Goal: Task Accomplishment & Management: Manage account settings

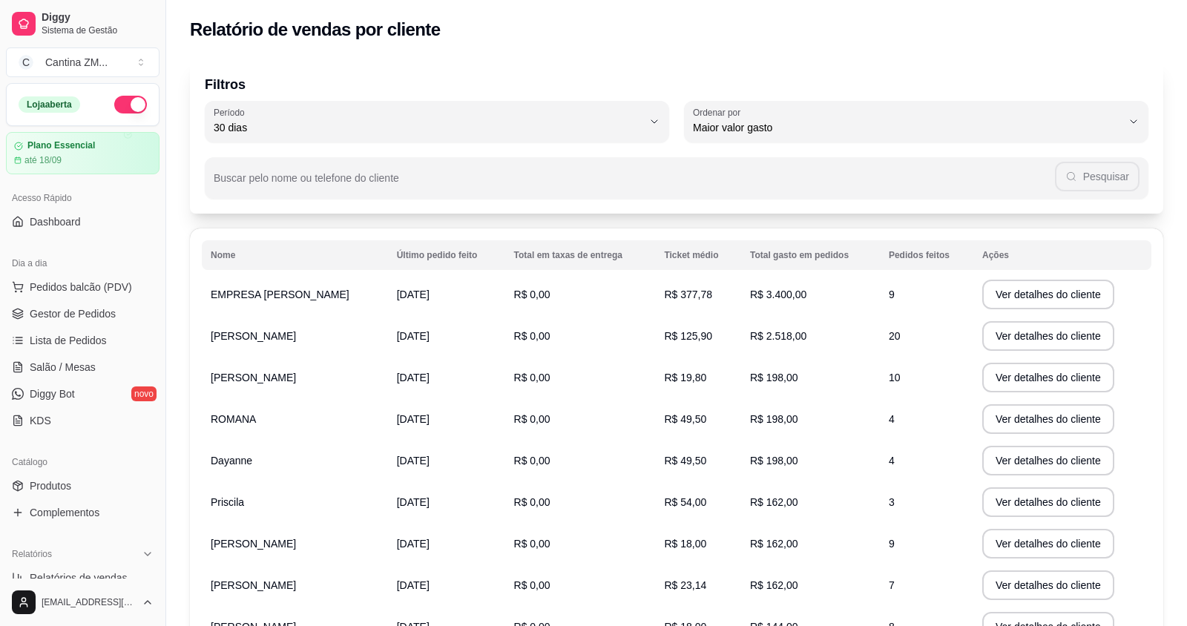
select select "30"
select select "HIGHEST_TOTAL_SPENT_WITH_ORDERS"
click at [90, 290] on span "Pedidos balcão (PDV)" at bounding box center [81, 287] width 102 height 15
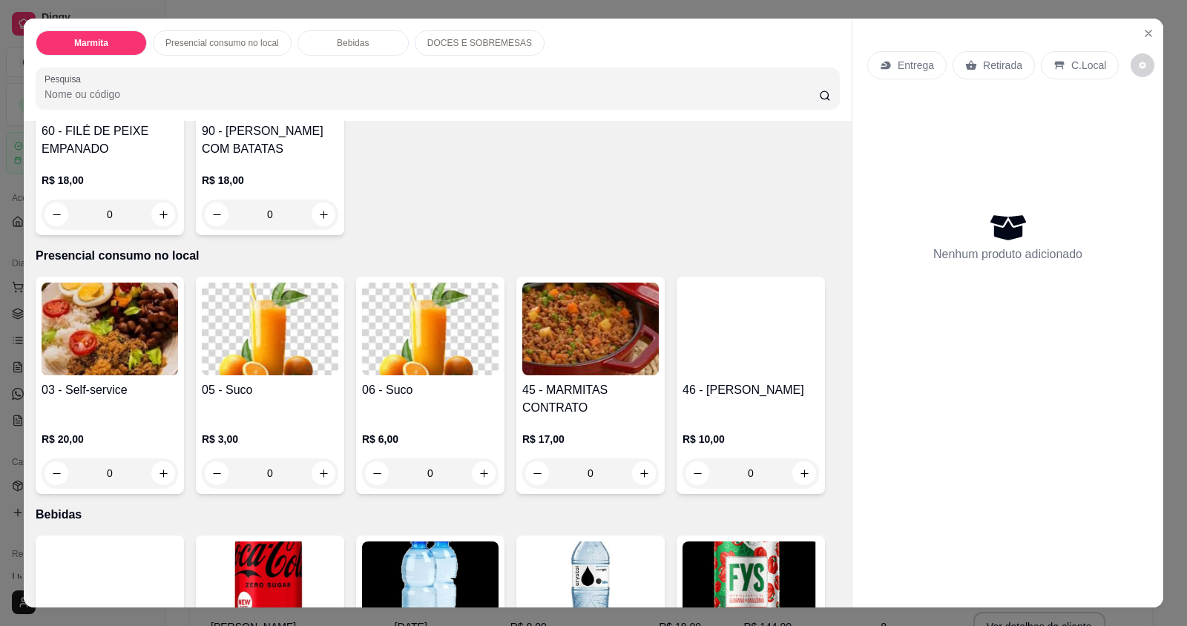
scroll to position [445, 0]
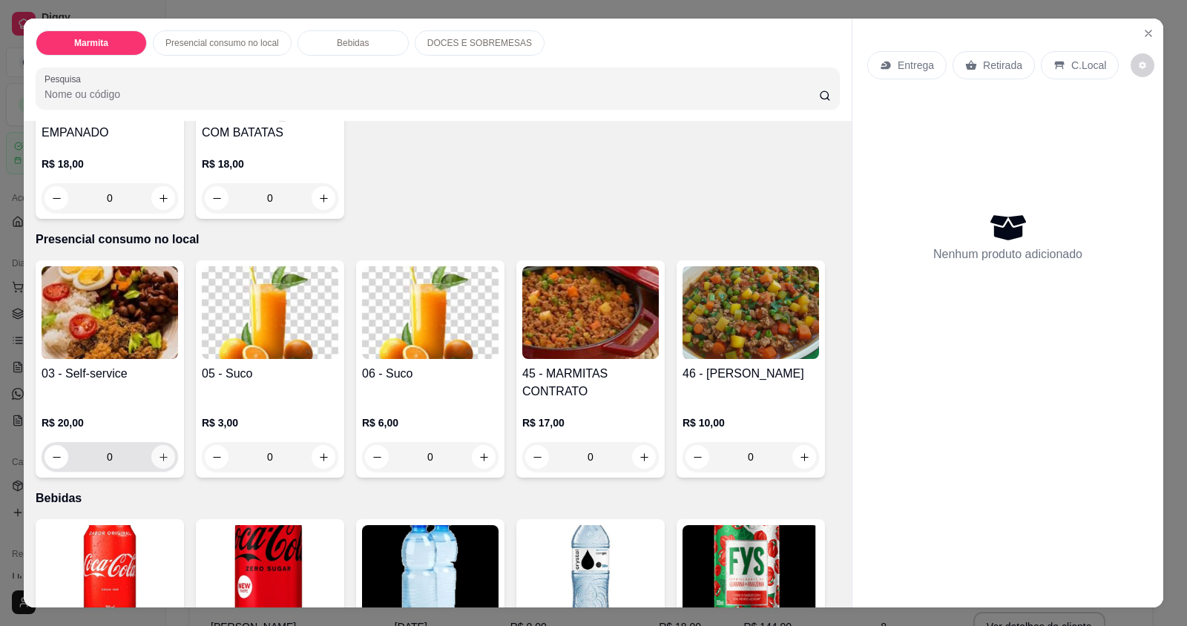
click at [158, 456] on icon "increase-product-quantity" at bounding box center [163, 457] width 11 height 11
type input "1"
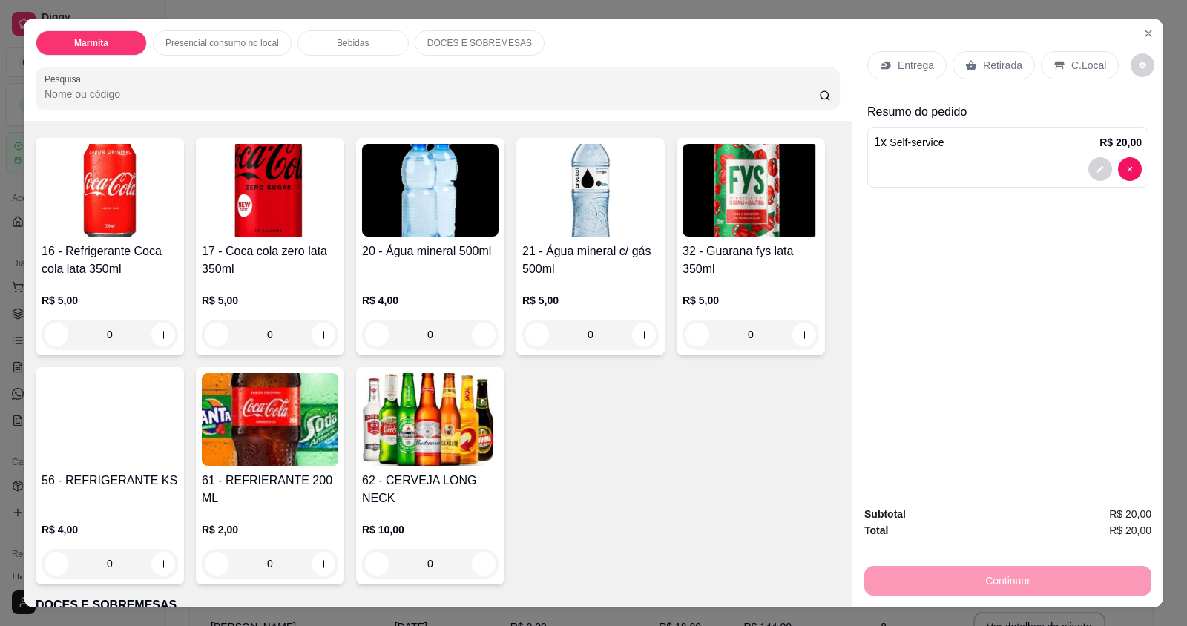
scroll to position [890, 0]
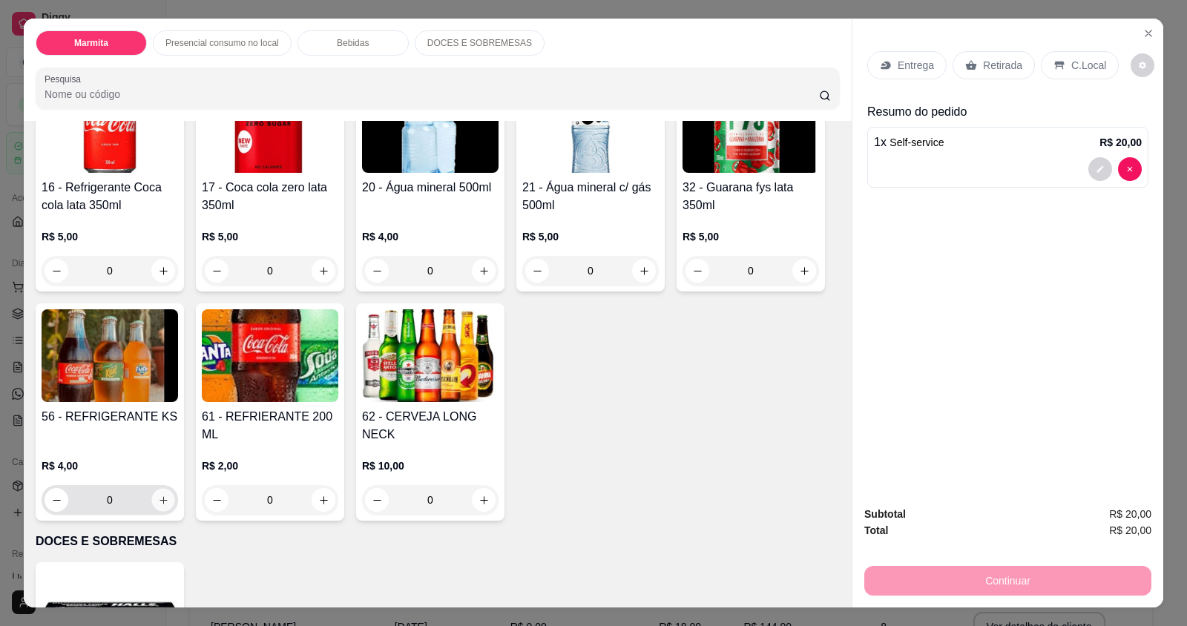
click at [164, 499] on button "increase-product-quantity" at bounding box center [162, 500] width 23 height 23
type input "1"
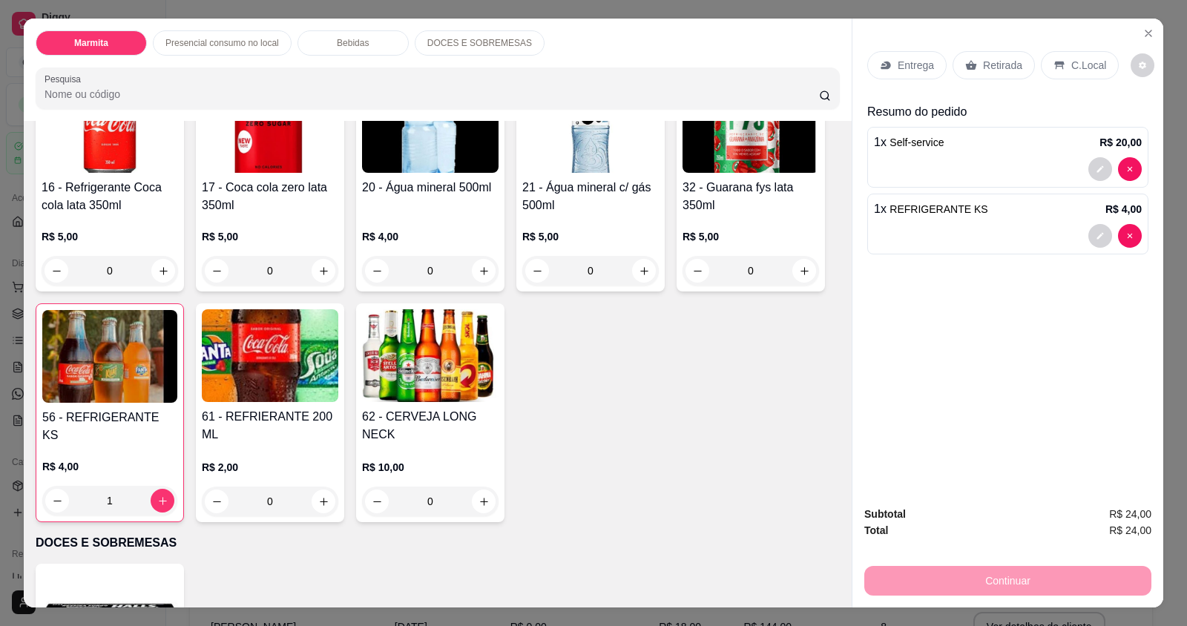
click at [1043, 65] on div "C.Local" at bounding box center [1079, 65] width 78 height 28
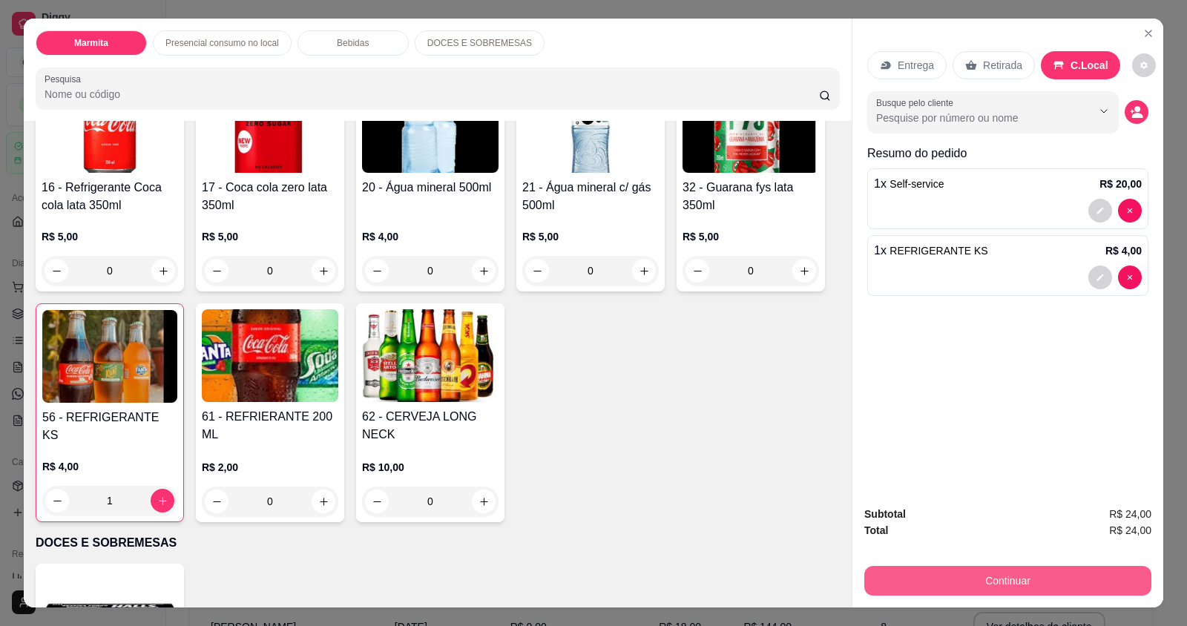
click at [921, 571] on button "Continuar" at bounding box center [1007, 581] width 287 height 30
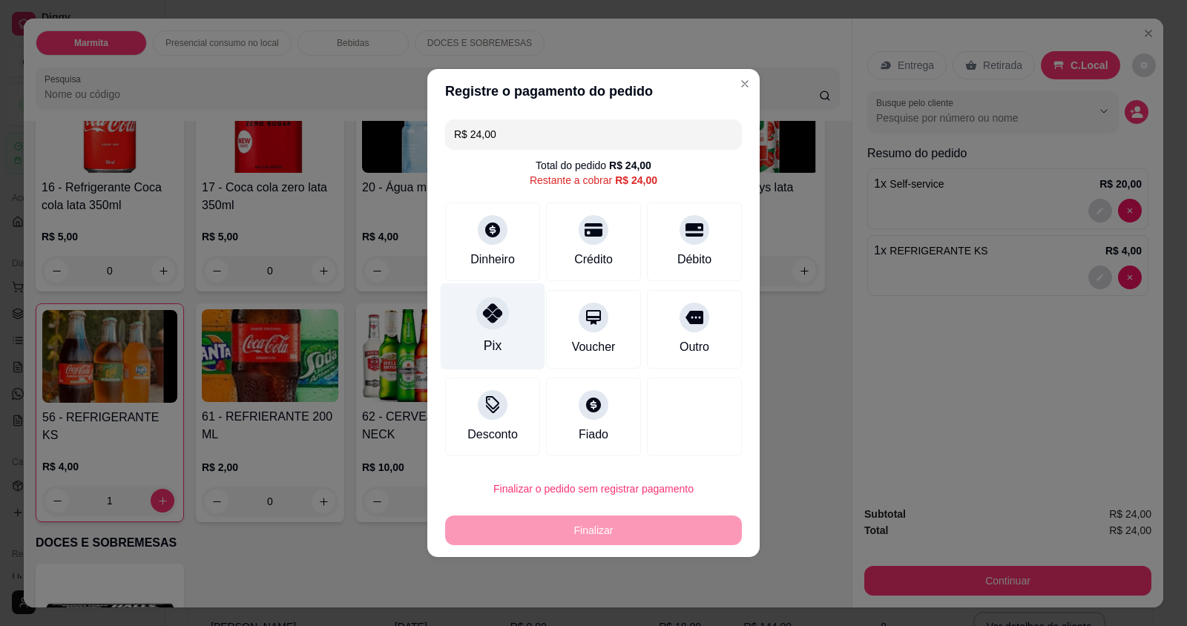
click at [468, 341] on div "Pix" at bounding box center [493, 326] width 105 height 87
type input "R$ 0,00"
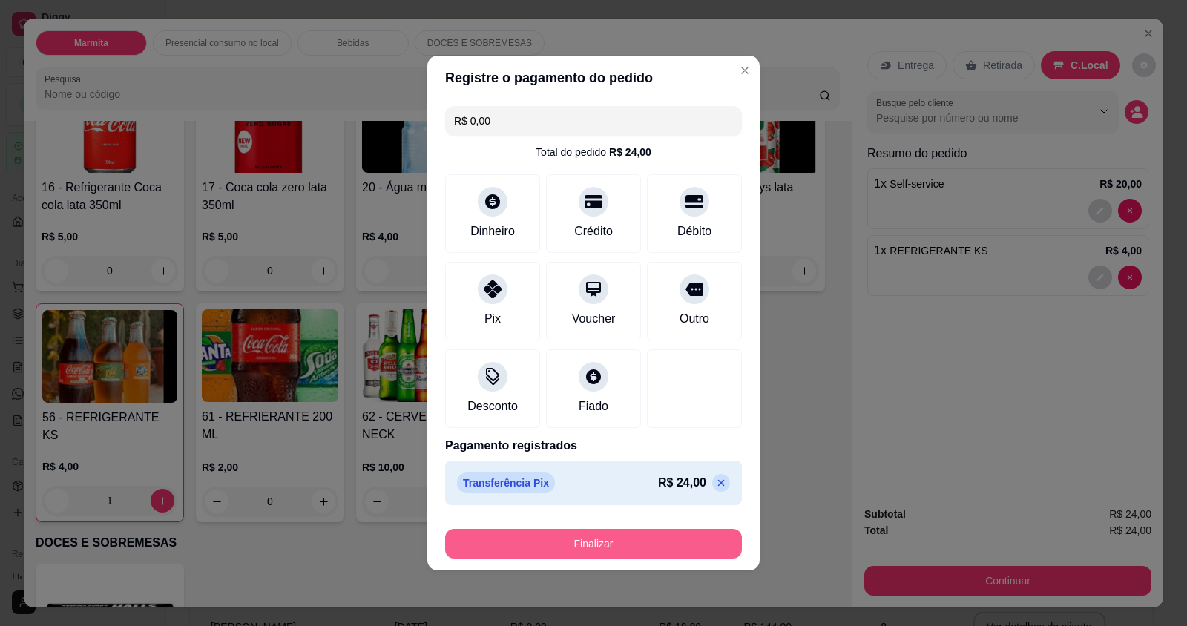
click at [584, 529] on button "Finalizar" at bounding box center [593, 544] width 297 height 30
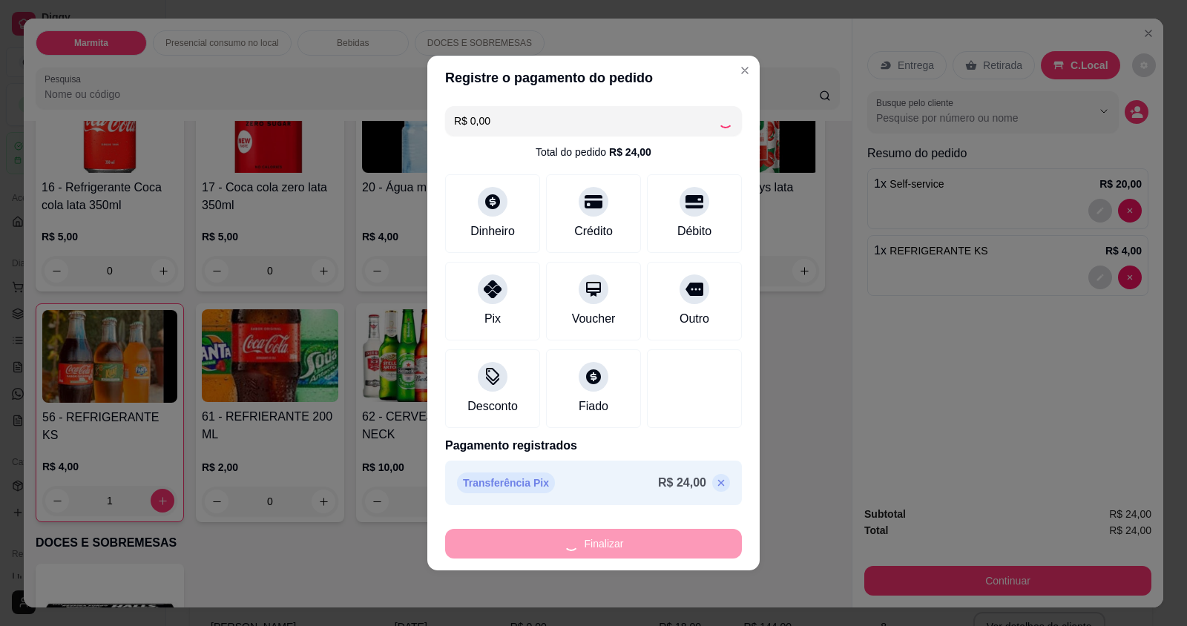
type input "0"
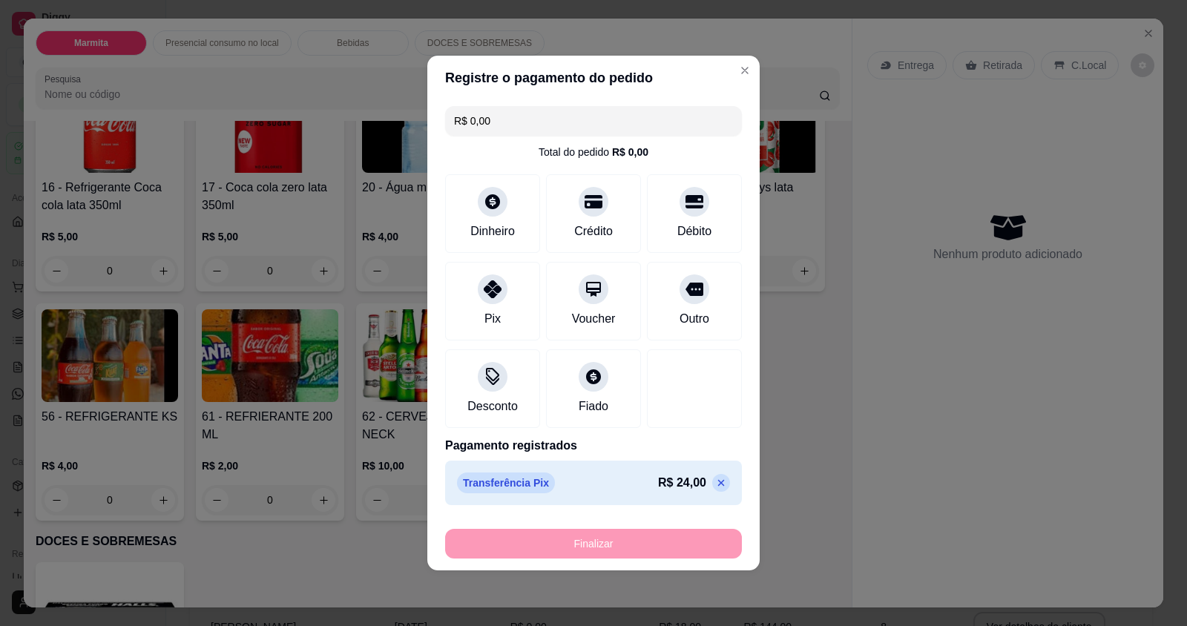
type input "-R$ 24,00"
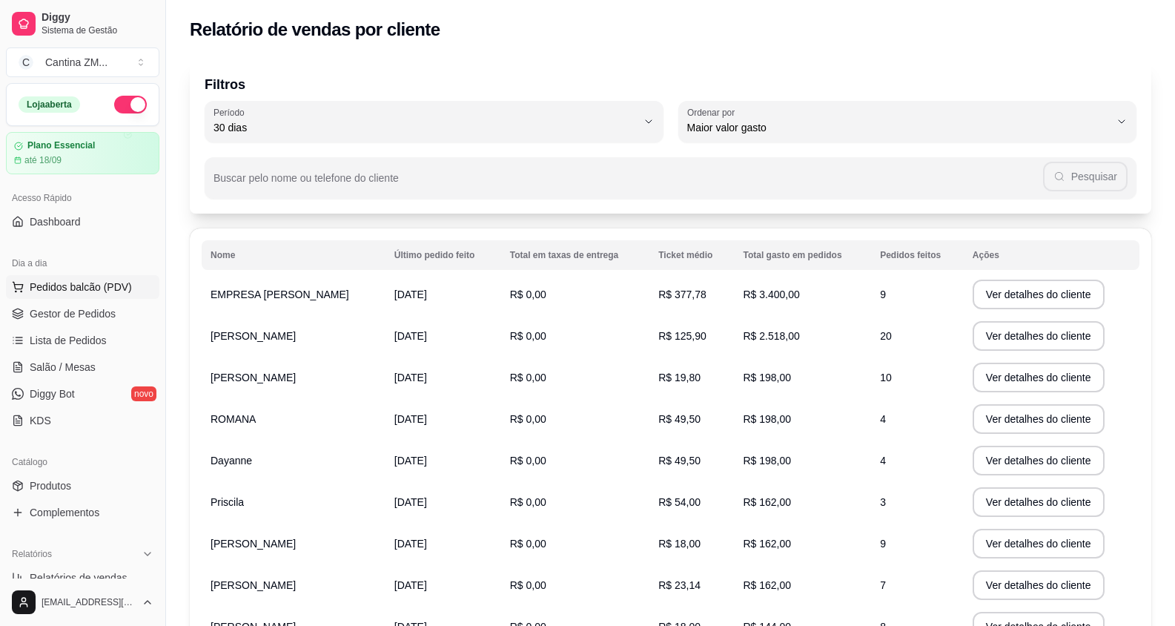
click at [60, 293] on span "Pedidos balcão (PDV)" at bounding box center [81, 287] width 102 height 15
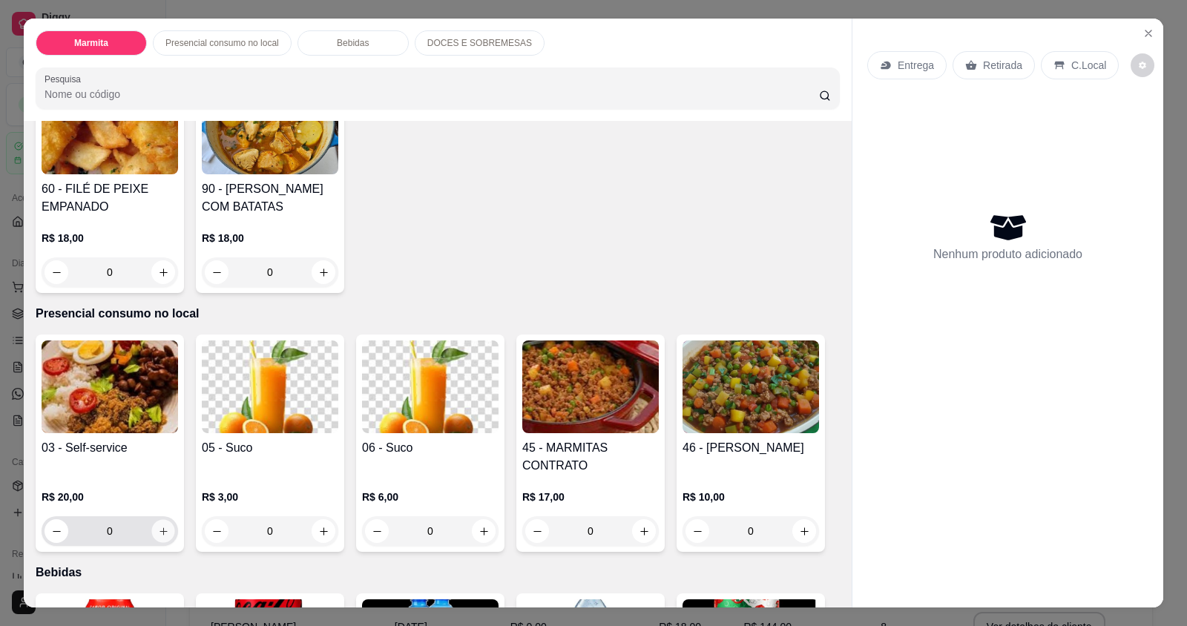
click at [158, 530] on icon "increase-product-quantity" at bounding box center [163, 531] width 11 height 11
type input "1"
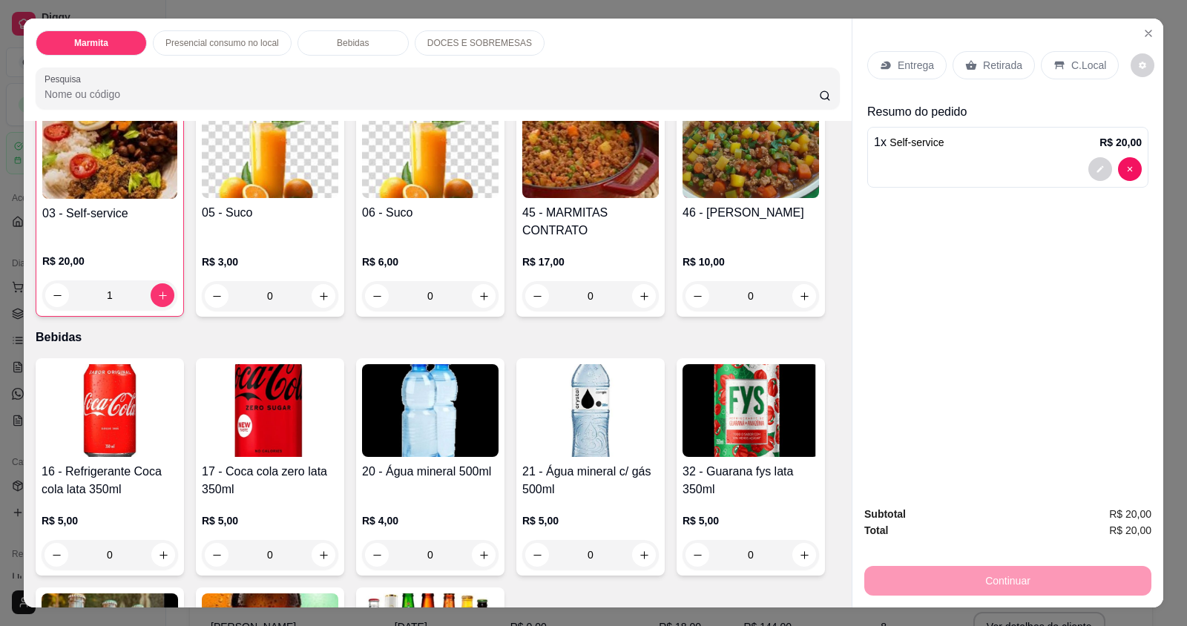
scroll to position [667, 0]
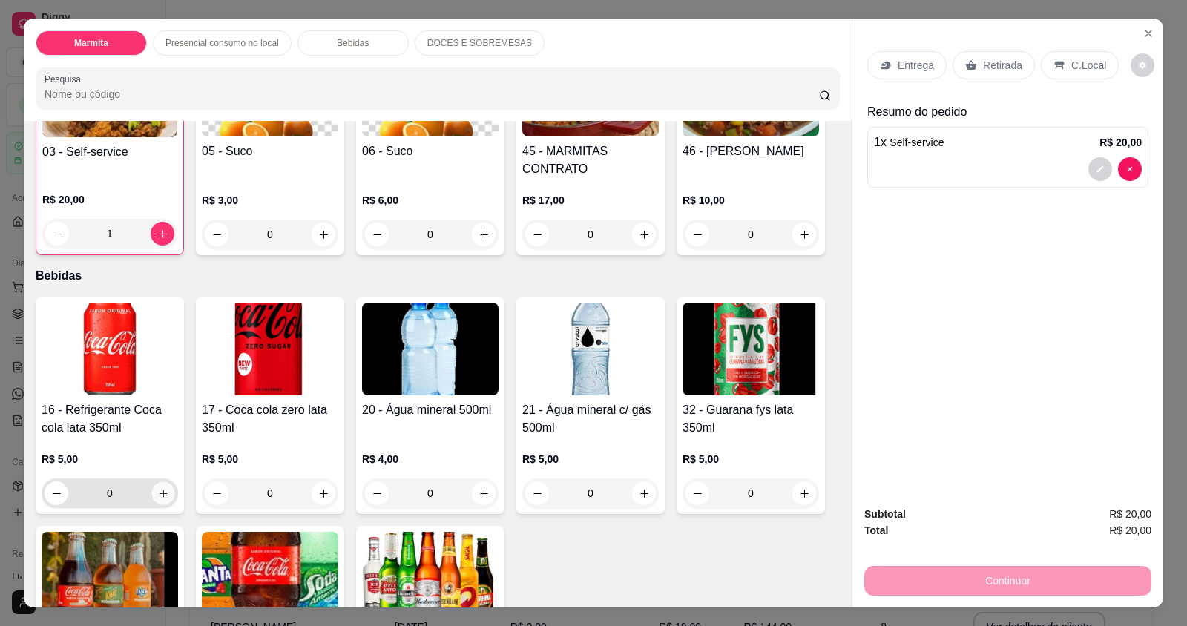
click at [158, 495] on icon "increase-product-quantity" at bounding box center [163, 493] width 11 height 11
type input "1"
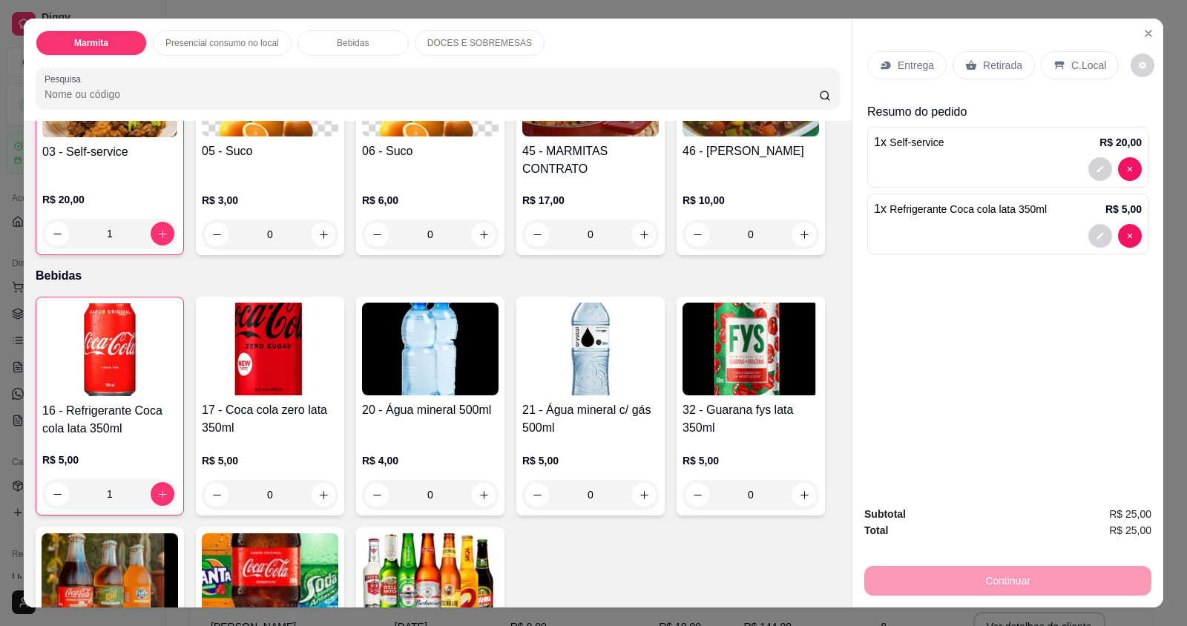
click at [1053, 61] on icon at bounding box center [1059, 65] width 12 height 12
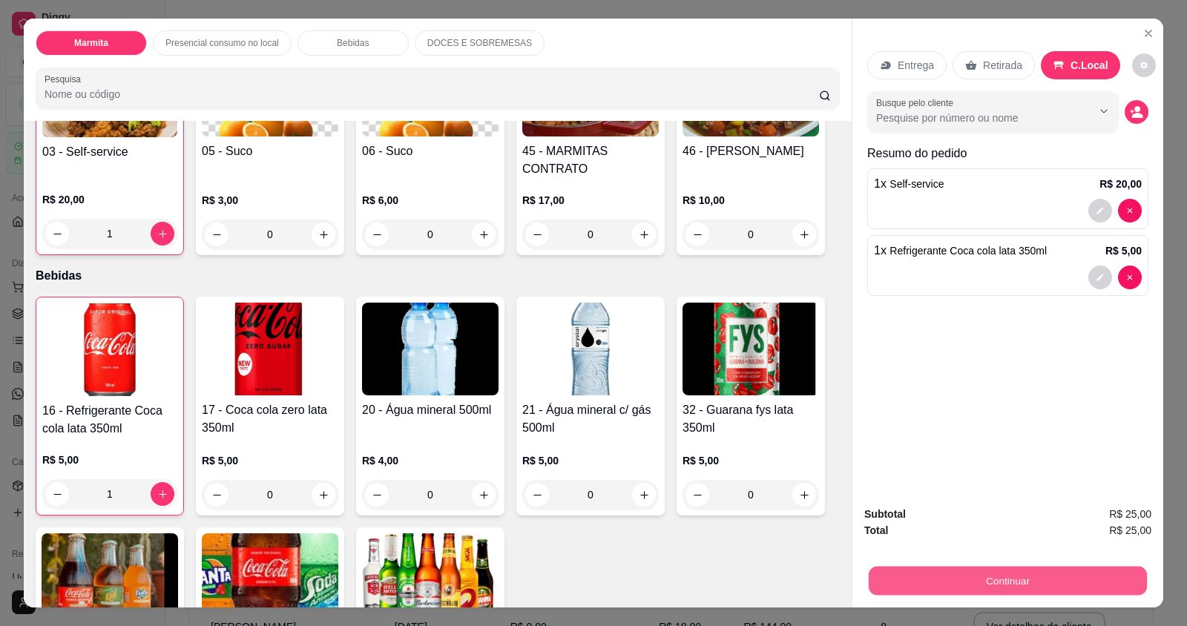
click at [980, 573] on button "Continuar" at bounding box center [1007, 580] width 278 height 29
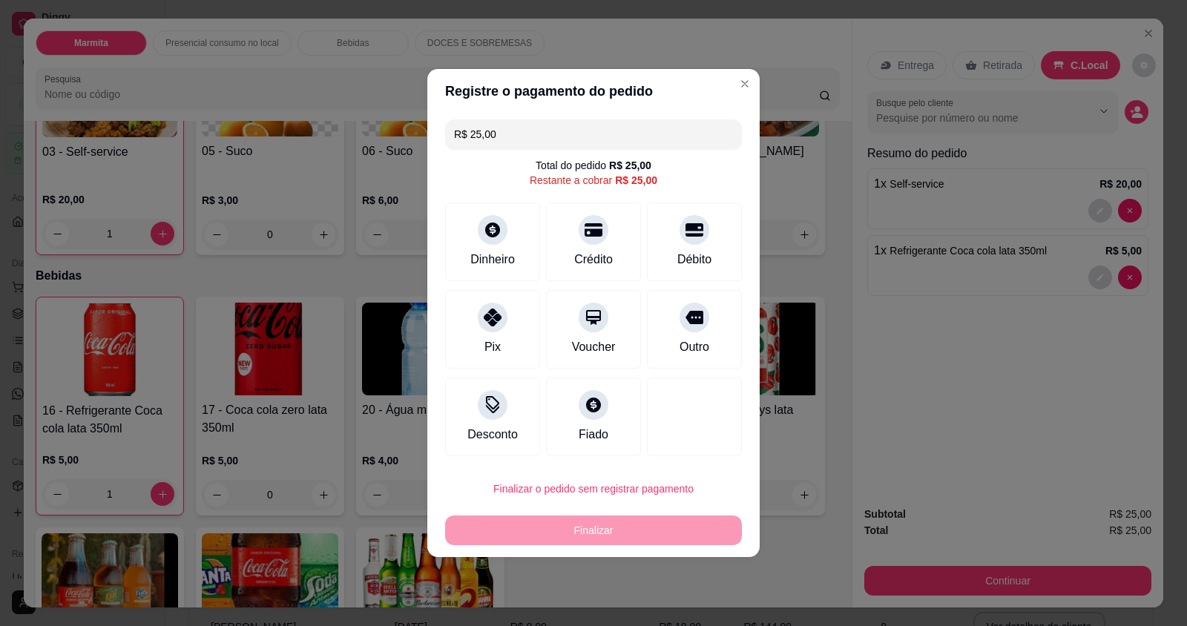
click at [507, 134] on input "R$ 25,00" at bounding box center [593, 134] width 279 height 30
click at [469, 217] on div "Dinheiro" at bounding box center [493, 239] width 105 height 87
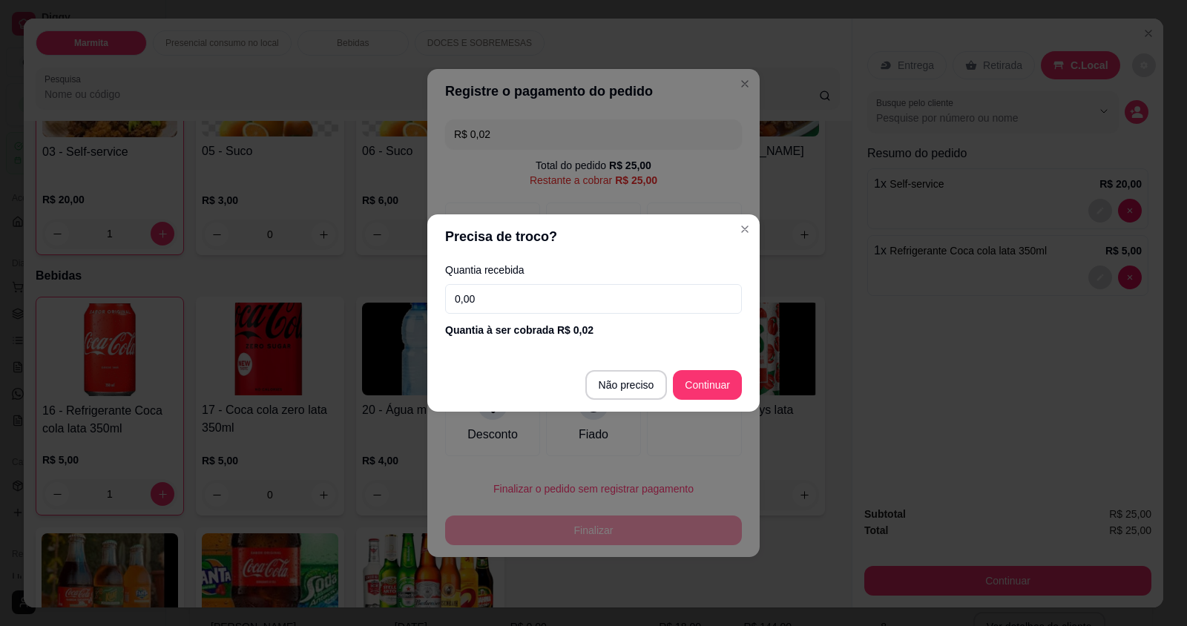
click at [525, 305] on input "0,00" at bounding box center [593, 299] width 297 height 30
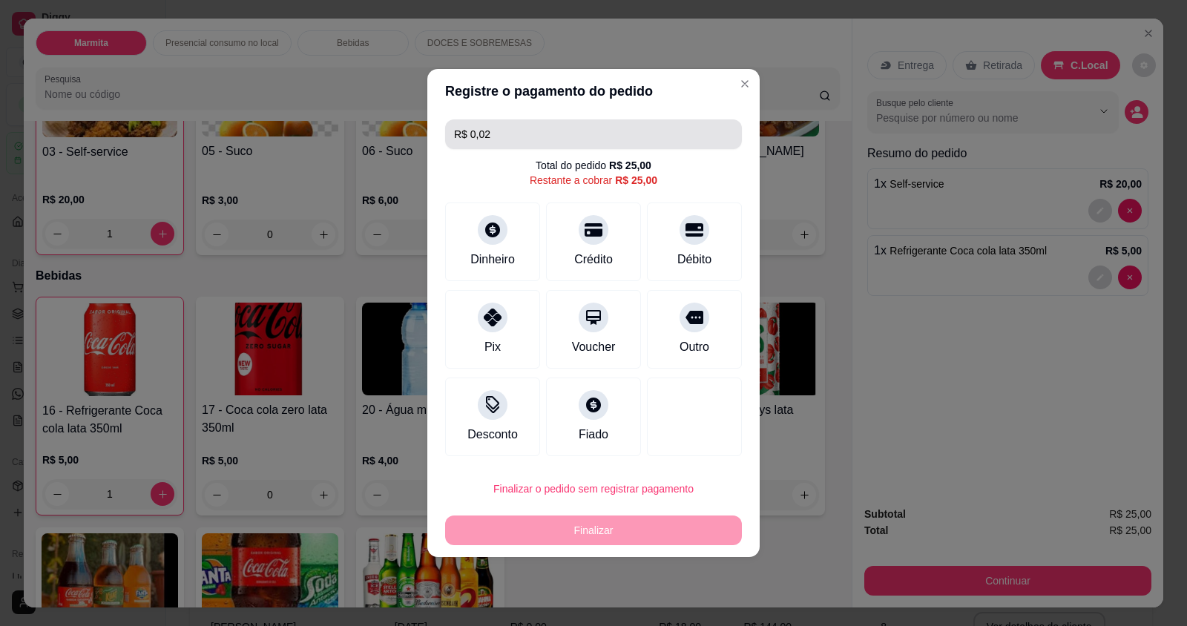
click at [498, 136] on input "R$ 0,02" at bounding box center [593, 134] width 279 height 30
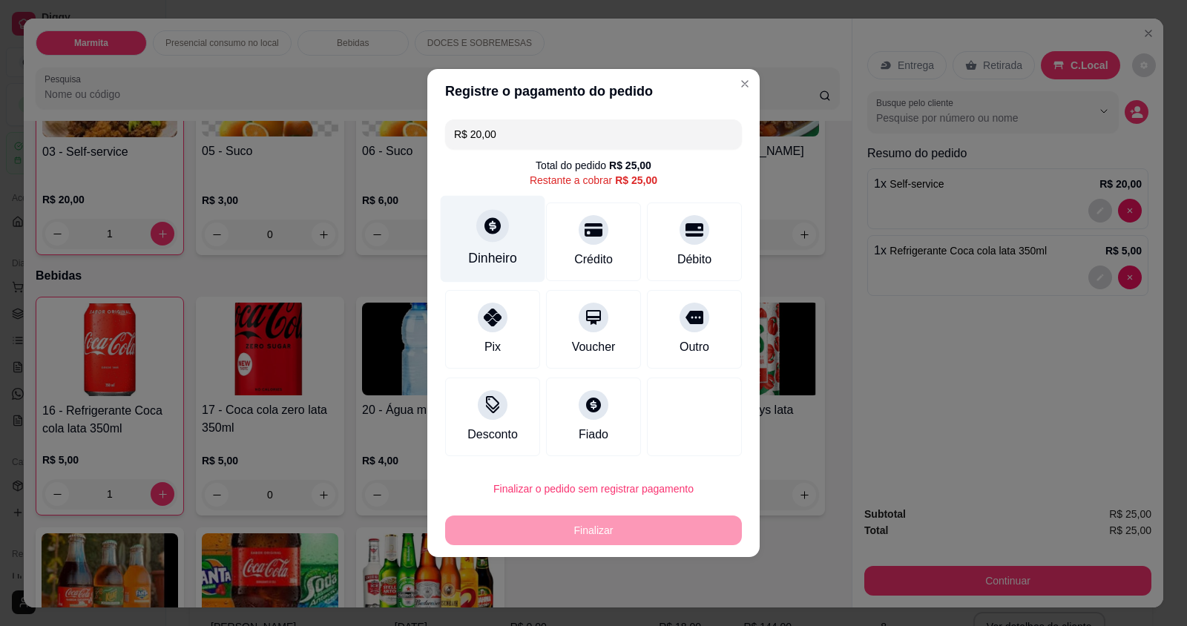
type input "R$ 20,00"
click at [469, 234] on div "Dinheiro" at bounding box center [493, 239] width 105 height 87
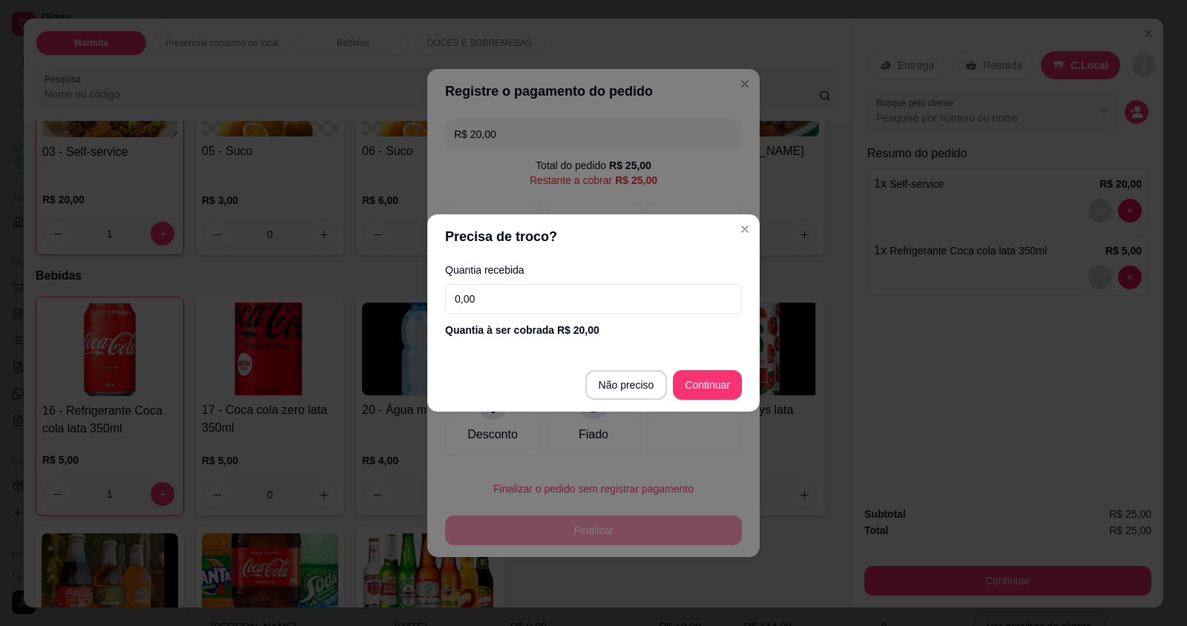
click at [492, 293] on input "0,00" at bounding box center [593, 299] width 297 height 30
type input "20,00"
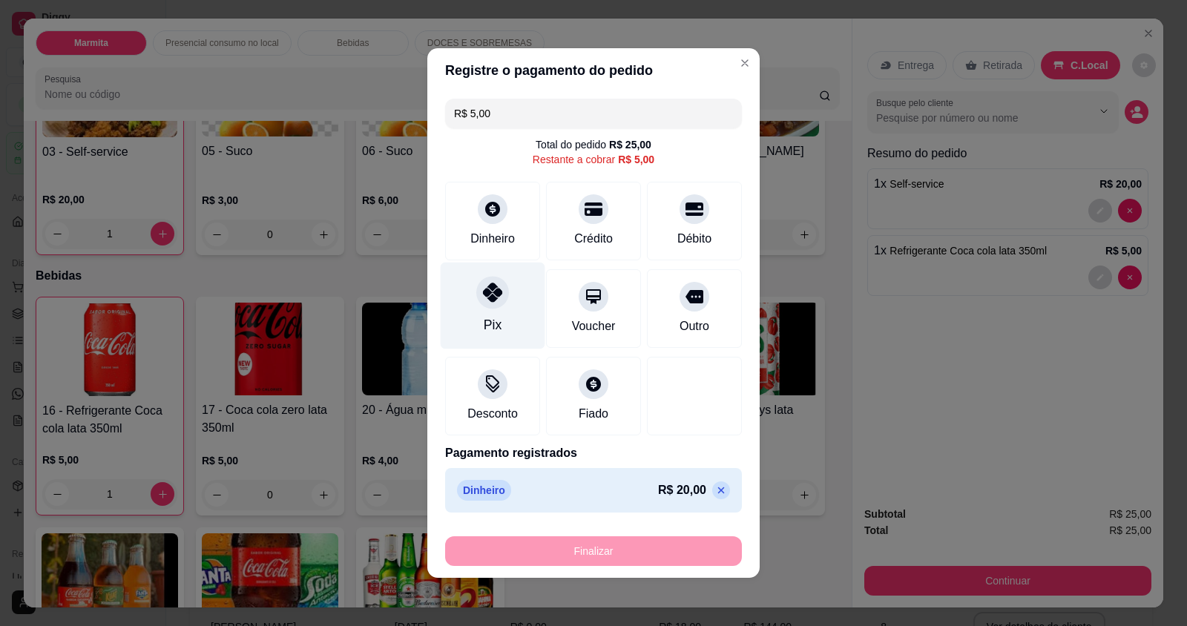
click at [497, 318] on div "Pix" at bounding box center [493, 324] width 18 height 19
type input "R$ 0,00"
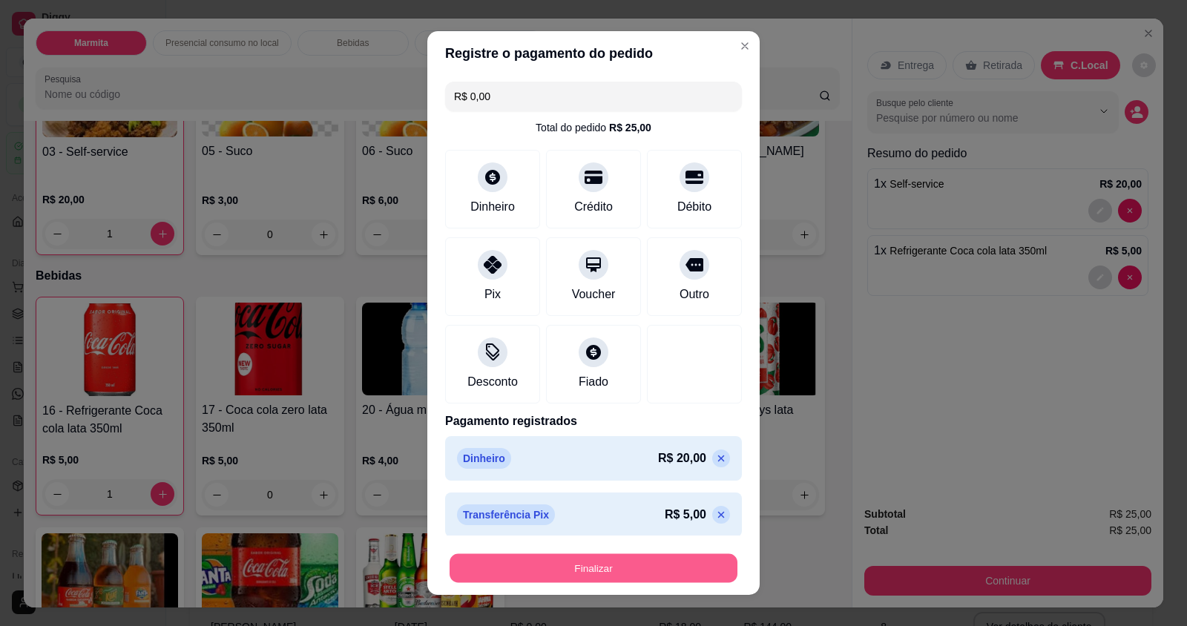
click at [527, 571] on button "Finalizar" at bounding box center [593, 567] width 288 height 29
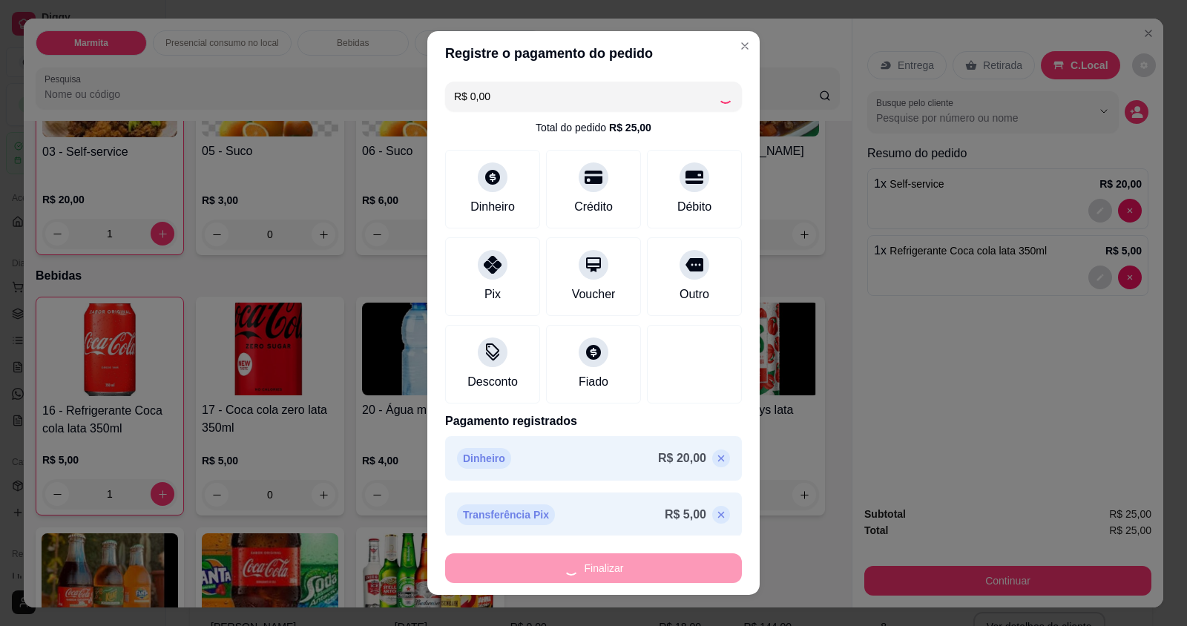
type input "0"
type input "-R$ 25,00"
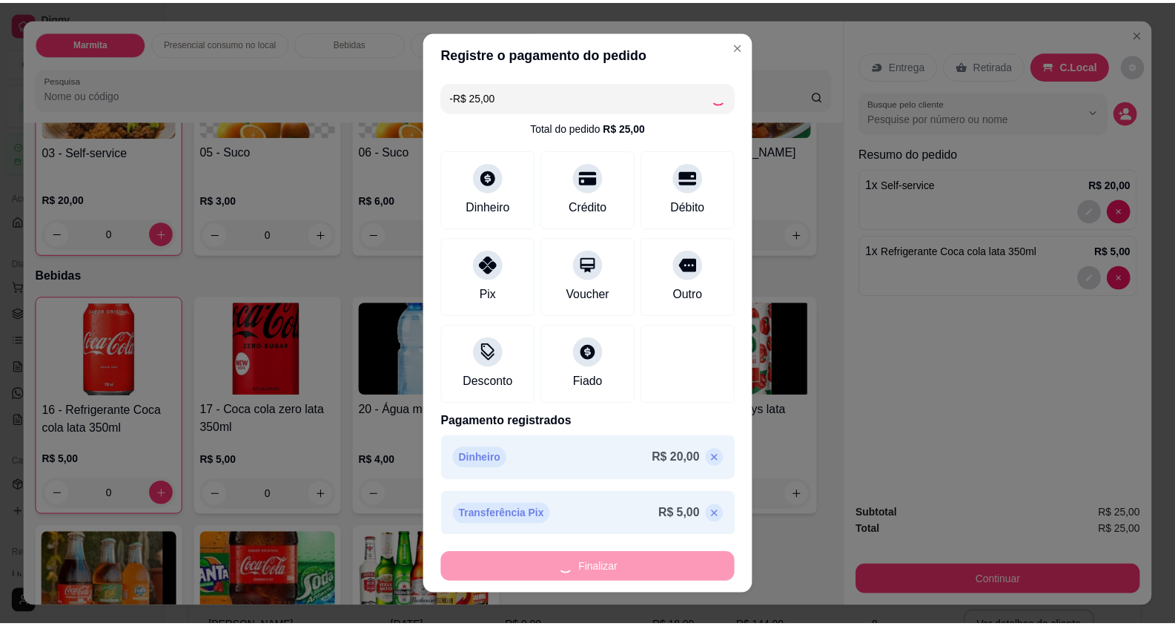
scroll to position [667, 0]
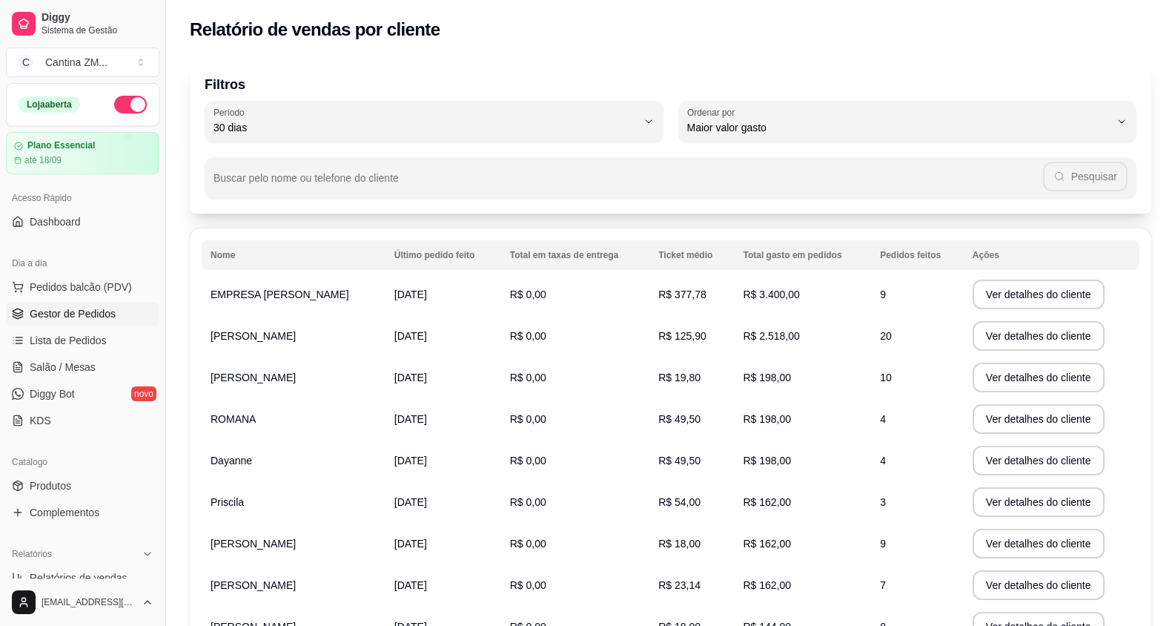
click at [53, 308] on span "Gestor de Pedidos" at bounding box center [73, 313] width 86 height 15
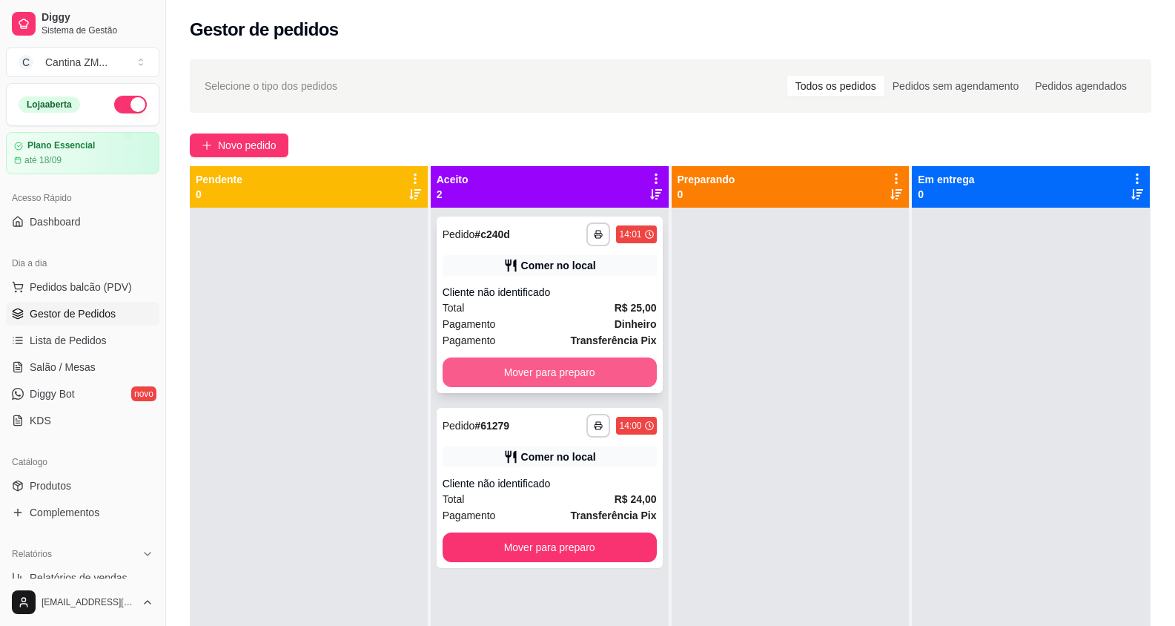
click at [564, 367] on button "Mover para preparo" at bounding box center [550, 372] width 214 height 30
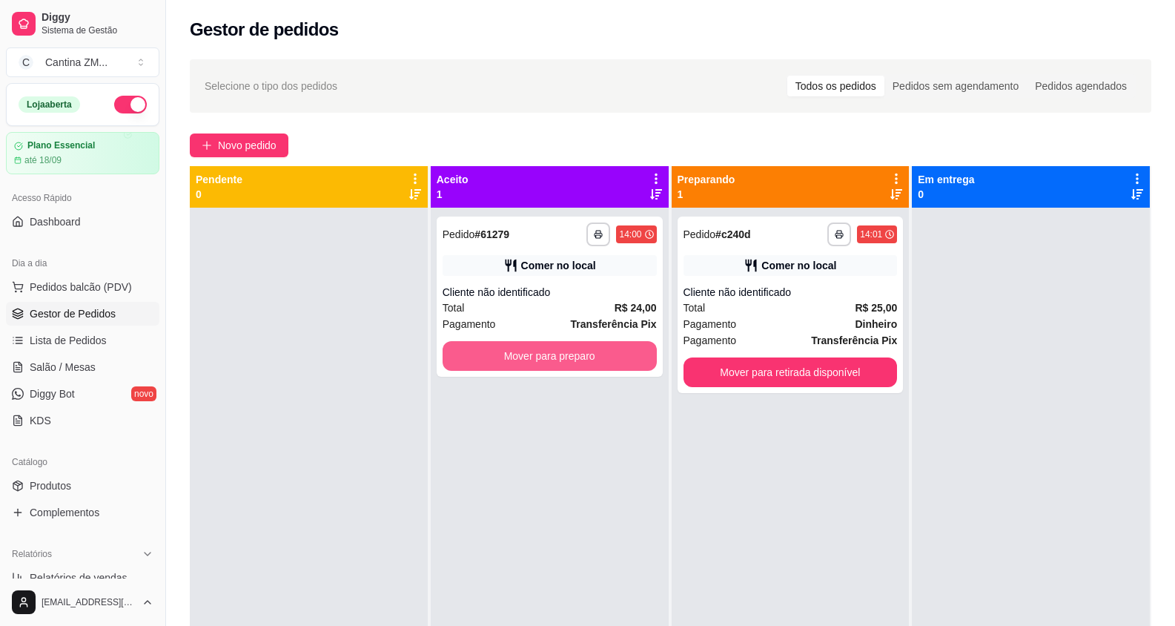
click at [564, 367] on button "Mover para preparo" at bounding box center [550, 356] width 214 height 30
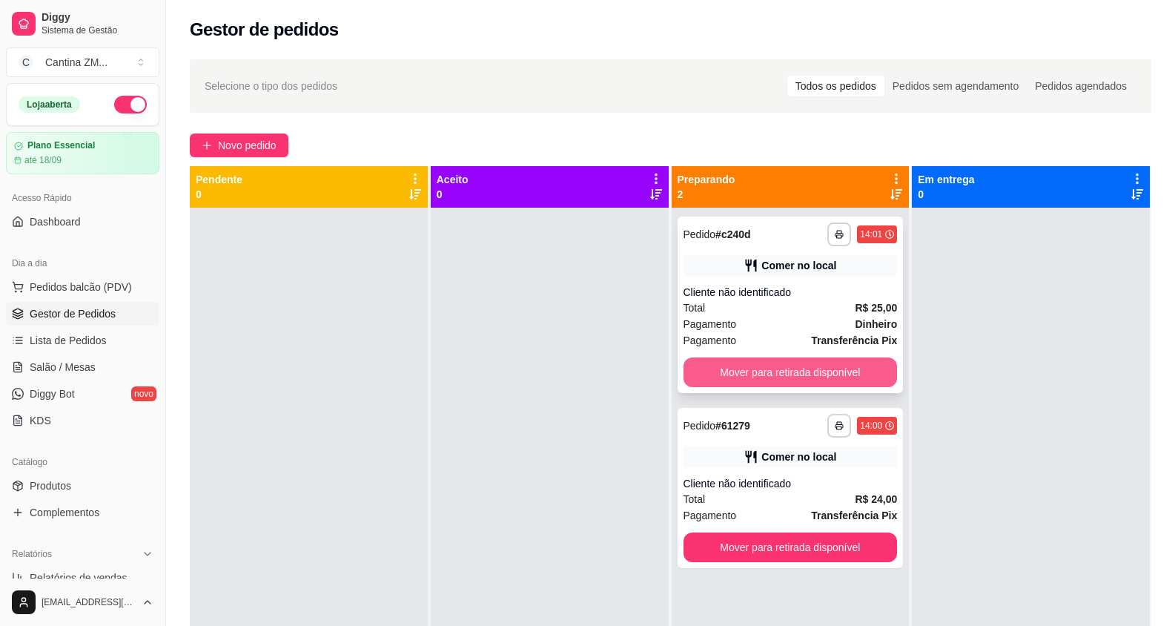
click at [748, 360] on button "Mover para retirada disponível" at bounding box center [791, 372] width 214 height 30
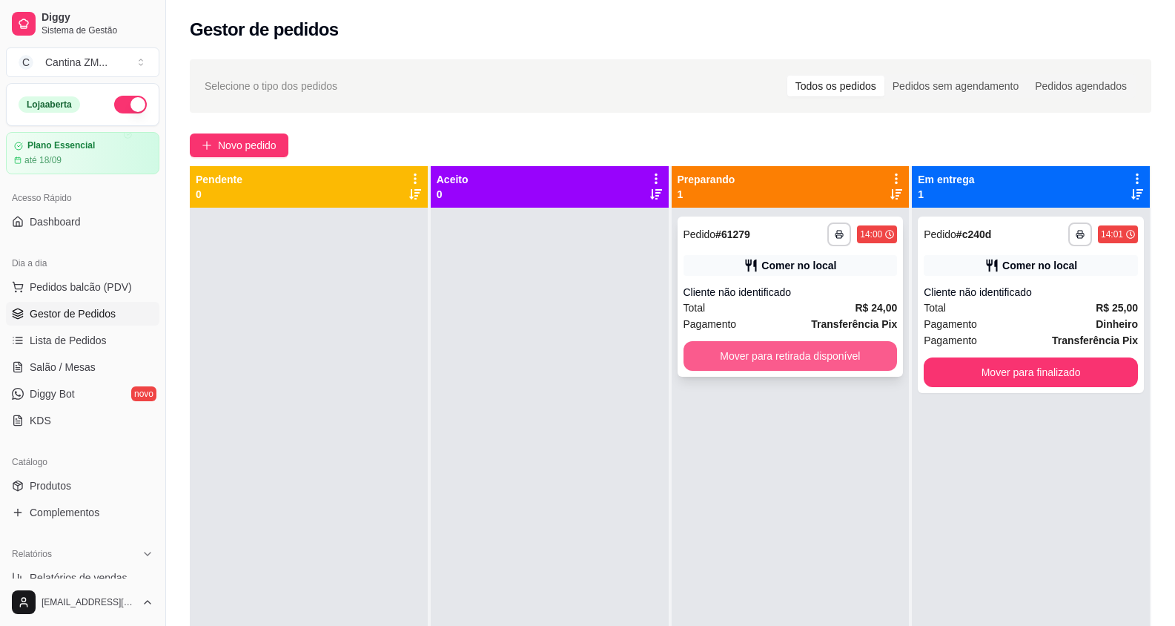
click at [811, 364] on button "Mover para retirada disponível" at bounding box center [791, 356] width 214 height 30
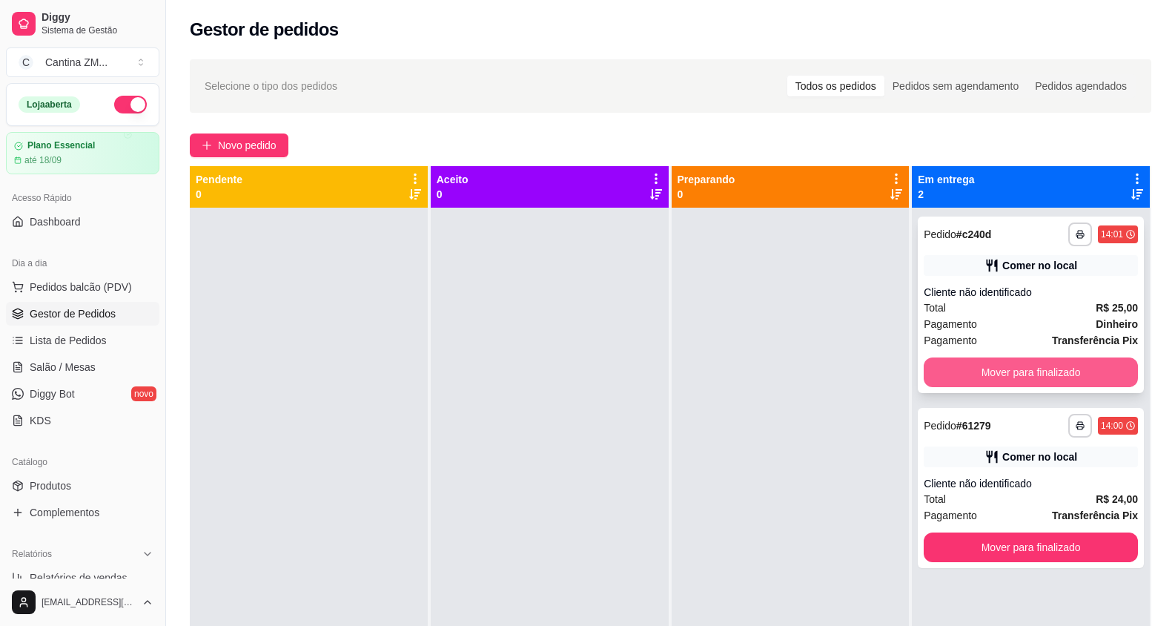
click at [936, 367] on button "Mover para finalizado" at bounding box center [1031, 372] width 214 height 30
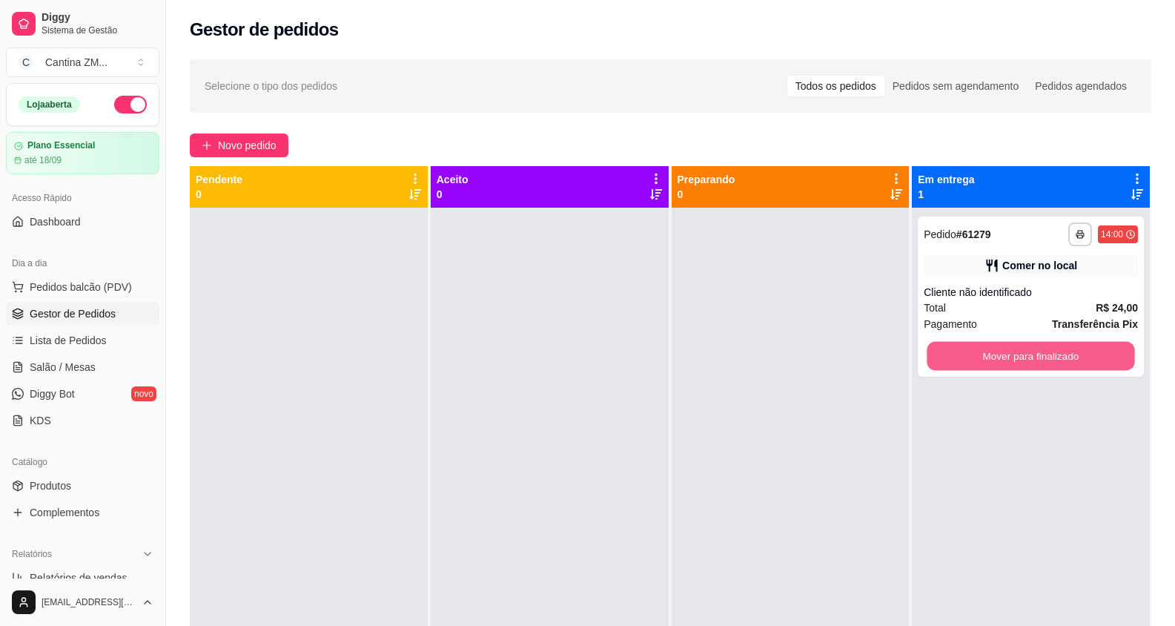
click at [936, 367] on button "Mover para finalizado" at bounding box center [1032, 356] width 208 height 29
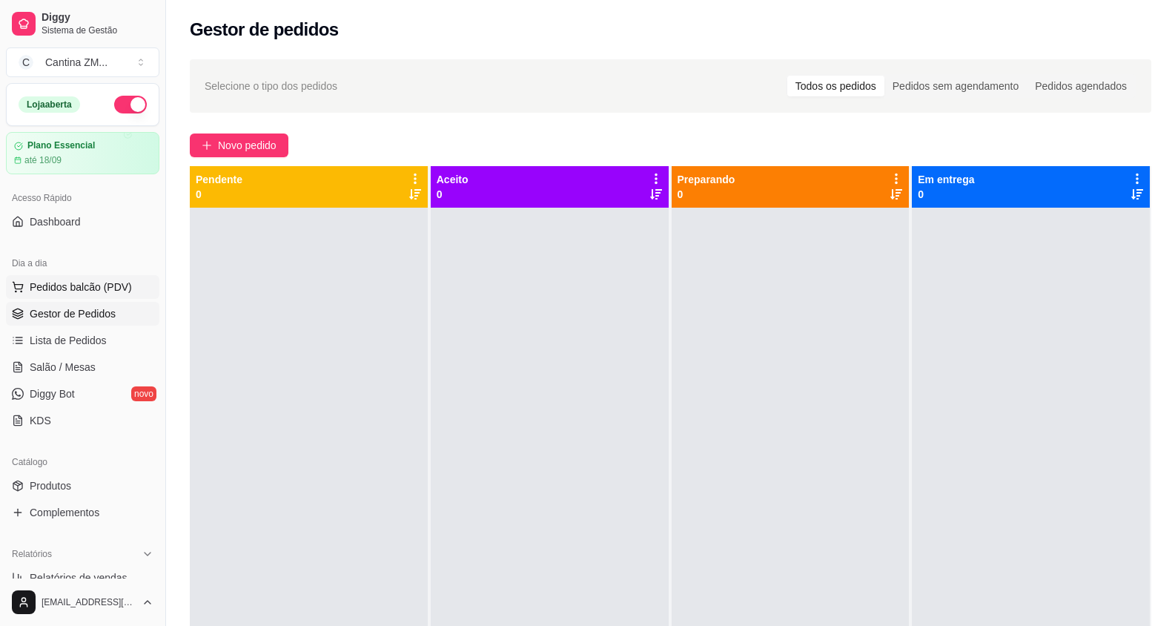
click at [33, 289] on span "Pedidos balcão (PDV)" at bounding box center [81, 287] width 102 height 15
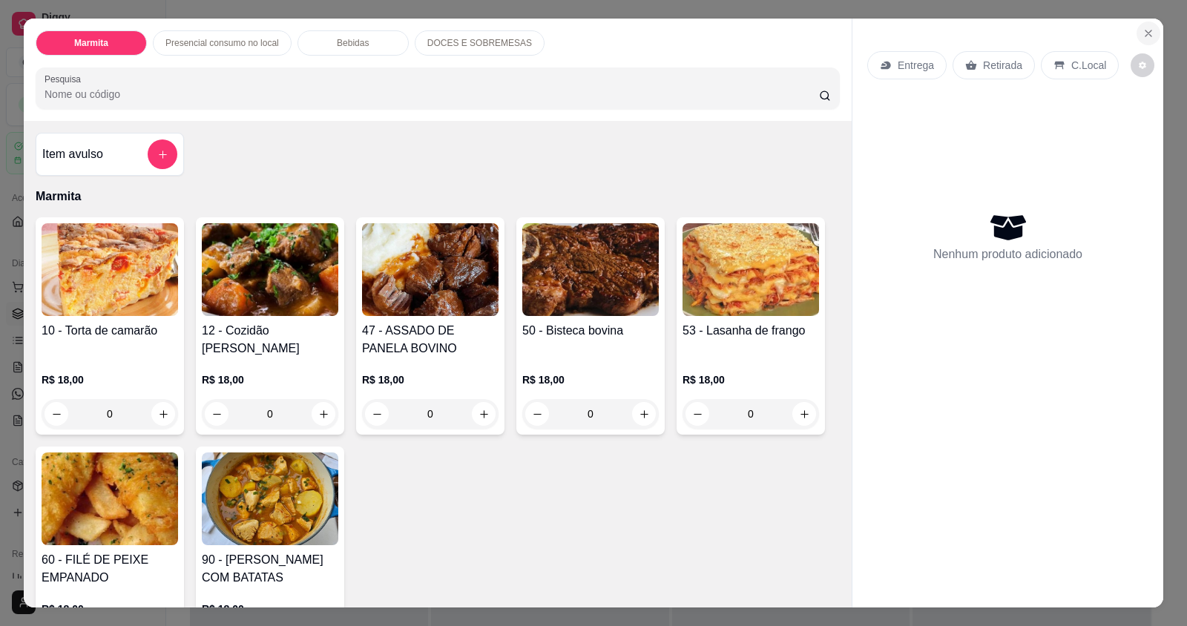
click at [1145, 37] on icon "Close" at bounding box center [1148, 33] width 12 height 12
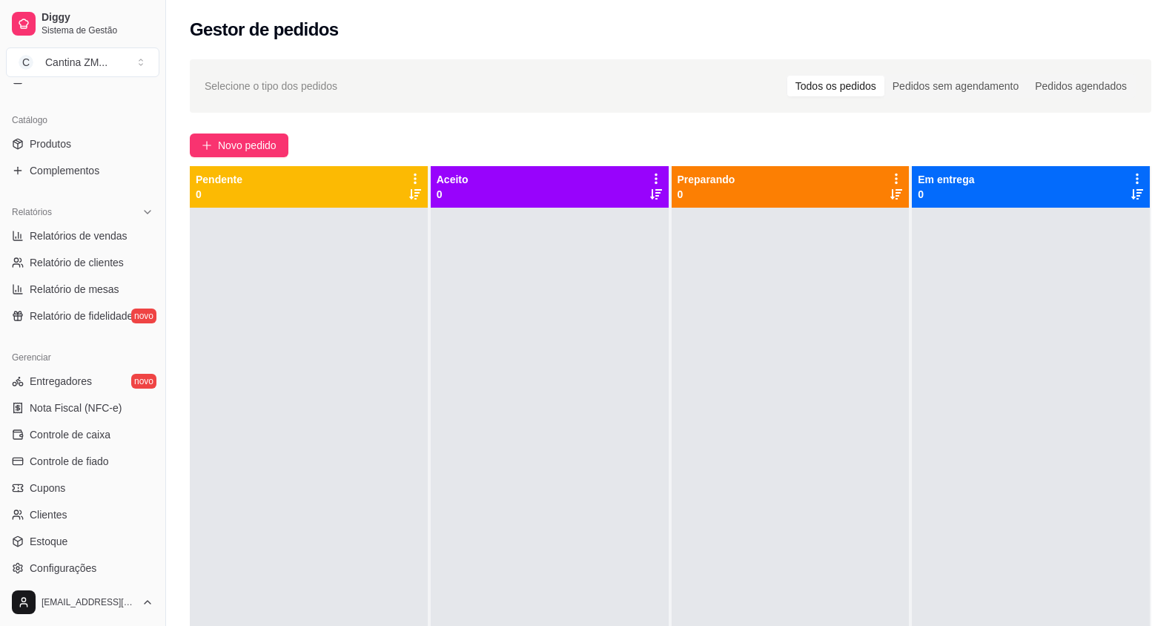
scroll to position [371, 0]
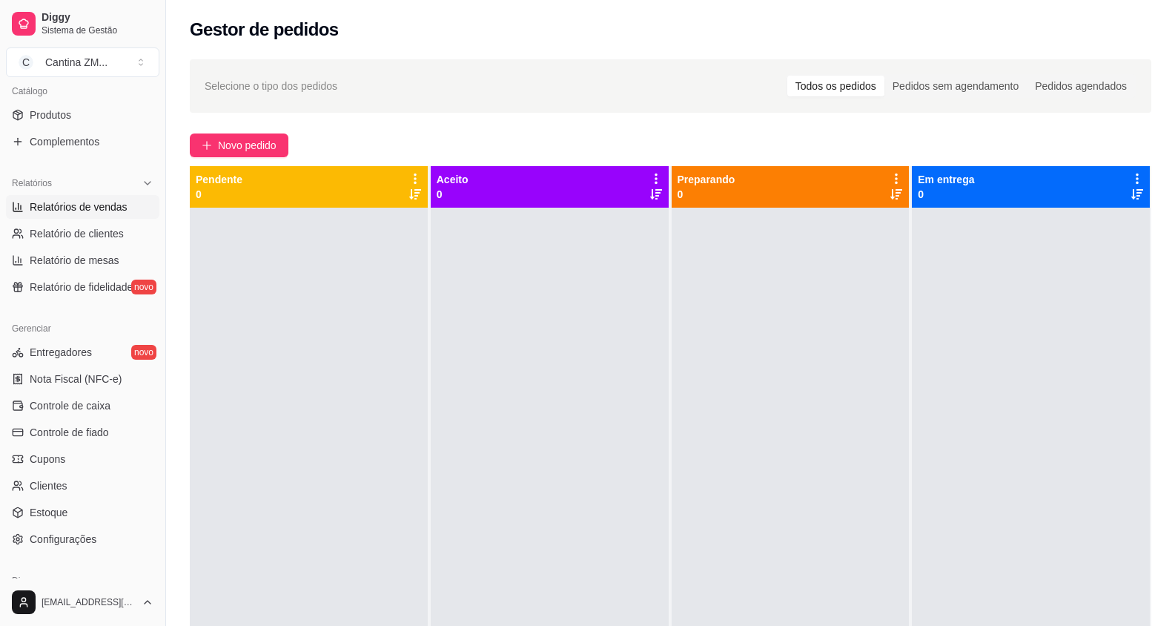
click at [124, 210] on span "Relatórios de vendas" at bounding box center [79, 206] width 98 height 15
select select "ALL"
select select "0"
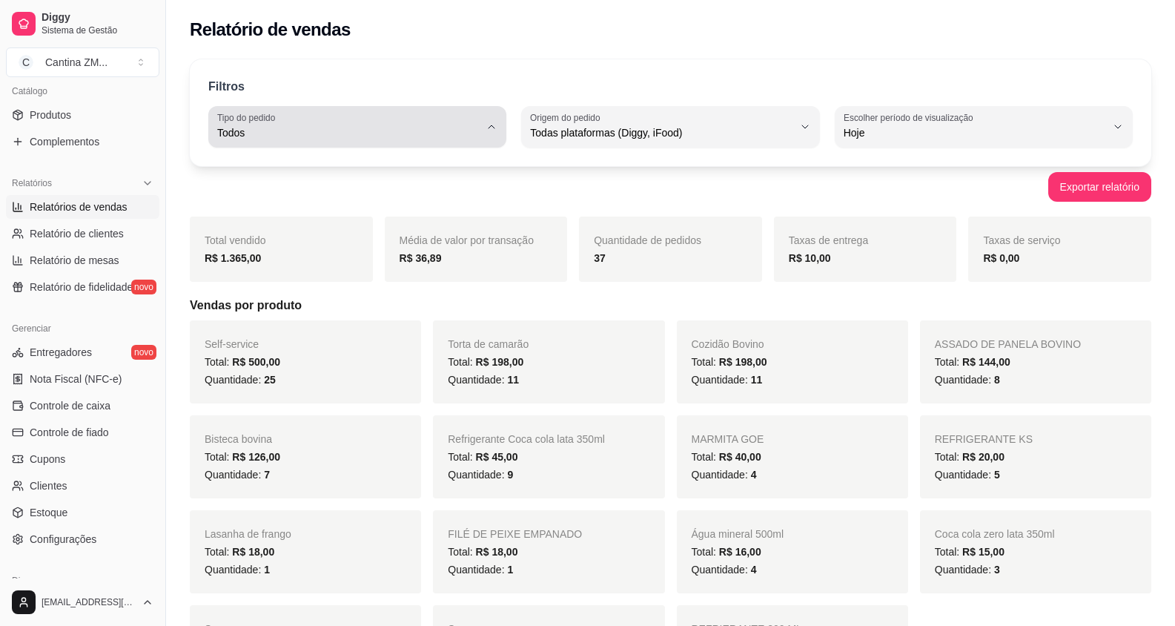
click at [398, 128] on span "Todos" at bounding box center [348, 132] width 263 height 15
click at [354, 187] on span "Entrega" at bounding box center [349, 192] width 249 height 14
type input "DELIVERY"
select select "DELIVERY"
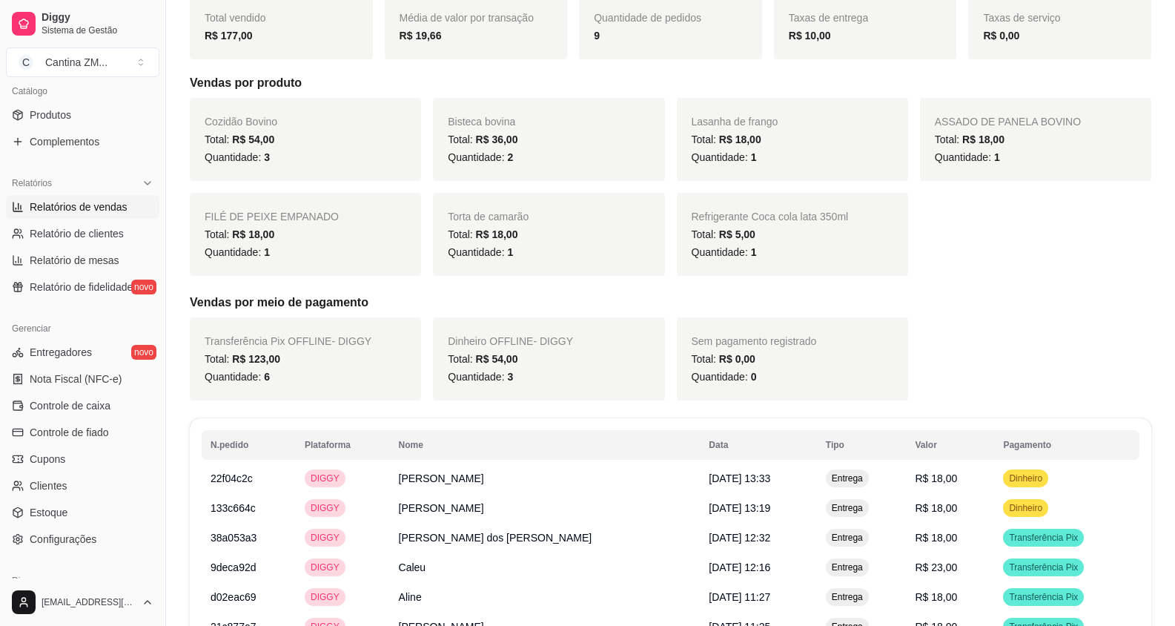
scroll to position [435, 0]
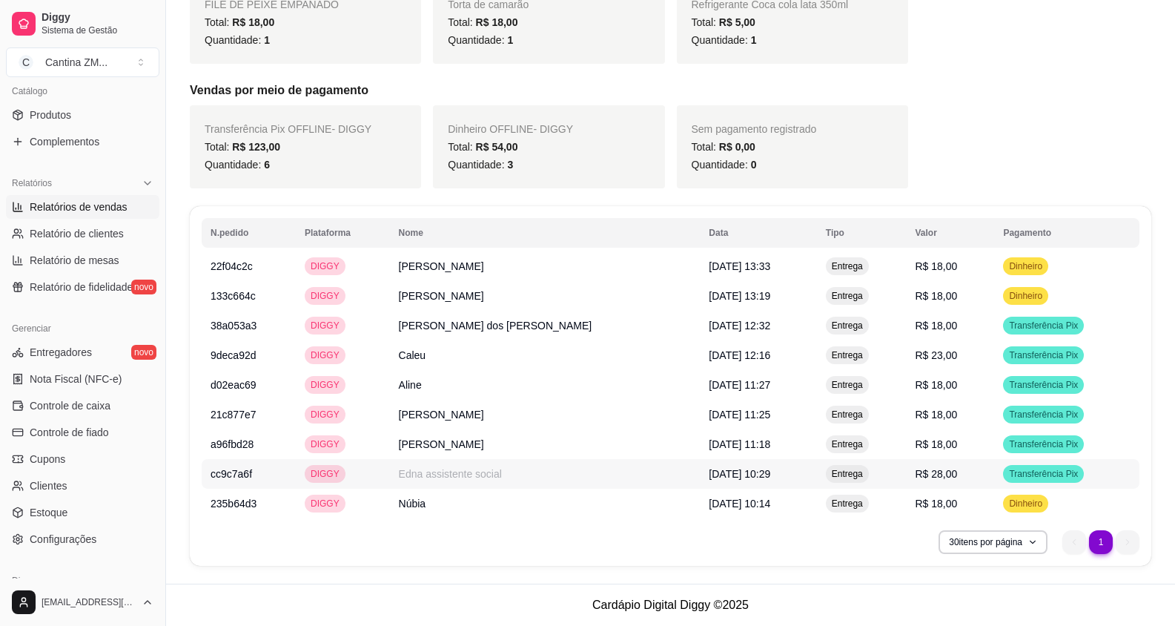
click at [954, 469] on td "R$ 28,00" at bounding box center [950, 474] width 88 height 30
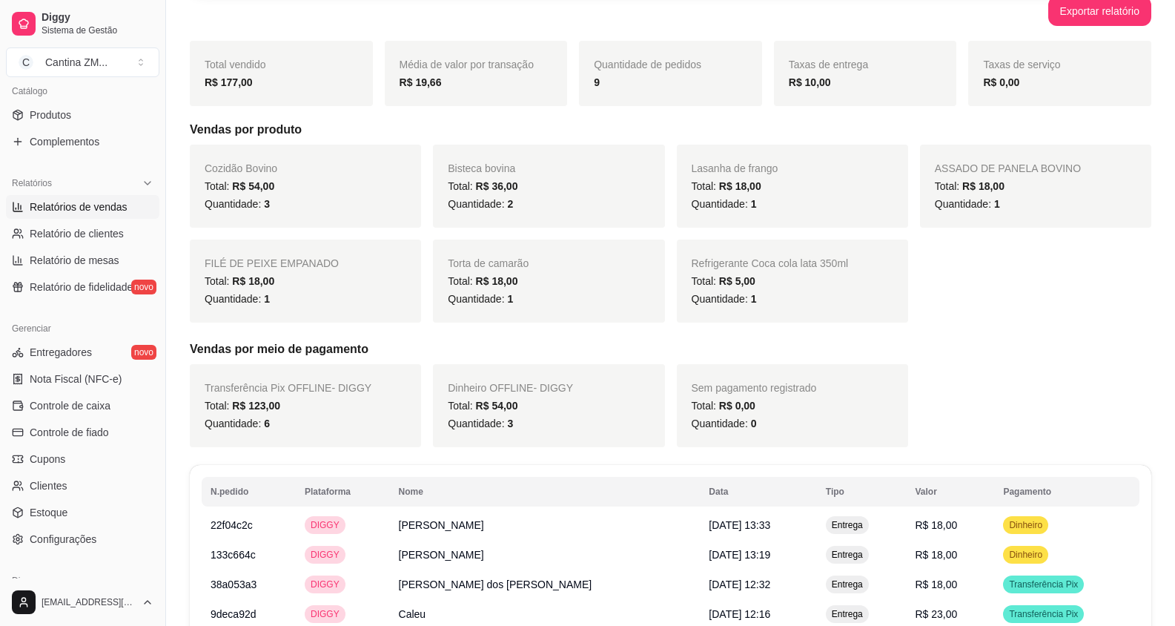
scroll to position [0, 0]
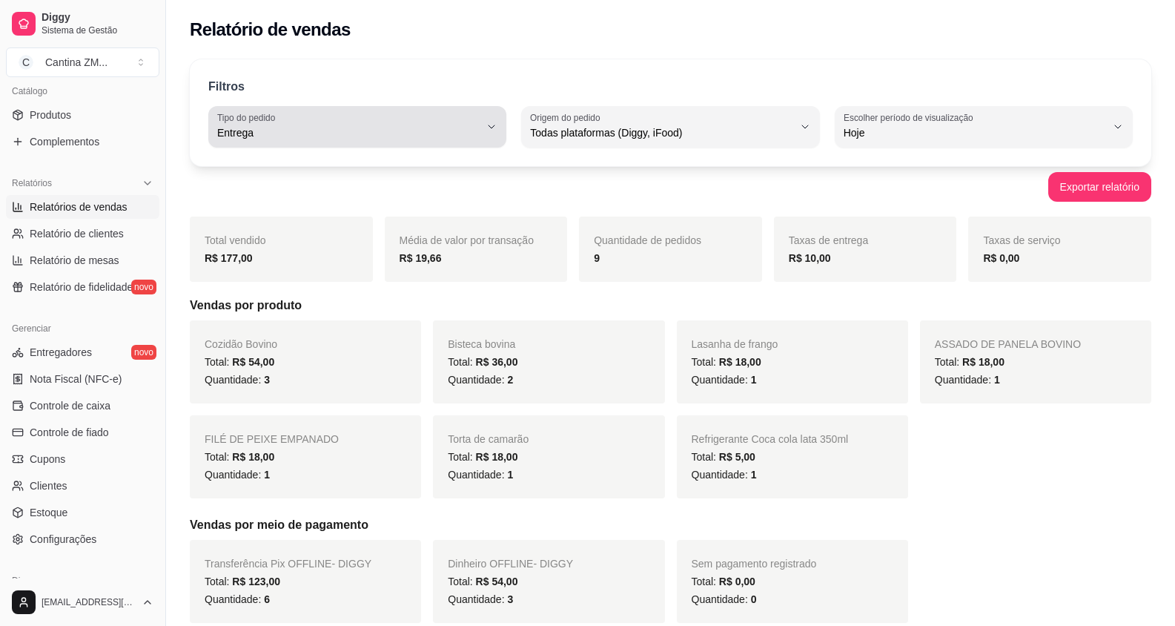
click at [359, 129] on span "Entrega" at bounding box center [348, 132] width 263 height 15
click at [273, 217] on span "Retirada" at bounding box center [349, 217] width 249 height 14
type input "PICKUP"
select select "PICKUP"
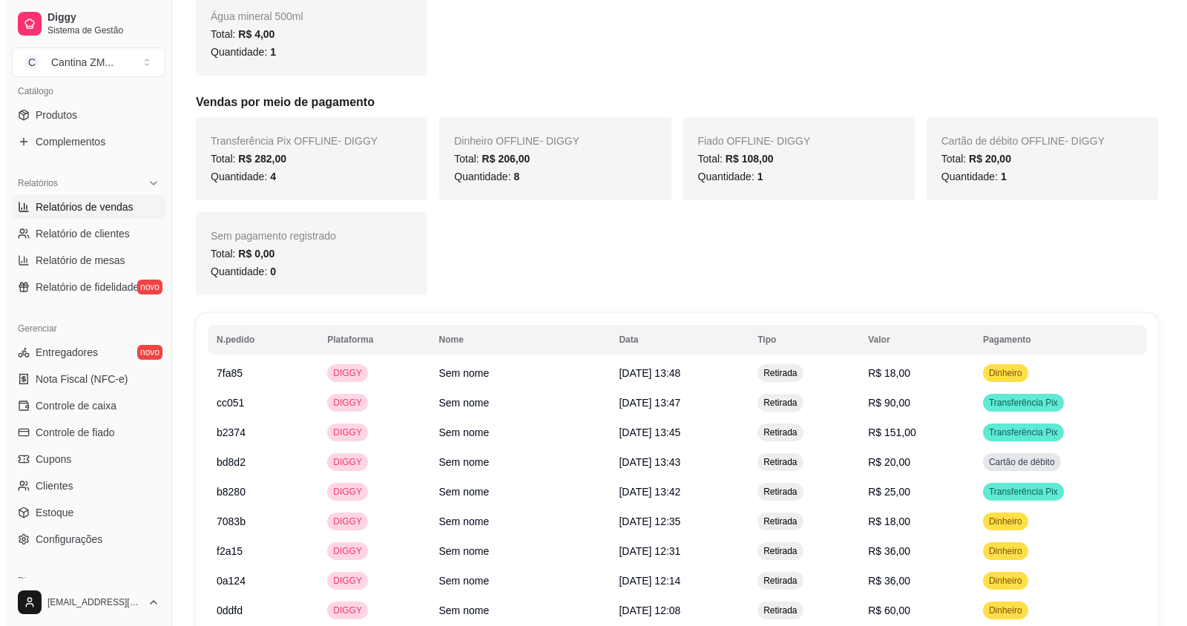
scroll to position [519, 0]
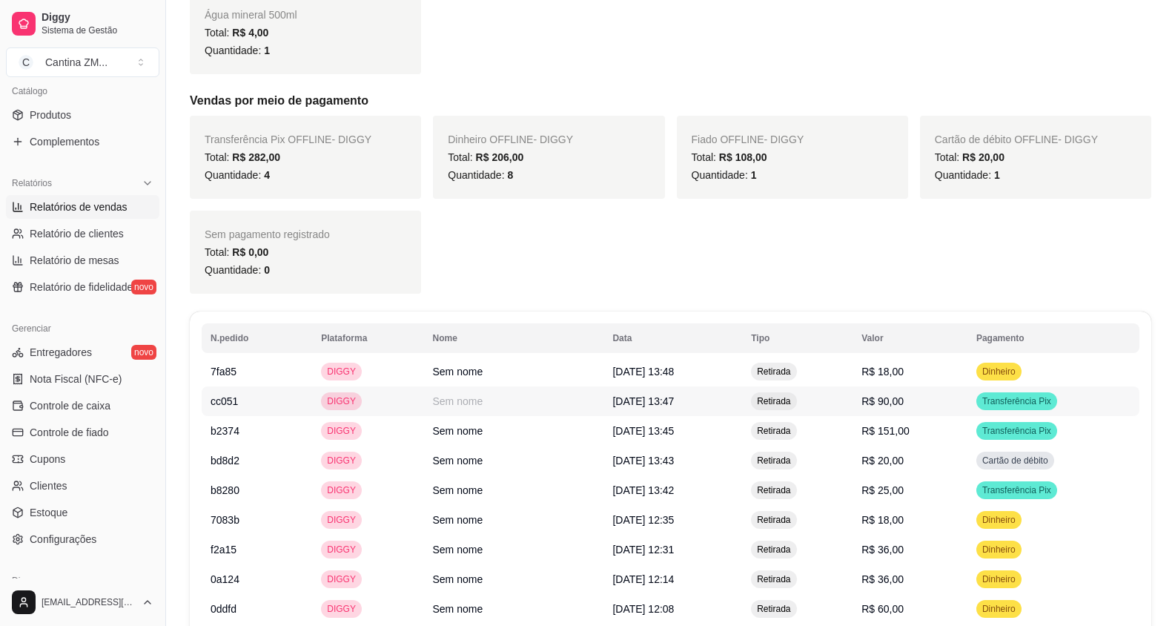
click at [809, 406] on td "Retirada" at bounding box center [797, 401] width 111 height 30
click at [882, 430] on span "R$ 151,00" at bounding box center [886, 431] width 48 height 12
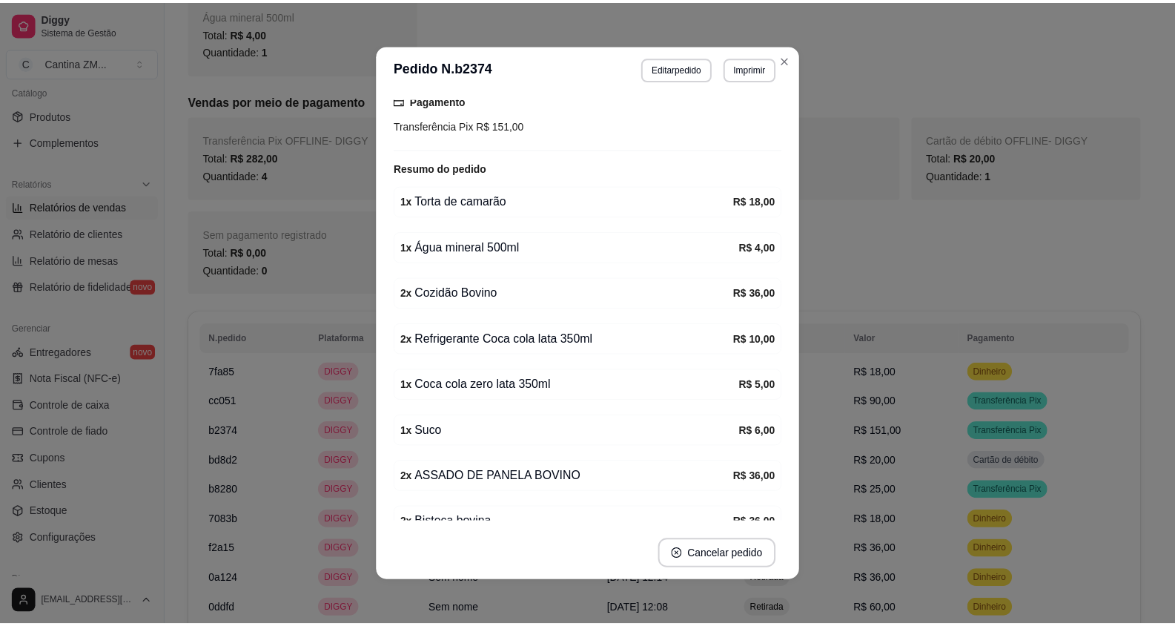
scroll to position [217, 0]
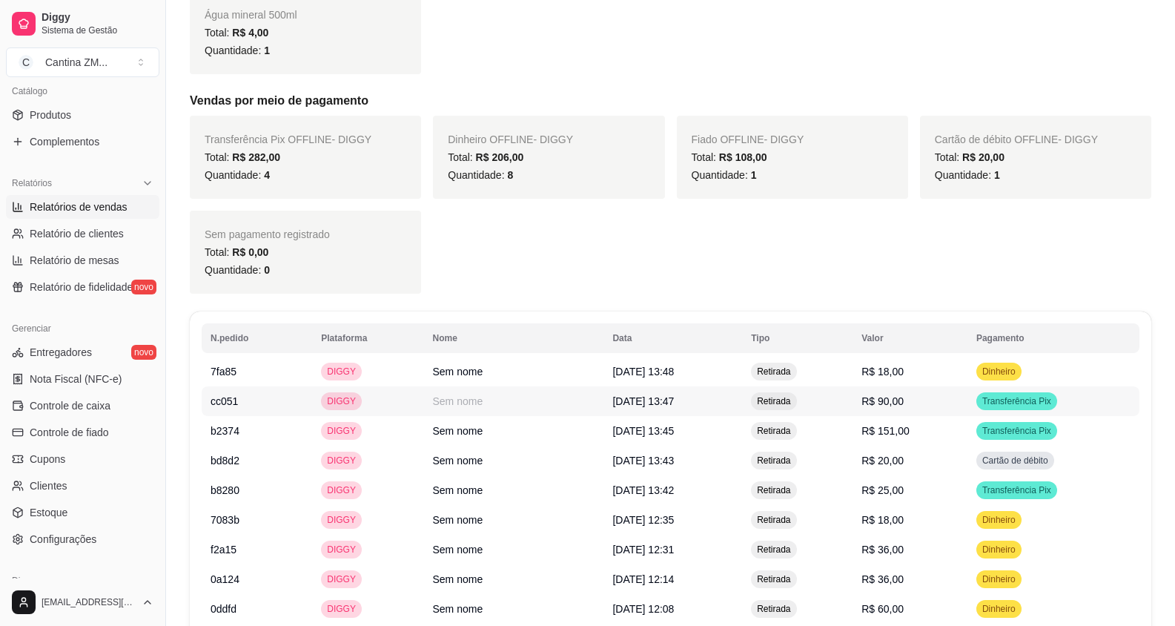
click at [853, 408] on td "Retirada" at bounding box center [797, 401] width 111 height 30
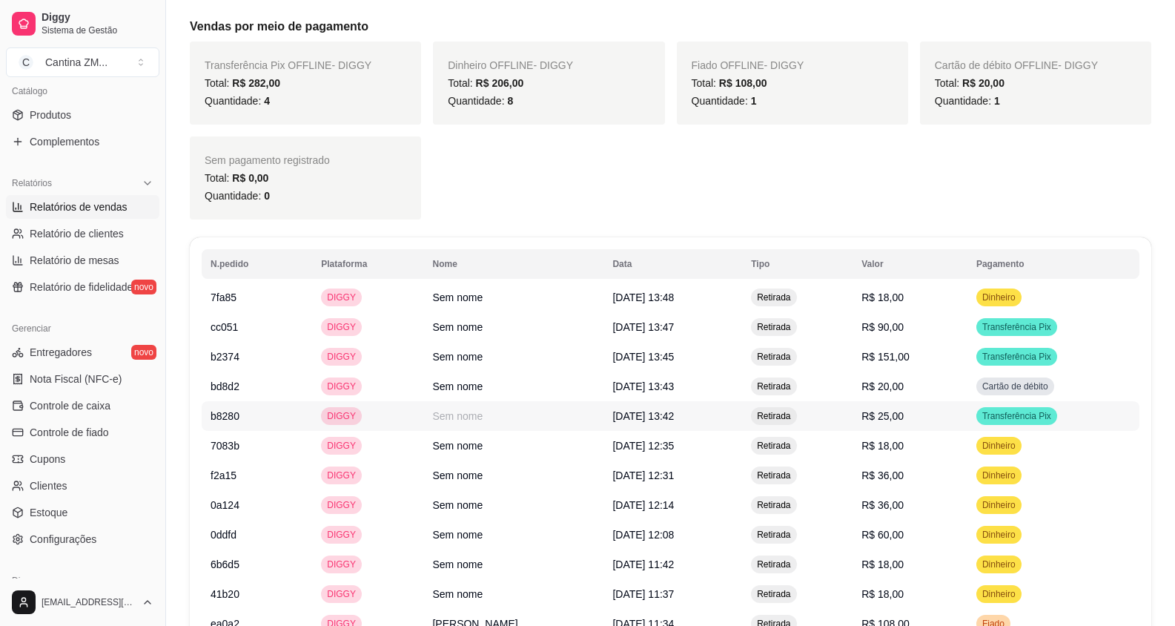
scroll to position [667, 0]
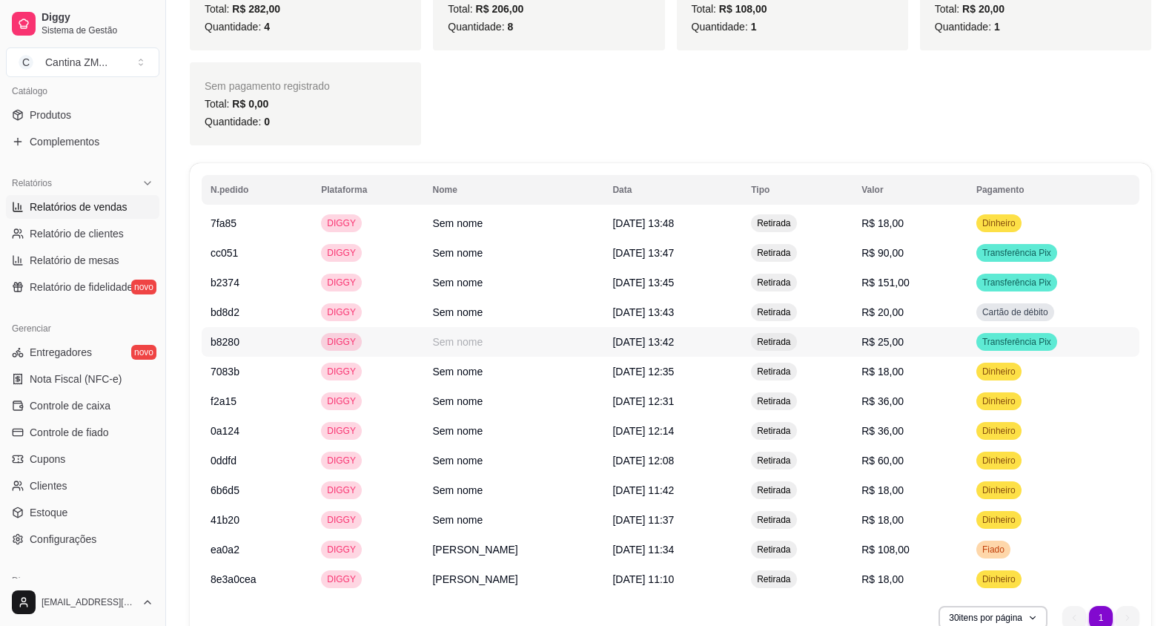
click at [840, 336] on td "Retirada" at bounding box center [797, 342] width 111 height 30
click at [914, 318] on td "R$ 20,00" at bounding box center [910, 312] width 115 height 30
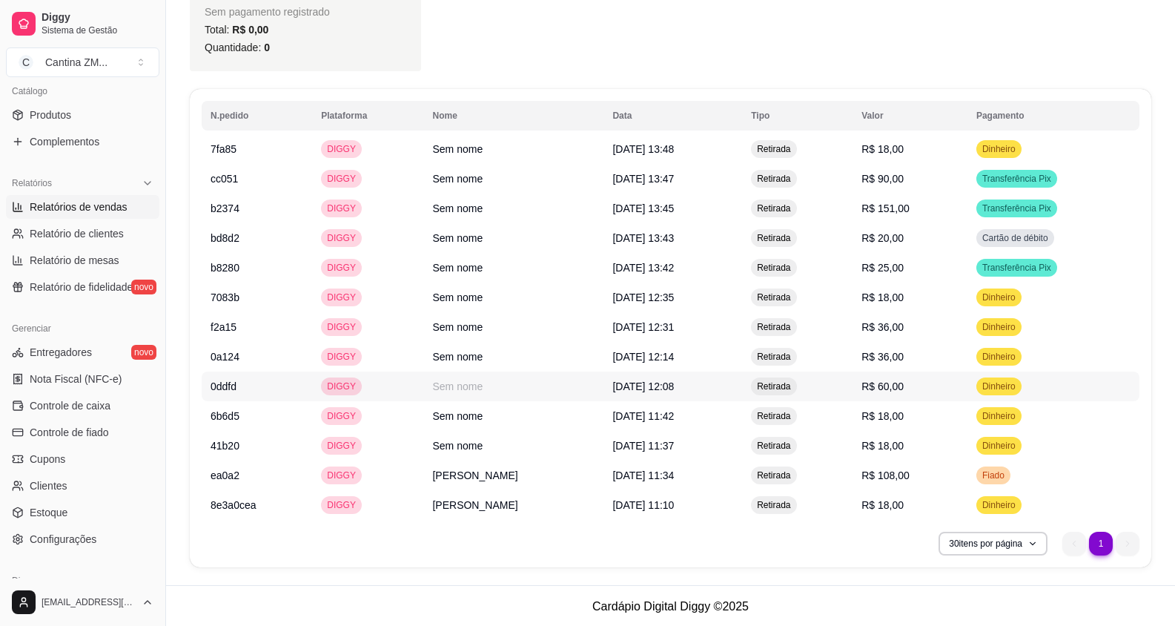
click at [891, 382] on span "R$ 60,00" at bounding box center [883, 386] width 42 height 12
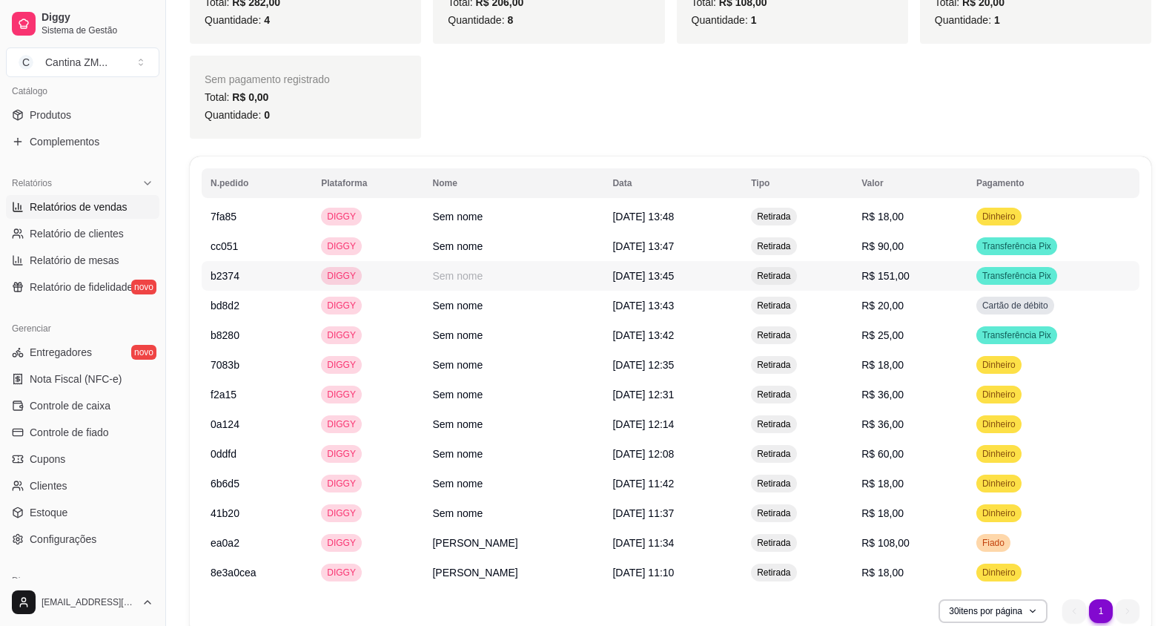
scroll to position [743, 0]
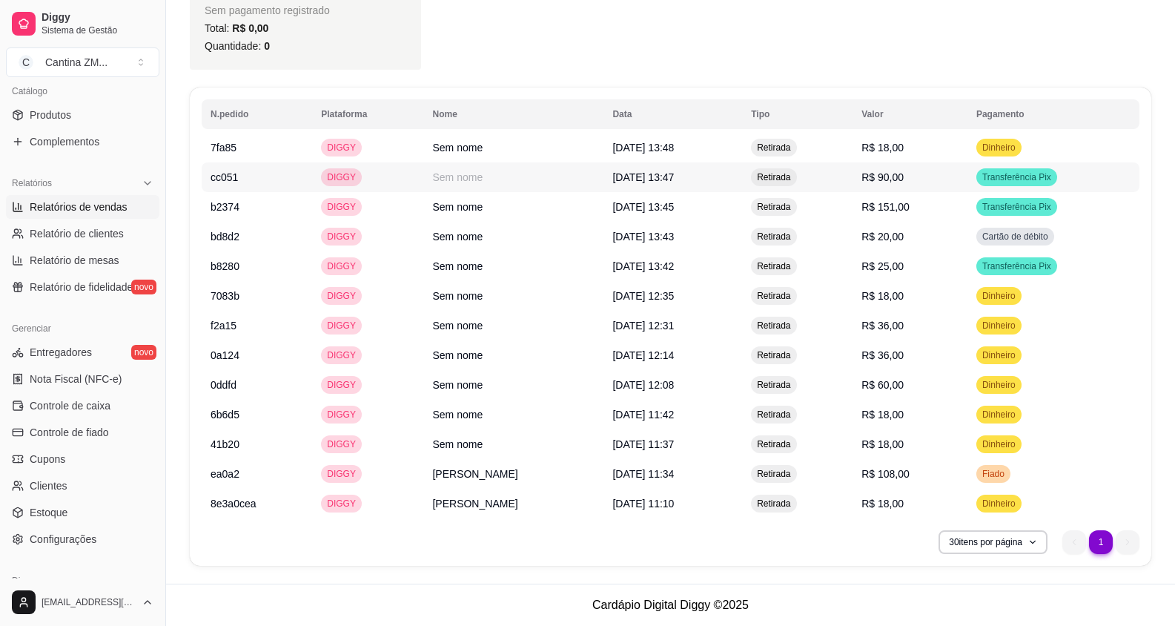
click at [862, 189] on td "R$ 90,00" at bounding box center [910, 177] width 115 height 30
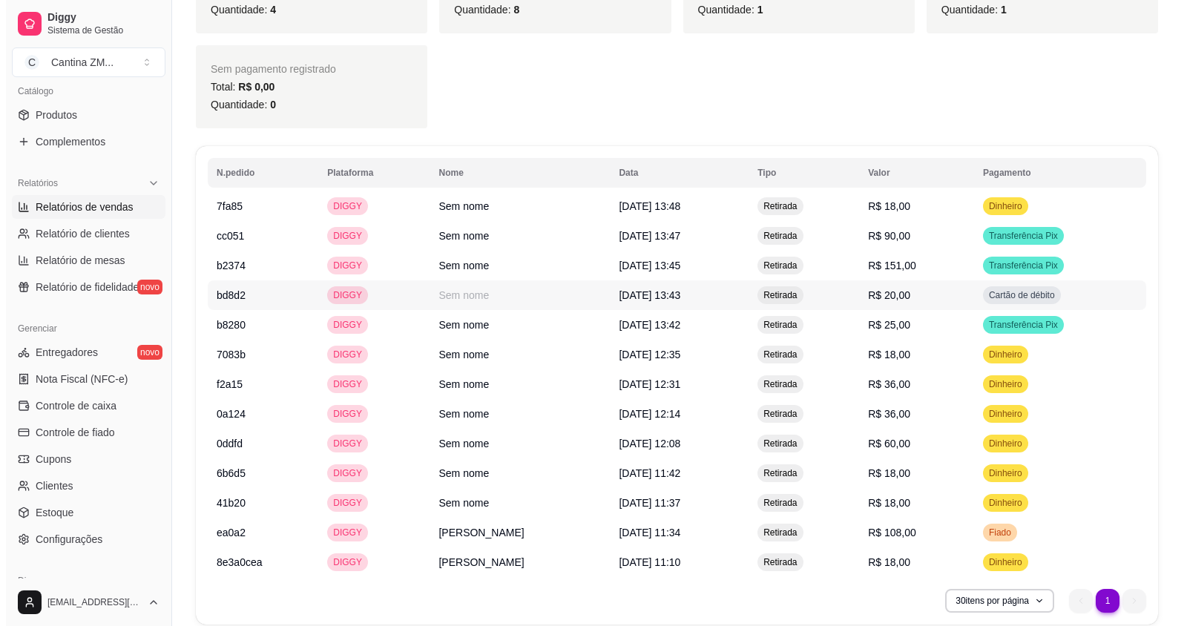
scroll to position [595, 0]
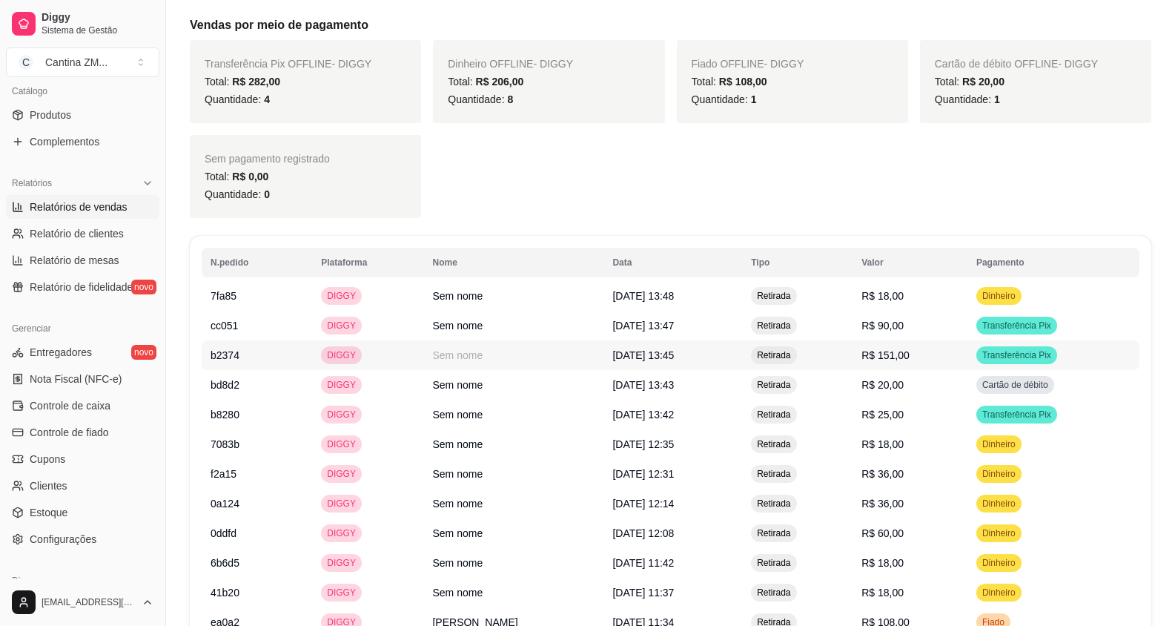
click at [887, 360] on span "R$ 151,00" at bounding box center [886, 355] width 48 height 12
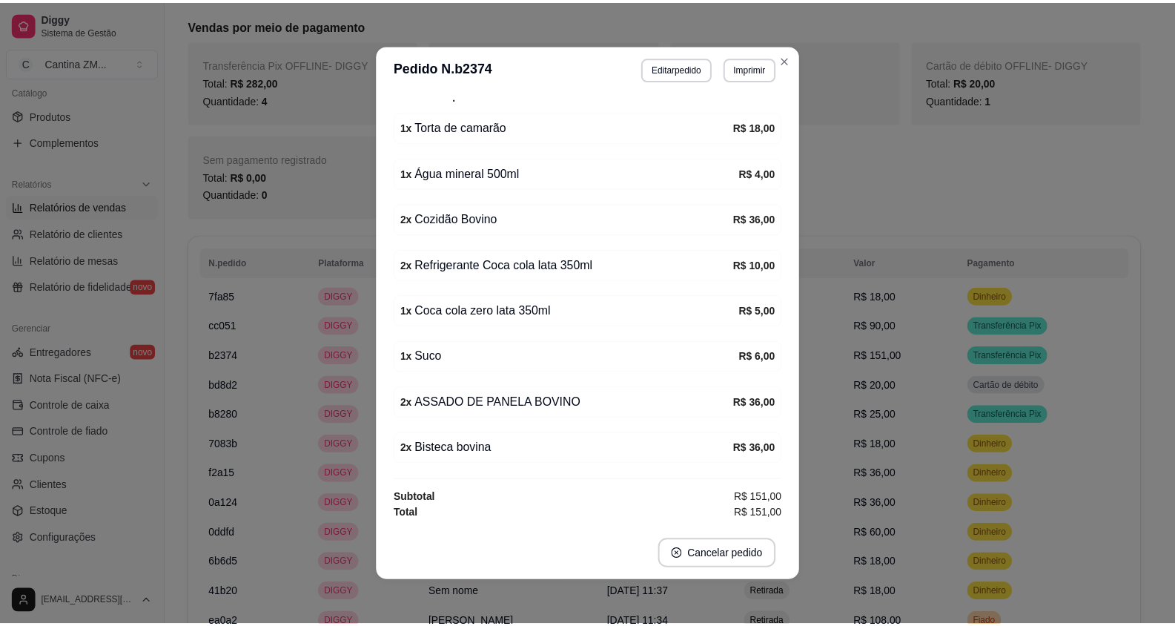
scroll to position [3, 0]
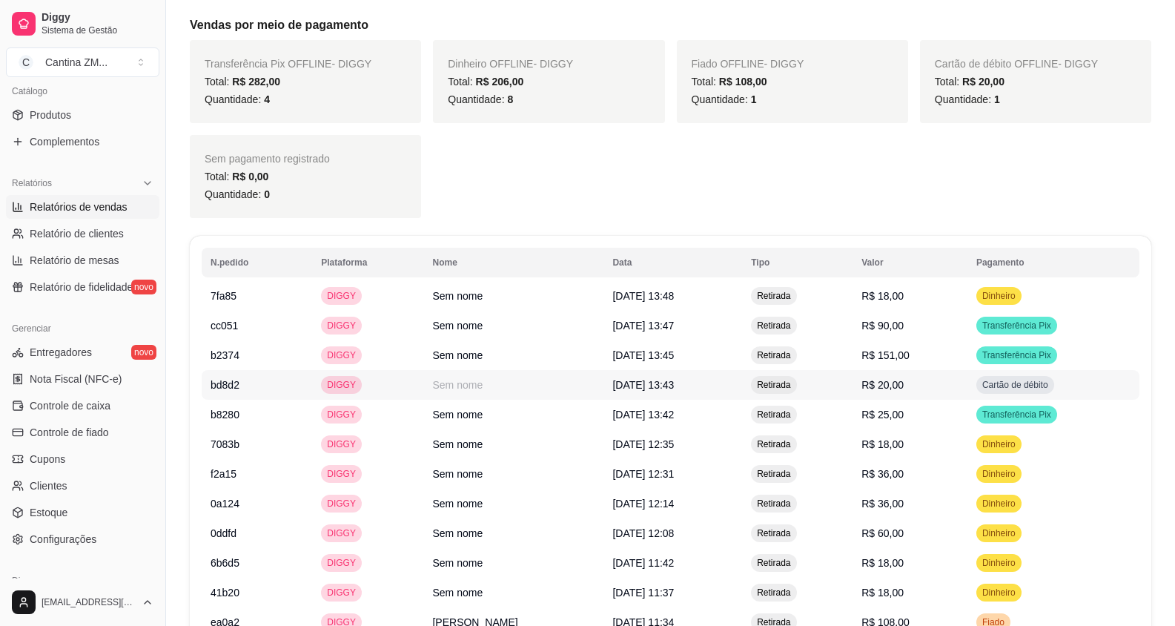
click at [894, 380] on span "R$ 20,00" at bounding box center [883, 385] width 42 height 12
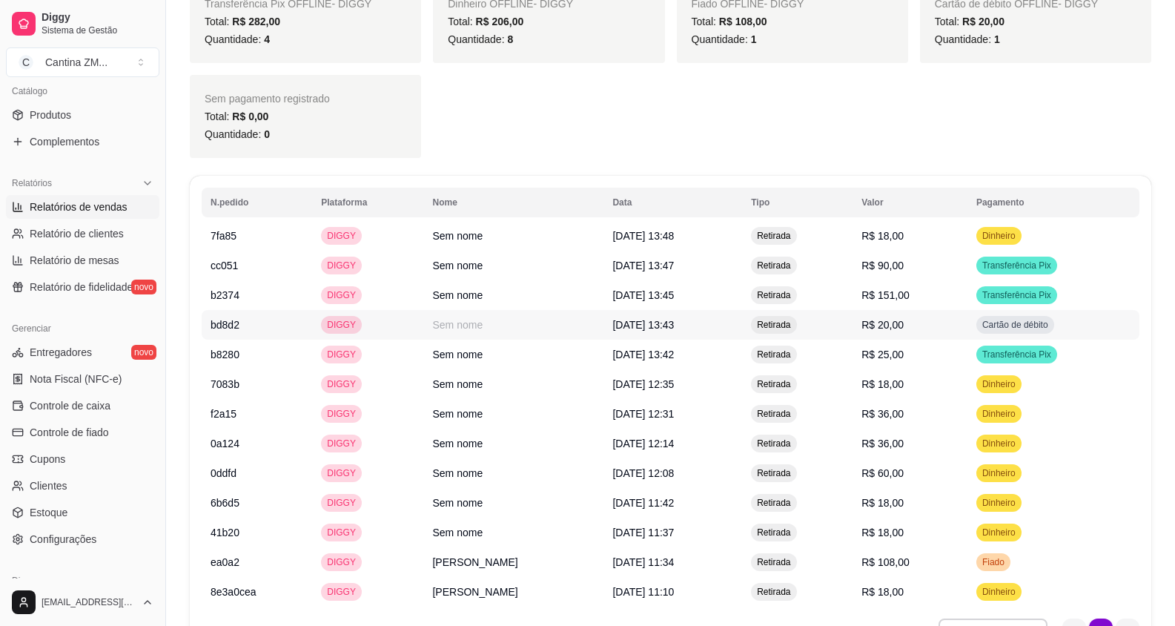
scroll to position [743, 0]
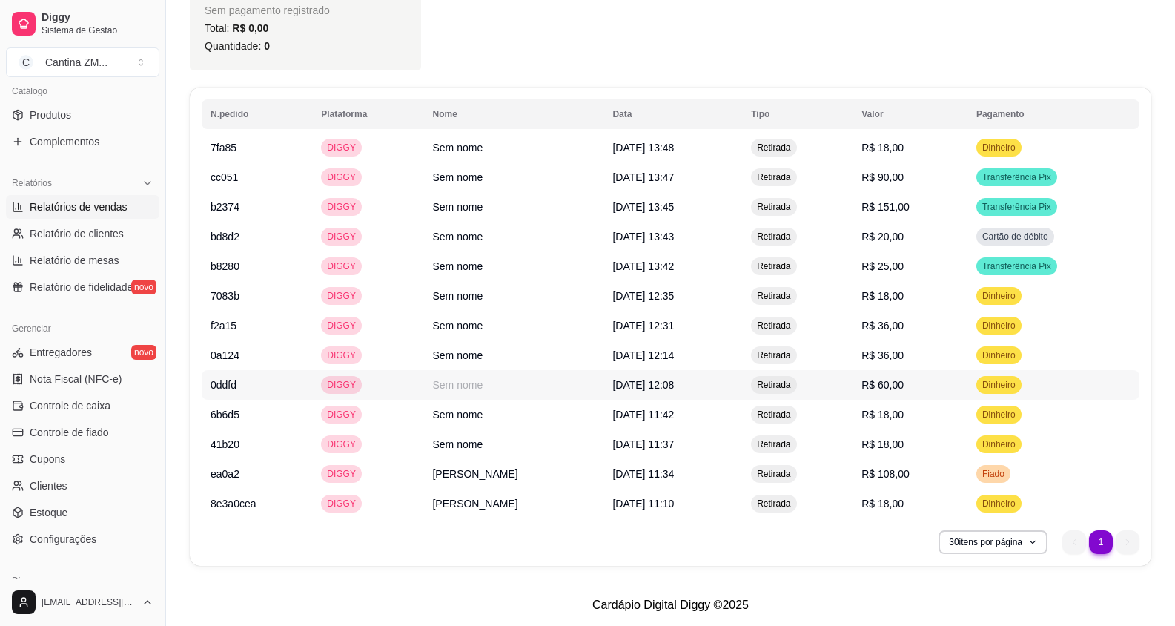
click at [874, 388] on span "R$ 60,00" at bounding box center [883, 385] width 42 height 12
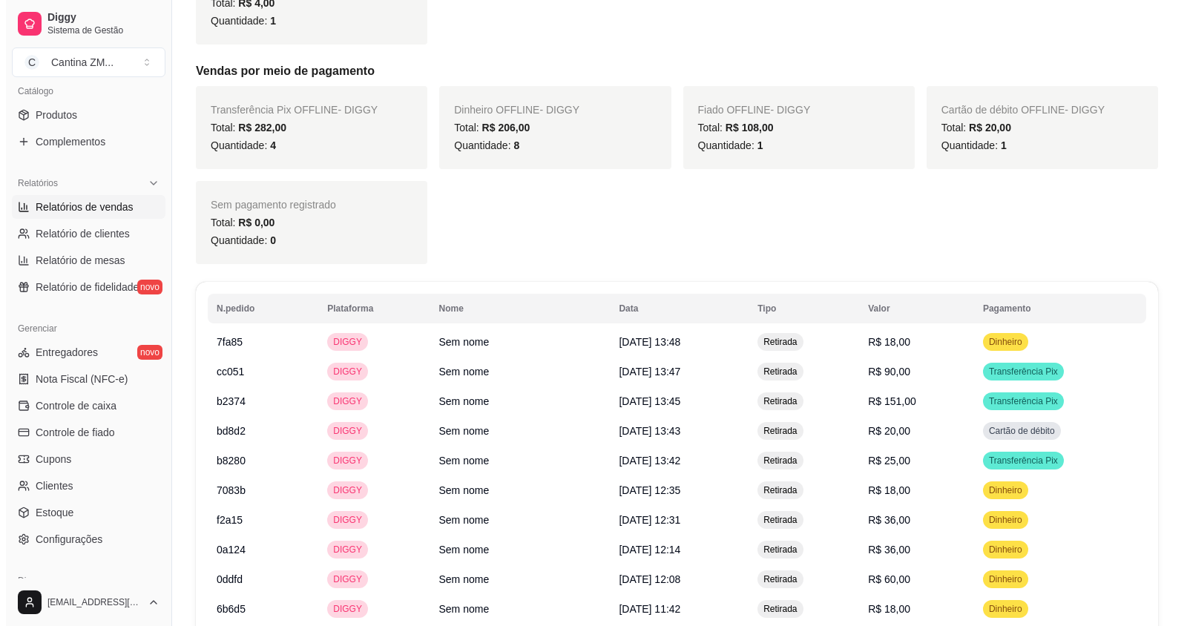
scroll to position [595, 0]
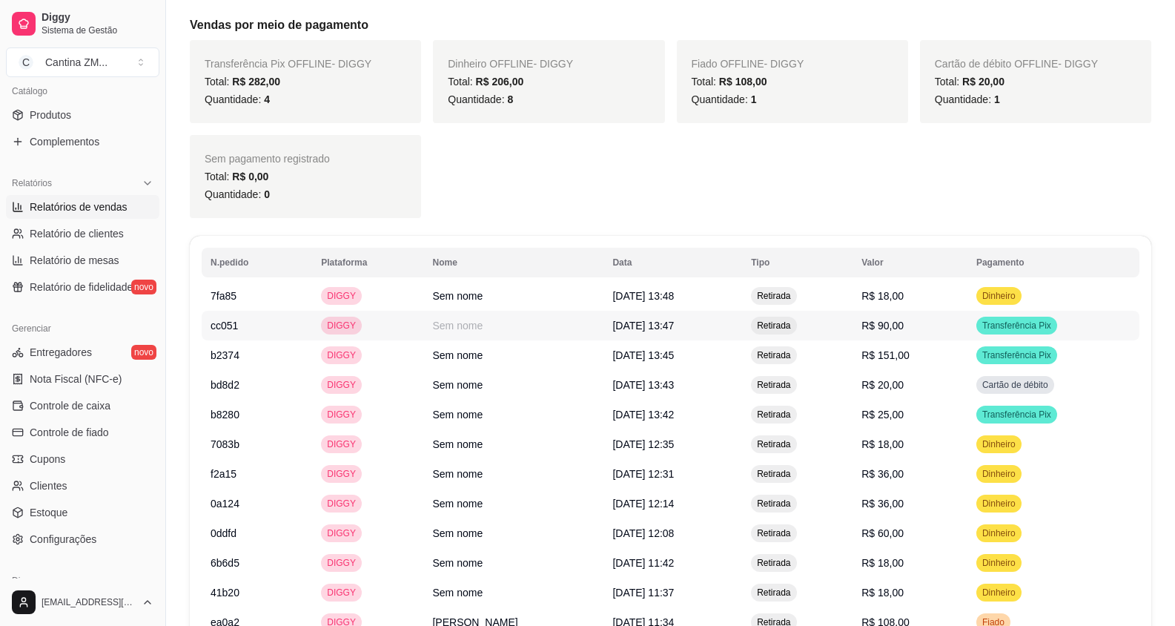
click at [862, 326] on td "R$ 90,00" at bounding box center [910, 326] width 115 height 30
click at [873, 350] on span "R$ 151,00" at bounding box center [886, 355] width 48 height 12
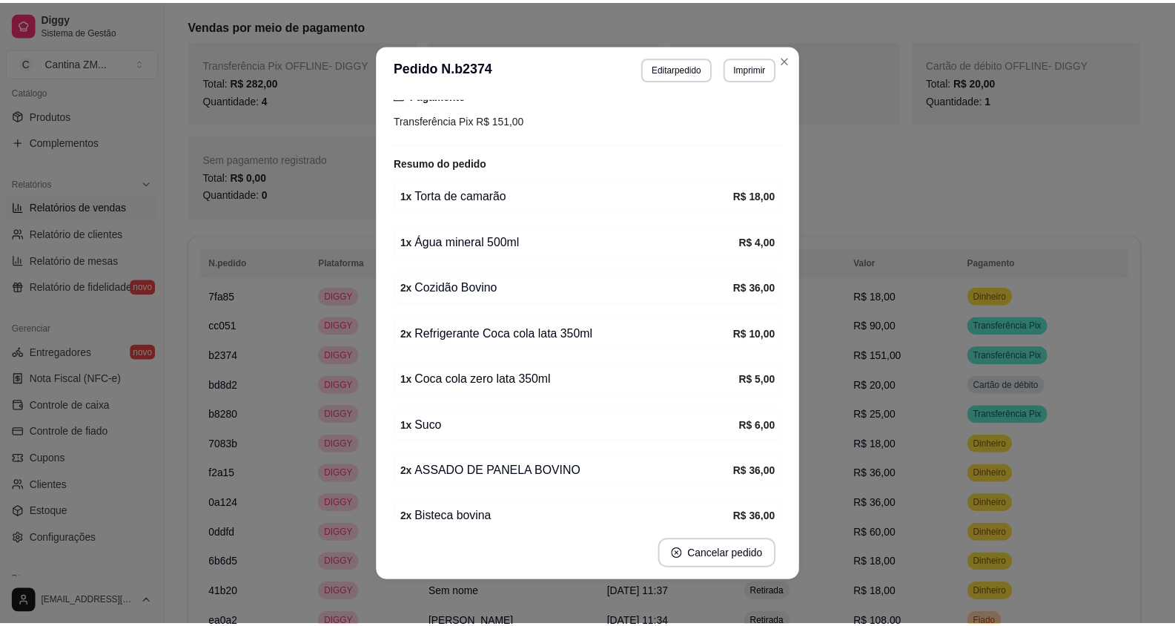
scroll to position [217, 0]
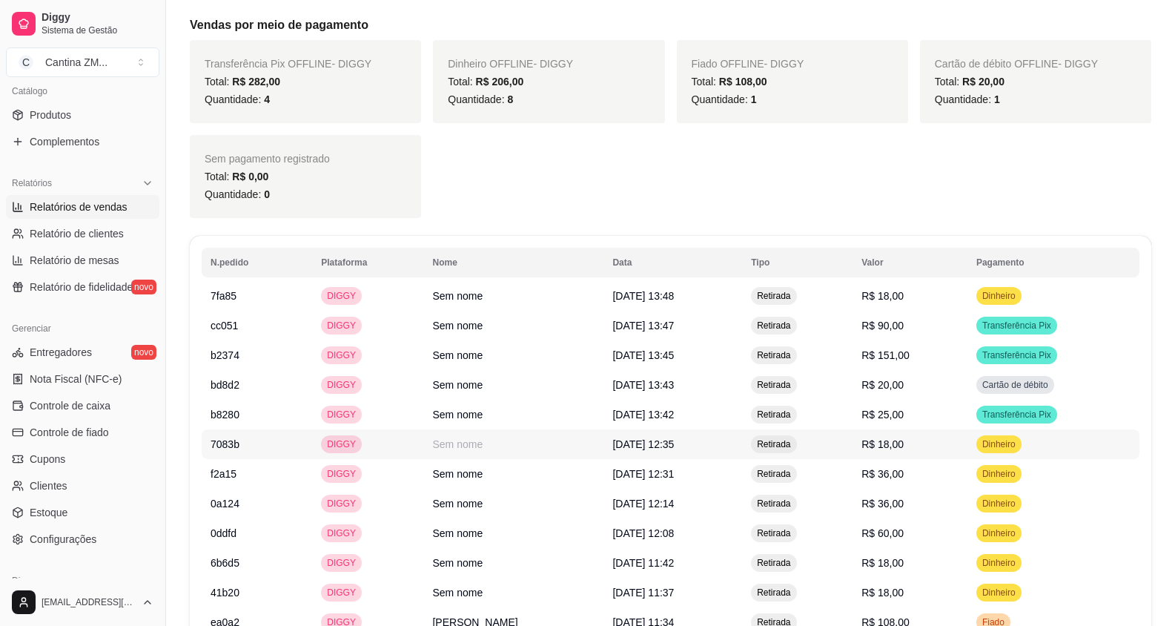
click at [897, 446] on span "R$ 18,00" at bounding box center [883, 444] width 42 height 12
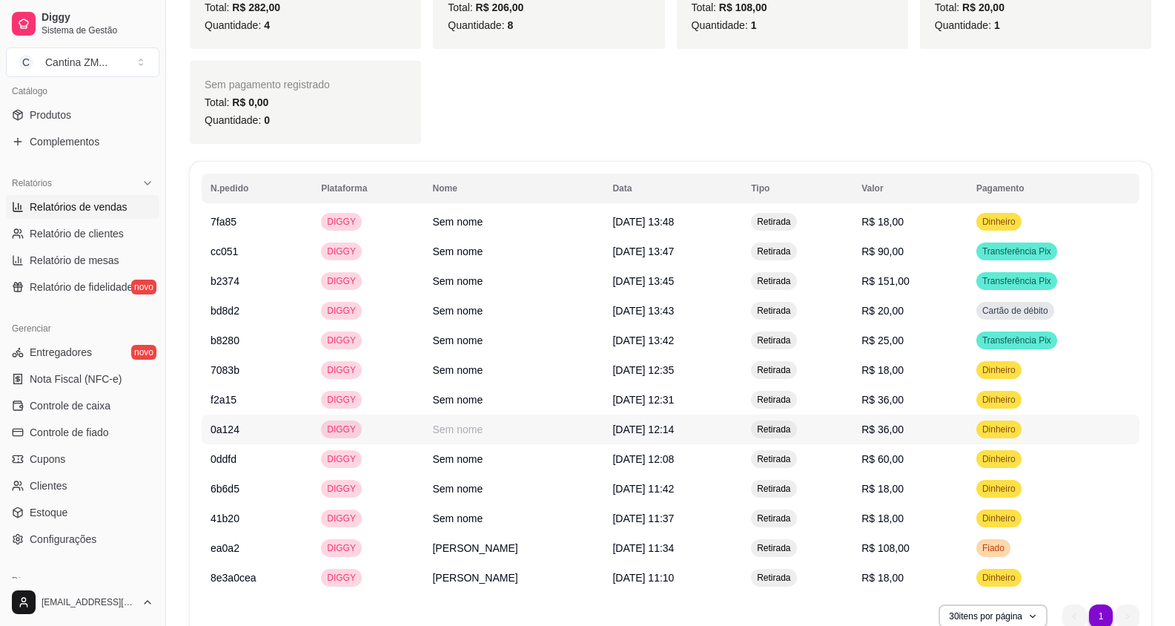
scroll to position [743, 0]
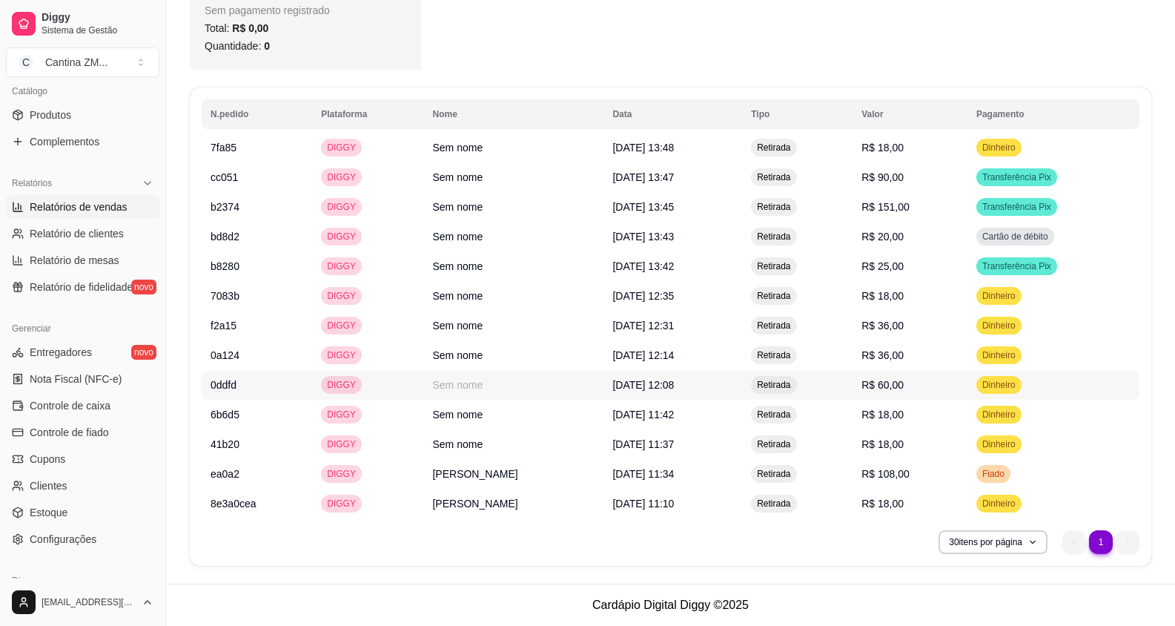
click at [836, 385] on td "Retirada" at bounding box center [797, 385] width 111 height 30
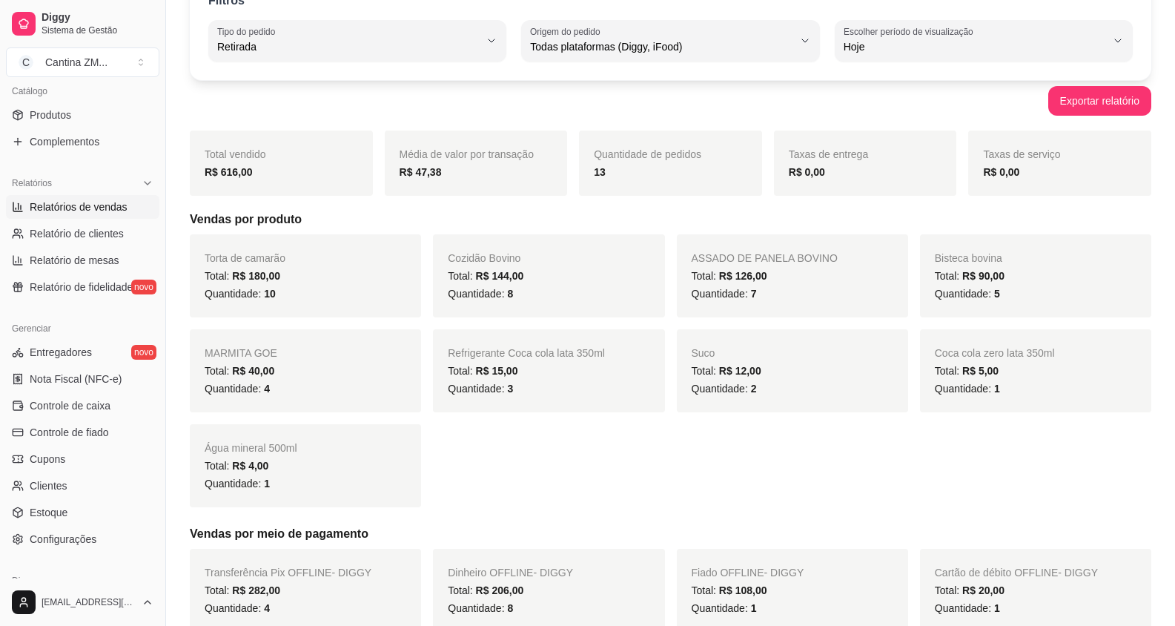
scroll to position [0, 0]
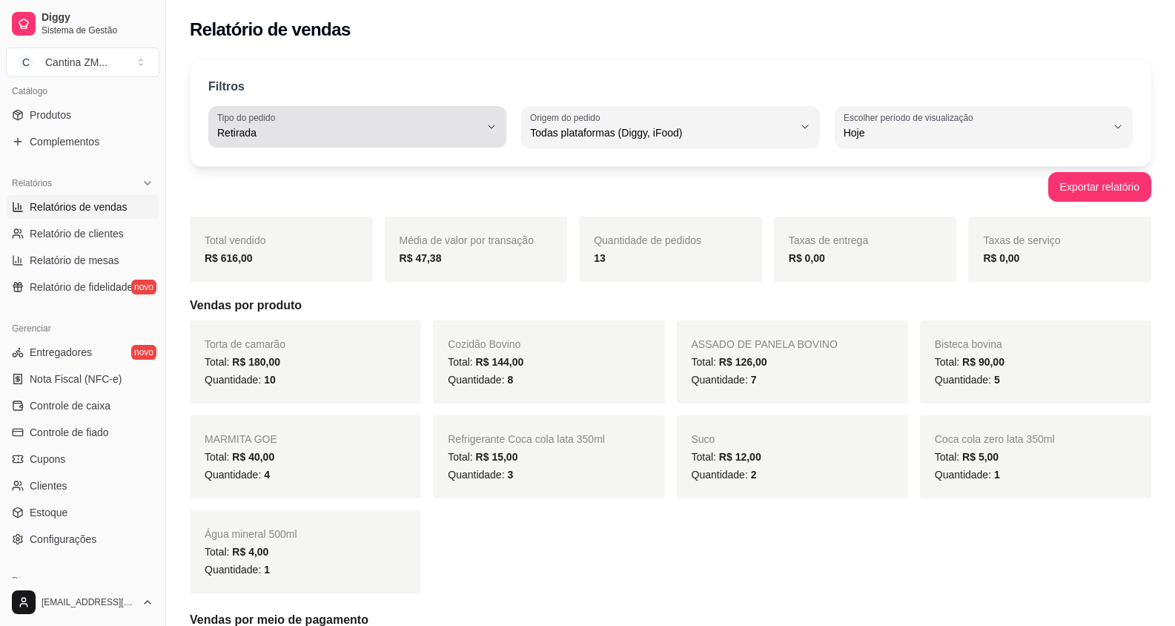
click at [364, 121] on div "Retirada" at bounding box center [348, 127] width 263 height 30
click at [277, 267] on span "Consumo local" at bounding box center [349, 265] width 249 height 14
type input "EAT_IN"
select select "EAT_IN"
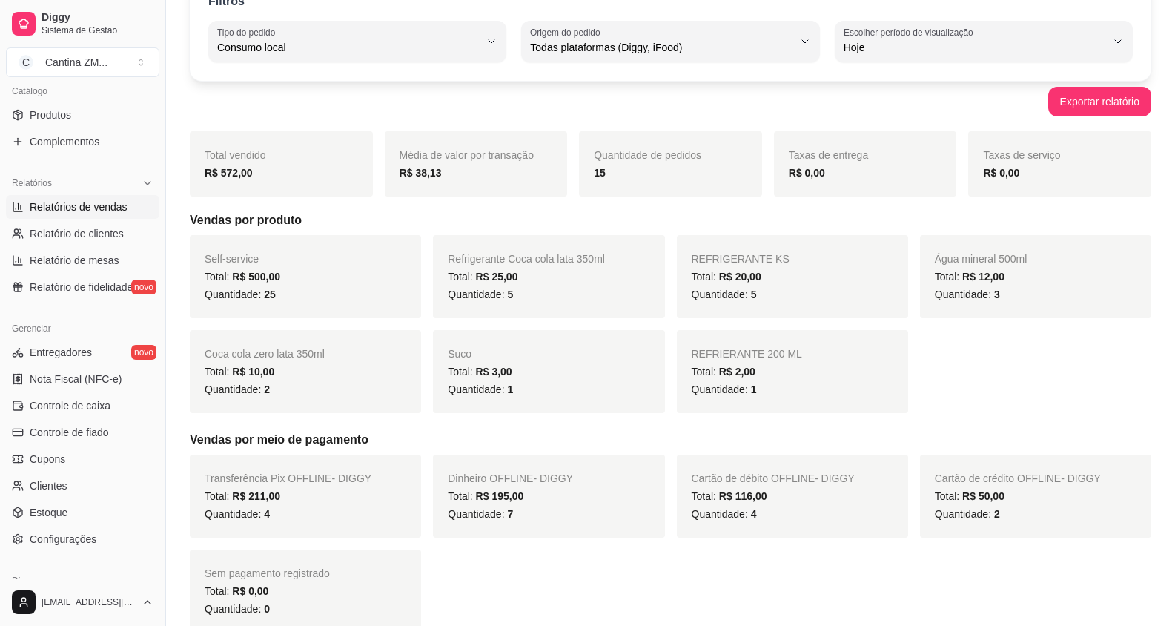
scroll to position [74, 0]
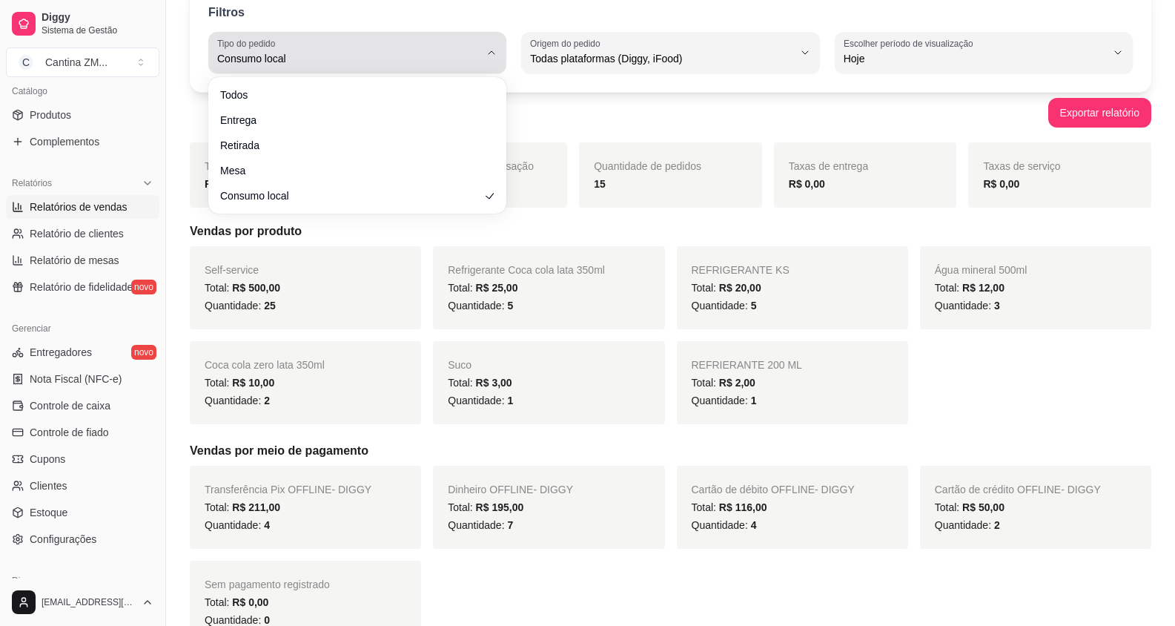
click at [323, 68] on button "Tipo do pedido Consumo local" at bounding box center [357, 53] width 298 height 42
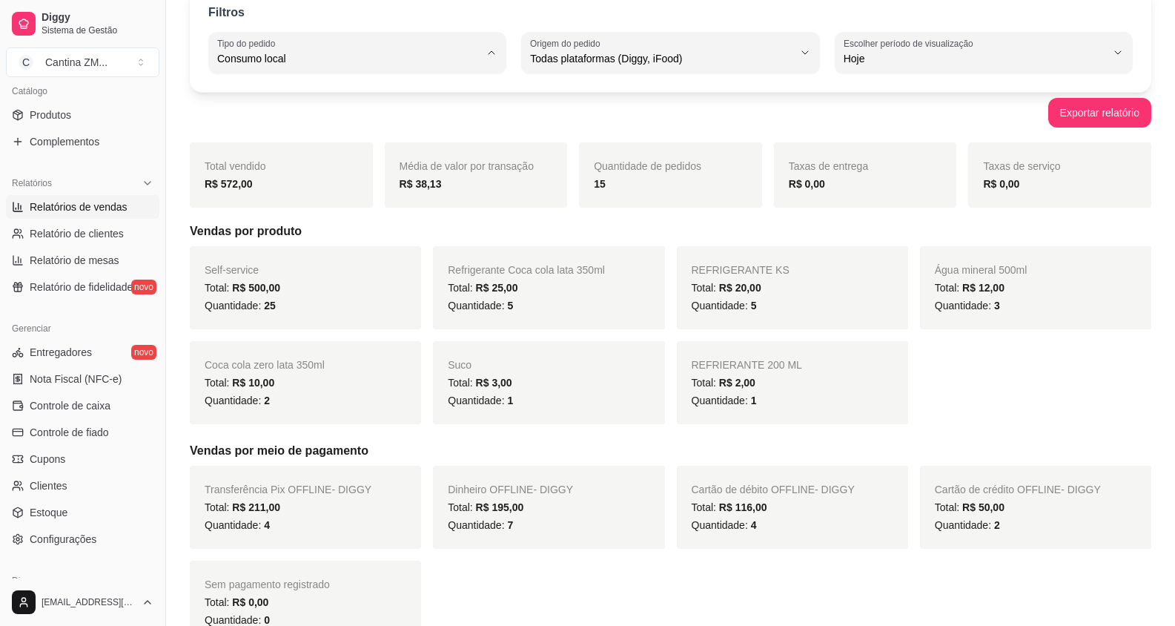
click at [313, 105] on li "Todos" at bounding box center [357, 94] width 275 height 23
type input "ALL"
select select "ALL"
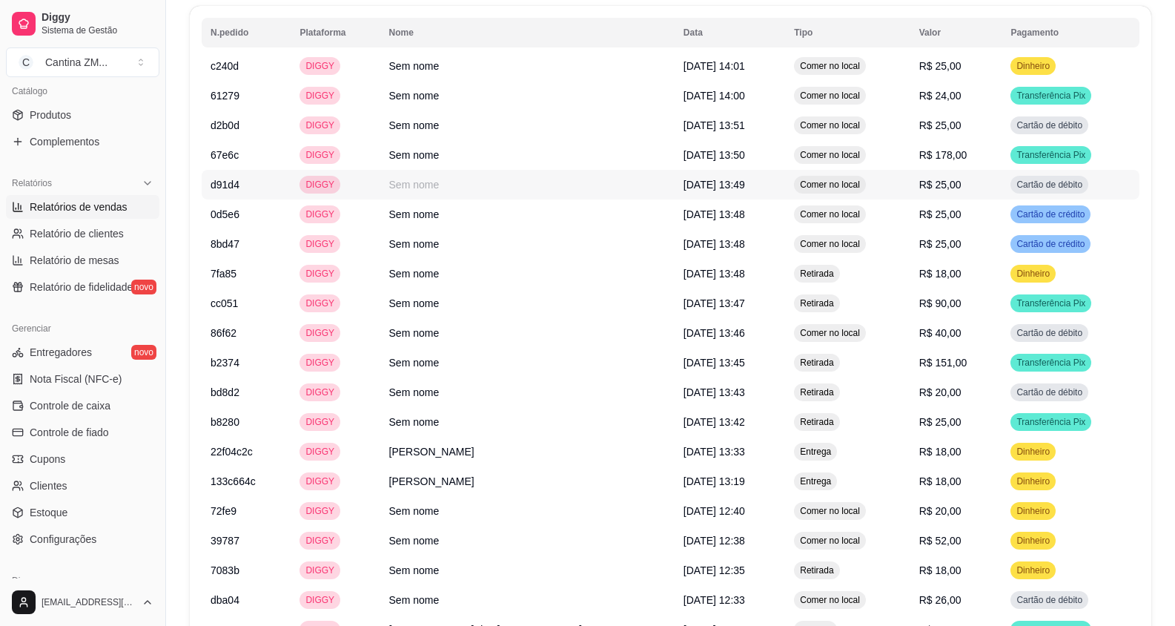
scroll to position [964, 0]
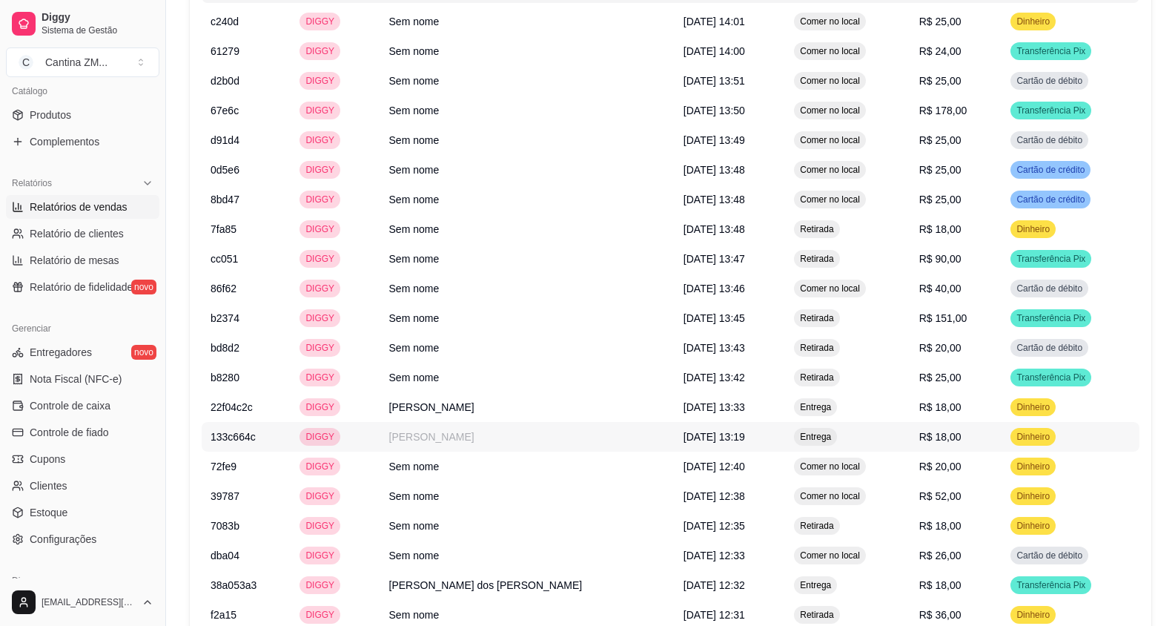
click at [511, 436] on td "[PERSON_NAME]" at bounding box center [527, 437] width 294 height 30
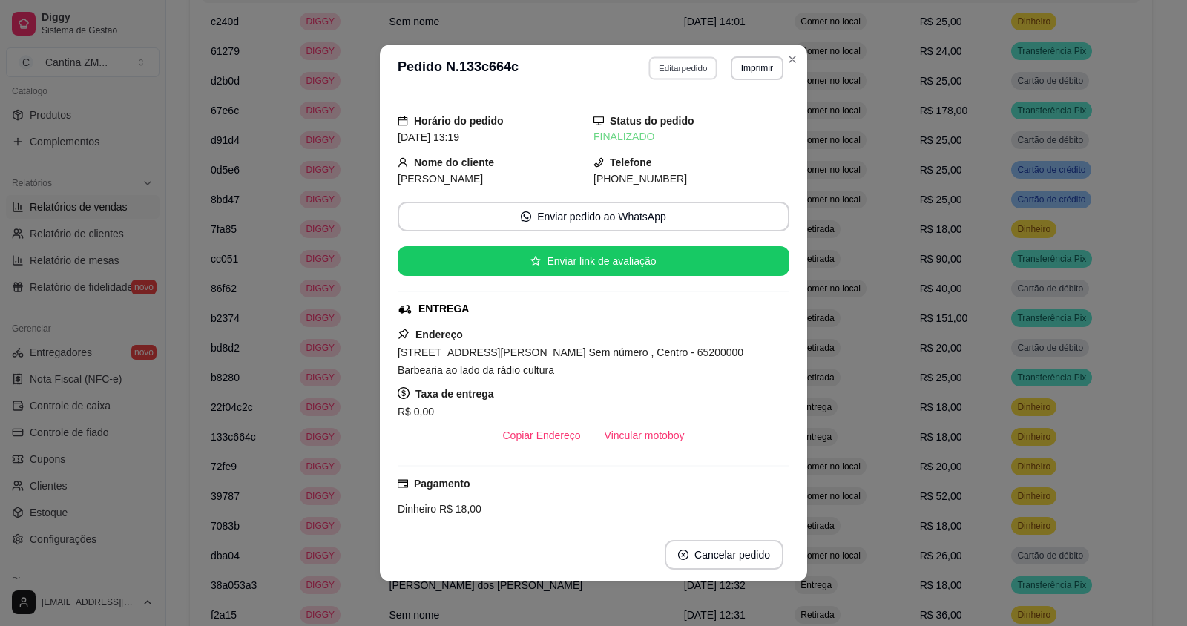
click at [701, 75] on button "Editar pedido" at bounding box center [683, 67] width 69 height 23
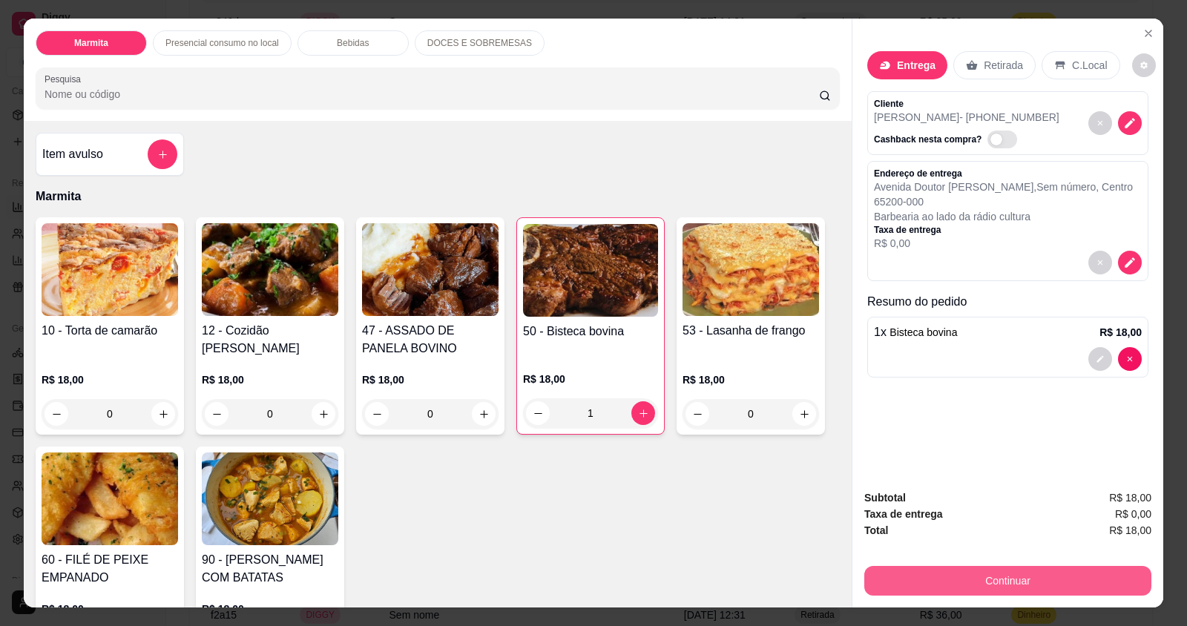
click at [1012, 581] on button "Continuar" at bounding box center [1007, 581] width 287 height 30
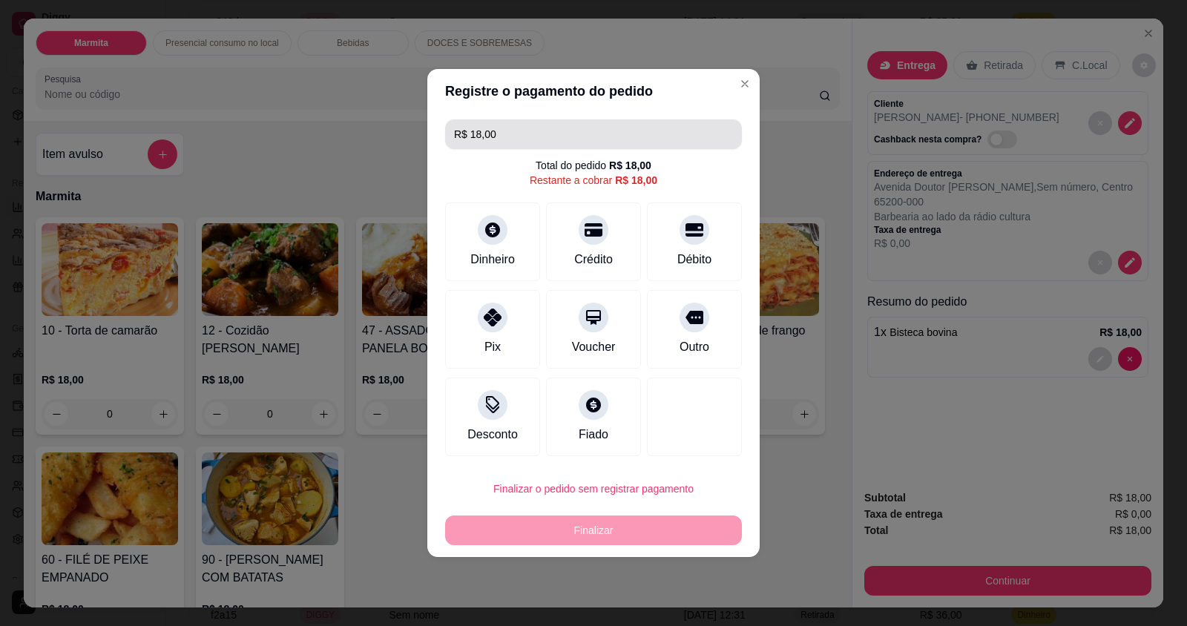
click at [510, 132] on input "R$ 18,00" at bounding box center [593, 134] width 279 height 30
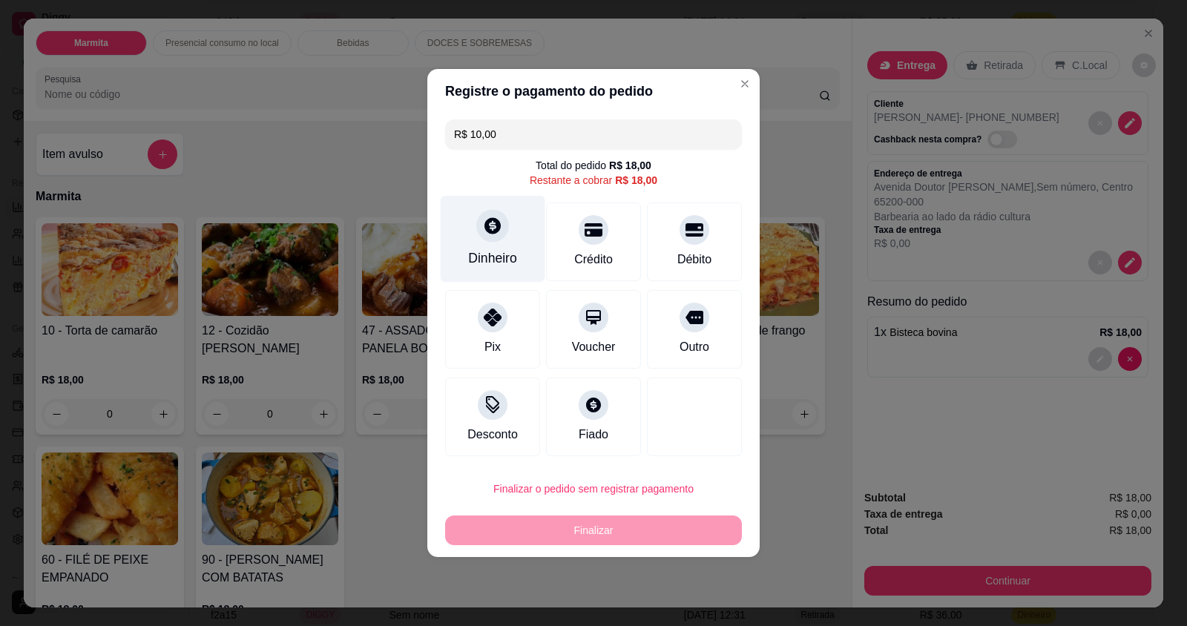
type input "R$ 10,00"
click at [492, 228] on icon at bounding box center [492, 225] width 19 height 19
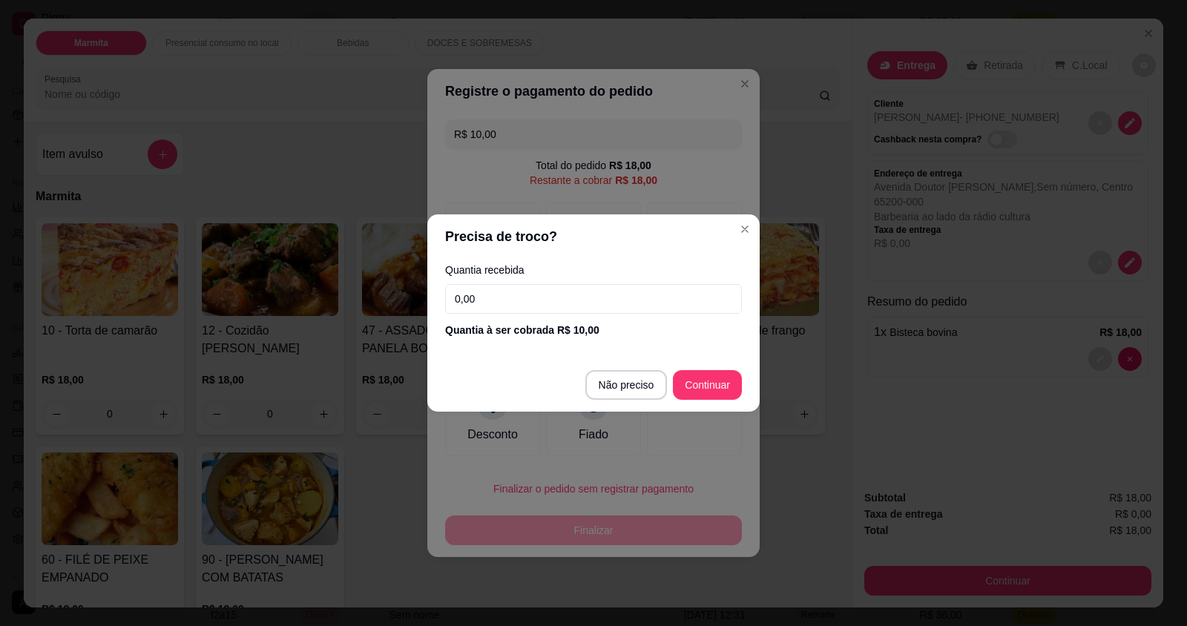
click at [506, 307] on input "0,00" at bounding box center [593, 299] width 297 height 30
type input "10,00"
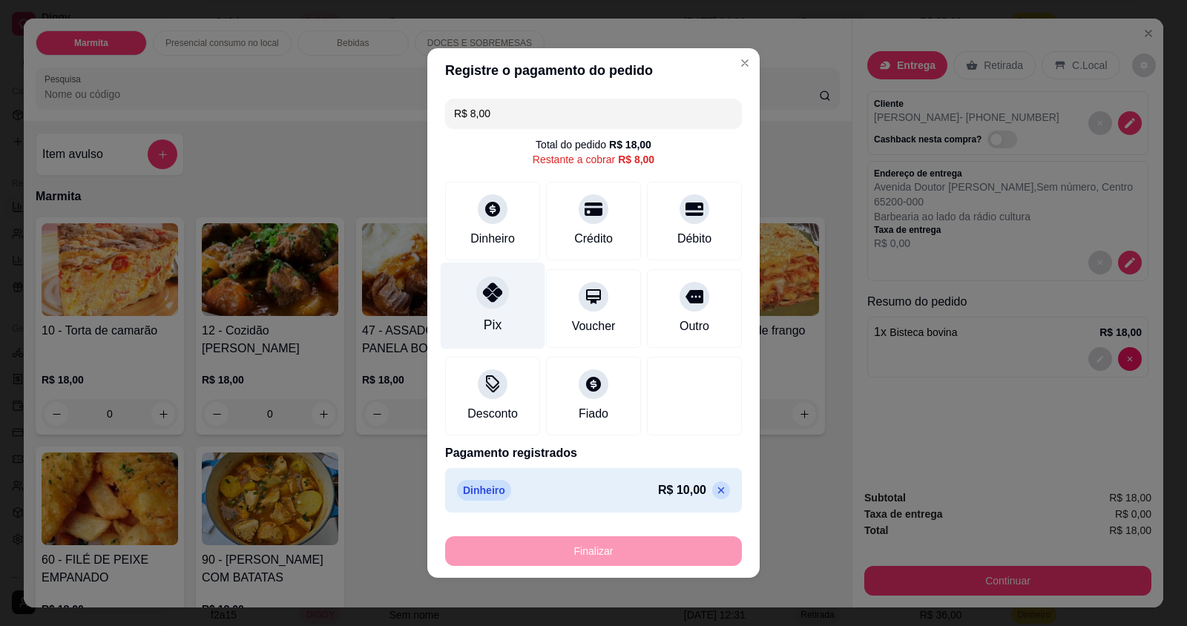
click at [495, 329] on div "Pix" at bounding box center [493, 324] width 18 height 19
type input "R$ 0,00"
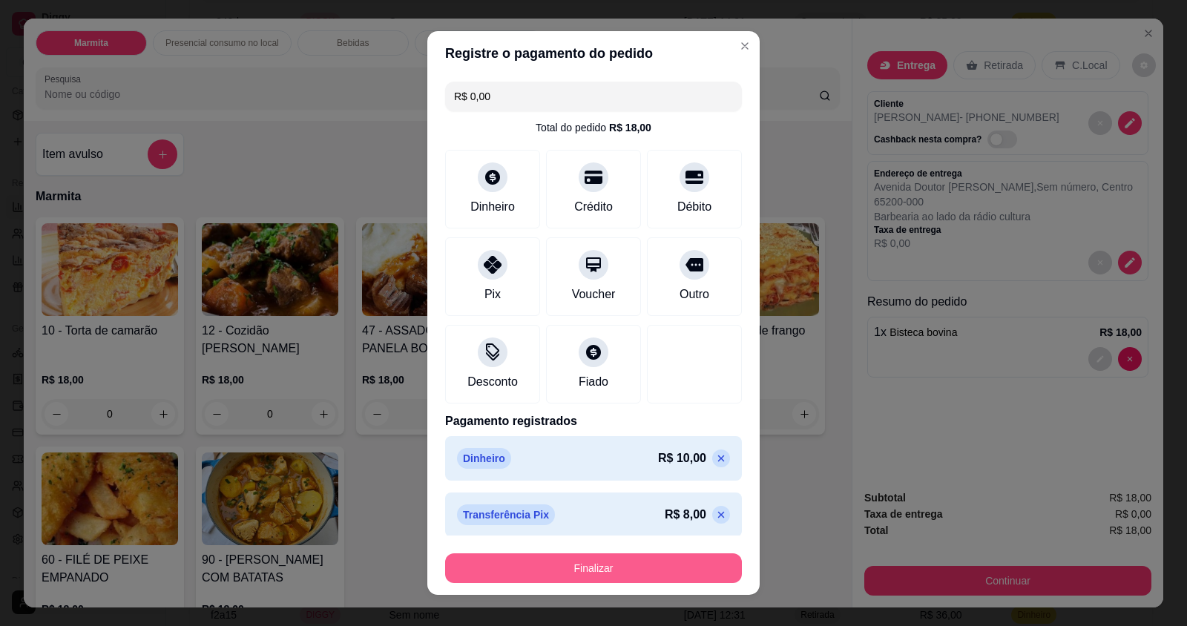
click at [555, 573] on button "Finalizar" at bounding box center [593, 568] width 297 height 30
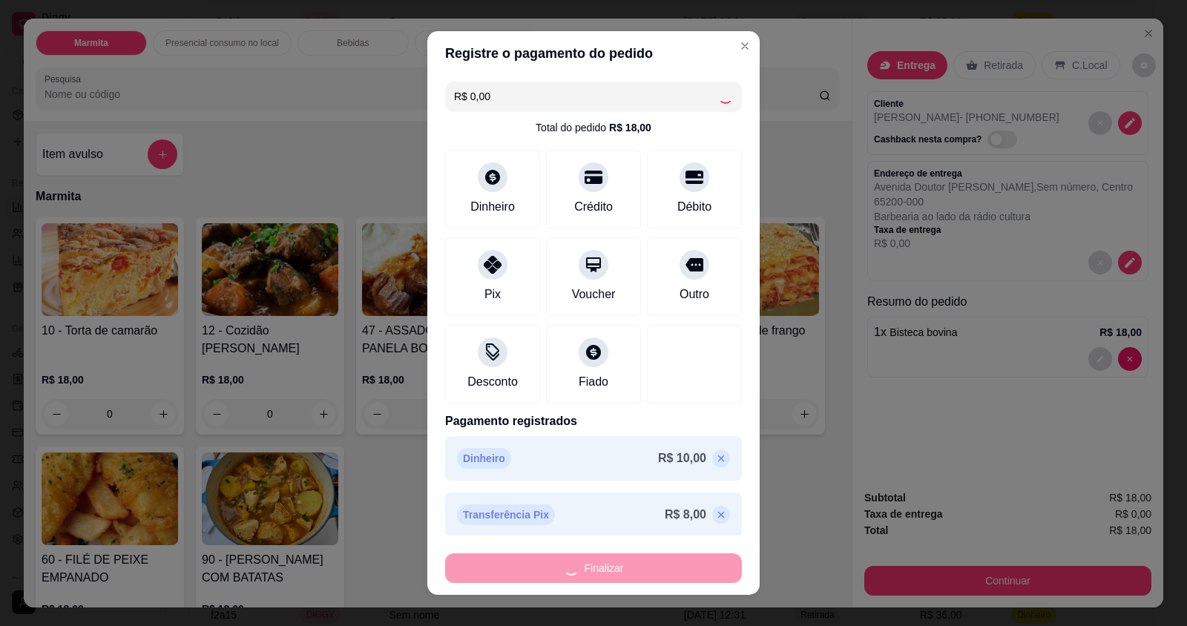
type input "0"
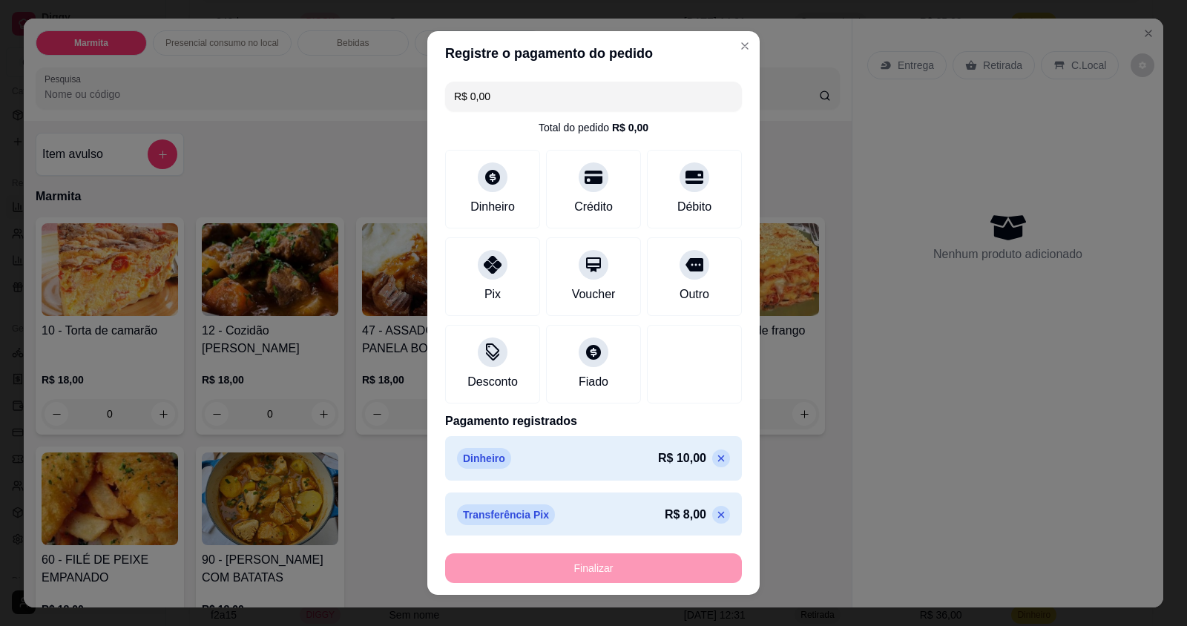
type input "-R$ 18,00"
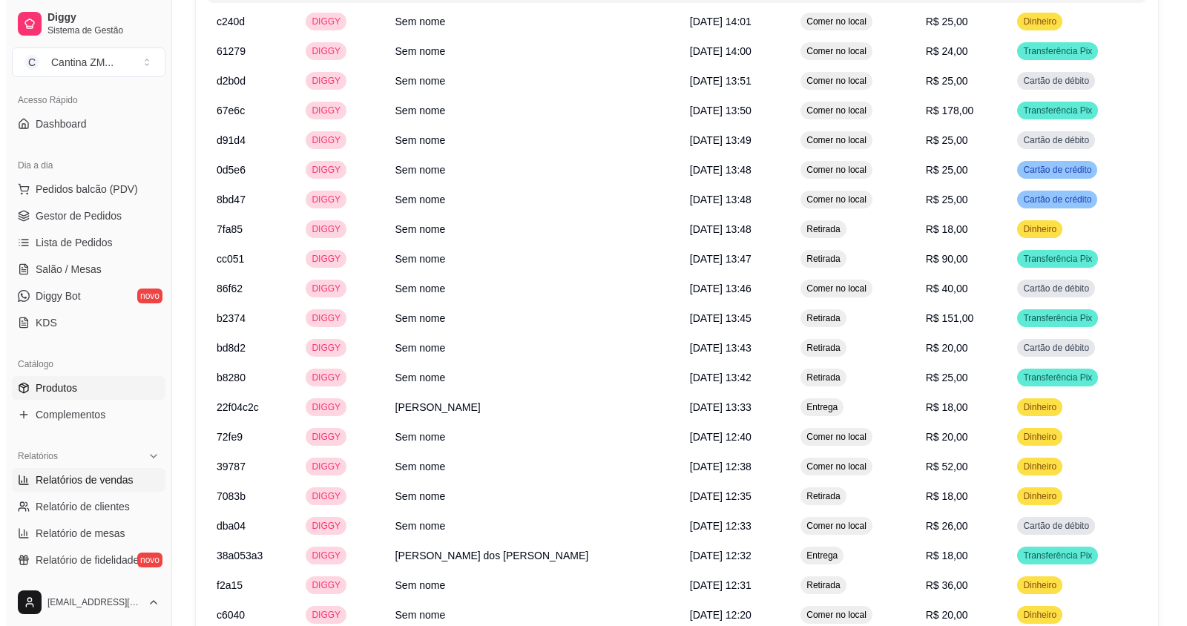
scroll to position [0, 0]
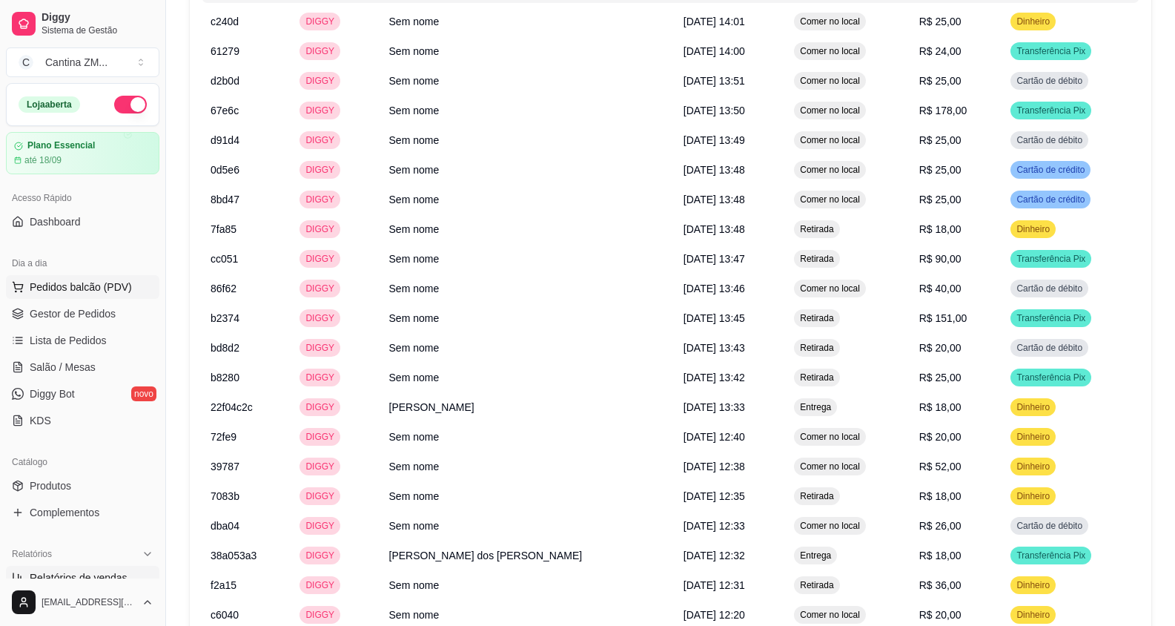
click at [99, 286] on span "Pedidos balcão (PDV)" at bounding box center [81, 287] width 102 height 15
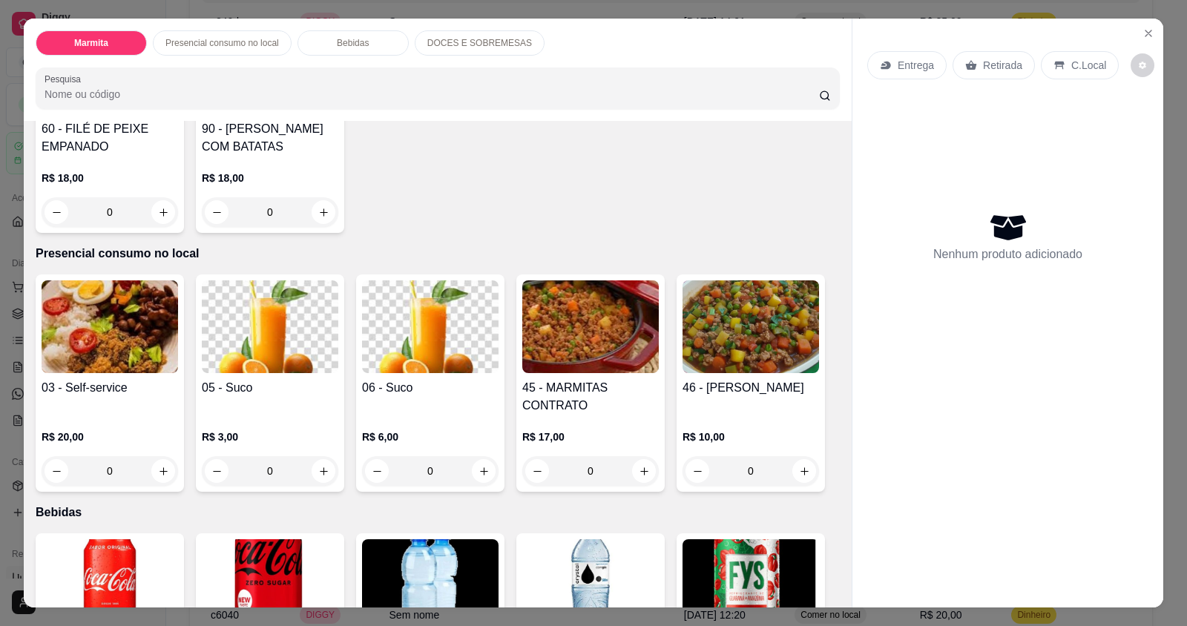
scroll to position [593, 0]
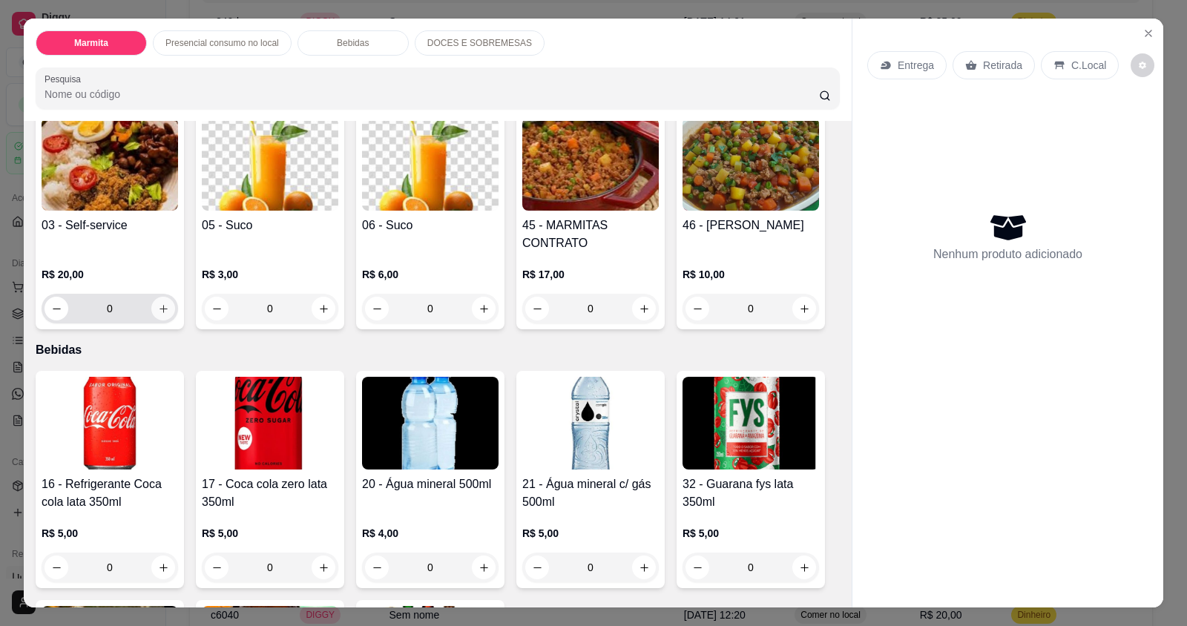
click at [163, 316] on button "increase-product-quantity" at bounding box center [163, 309] width 24 height 24
type input "1"
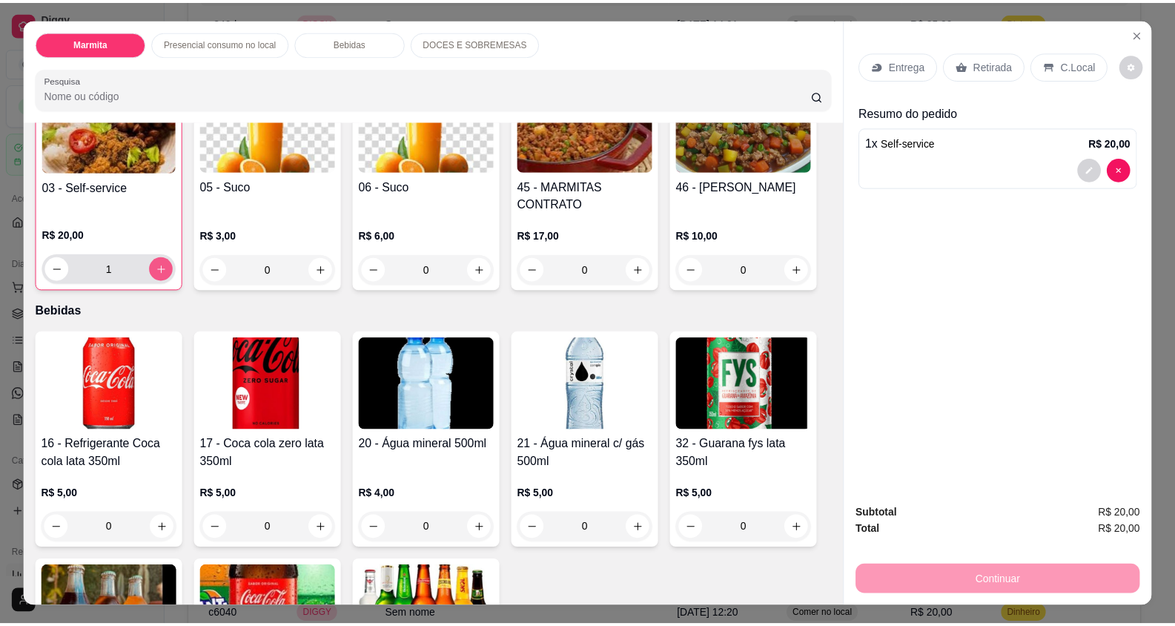
scroll to position [817, 0]
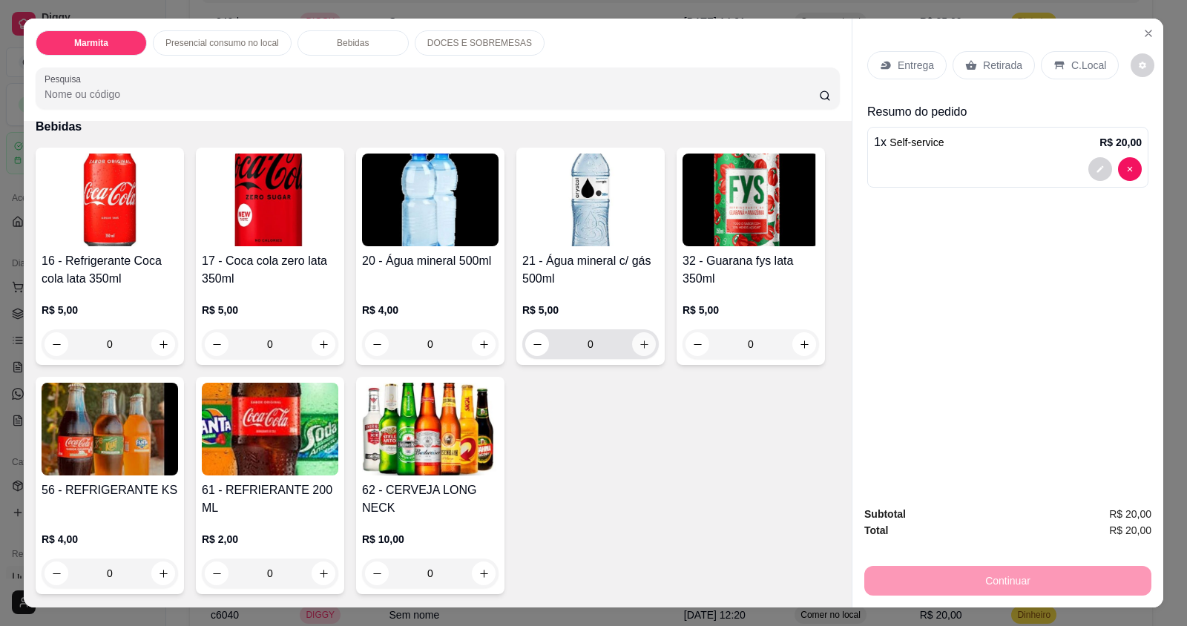
click at [641, 345] on icon "increase-product-quantity" at bounding box center [644, 344] width 11 height 11
type input "1"
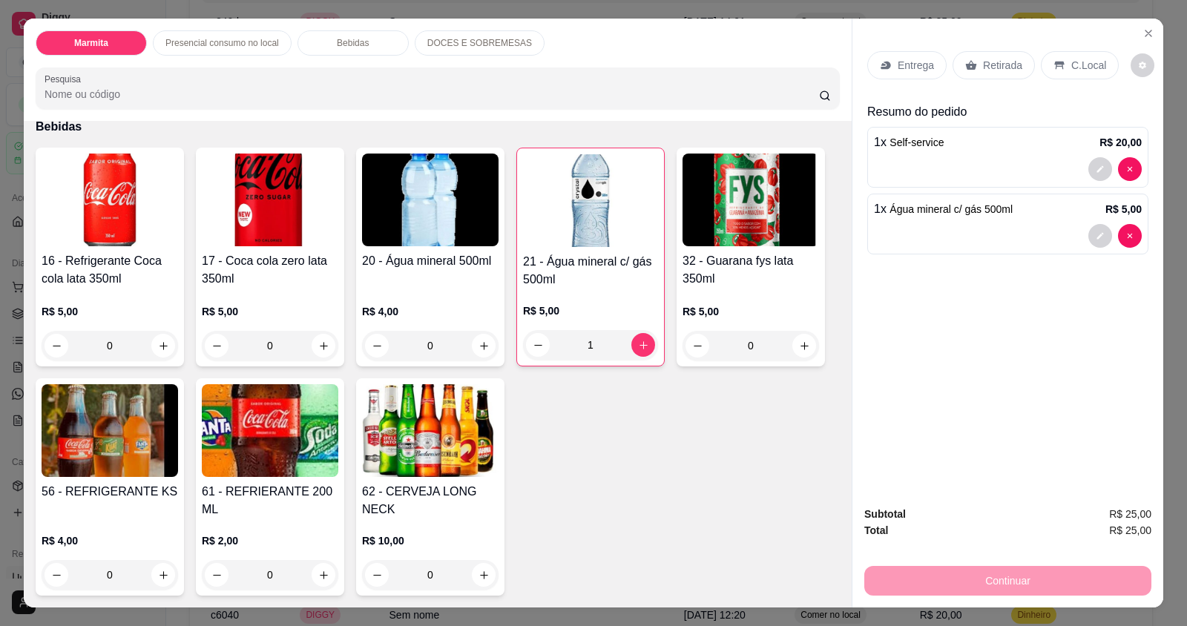
click at [1083, 53] on div "C.Local" at bounding box center [1079, 65] width 78 height 28
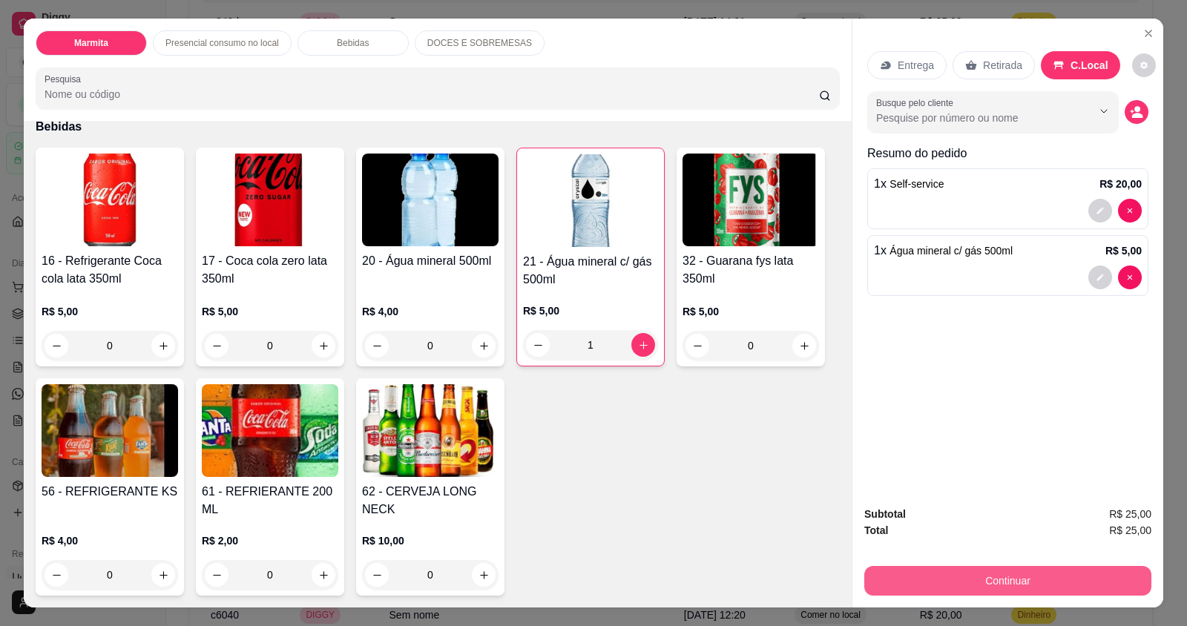
click at [970, 583] on button "Continuar" at bounding box center [1007, 581] width 287 height 30
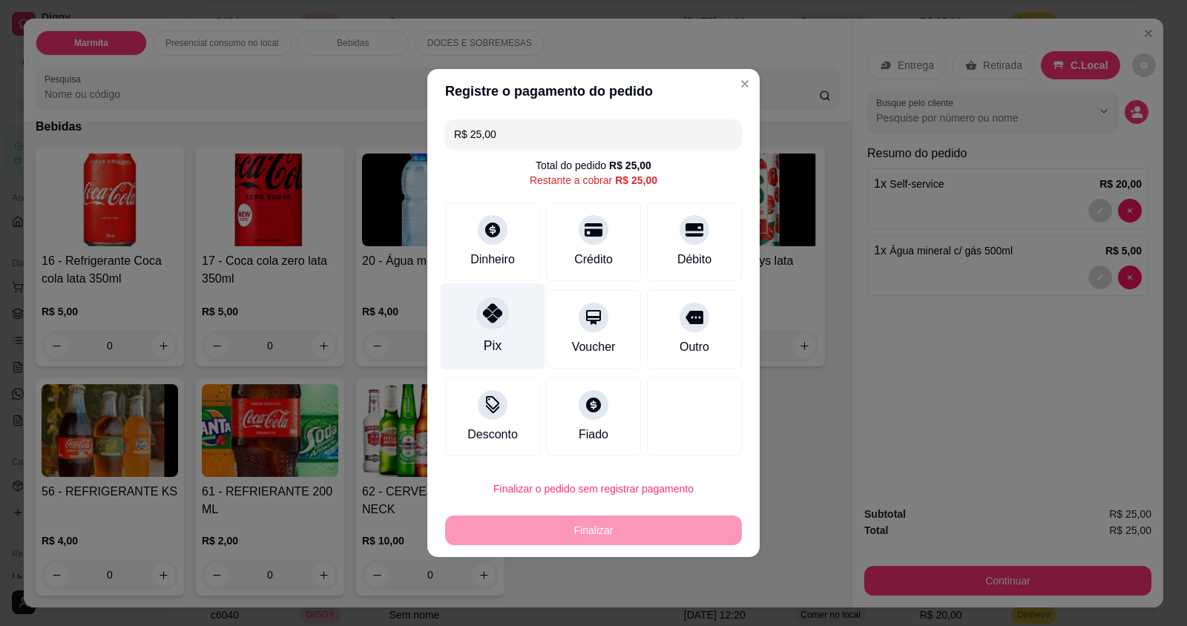
click at [491, 306] on div at bounding box center [492, 313] width 33 height 33
type input "R$ 0,00"
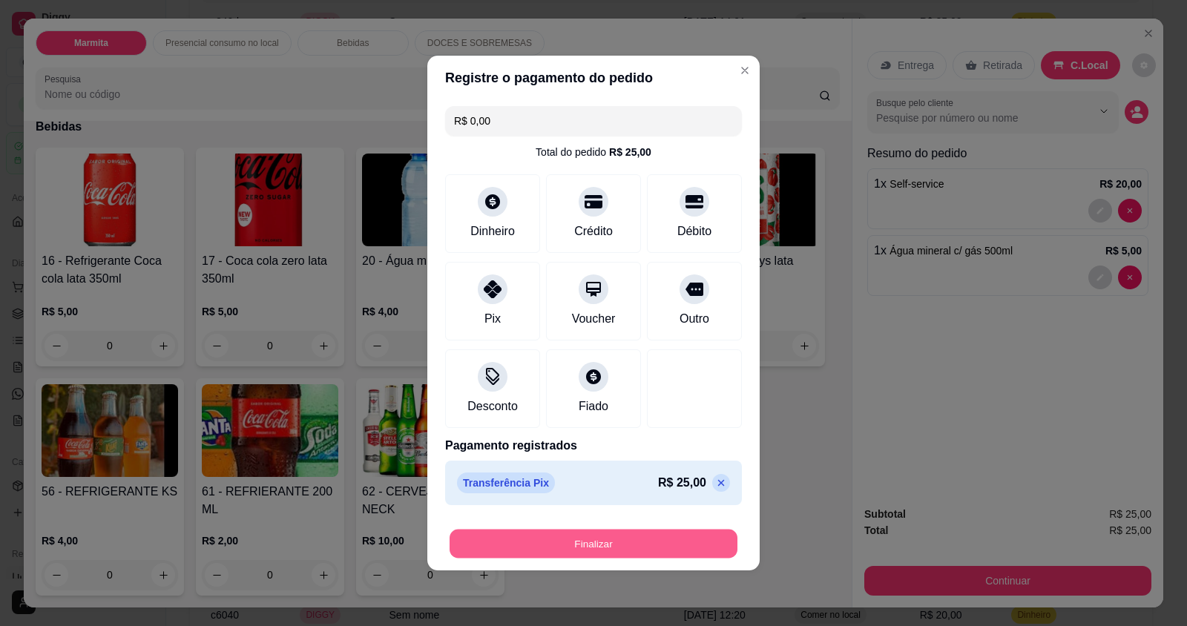
click at [570, 543] on button "Finalizar" at bounding box center [593, 544] width 288 height 29
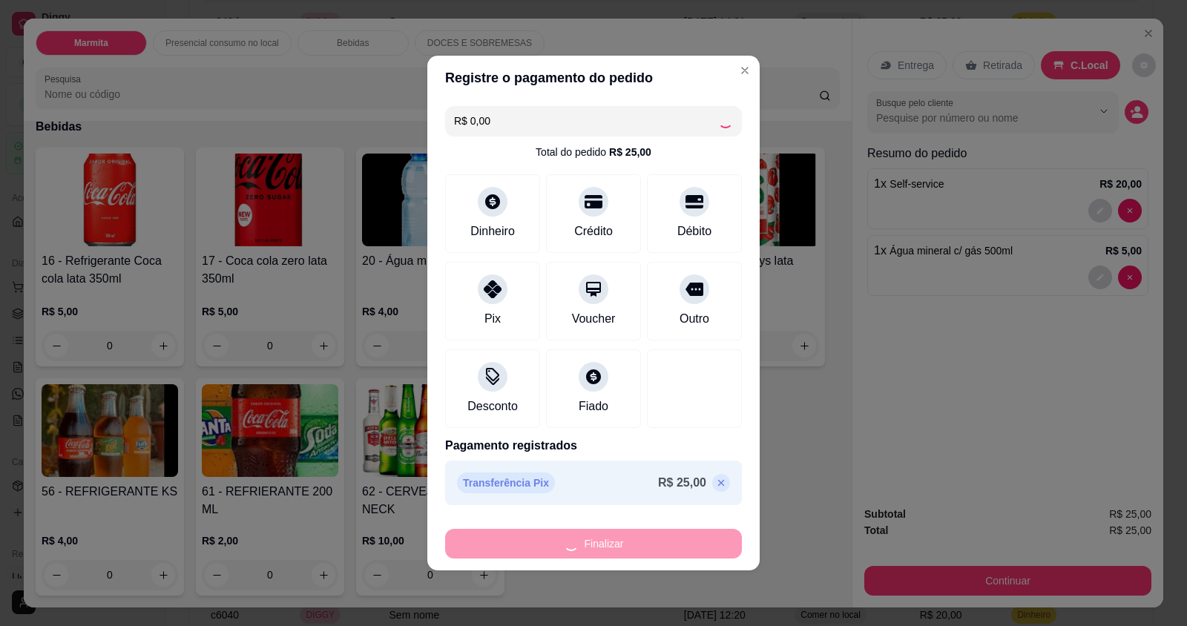
type input "0"
type input "-R$ 25,00"
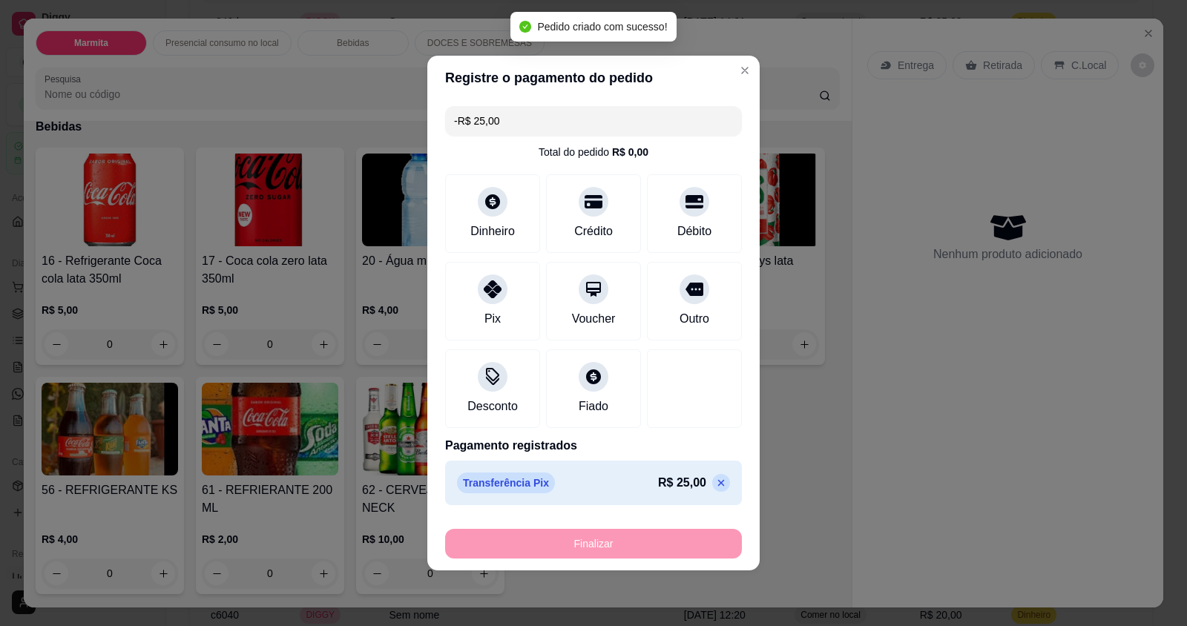
click at [570, 543] on div "Finalizar" at bounding box center [593, 544] width 297 height 30
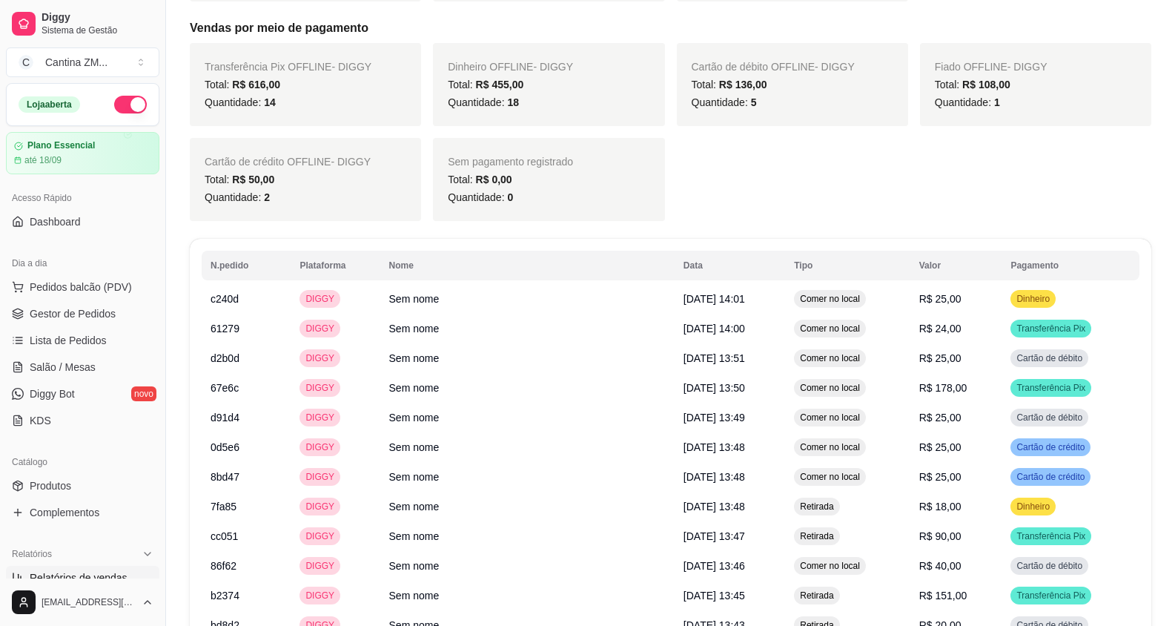
scroll to position [371, 0]
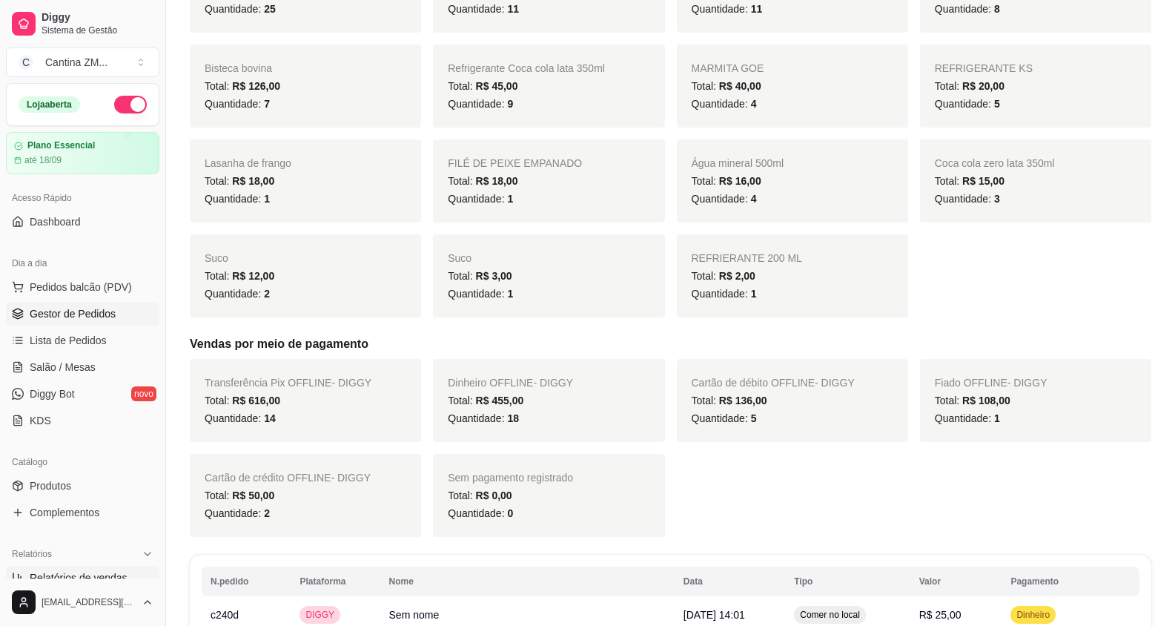
click at [88, 315] on span "Gestor de Pedidos" at bounding box center [73, 313] width 86 height 15
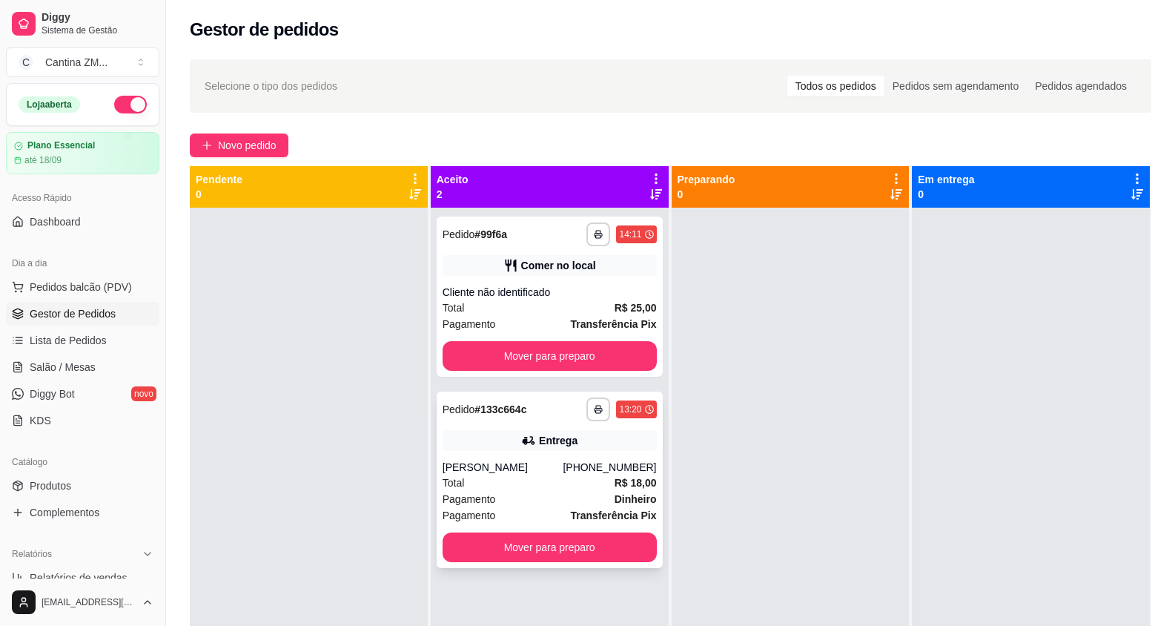
click at [550, 484] on div "Total R$ 18,00" at bounding box center [550, 483] width 214 height 16
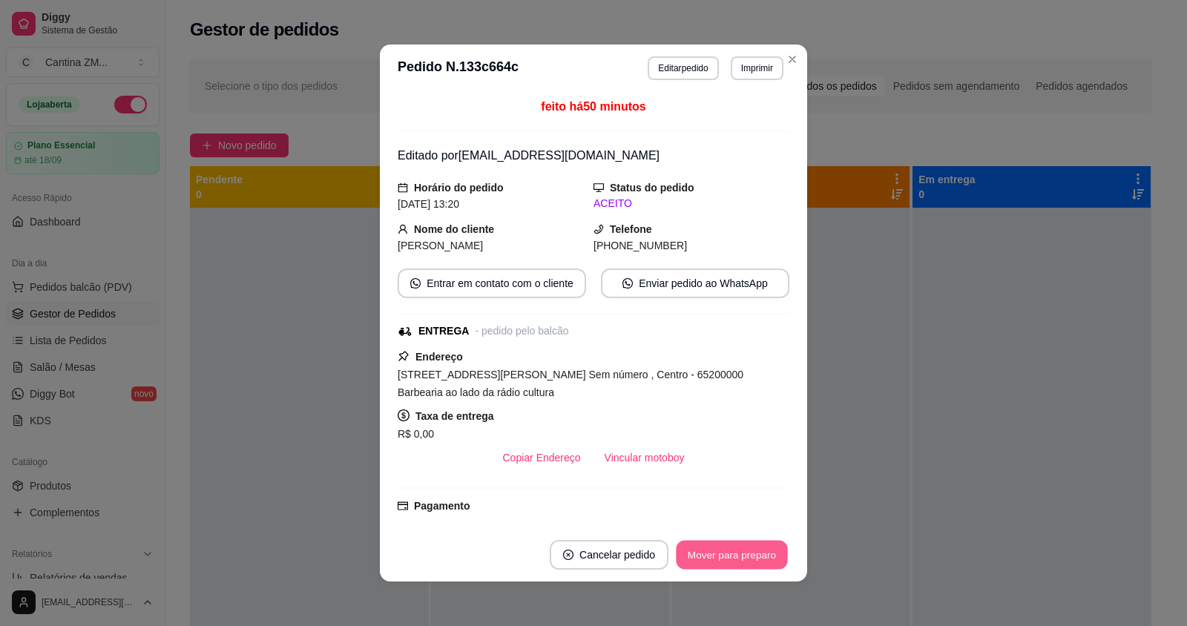
click at [703, 561] on button "Mover para preparo" at bounding box center [731, 555] width 111 height 29
click at [703, 561] on div "Mover para preparo" at bounding box center [721, 555] width 136 height 30
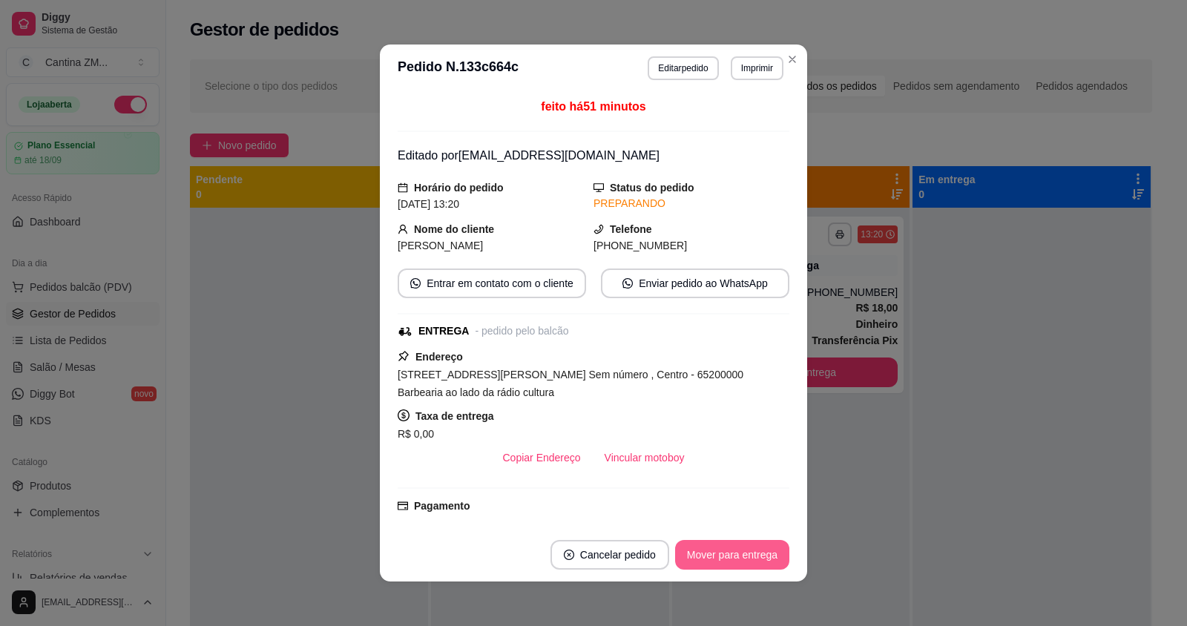
click at [703, 561] on button "Mover para entrega" at bounding box center [732, 555] width 114 height 30
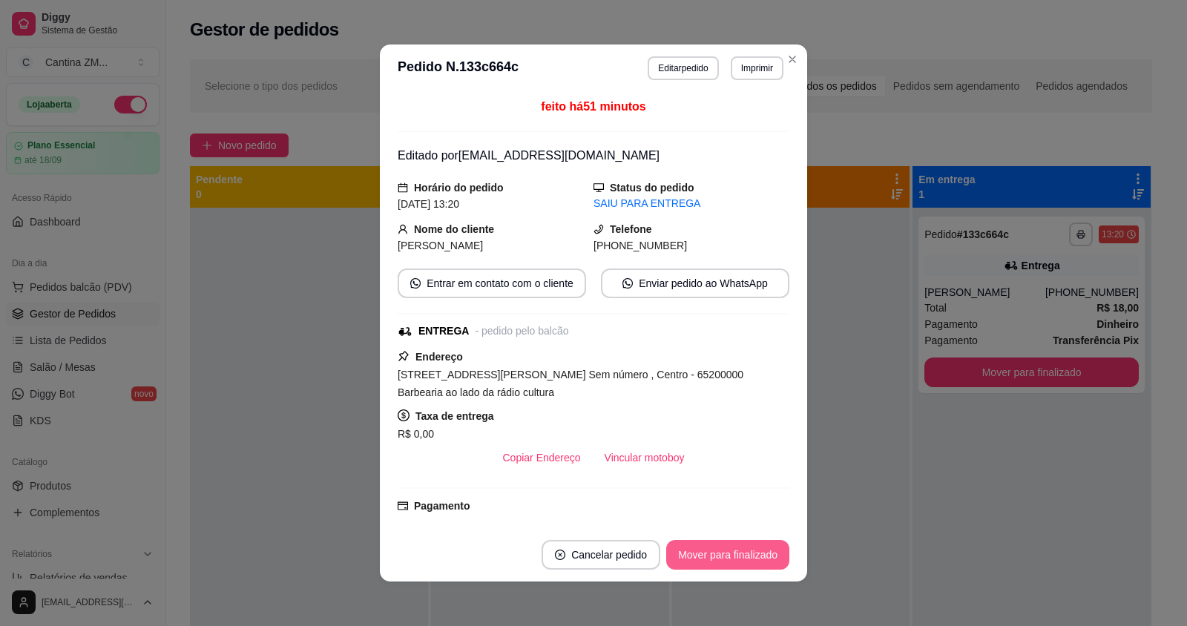
click at [705, 560] on button "Mover para finalizado" at bounding box center [727, 555] width 123 height 30
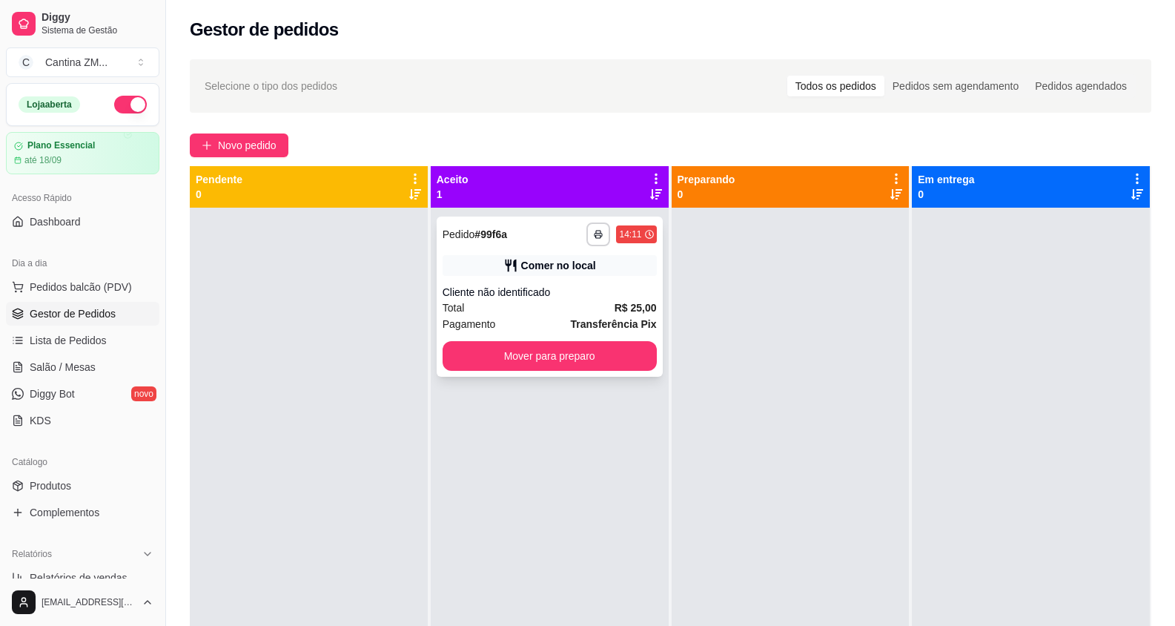
click at [624, 309] on strong "R$ 25,00" at bounding box center [636, 308] width 42 height 12
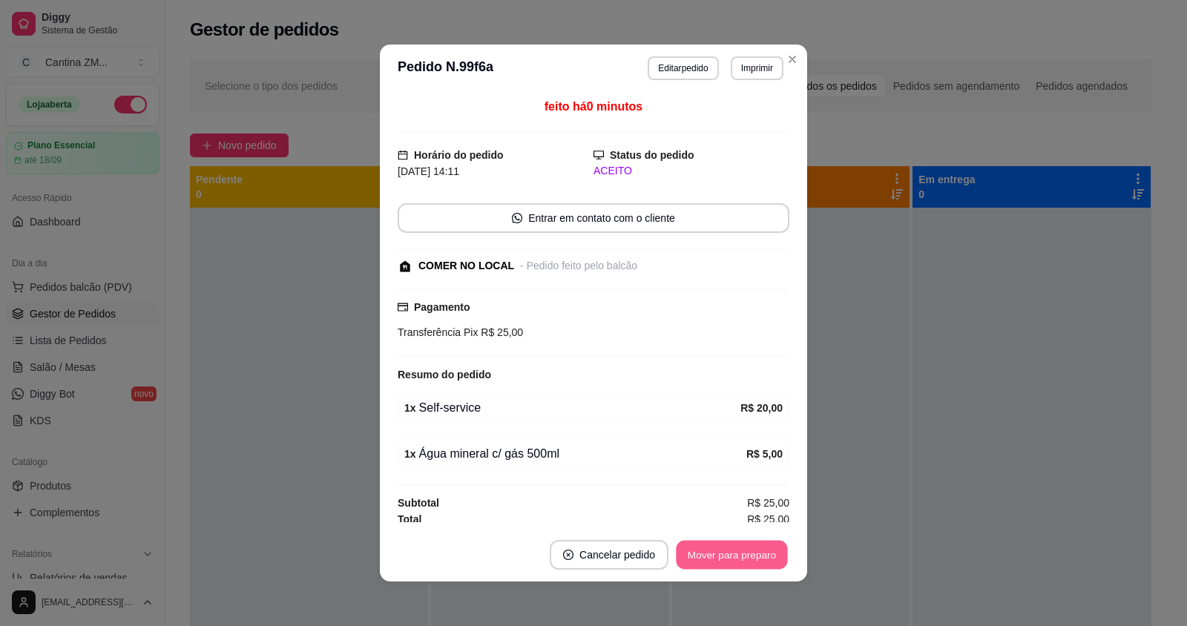
click at [705, 550] on button "Mover para preparo" at bounding box center [731, 555] width 111 height 29
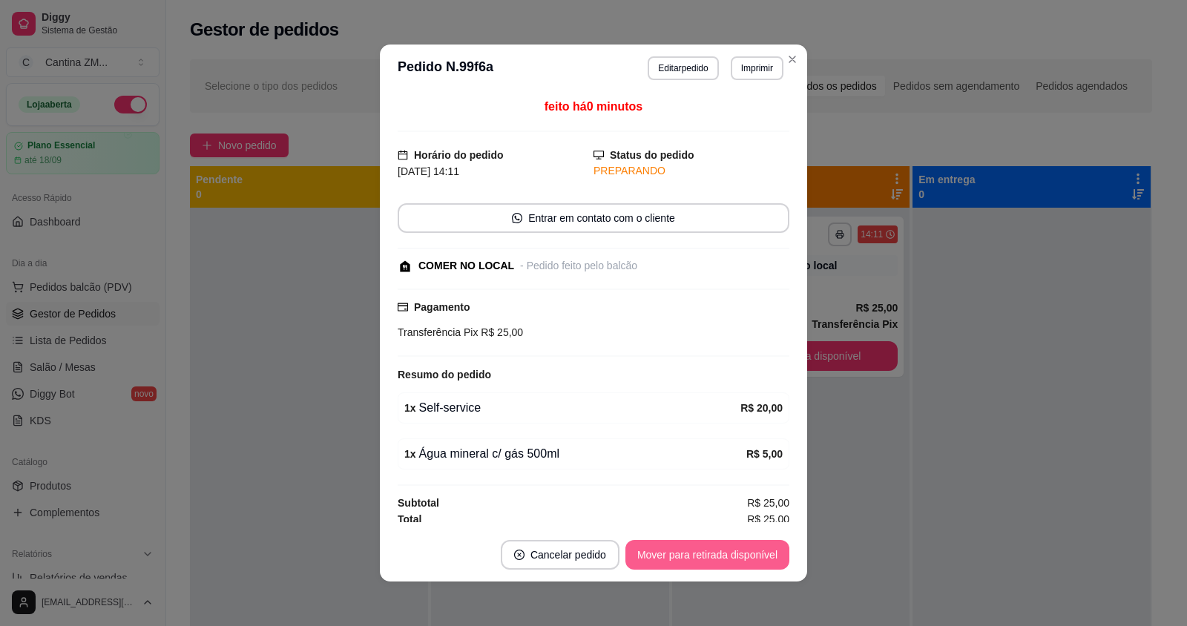
click at [705, 550] on button "Mover para retirada disponível" at bounding box center [707, 555] width 164 height 30
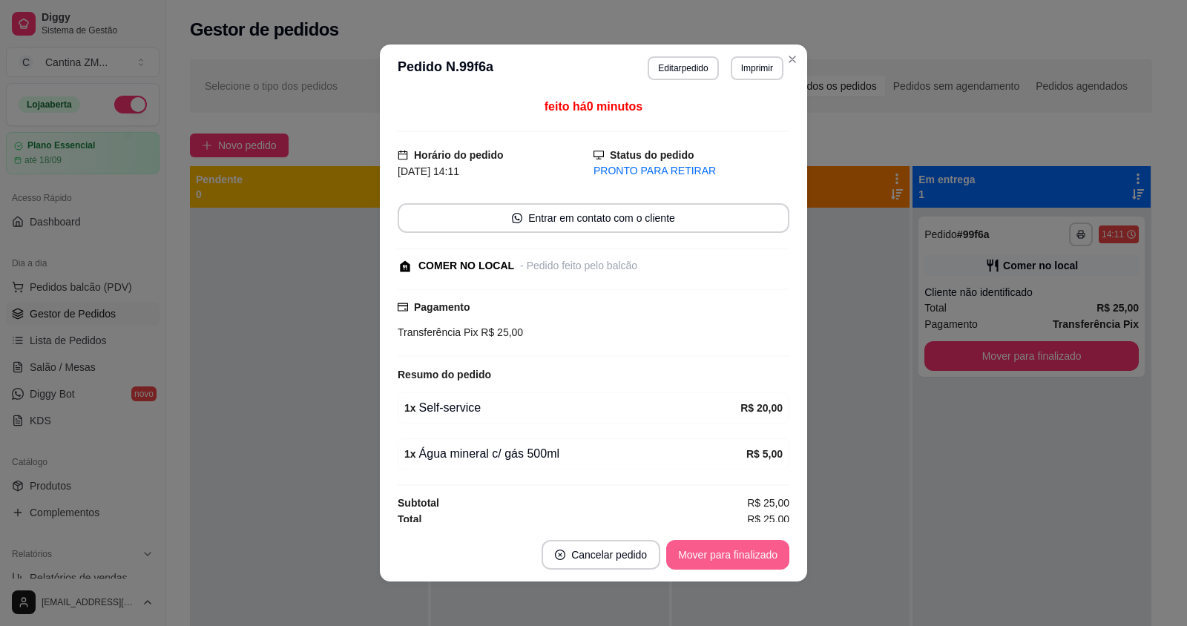
click at [705, 550] on button "Mover para finalizado" at bounding box center [727, 555] width 123 height 30
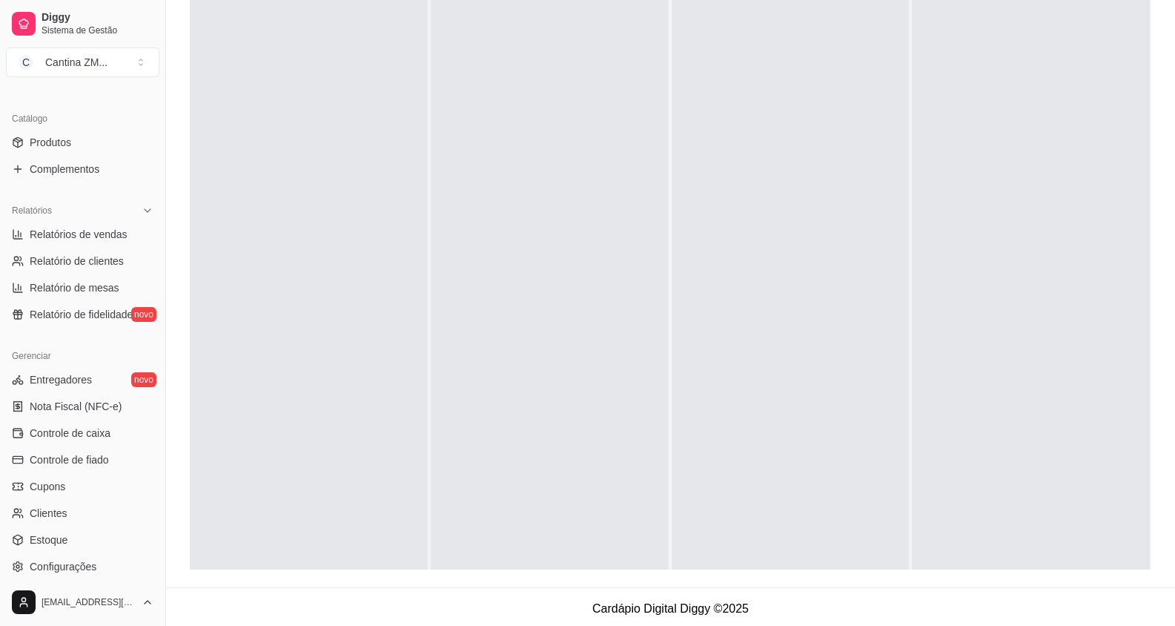
scroll to position [219, 0]
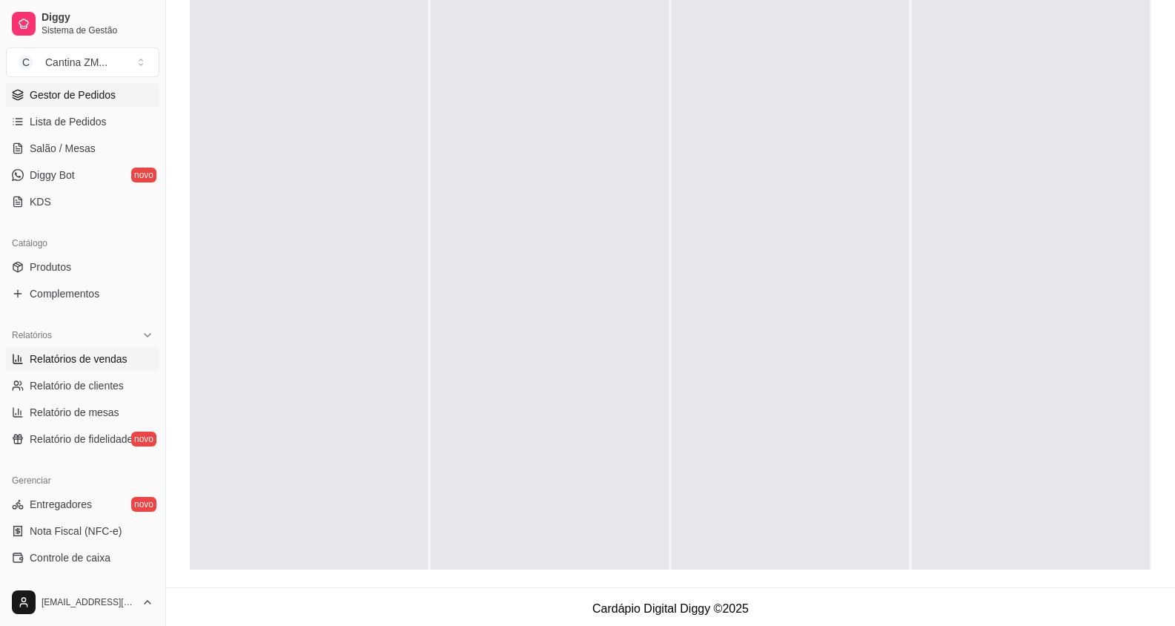
click at [73, 364] on span "Relatórios de vendas" at bounding box center [79, 359] width 98 height 15
select select "ALL"
select select "0"
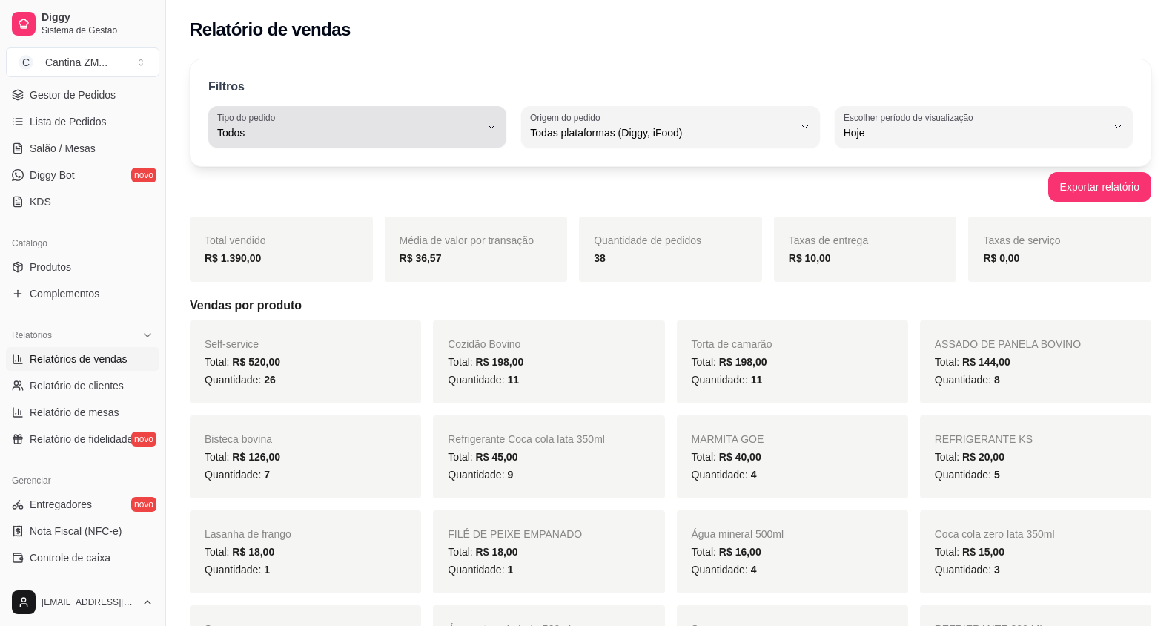
click at [260, 119] on label "Tipo do pedido" at bounding box center [248, 117] width 63 height 13
click at [234, 262] on li "Consumo local" at bounding box center [357, 265] width 275 height 23
type input "EAT_IN"
select select "EAT_IN"
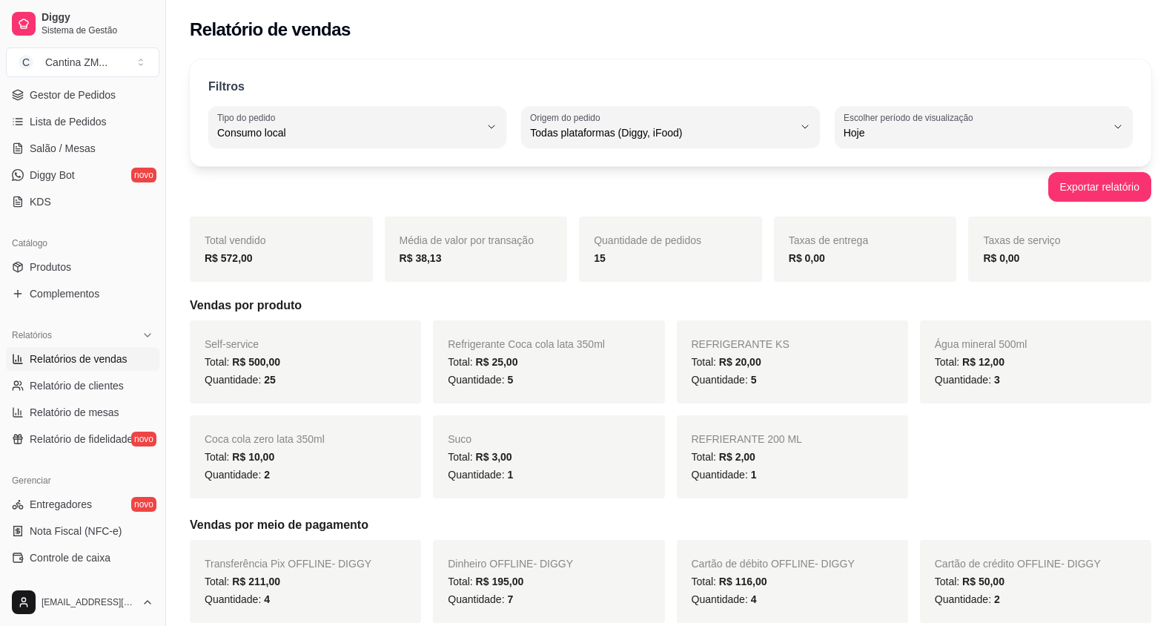
scroll to position [14, 0]
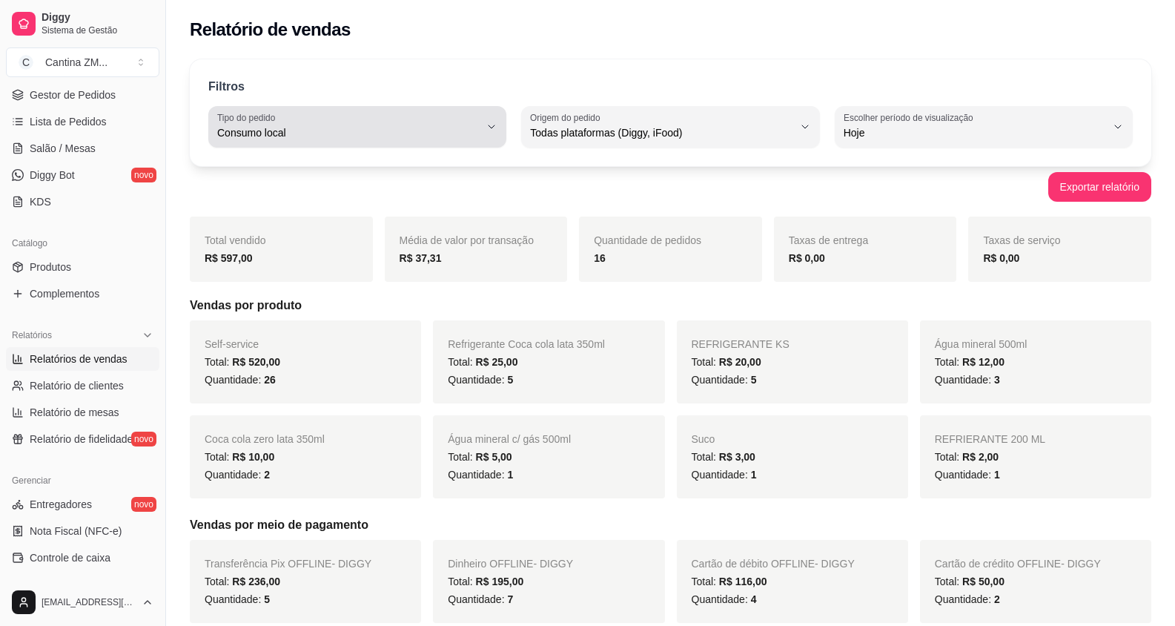
click at [383, 130] on span "Consumo local" at bounding box center [348, 132] width 263 height 15
click at [249, 194] on span "Entrega" at bounding box center [349, 192] width 249 height 14
type input "DELIVERY"
select select "DELIVERY"
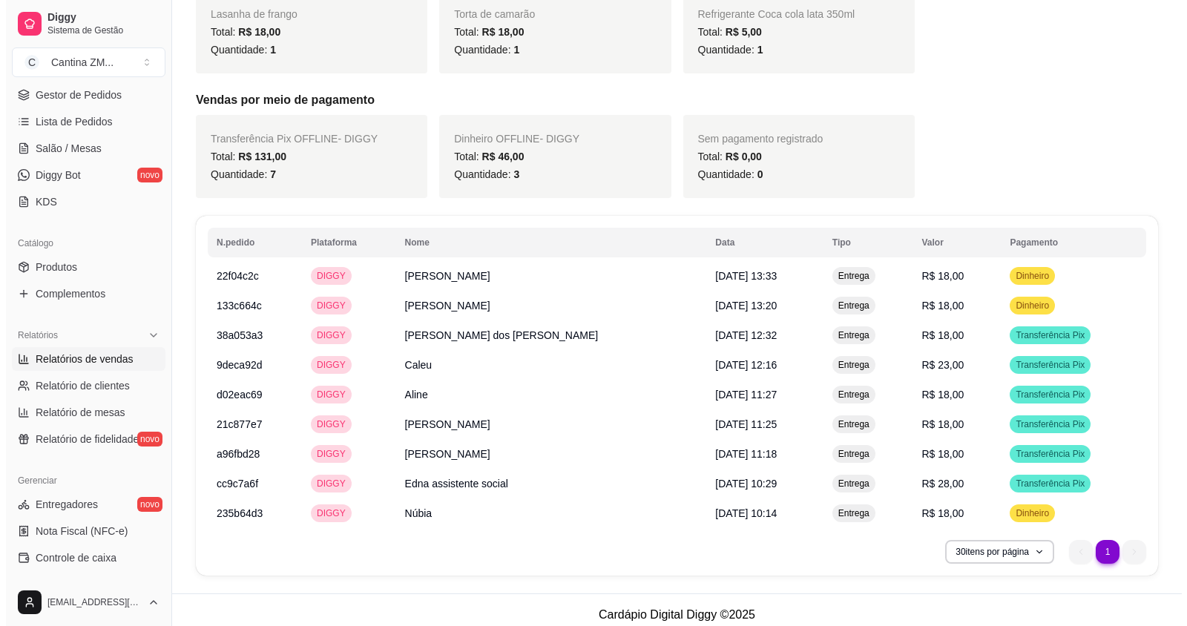
scroll to position [435, 0]
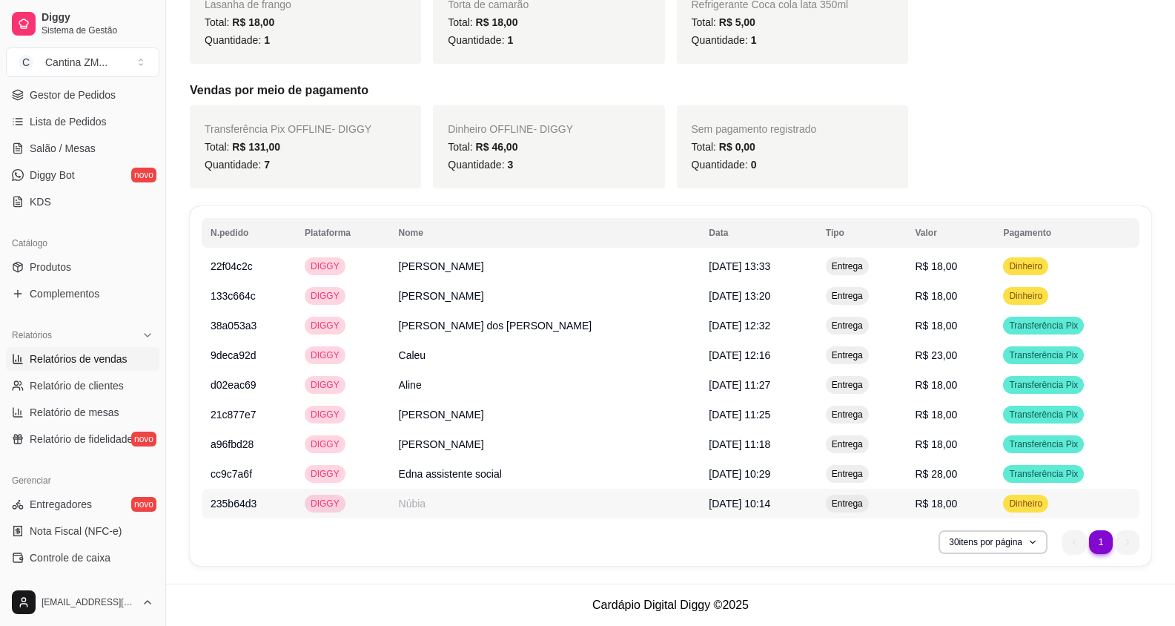
click at [593, 510] on td "Núbia" at bounding box center [545, 504] width 311 height 30
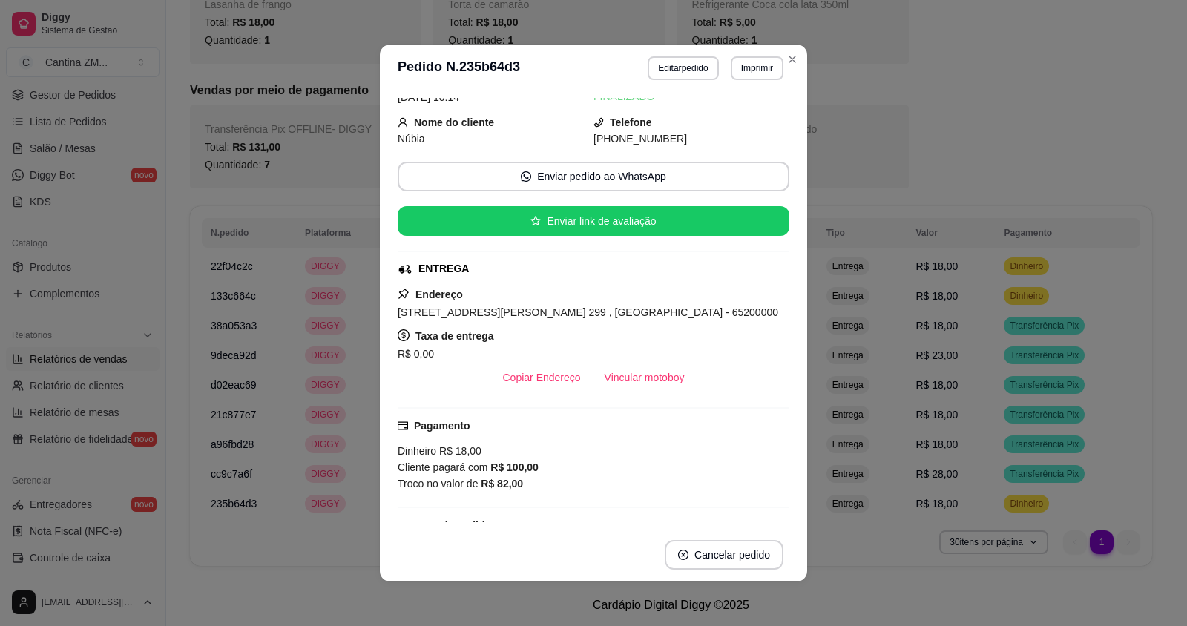
scroll to position [148, 0]
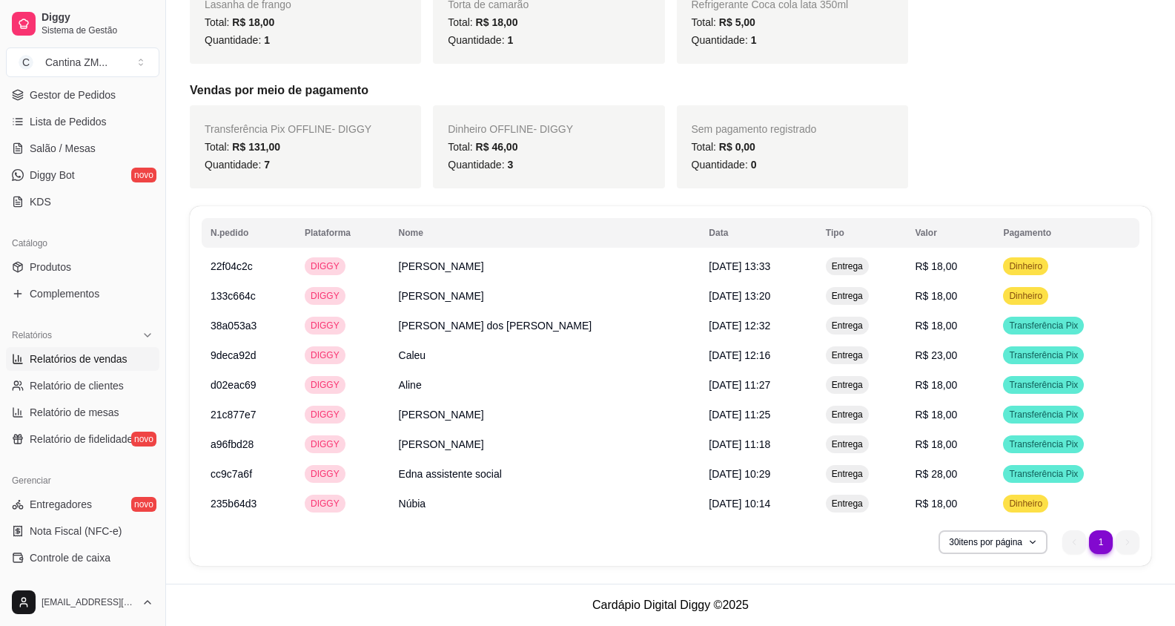
click at [1006, 88] on h5 "Vendas por meio de pagamento" at bounding box center [671, 91] width 962 height 18
click at [709, 300] on span "[DATE] 13:20" at bounding box center [740, 296] width 62 height 12
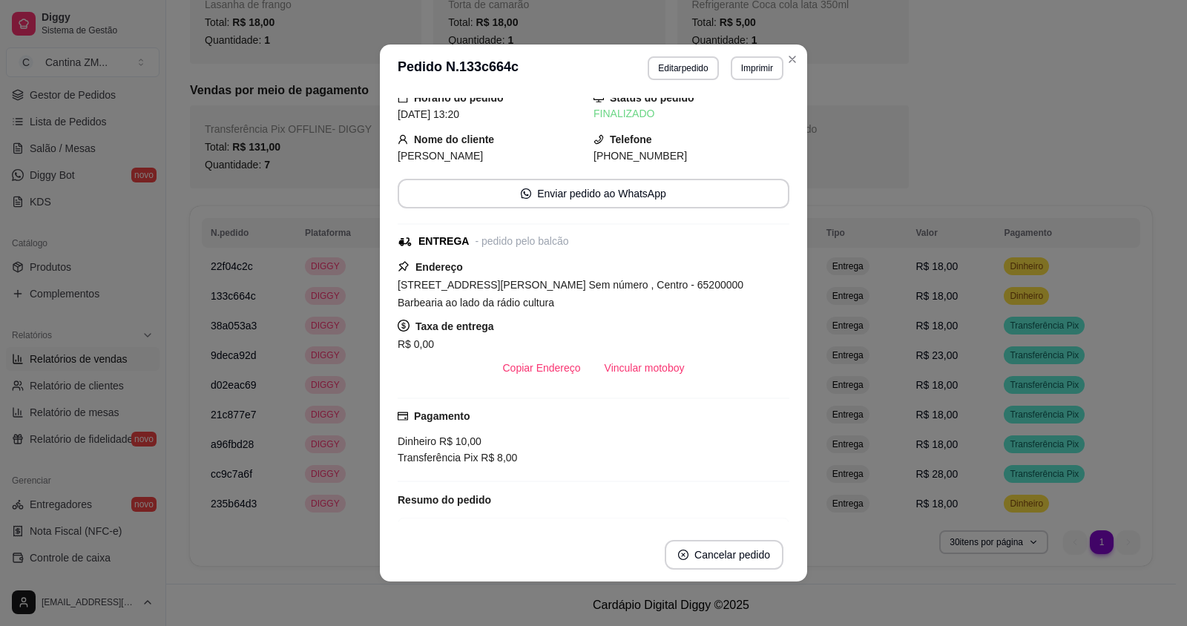
scroll to position [74, 0]
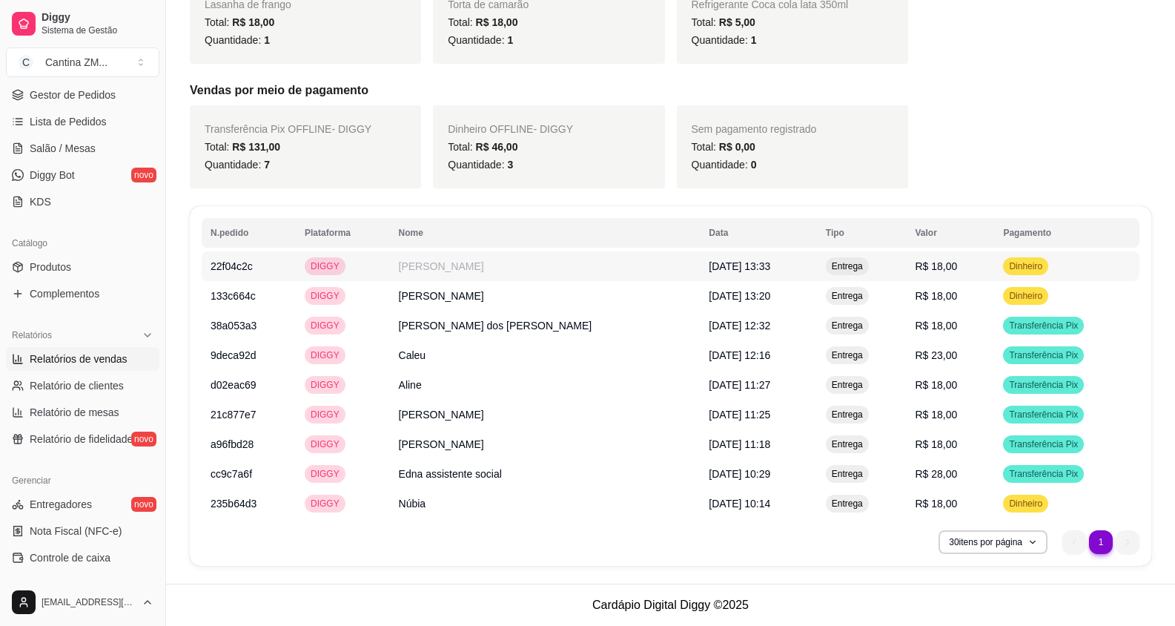
click at [765, 268] on td "[DATE] 13:33" at bounding box center [758, 266] width 116 height 30
click at [544, 277] on td "[PERSON_NAME]" at bounding box center [545, 266] width 311 height 30
click at [1002, 109] on div "Transferência Pix OFFLINE - DIGGY Total: R$ 131,00 Quantidade: 7 Dinheiro OFFLI…" at bounding box center [671, 146] width 962 height 83
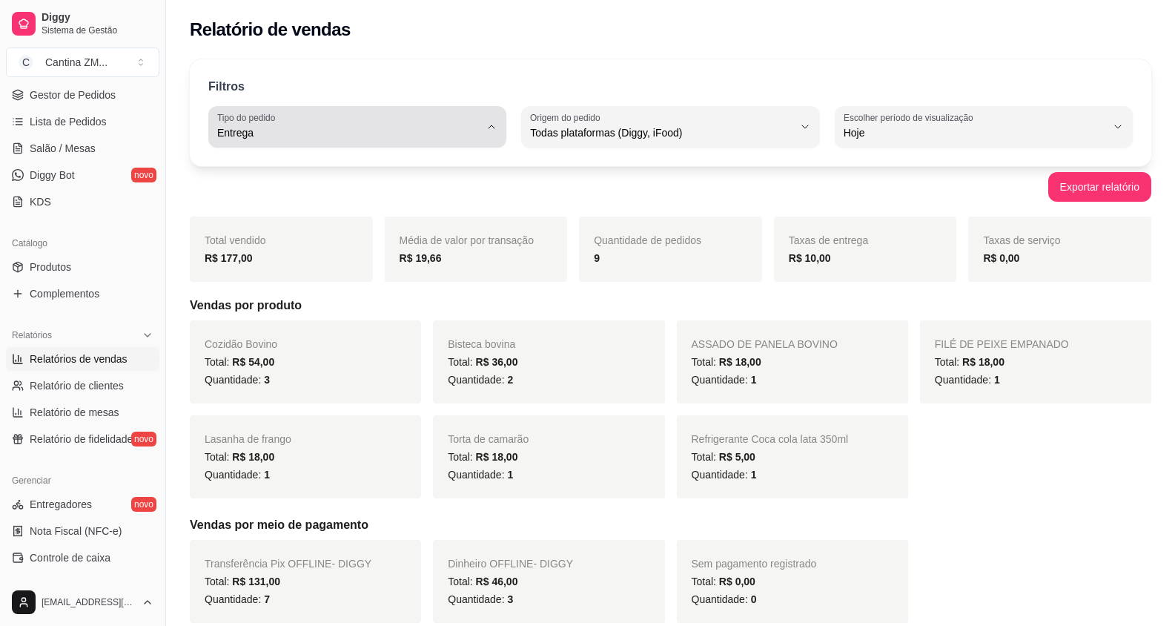
click at [281, 146] on button "Tipo do pedido Entrega" at bounding box center [357, 127] width 298 height 42
click at [263, 168] on span "Todos" at bounding box center [349, 168] width 249 height 14
type input "ALL"
select select "ALL"
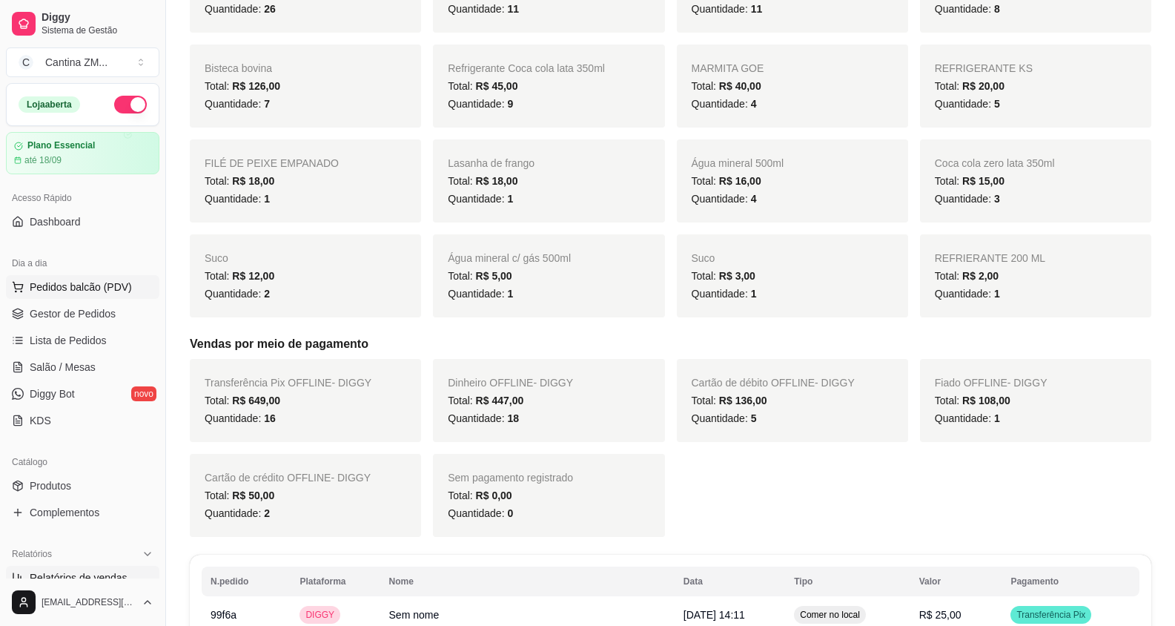
click at [120, 291] on span "Pedidos balcão (PDV)" at bounding box center [81, 287] width 102 height 15
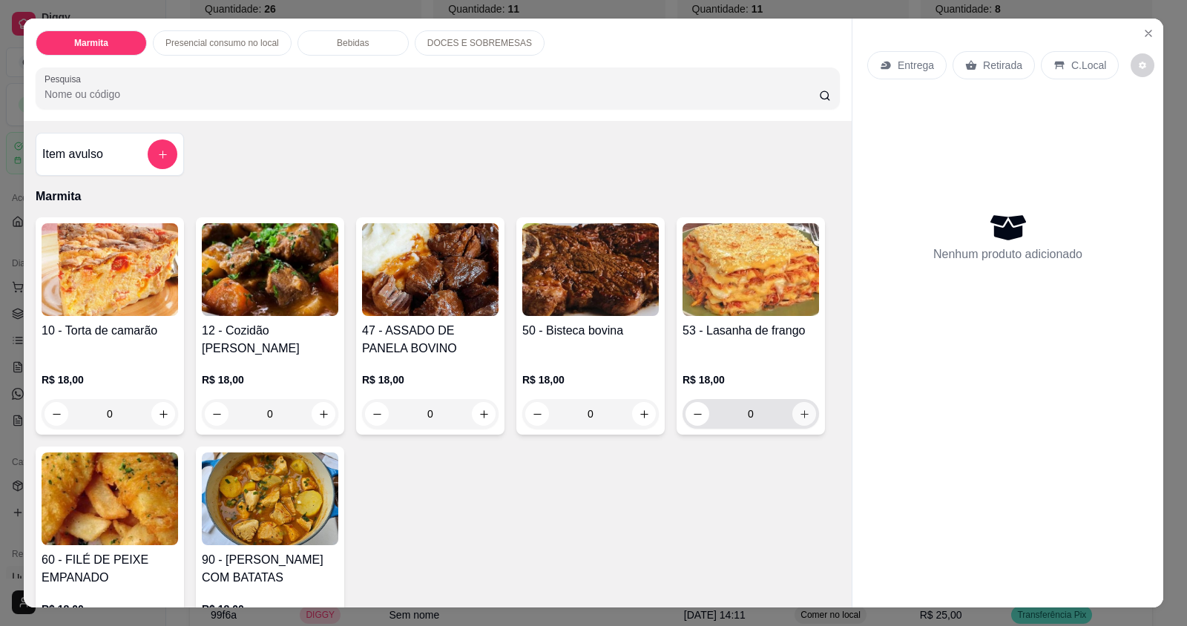
click at [792, 414] on button "increase-product-quantity" at bounding box center [804, 414] width 24 height 24
type input "1"
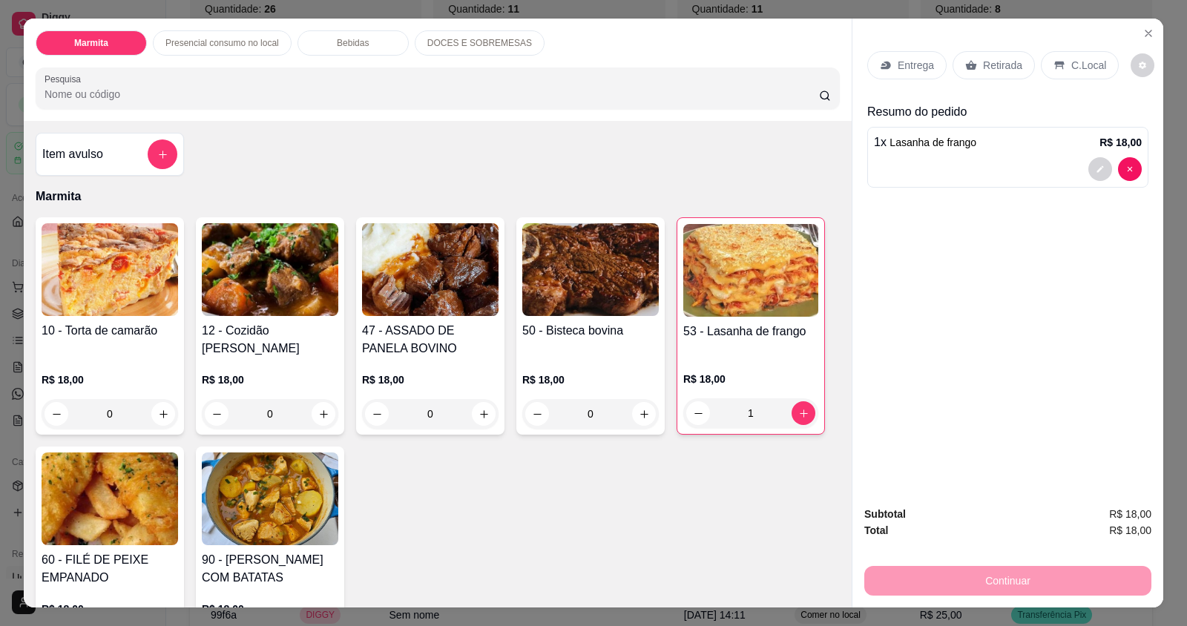
click at [1006, 62] on p "Retirada" at bounding box center [1002, 65] width 39 height 15
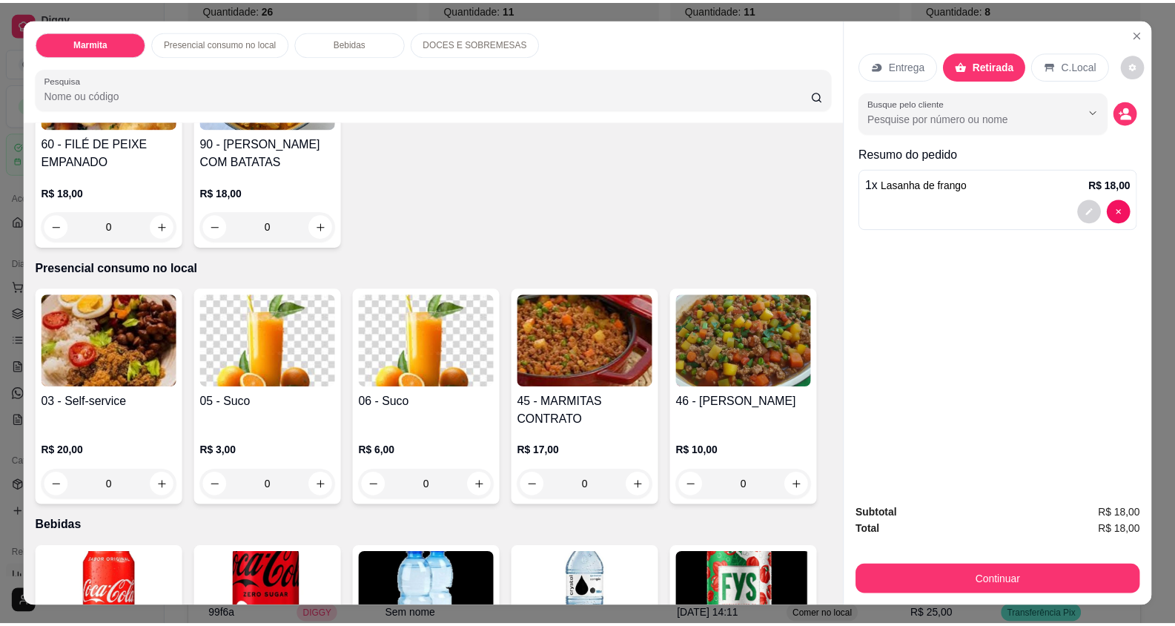
scroll to position [593, 0]
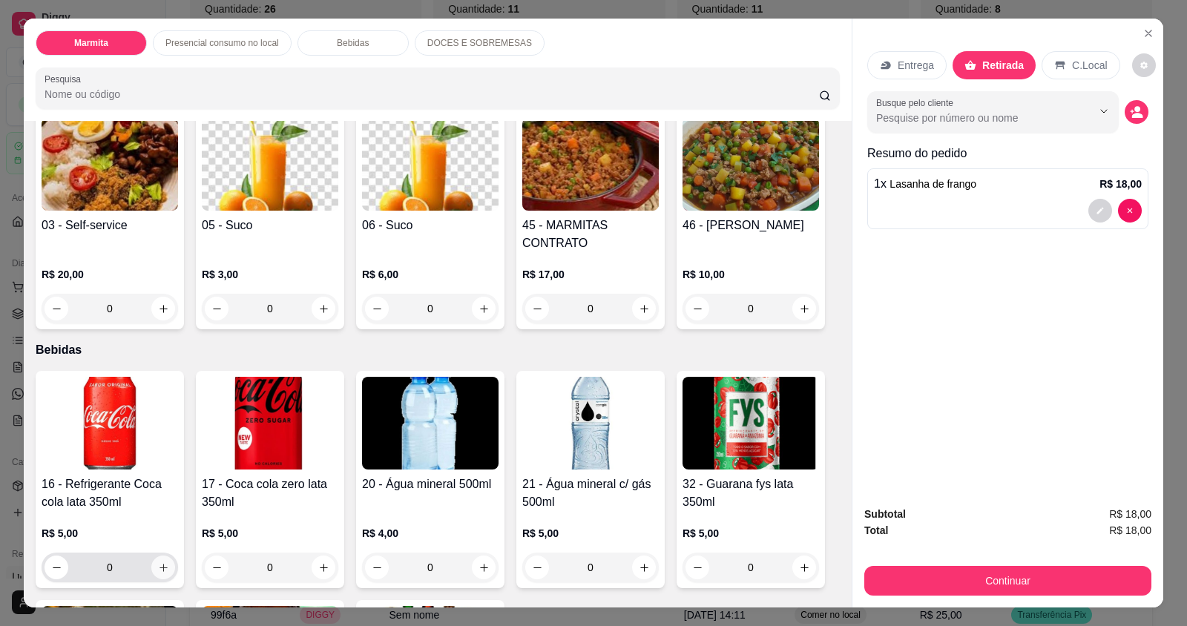
click at [160, 567] on icon "increase-product-quantity" at bounding box center [163, 567] width 11 height 11
type input "1"
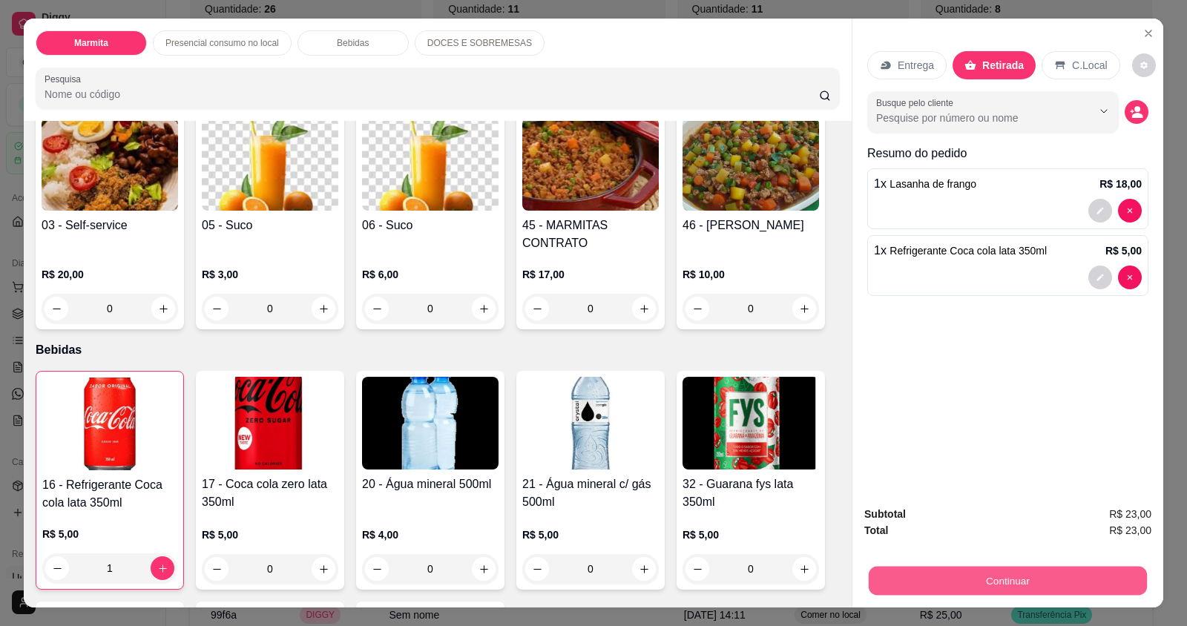
click at [941, 570] on button "Continuar" at bounding box center [1007, 580] width 278 height 29
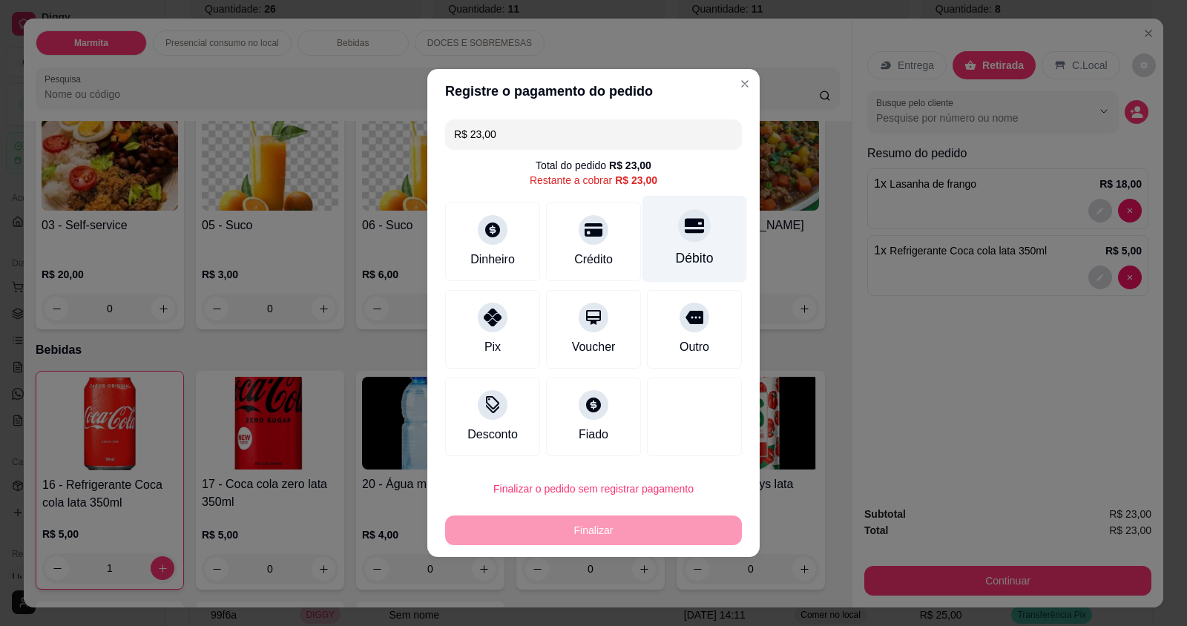
click at [694, 256] on div "Débito" at bounding box center [695, 257] width 38 height 19
type input "R$ 0,00"
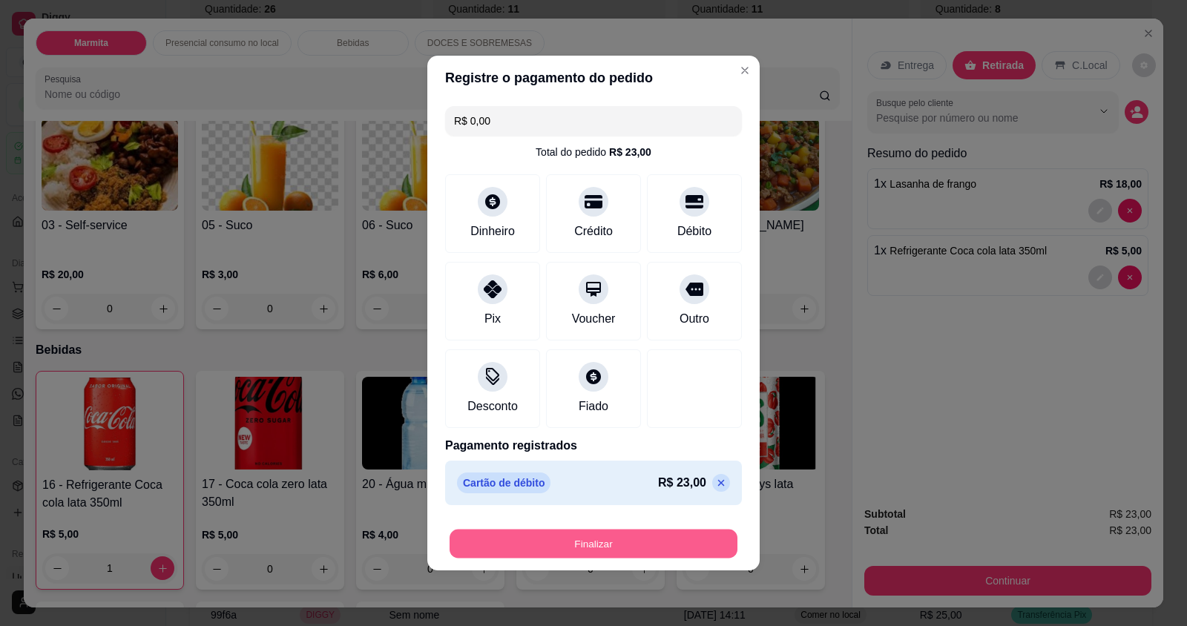
click at [586, 543] on button "Finalizar" at bounding box center [593, 544] width 288 height 29
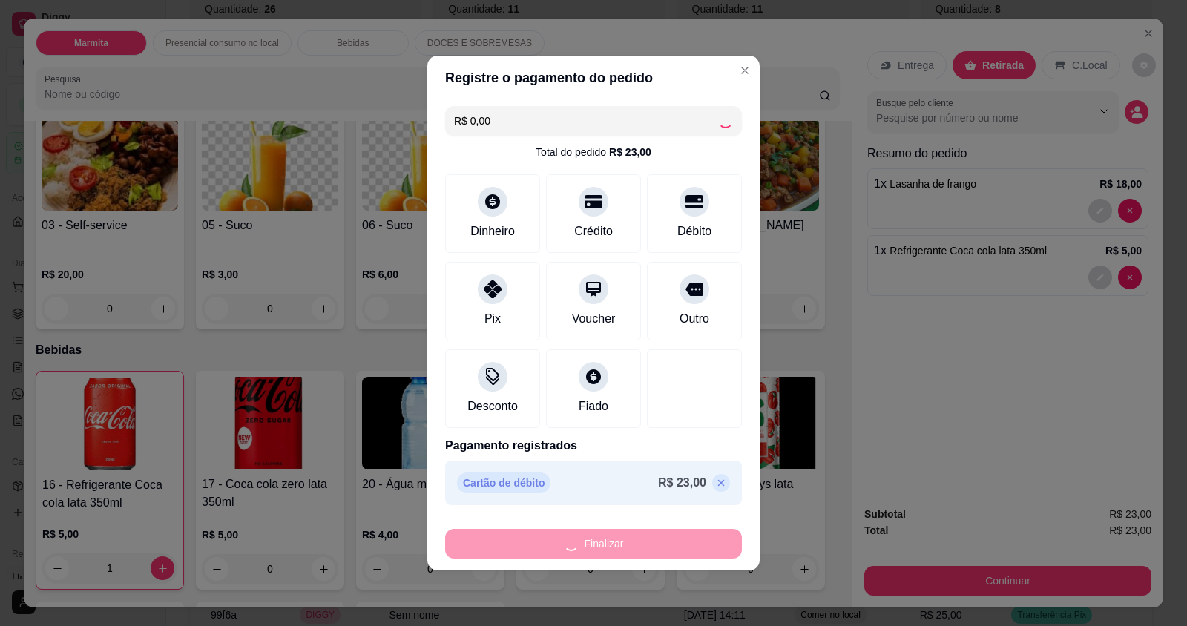
type input "0"
type input "-R$ 23,00"
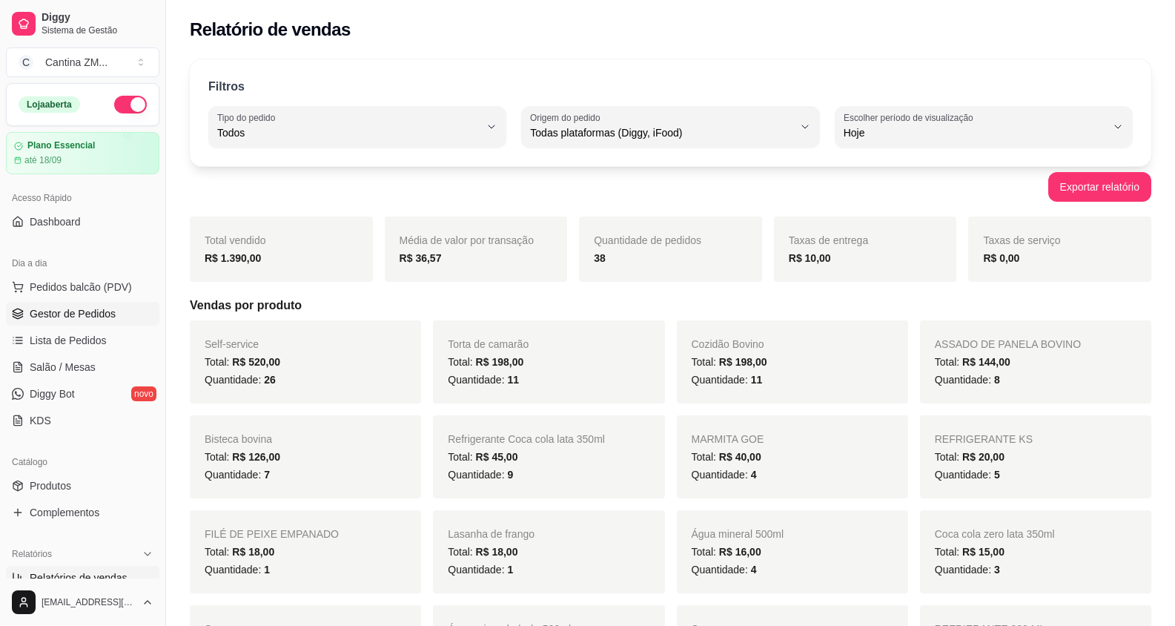
click at [82, 324] on link "Gestor de Pedidos" at bounding box center [83, 314] width 154 height 24
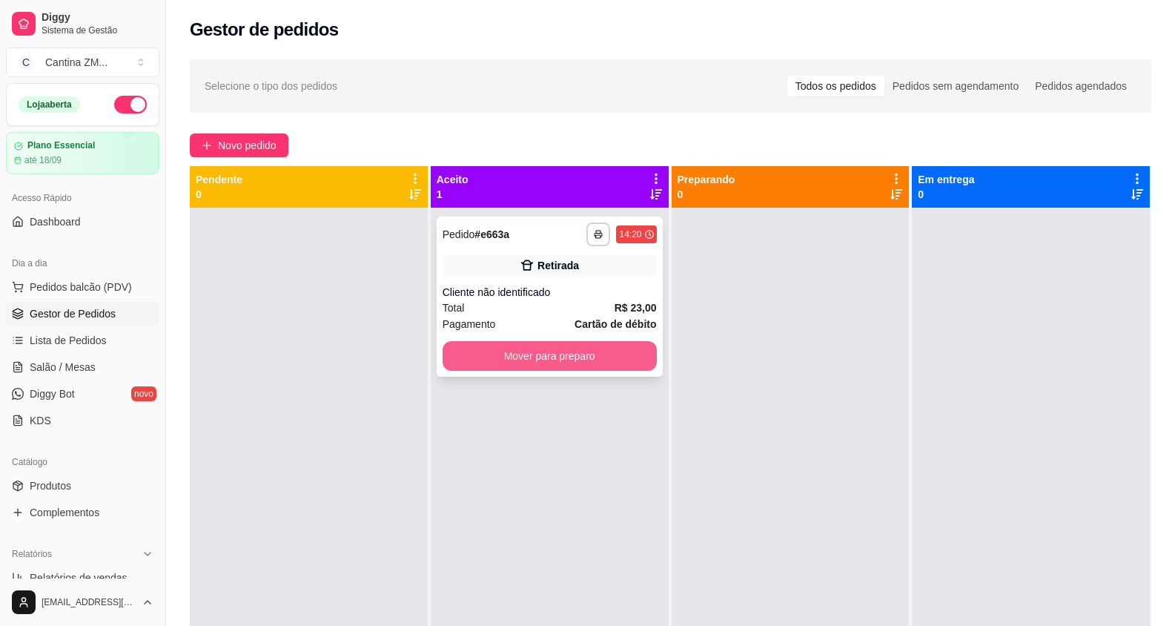
click at [540, 323] on div "Pagamento Cartão de débito" at bounding box center [550, 324] width 214 height 16
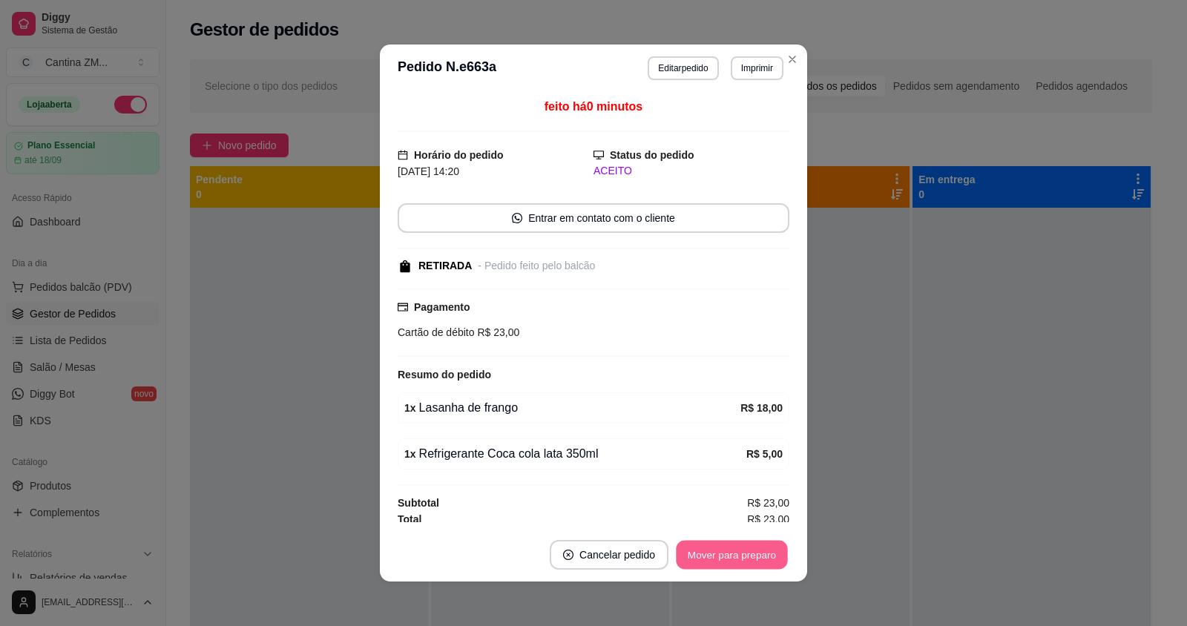
click at [702, 547] on button "Mover para preparo" at bounding box center [731, 555] width 111 height 29
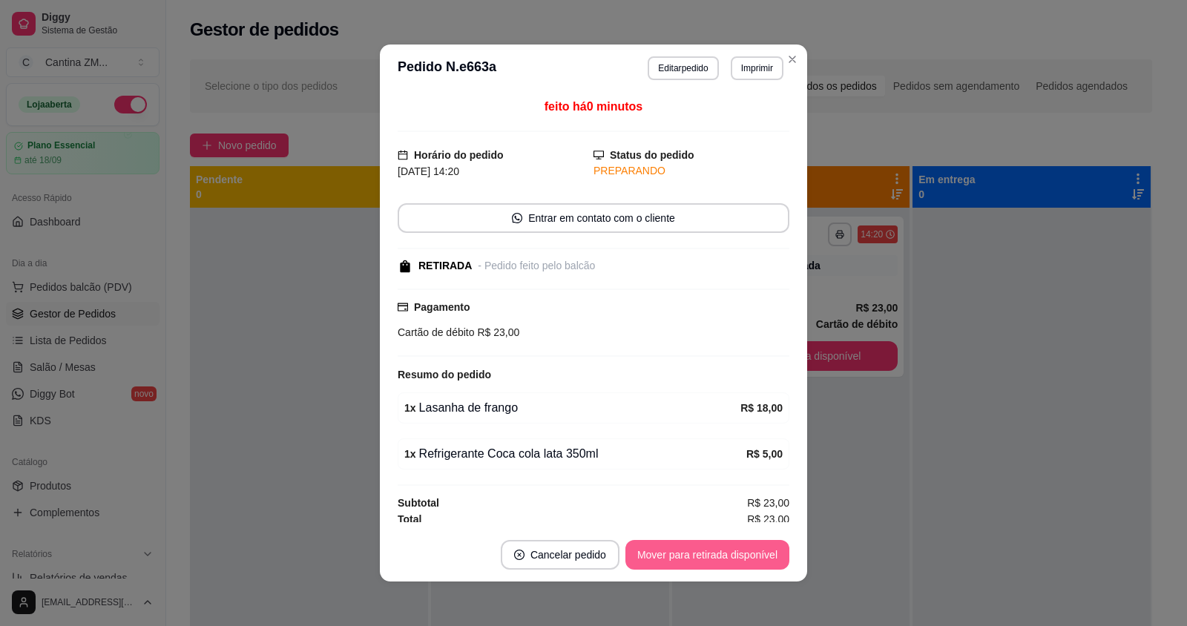
click at [704, 549] on button "Mover para retirada disponível" at bounding box center [707, 555] width 164 height 30
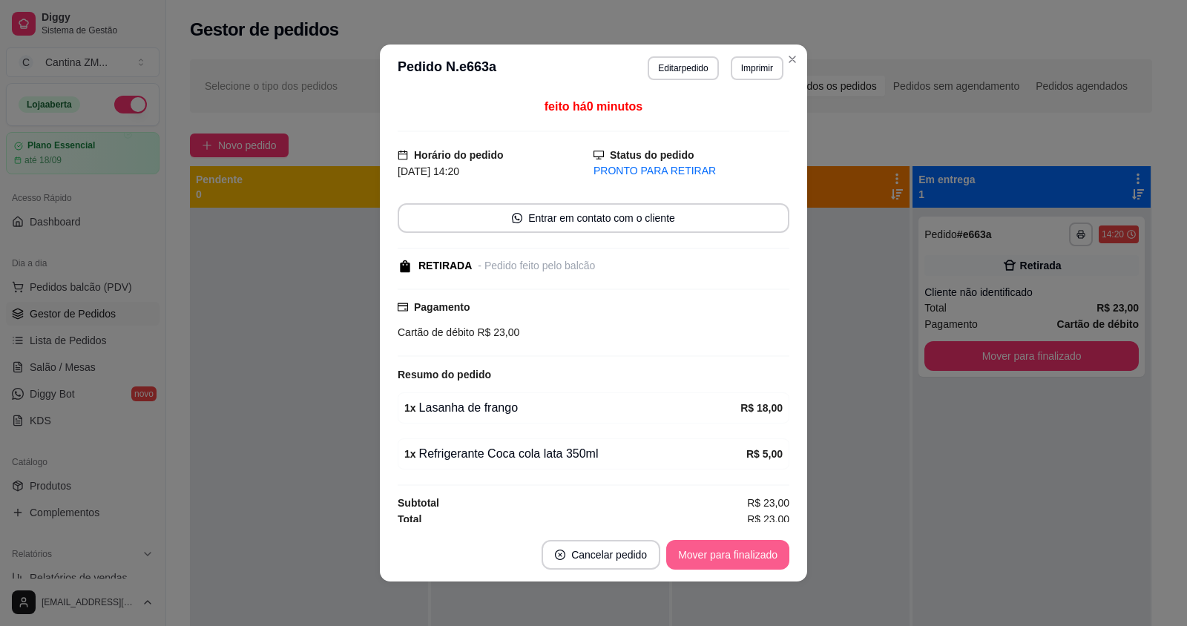
click at [728, 545] on button "Mover para finalizado" at bounding box center [727, 555] width 123 height 30
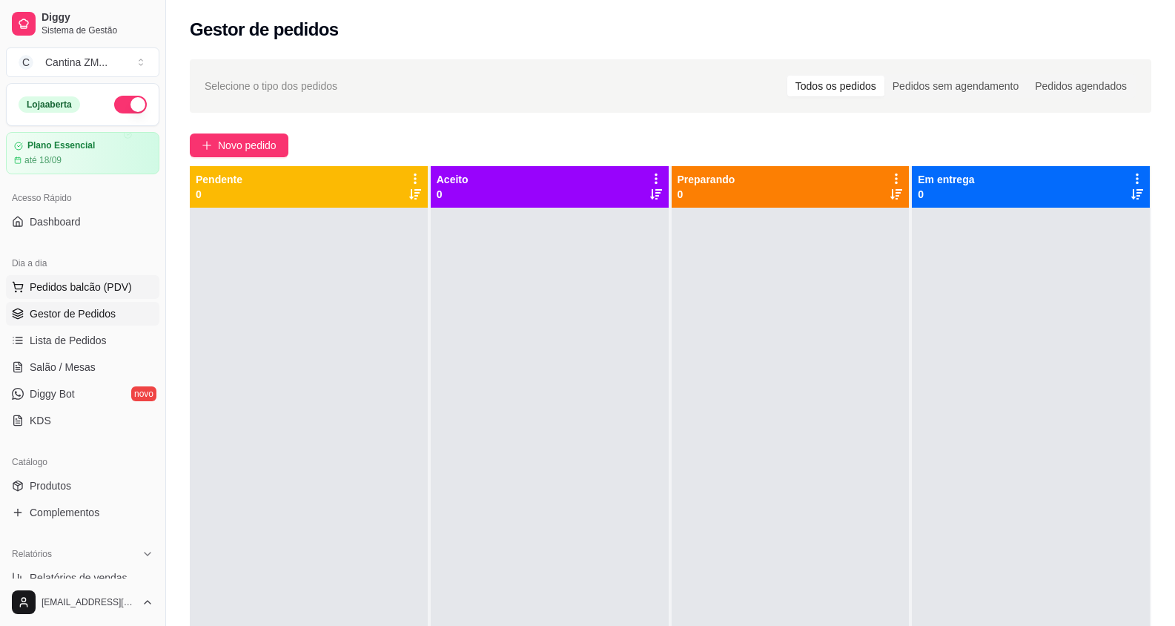
click at [113, 283] on span "Pedidos balcão (PDV)" at bounding box center [81, 287] width 102 height 15
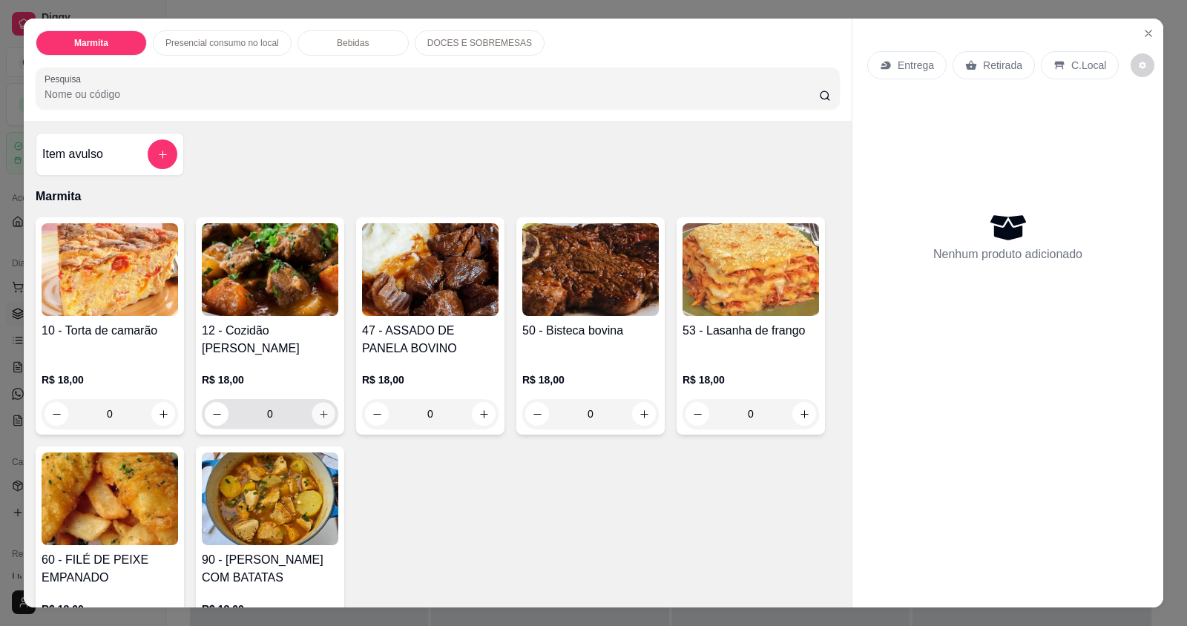
click at [318, 409] on icon "increase-product-quantity" at bounding box center [323, 414] width 11 height 11
type input "1"
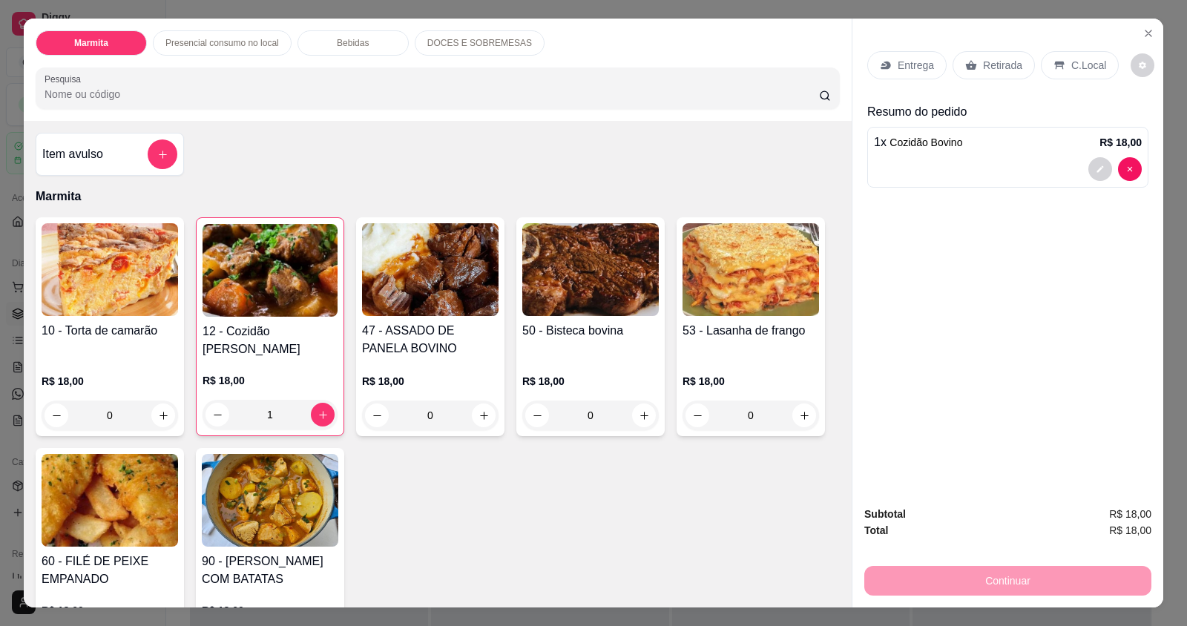
click at [926, 60] on p "Entrega" at bounding box center [915, 65] width 36 height 15
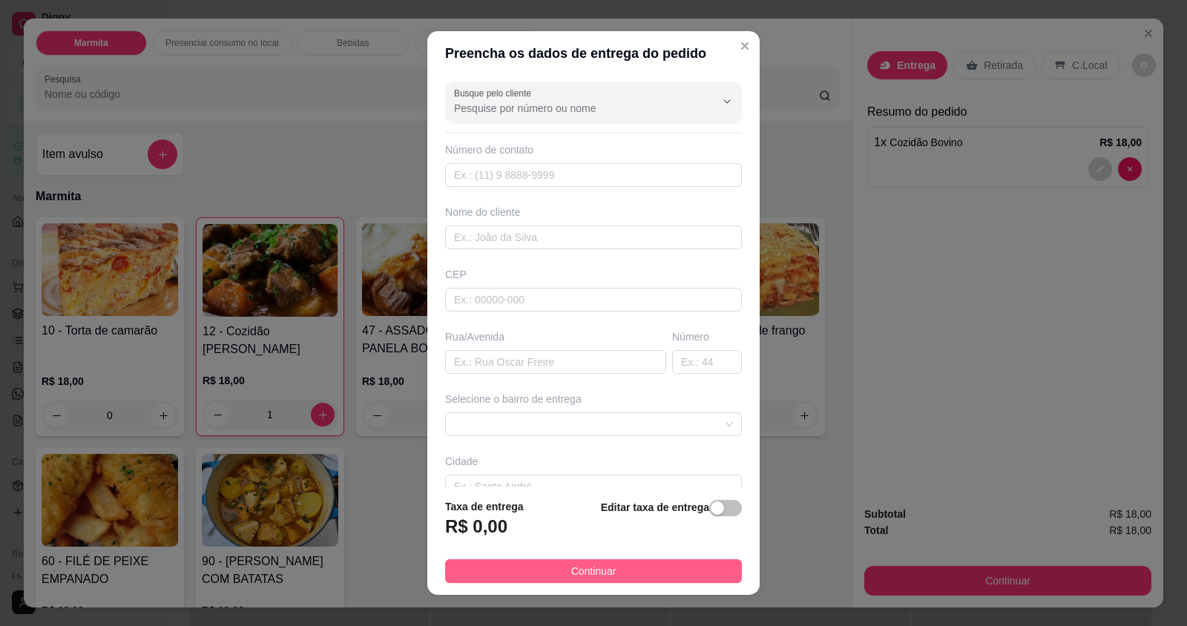
click at [618, 564] on button "Continuar" at bounding box center [593, 571] width 297 height 24
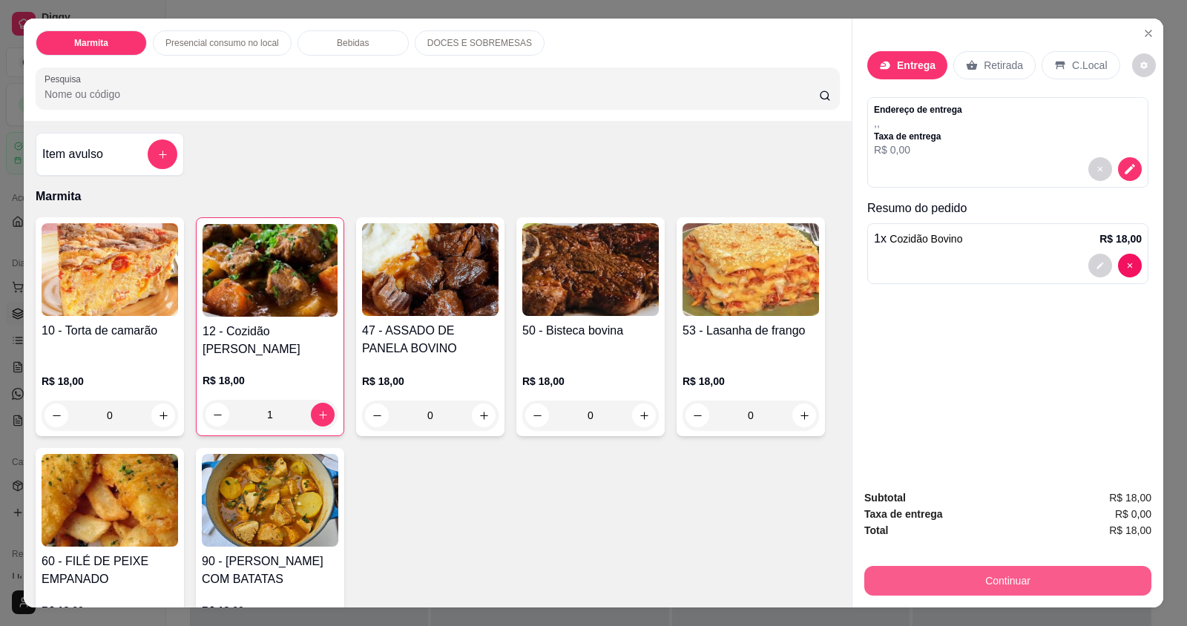
click at [891, 577] on button "Continuar" at bounding box center [1007, 581] width 287 height 30
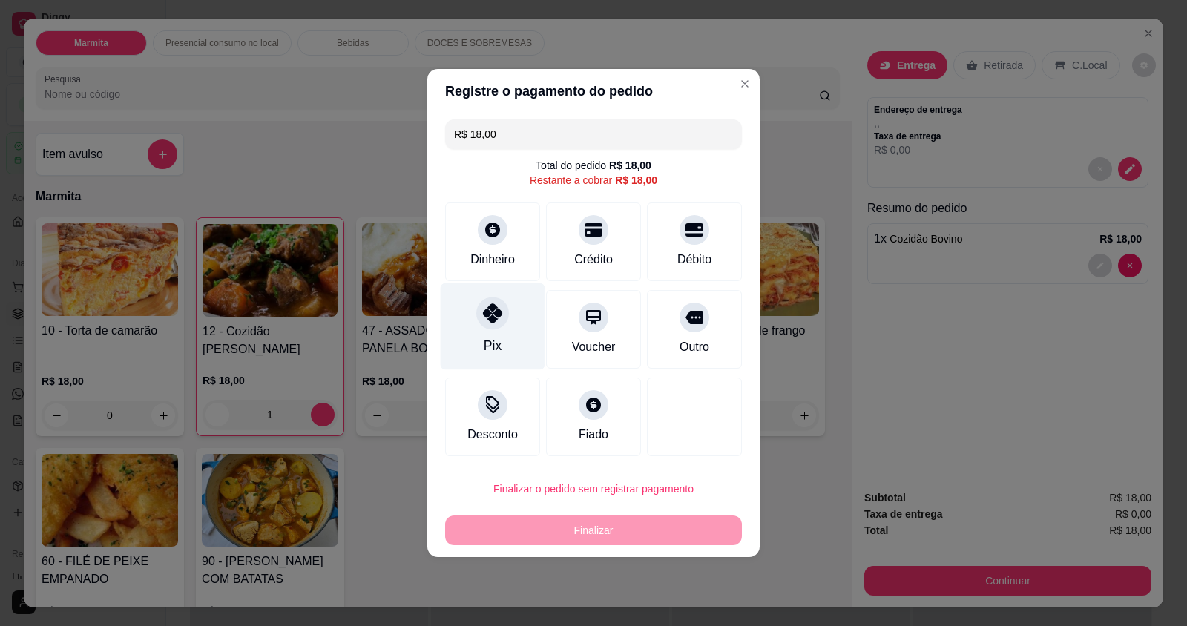
click at [510, 336] on div "Pix" at bounding box center [493, 326] width 105 height 87
type input "R$ 0,00"
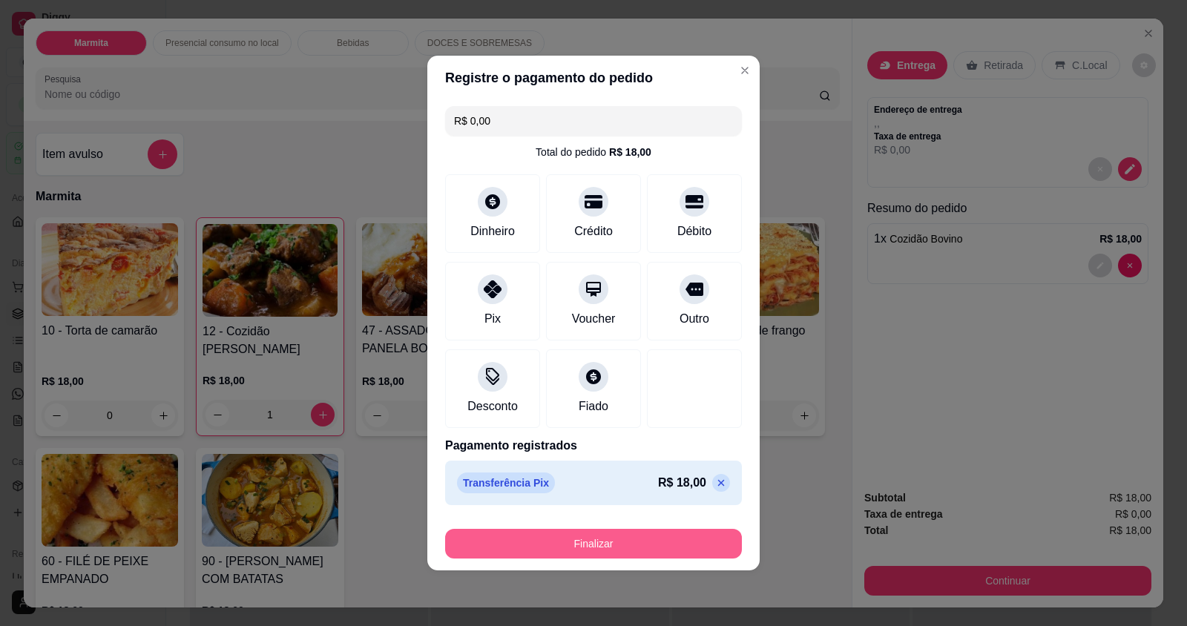
click at [656, 544] on button "Finalizar" at bounding box center [593, 544] width 297 height 30
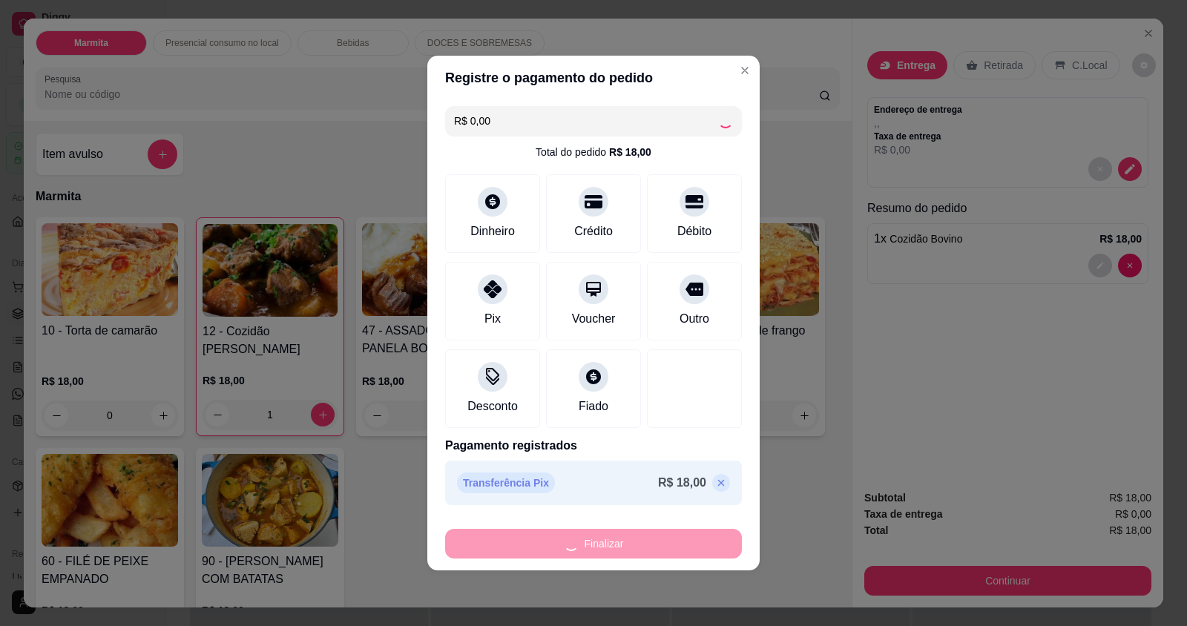
type input "0"
type input "-R$ 18,00"
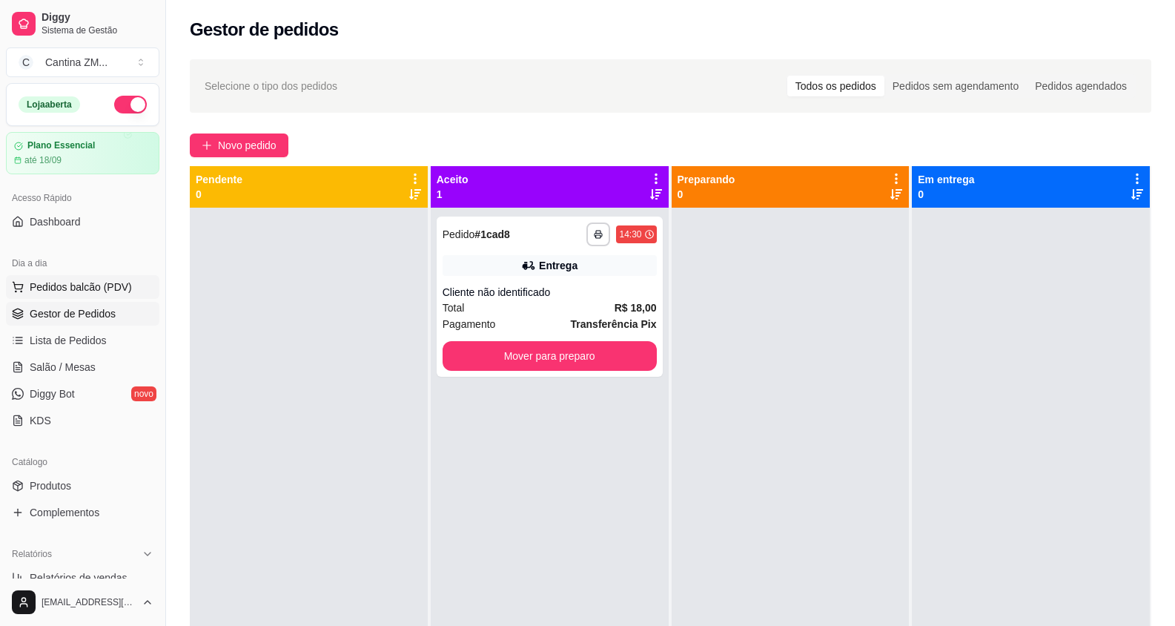
click at [29, 283] on button "Pedidos balcão (PDV)" at bounding box center [83, 287] width 154 height 24
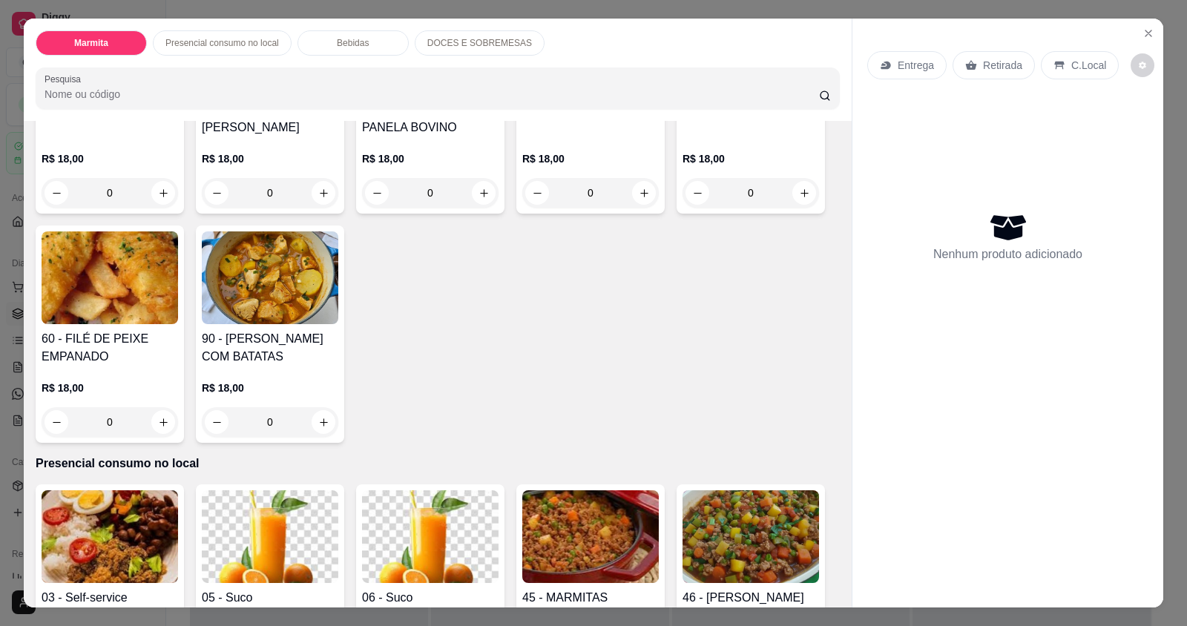
scroll to position [222, 0]
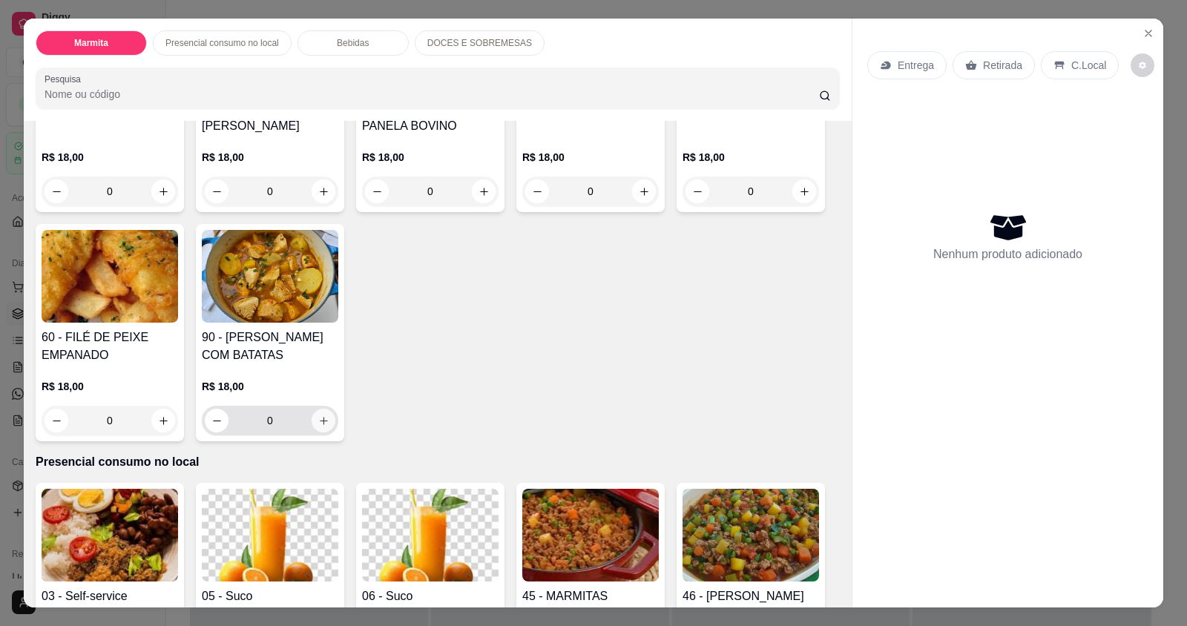
click at [318, 418] on icon "increase-product-quantity" at bounding box center [323, 420] width 11 height 11
type input "1"
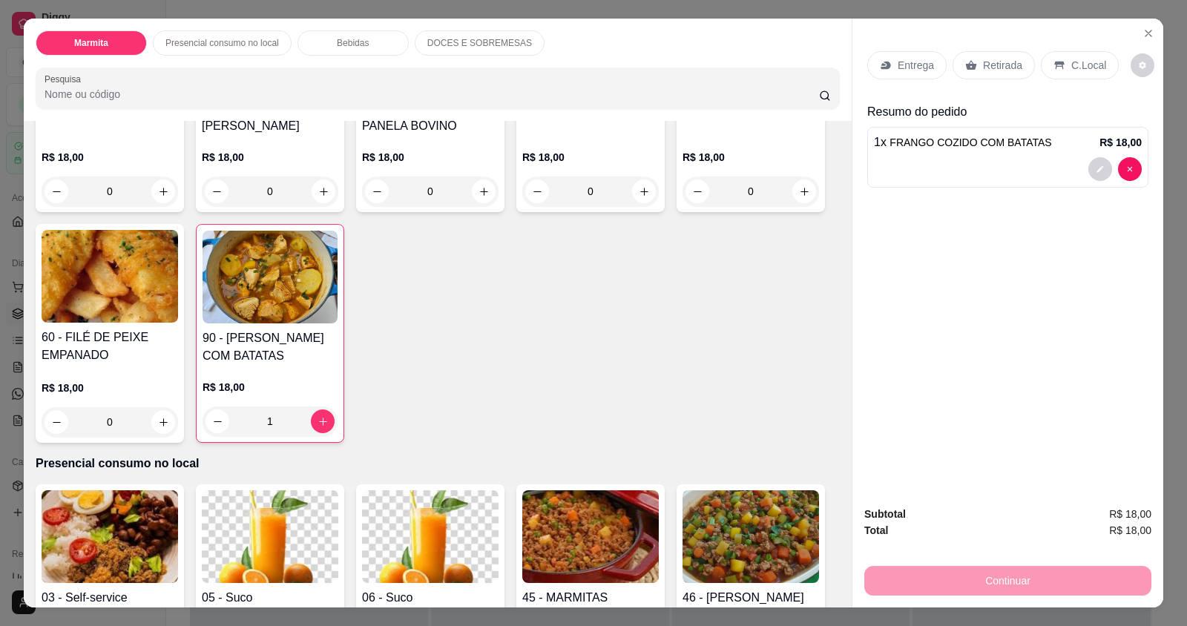
click at [883, 60] on icon at bounding box center [886, 65] width 12 height 12
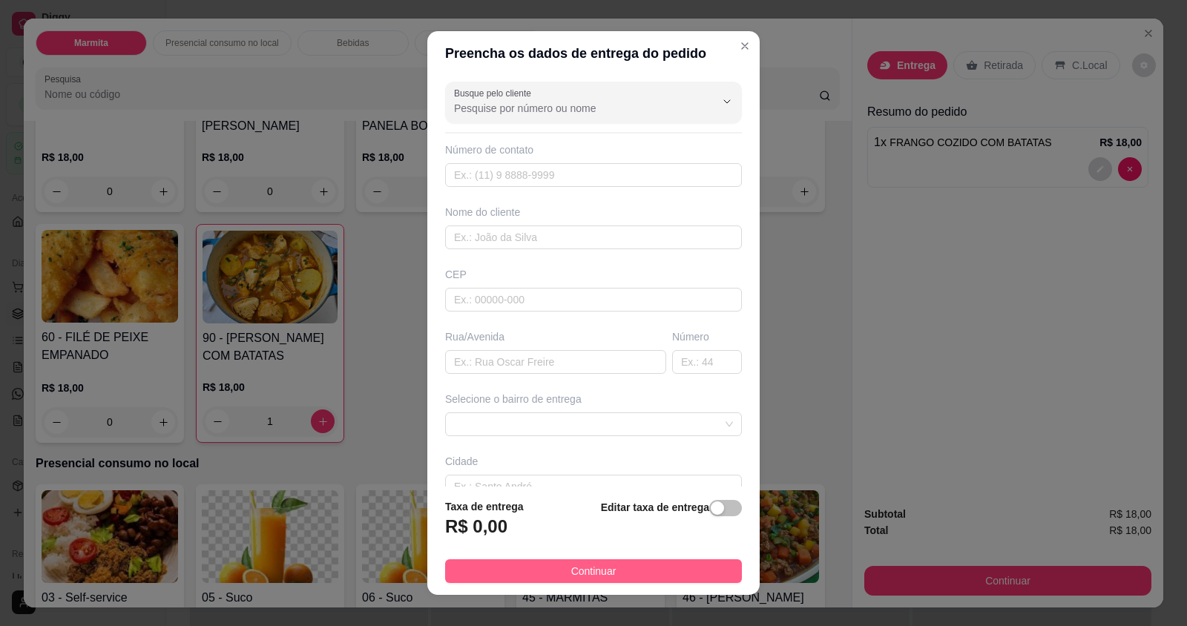
click at [521, 569] on button "Continuar" at bounding box center [593, 571] width 297 height 24
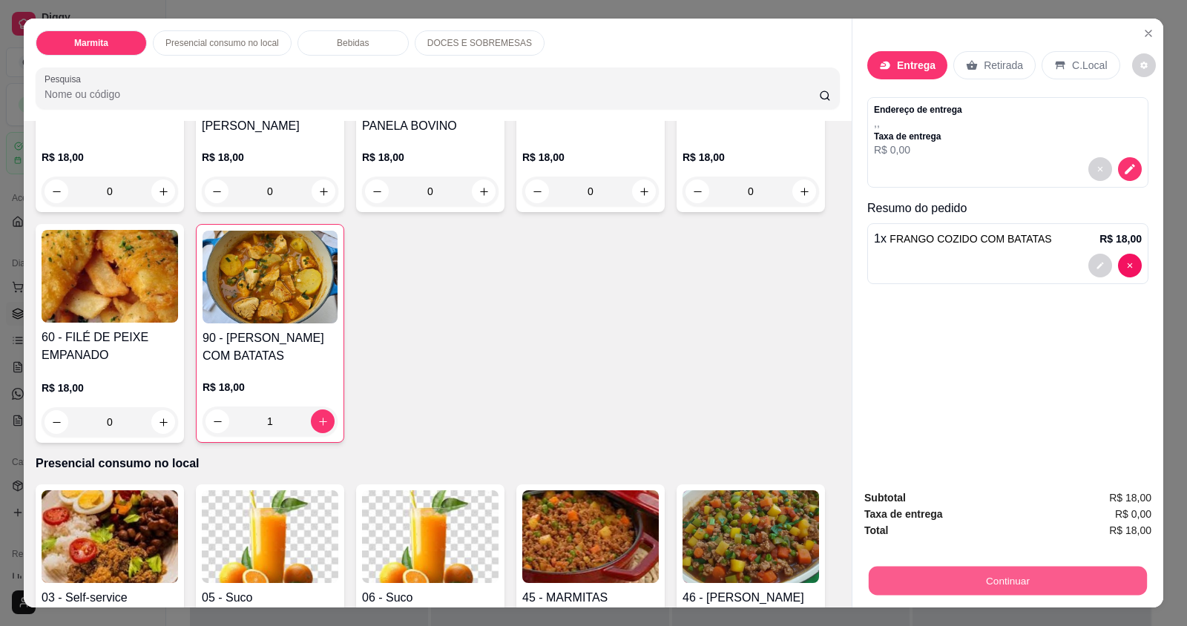
click at [909, 570] on button "Continuar" at bounding box center [1007, 580] width 278 height 29
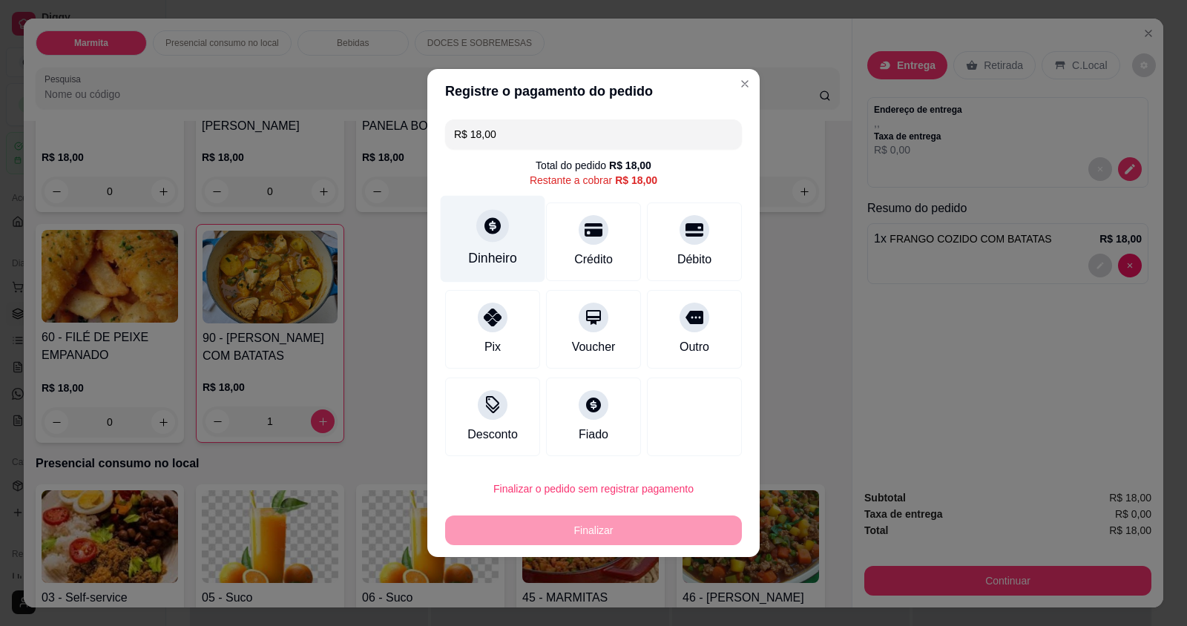
click at [494, 271] on div "Dinheiro" at bounding box center [493, 239] width 105 height 87
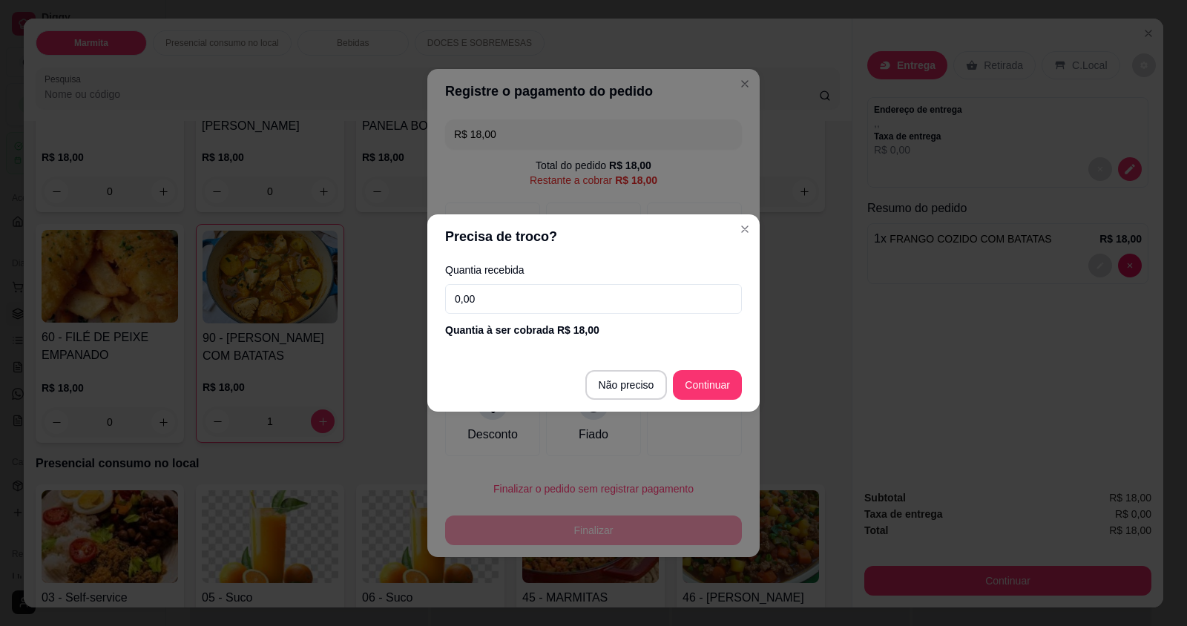
click at [526, 309] on input "0,00" at bounding box center [593, 299] width 297 height 30
type input "18,00"
type input "R$ 0,00"
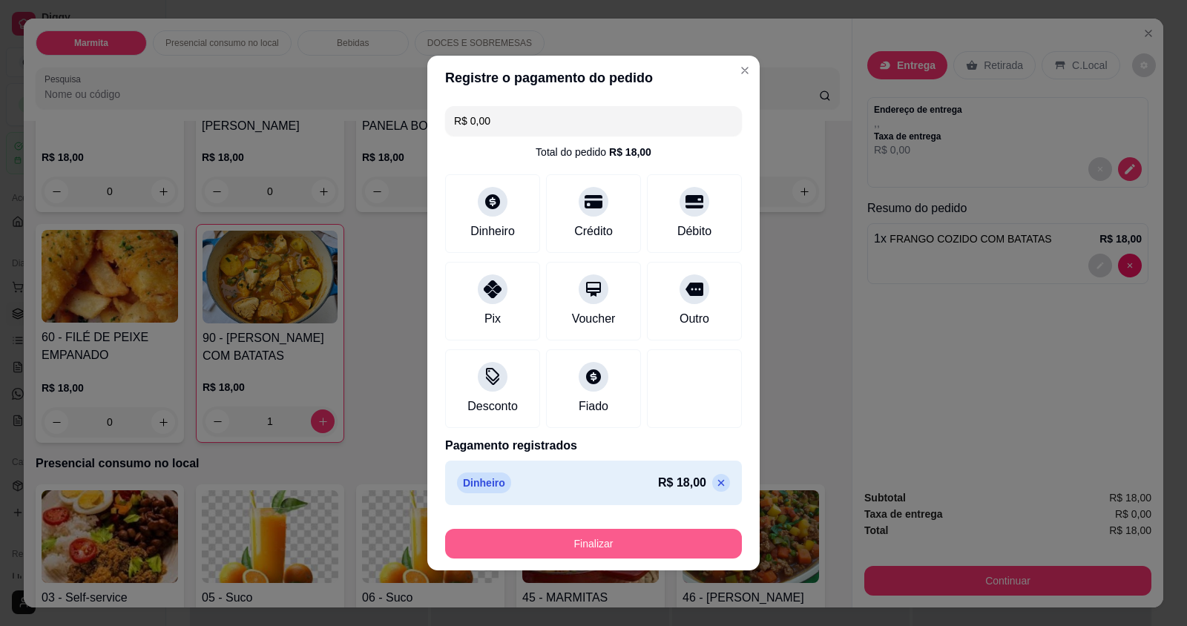
click at [662, 544] on button "Finalizar" at bounding box center [593, 544] width 297 height 30
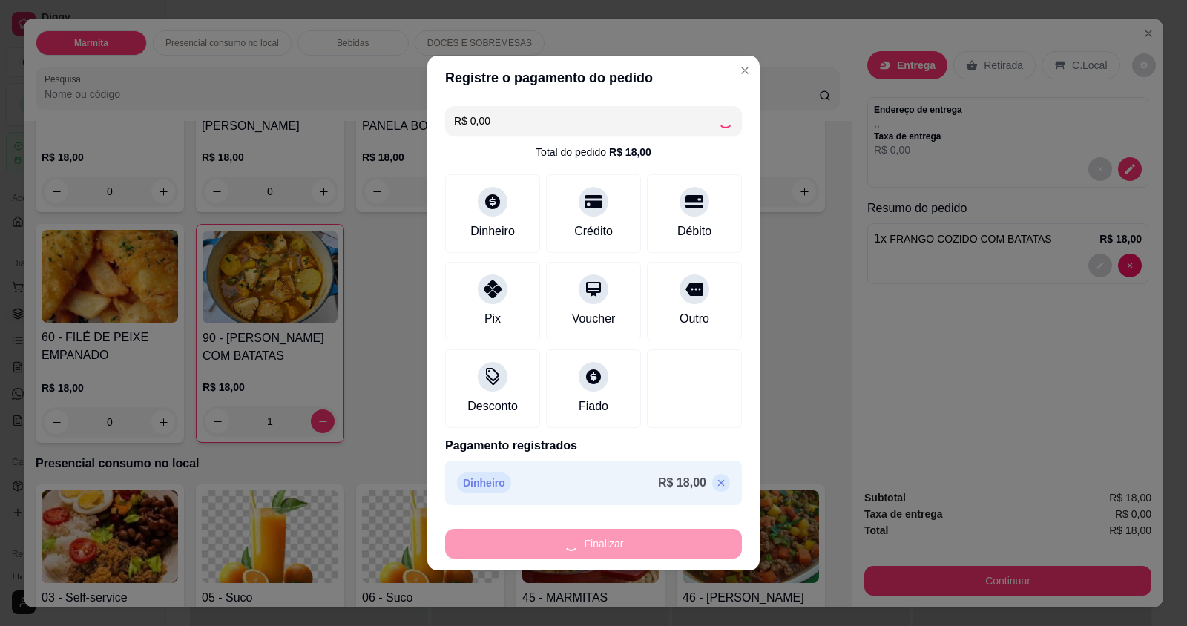
type input "0"
type input "-R$ 18,00"
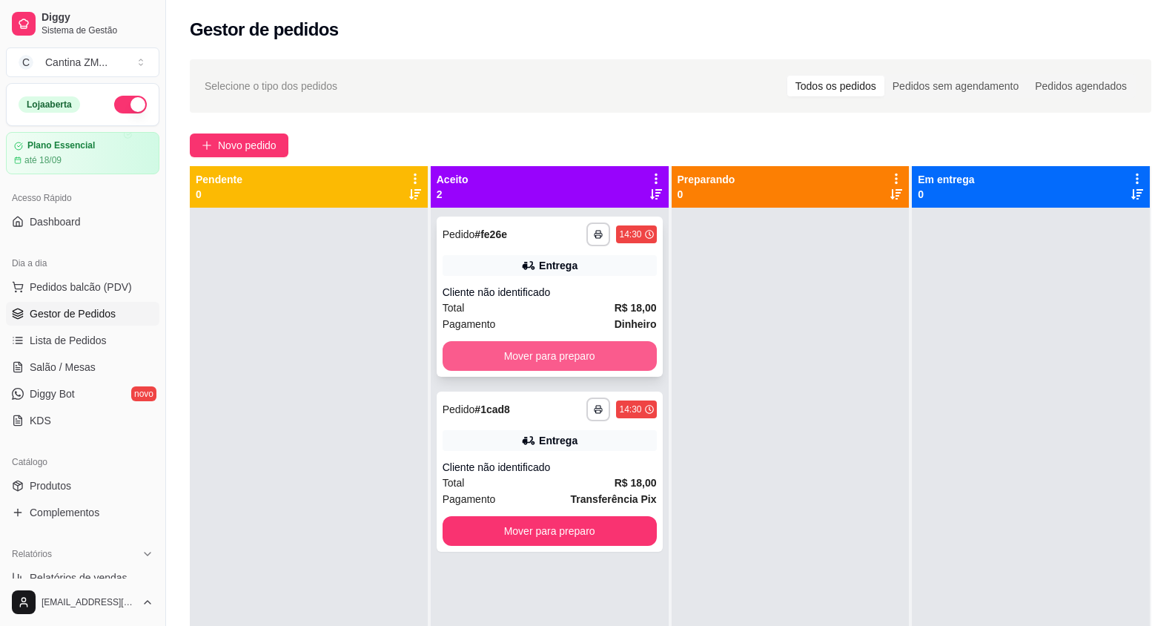
click at [551, 349] on button "Mover para preparo" at bounding box center [550, 356] width 214 height 30
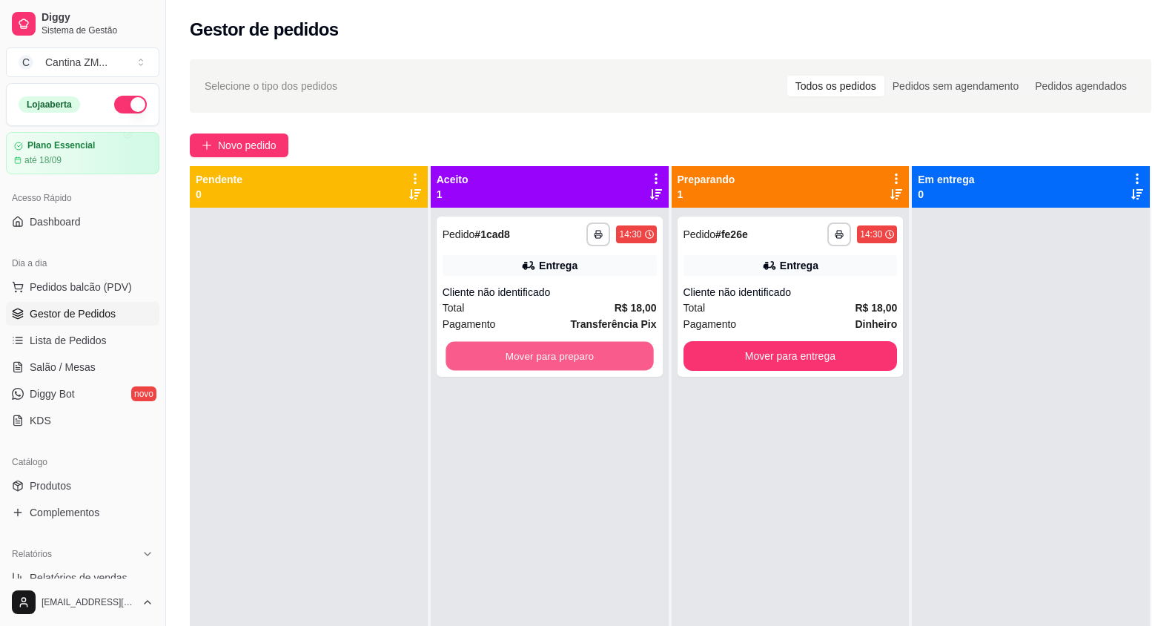
click at [551, 349] on button "Mover para preparo" at bounding box center [550, 356] width 208 height 29
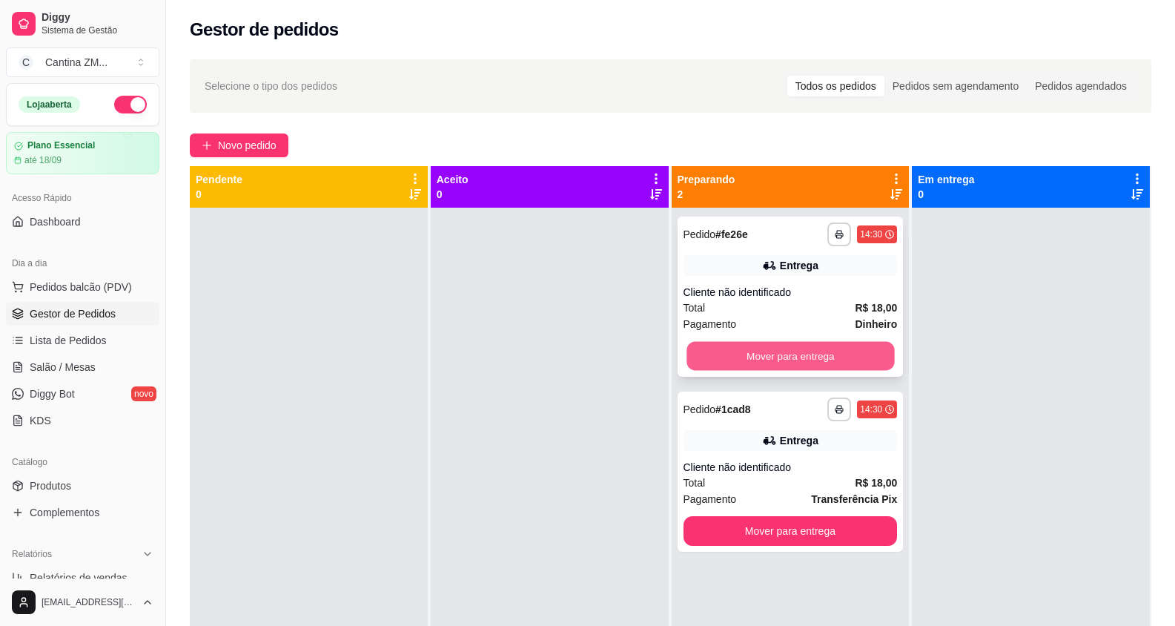
click at [839, 352] on button "Mover para entrega" at bounding box center [791, 356] width 208 height 29
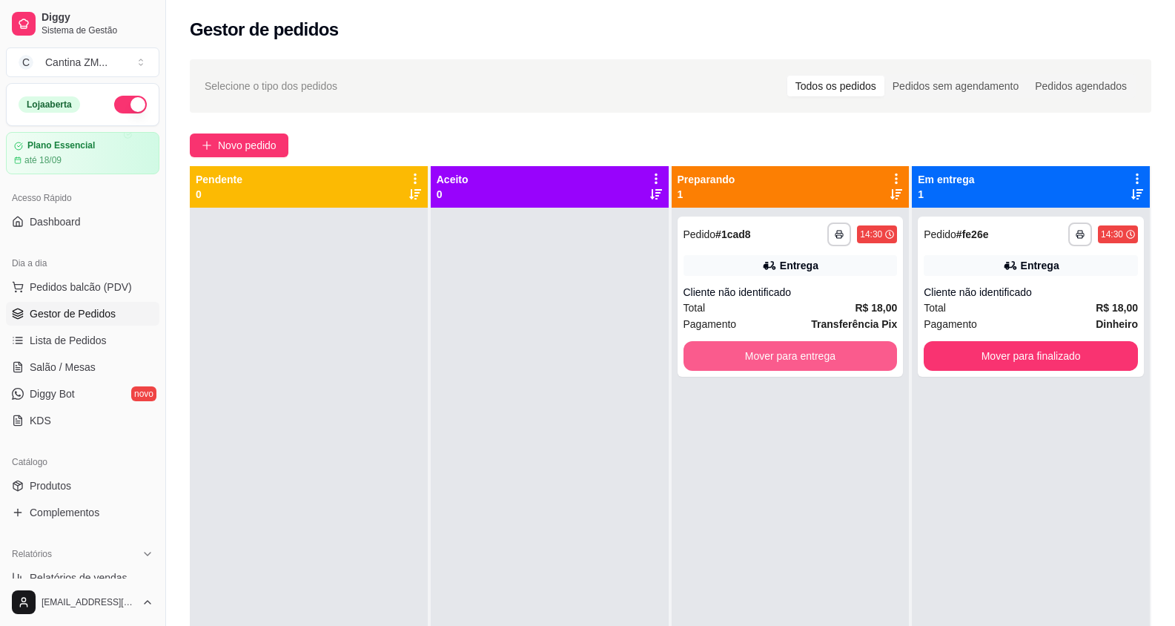
click at [839, 352] on button "Mover para entrega" at bounding box center [791, 356] width 214 height 30
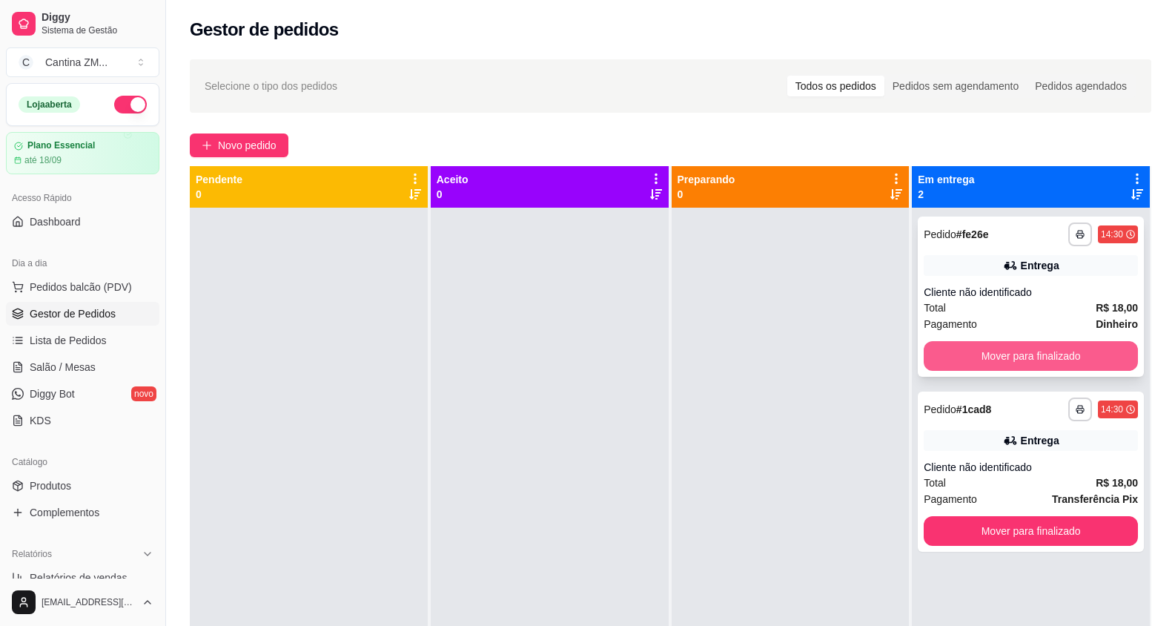
click at [934, 354] on button "Mover para finalizado" at bounding box center [1031, 356] width 214 height 30
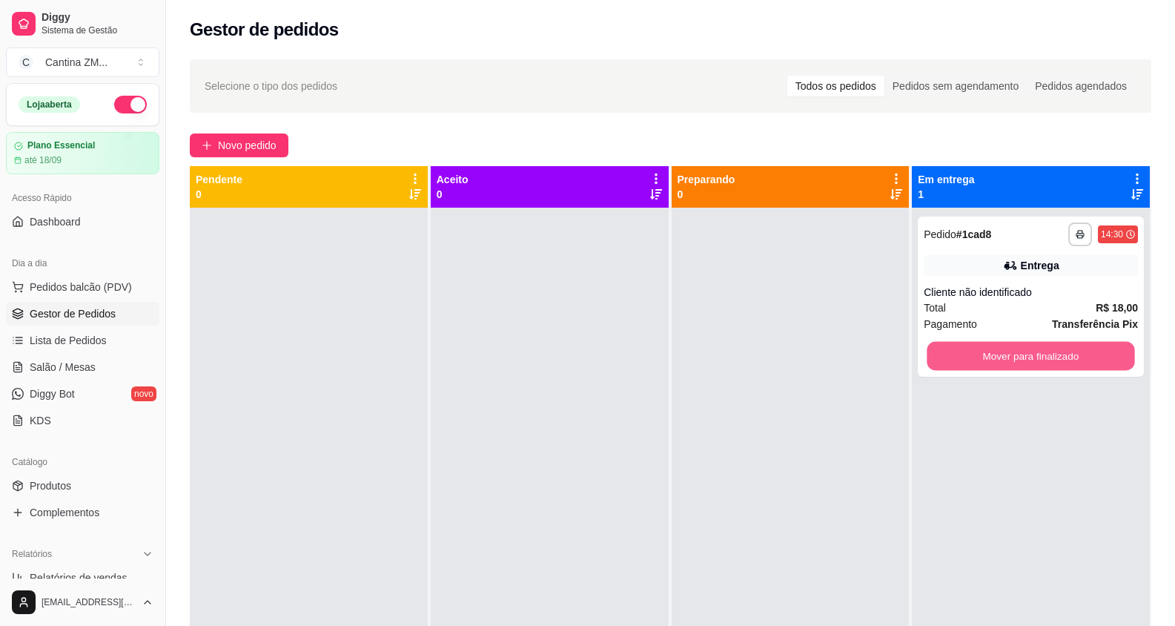
click at [934, 354] on button "Mover para finalizado" at bounding box center [1032, 356] width 208 height 29
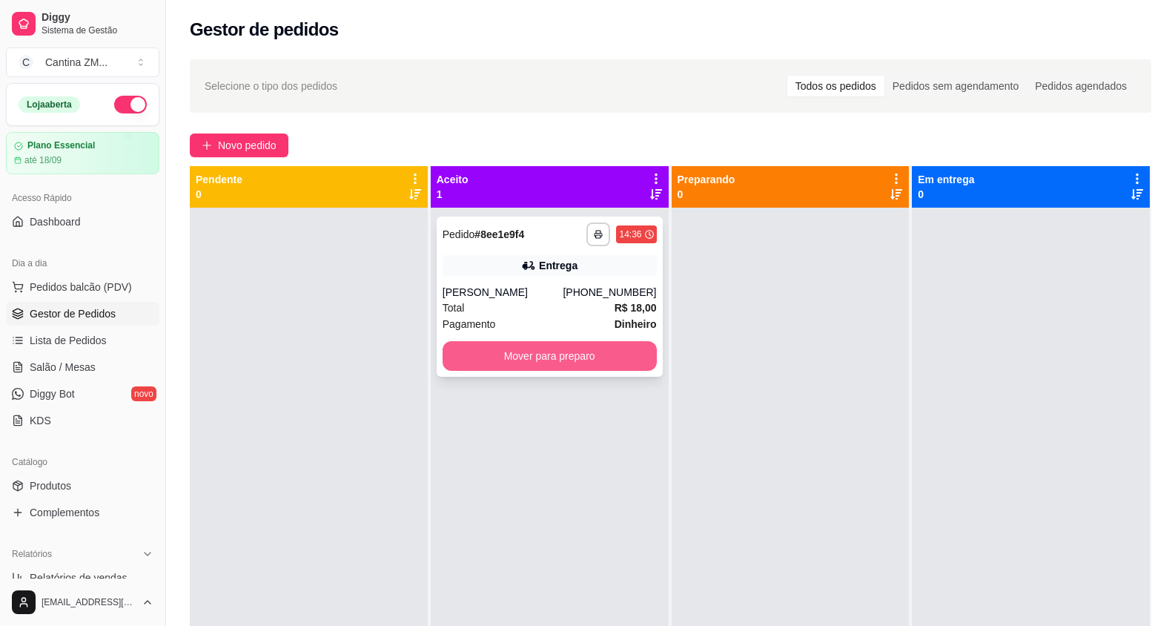
click at [505, 354] on button "Mover para preparo" at bounding box center [550, 356] width 214 height 30
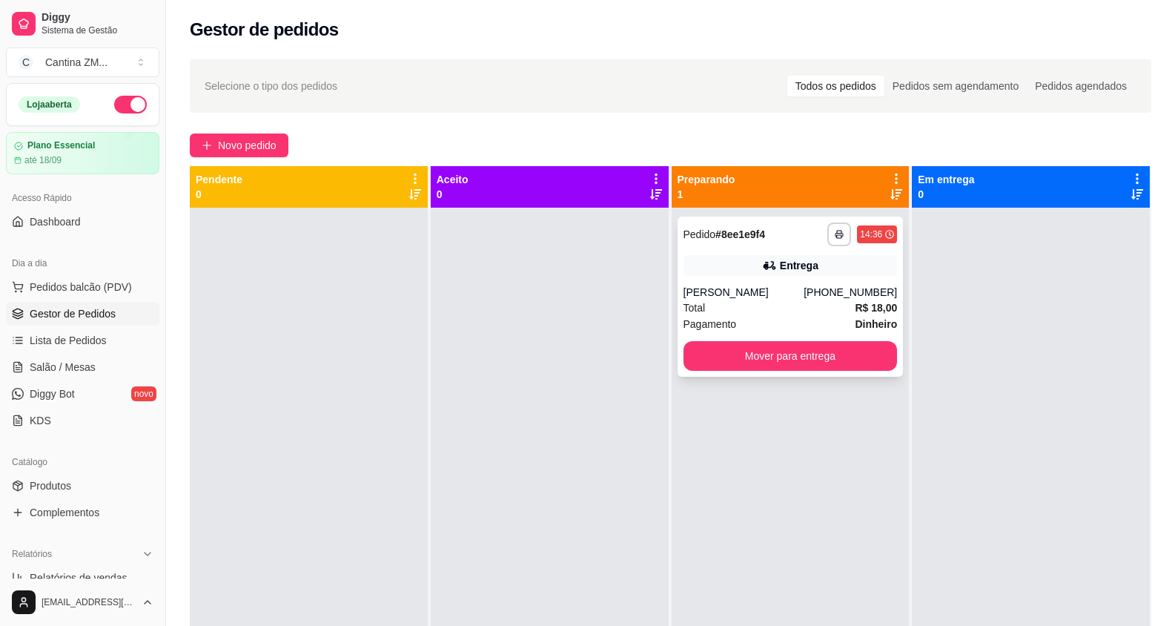
click at [797, 316] on div "Pagamento Dinheiro" at bounding box center [791, 324] width 214 height 16
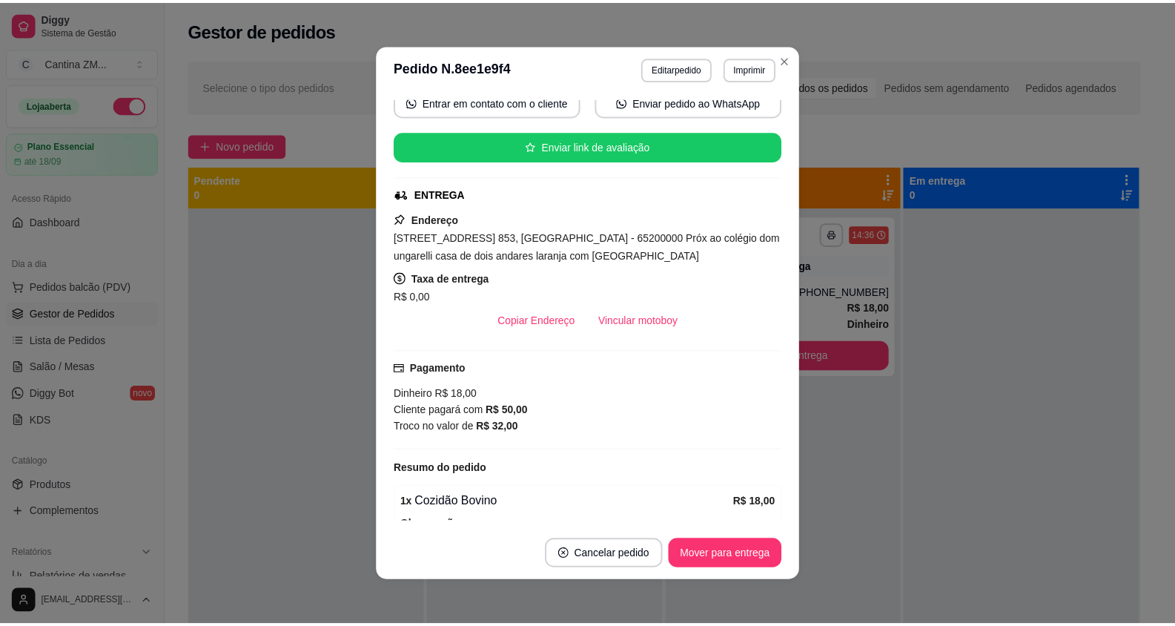
scroll to position [222, 0]
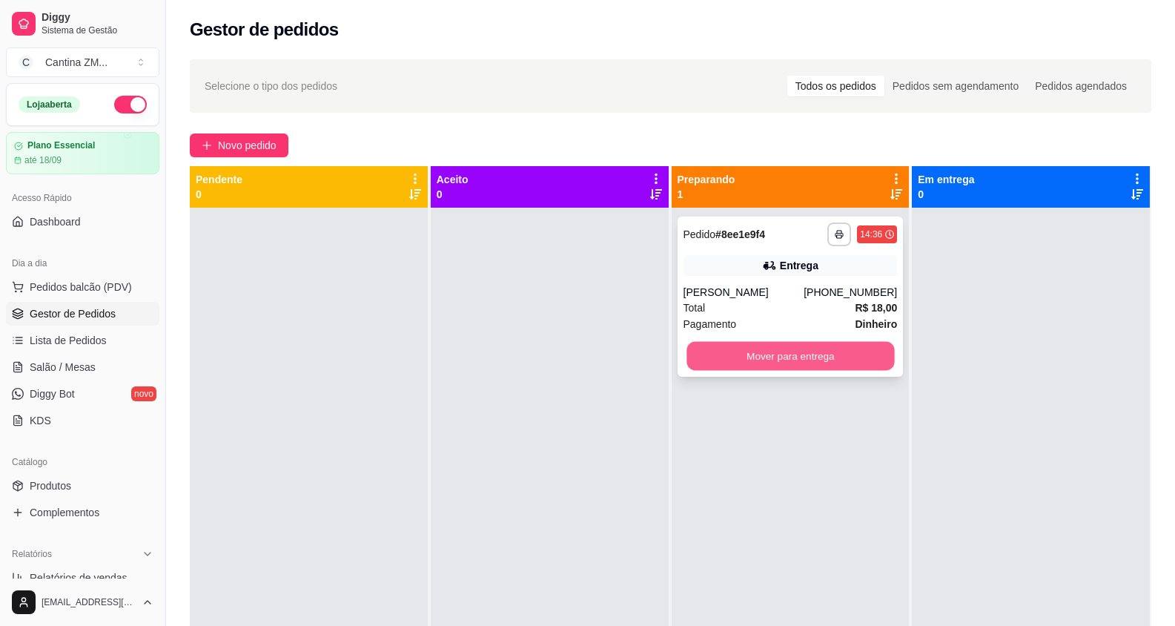
click at [774, 364] on button "Mover para entrega" at bounding box center [791, 356] width 208 height 29
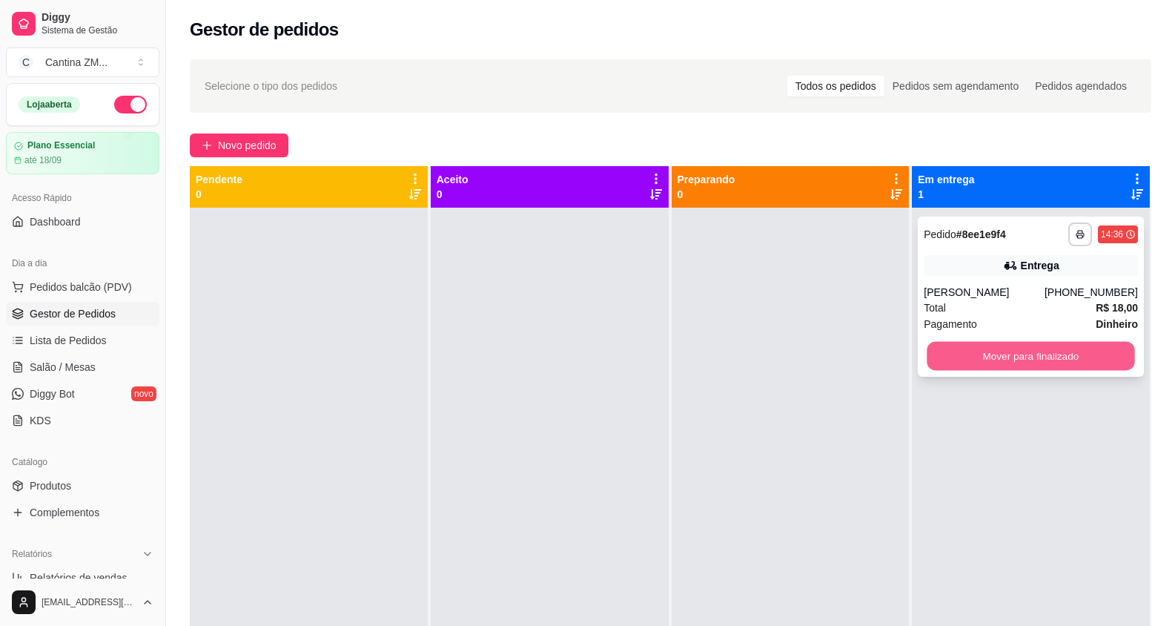
click at [1071, 359] on button "Mover para finalizado" at bounding box center [1032, 356] width 208 height 29
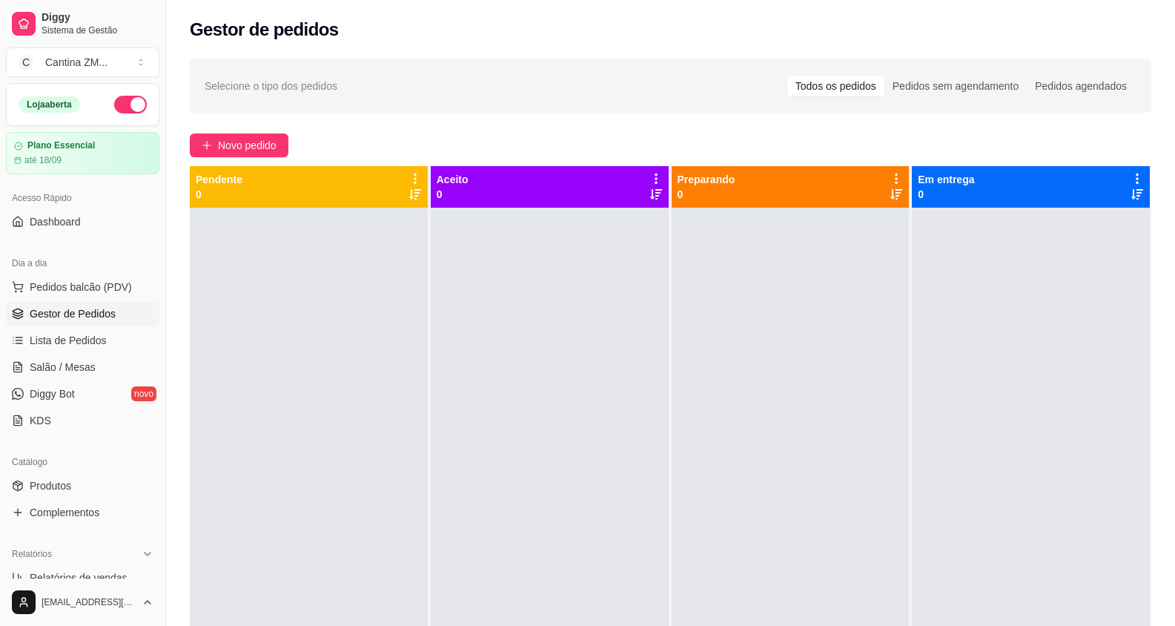
scroll to position [74, 0]
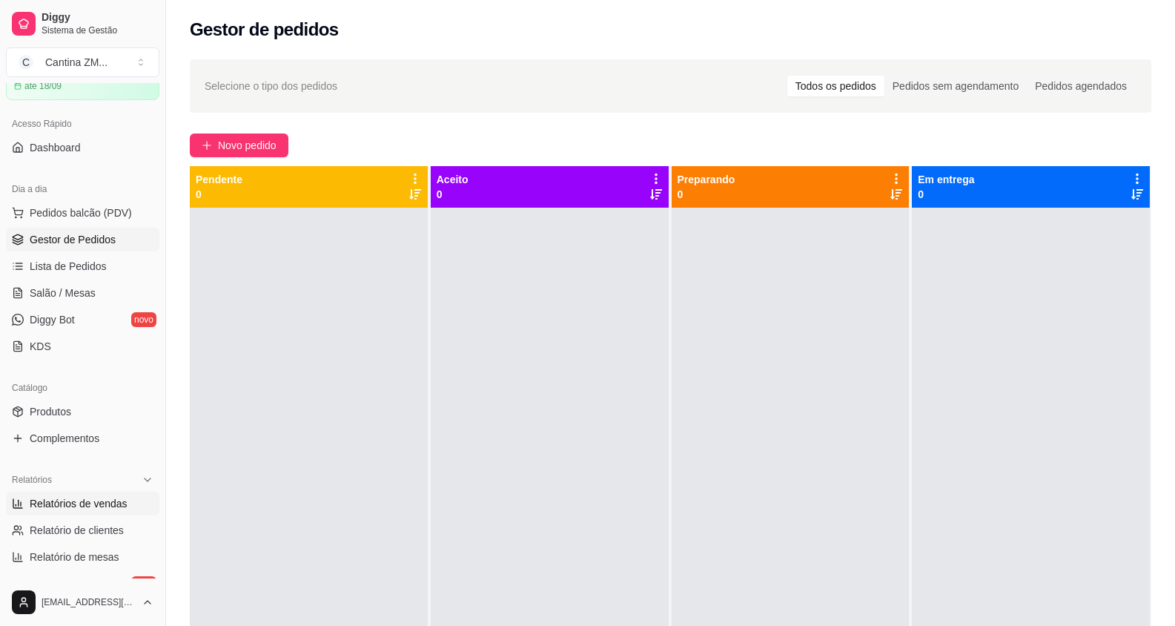
click at [101, 495] on link "Relatórios de vendas" at bounding box center [83, 504] width 154 height 24
select select "ALL"
select select "0"
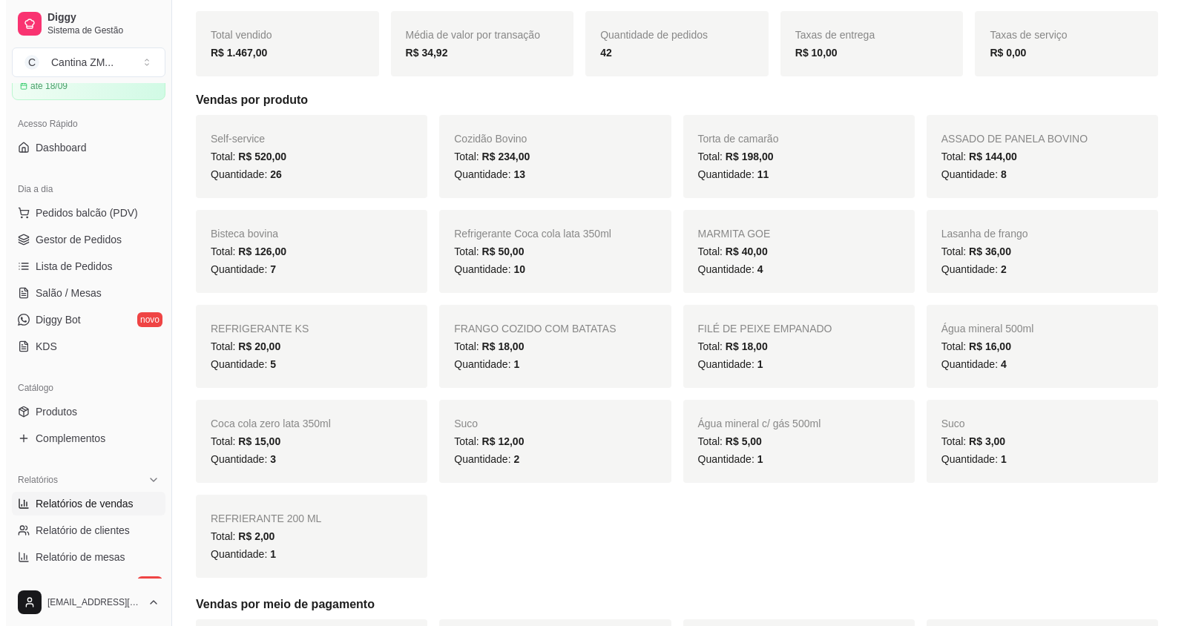
scroll to position [148, 0]
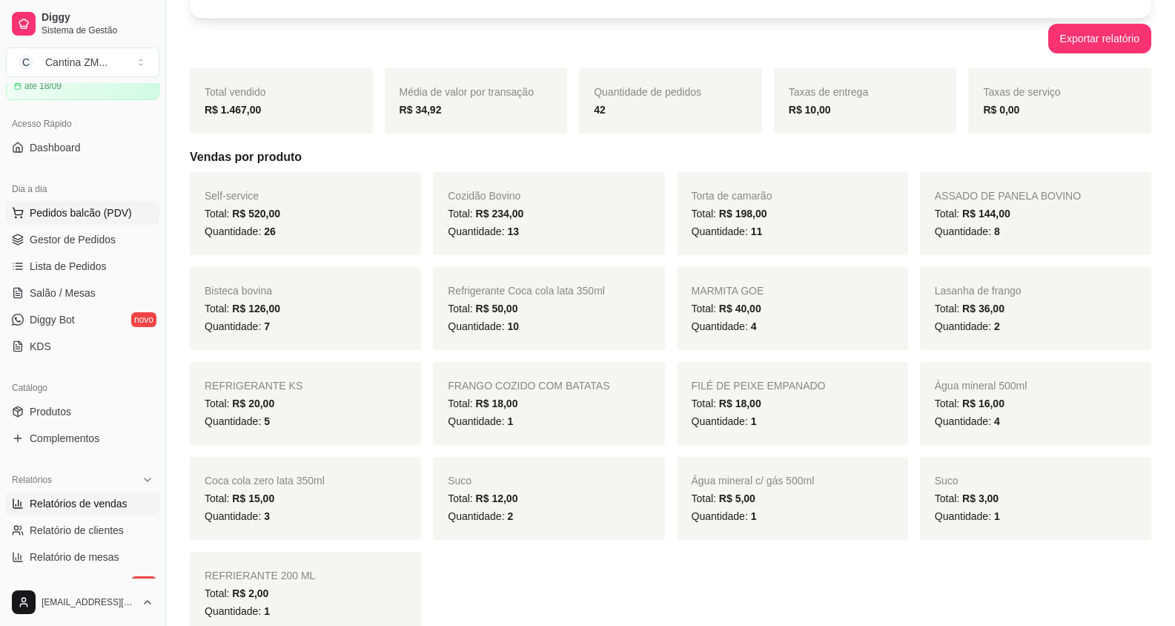
click at [120, 217] on span "Pedidos balcão (PDV)" at bounding box center [81, 212] width 102 height 15
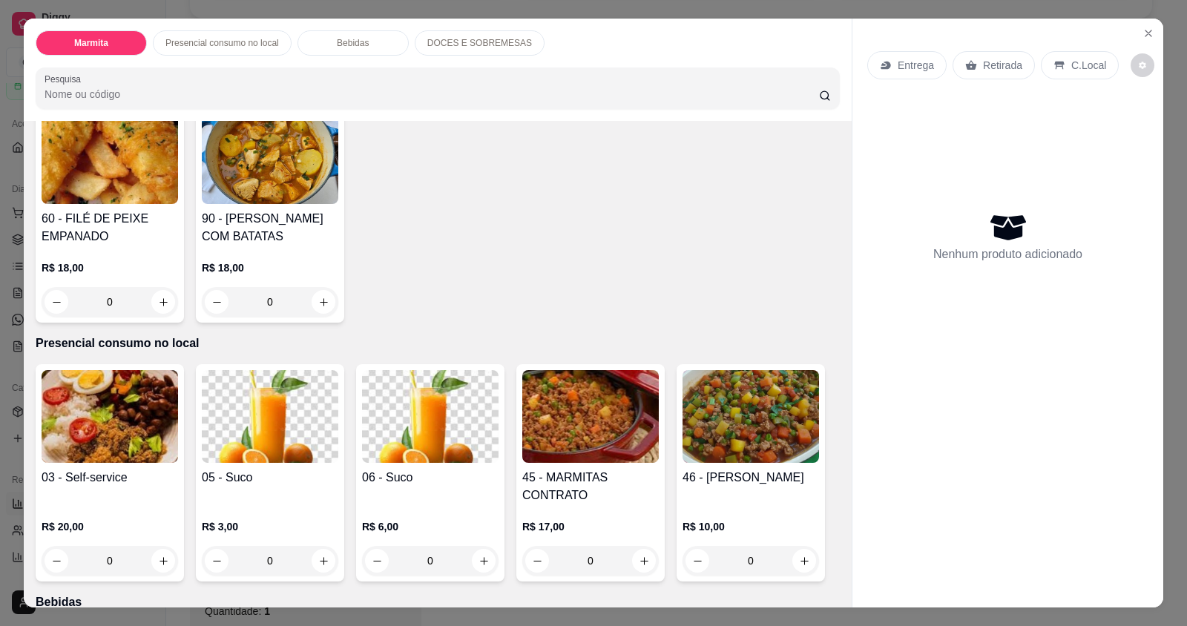
scroll to position [371, 0]
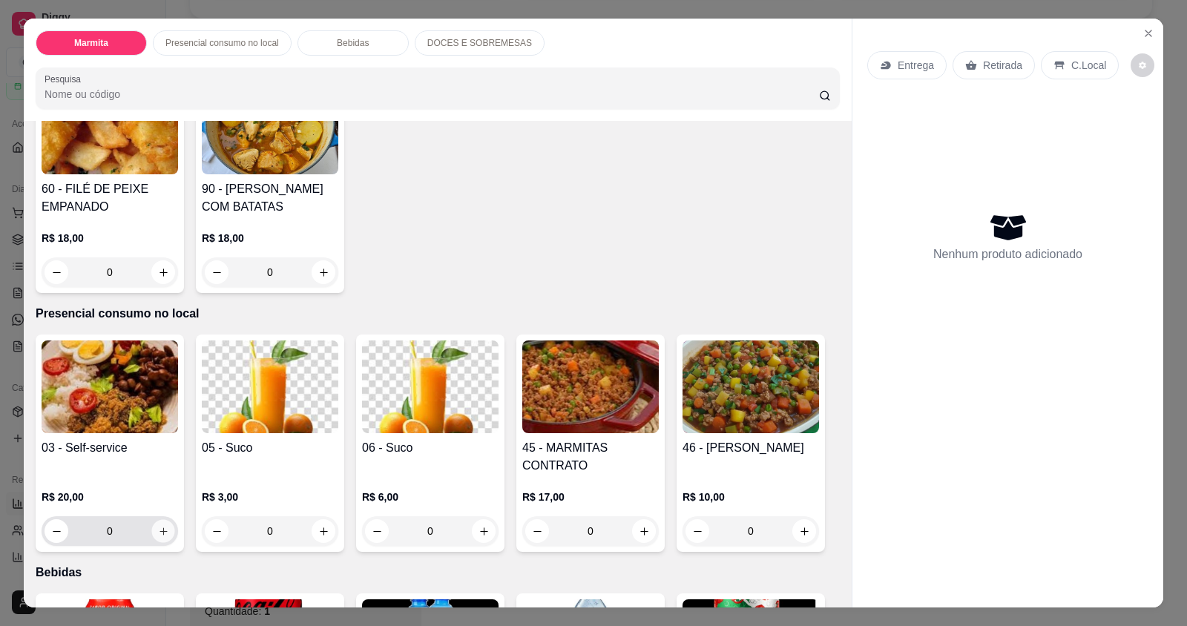
click at [151, 534] on button "increase-product-quantity" at bounding box center [162, 531] width 23 height 23
type input "1"
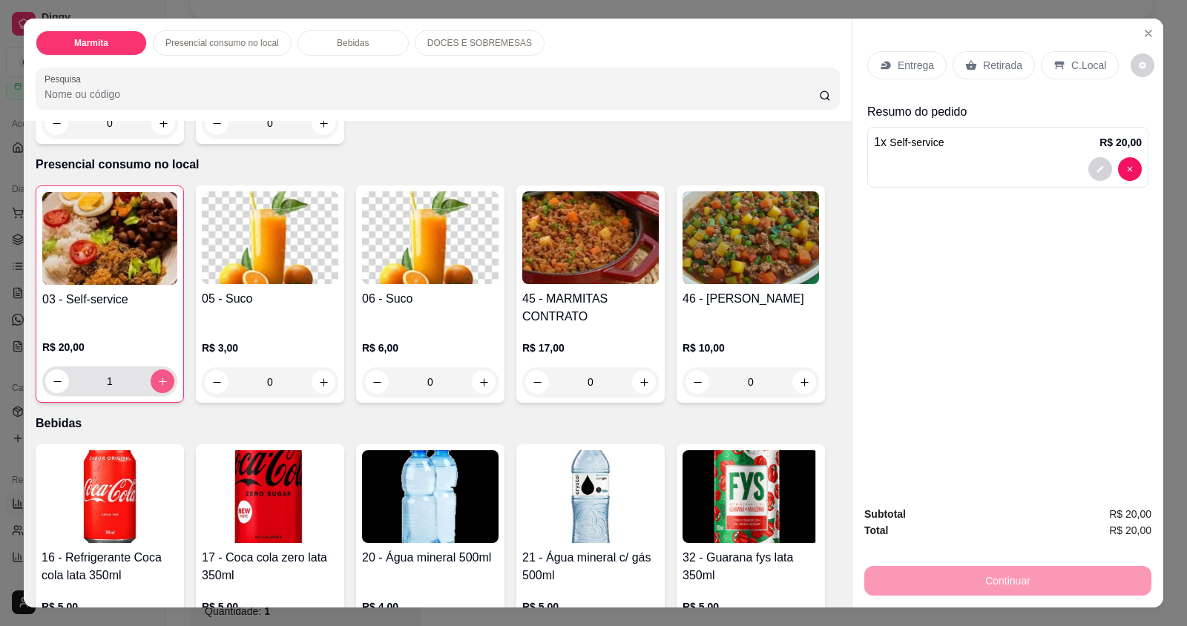
scroll to position [667, 0]
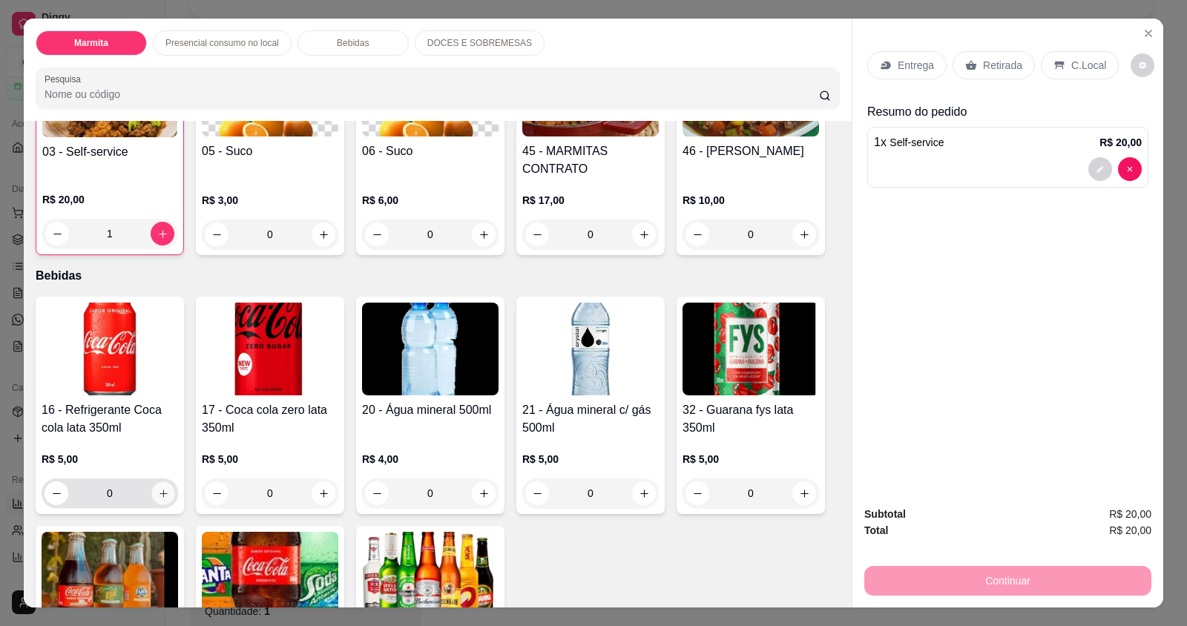
click at [163, 489] on button "increase-product-quantity" at bounding box center [162, 493] width 23 height 23
type input "1"
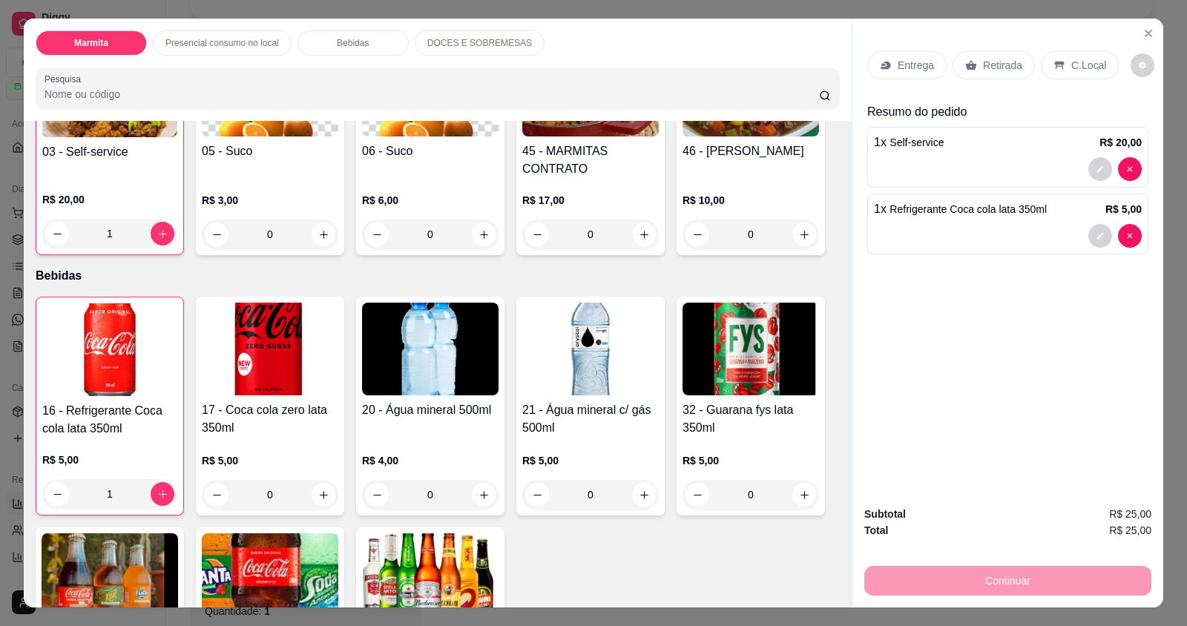
click at [1084, 67] on p "C.Local" at bounding box center [1088, 65] width 35 height 15
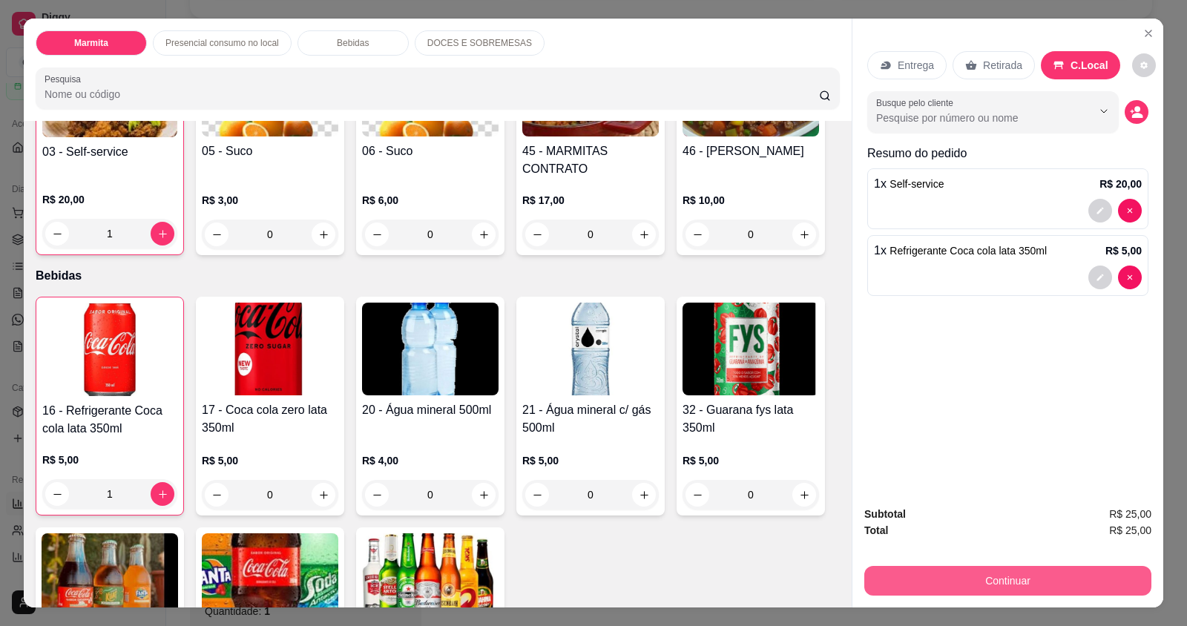
click at [978, 573] on button "Continuar" at bounding box center [1007, 581] width 287 height 30
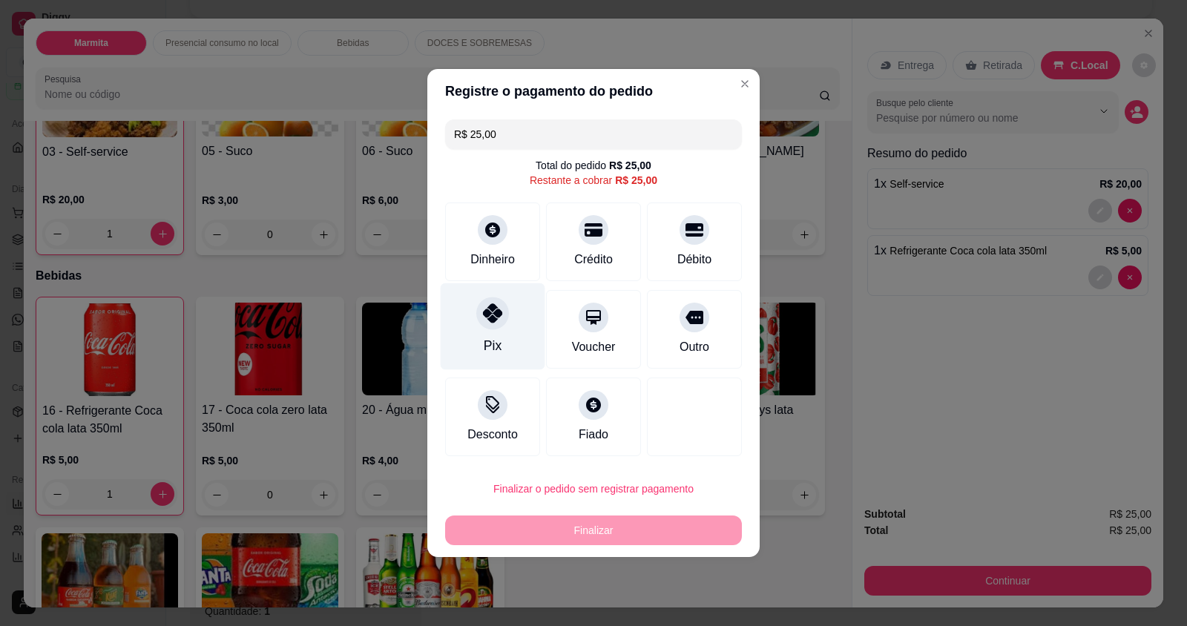
click at [507, 340] on div "Pix" at bounding box center [493, 326] width 105 height 87
type input "R$ 0,00"
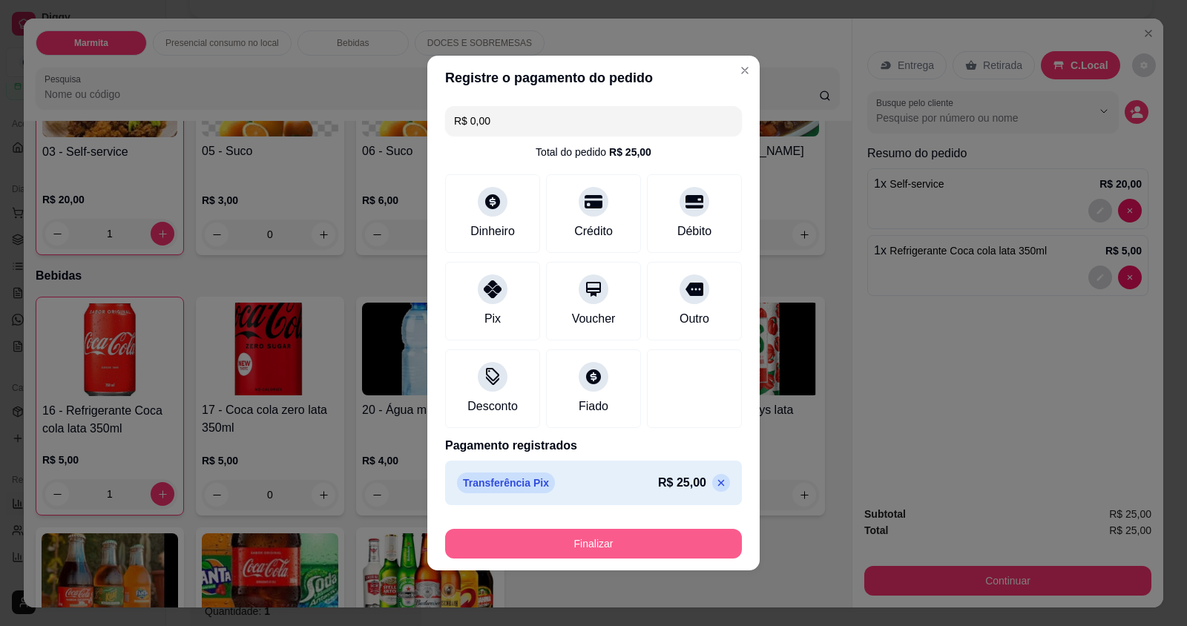
click at [537, 545] on button "Finalizar" at bounding box center [593, 544] width 297 height 30
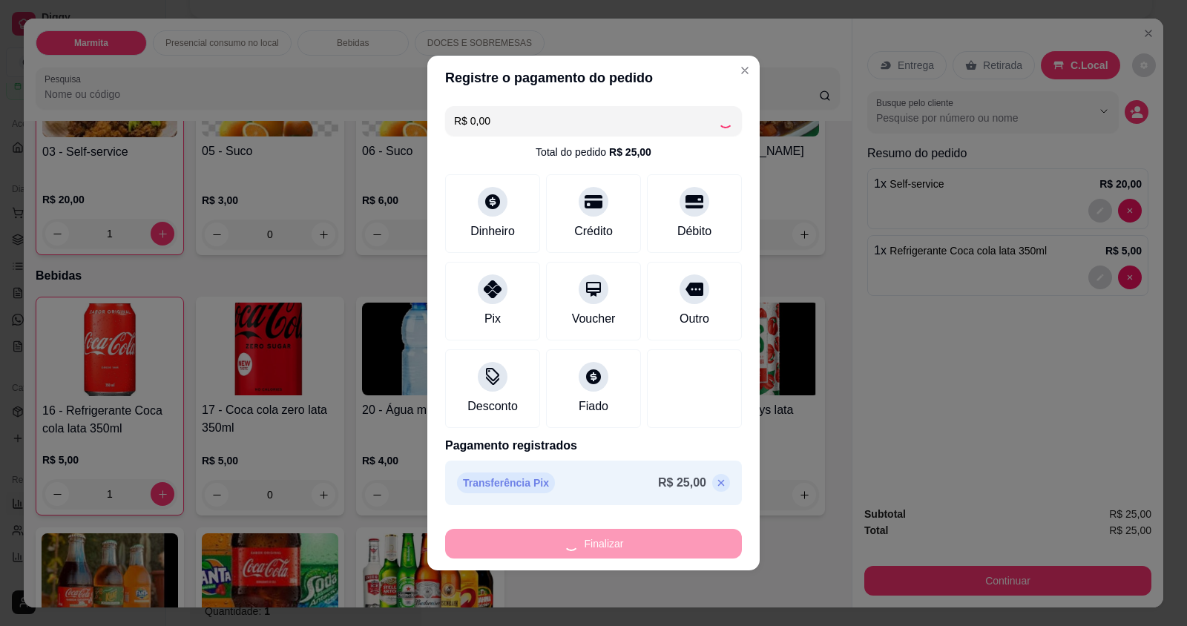
type input "0"
type input "-R$ 25,00"
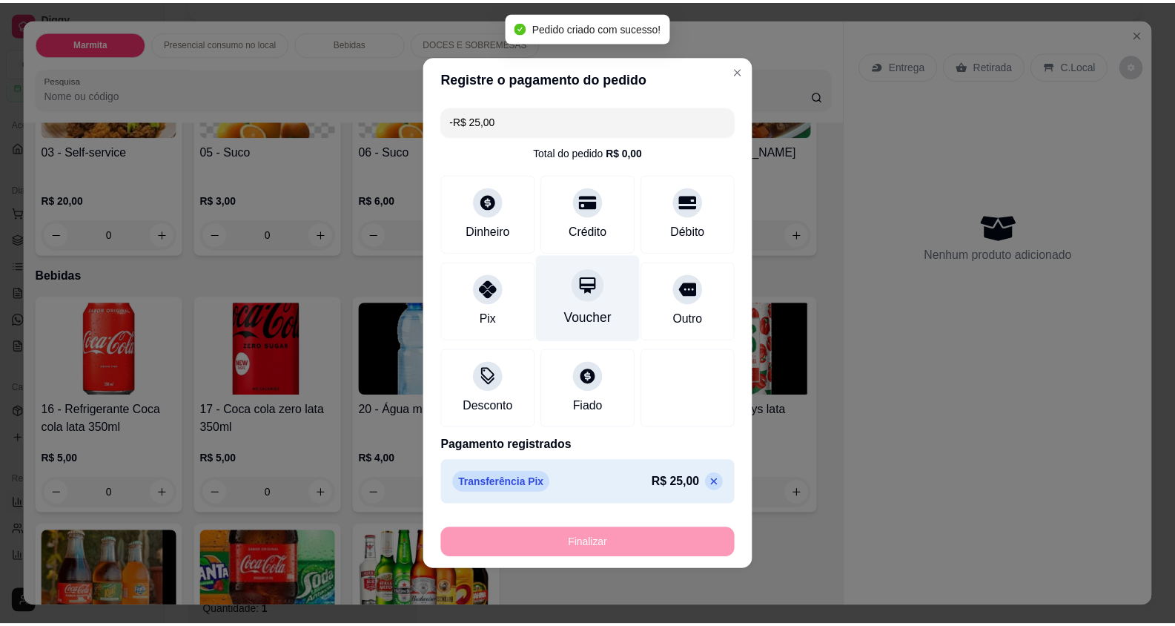
scroll to position [667, 0]
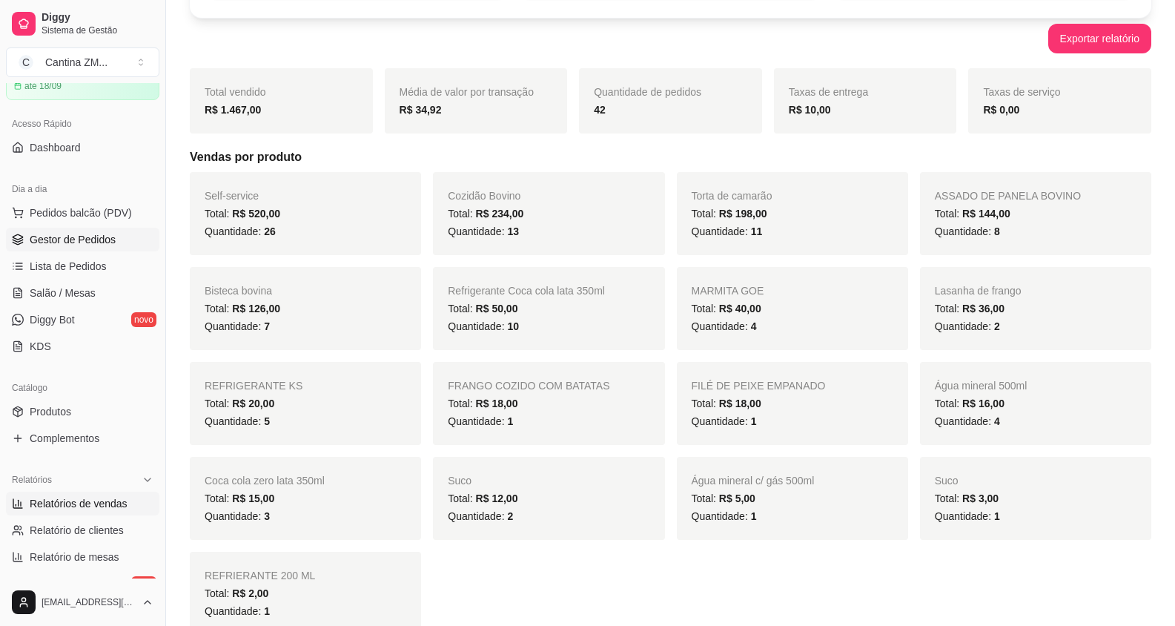
click at [33, 241] on span "Gestor de Pedidos" at bounding box center [73, 239] width 86 height 15
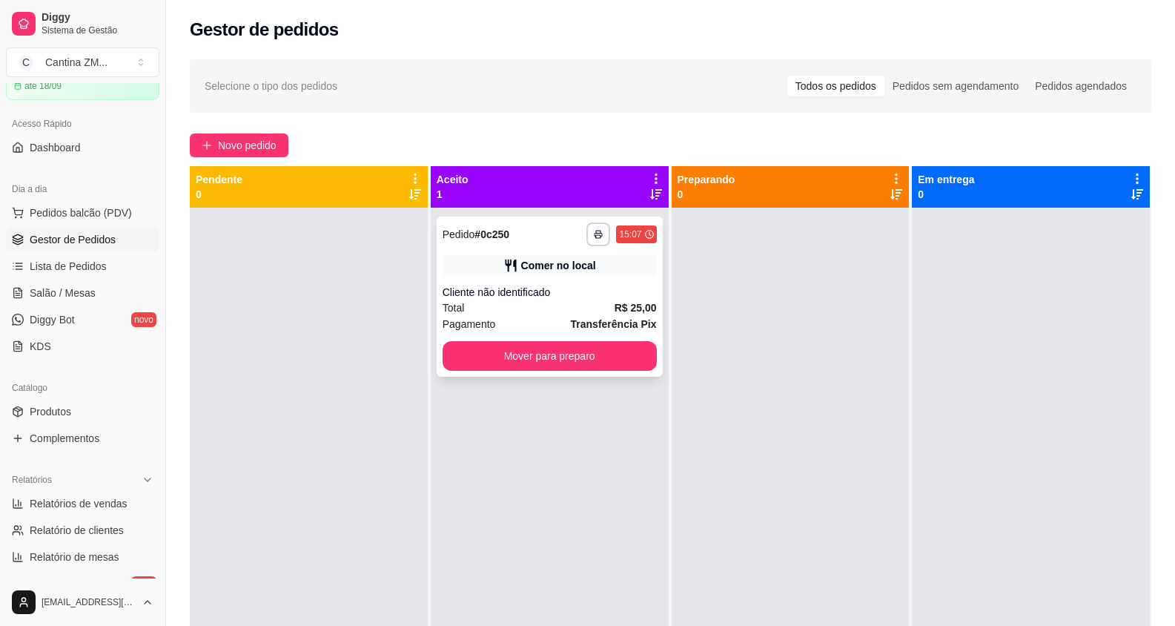
click at [518, 297] on div "Cliente não identificado" at bounding box center [550, 292] width 214 height 15
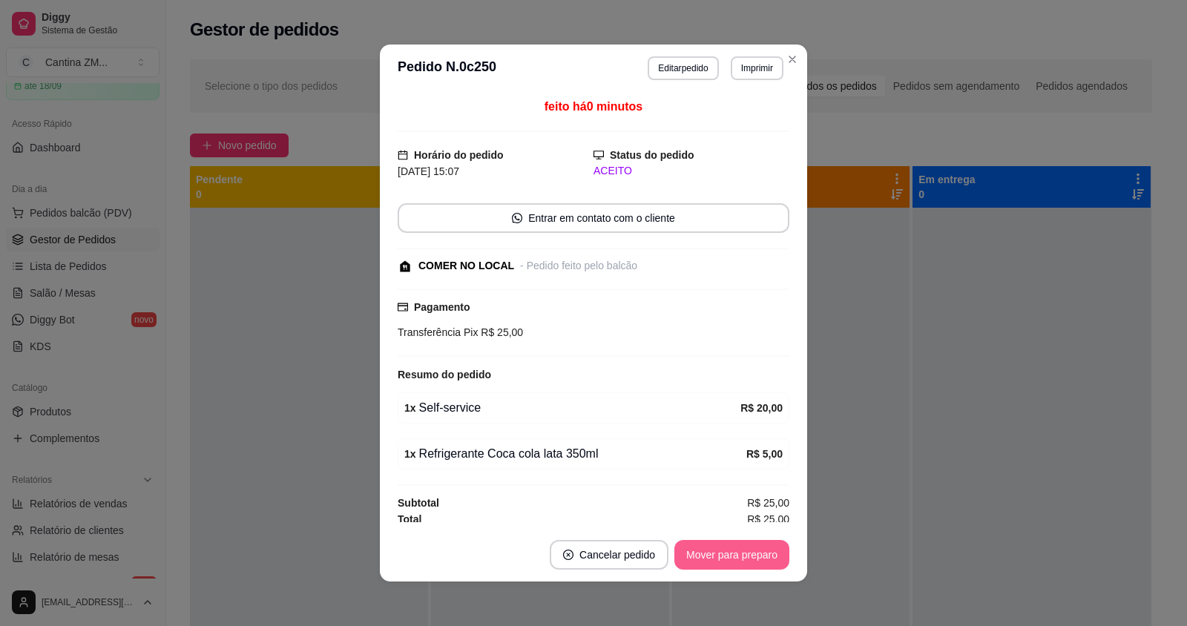
click at [728, 556] on button "Mover para preparo" at bounding box center [731, 555] width 115 height 30
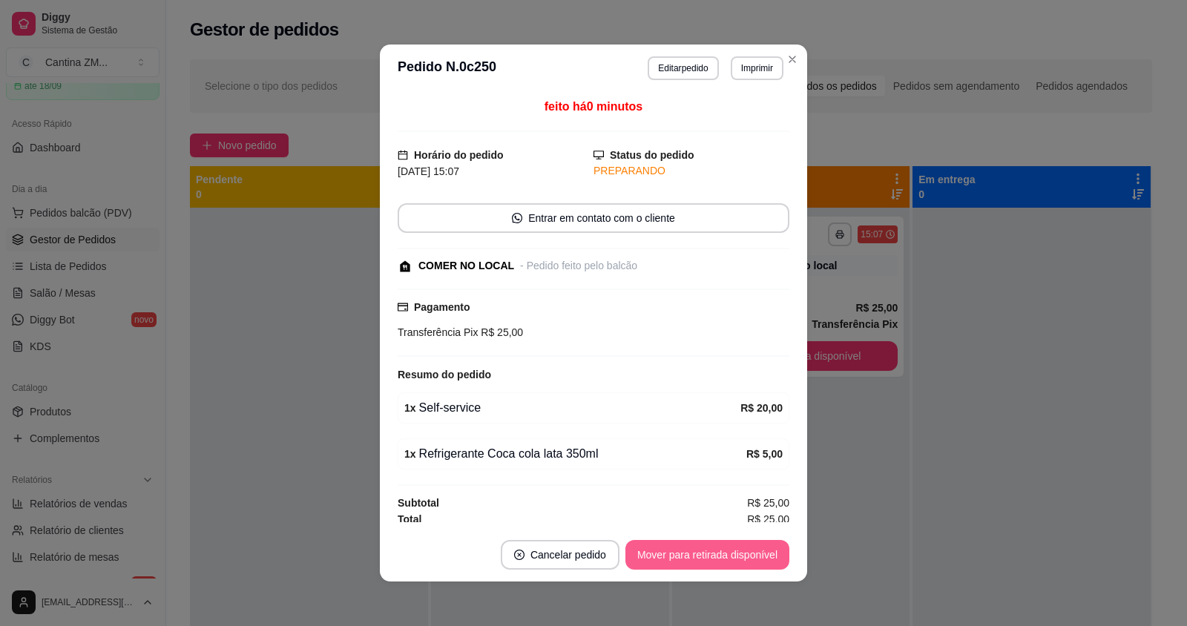
click at [728, 556] on button "Mover para retirada disponível" at bounding box center [707, 555] width 164 height 30
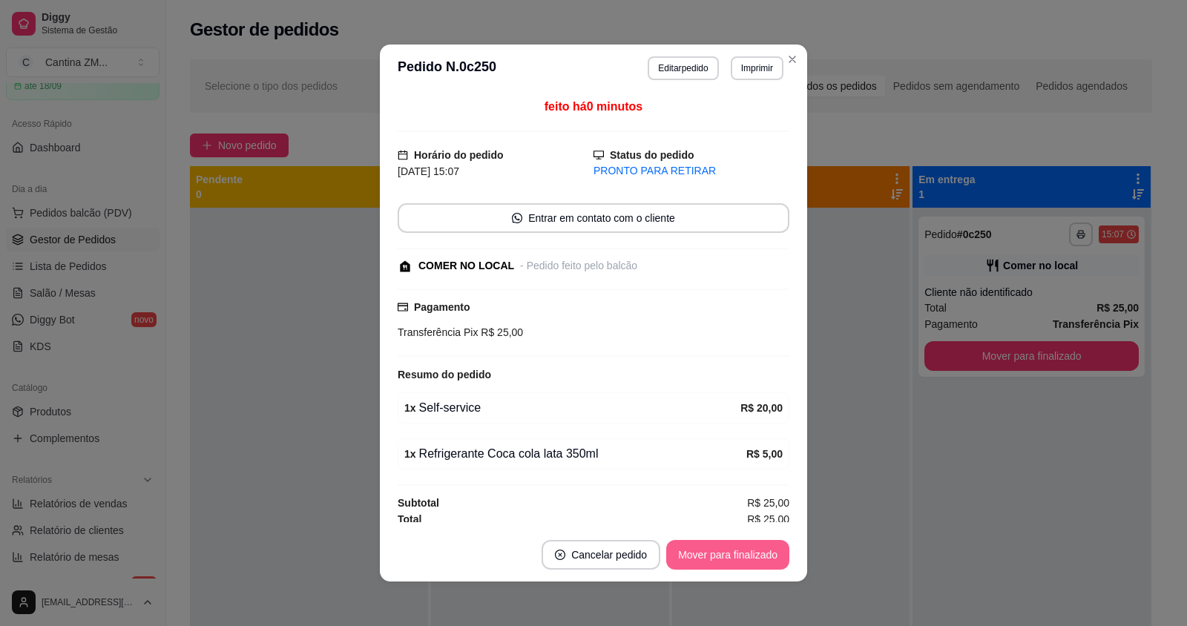
click at [728, 556] on button "Mover para finalizado" at bounding box center [727, 555] width 123 height 30
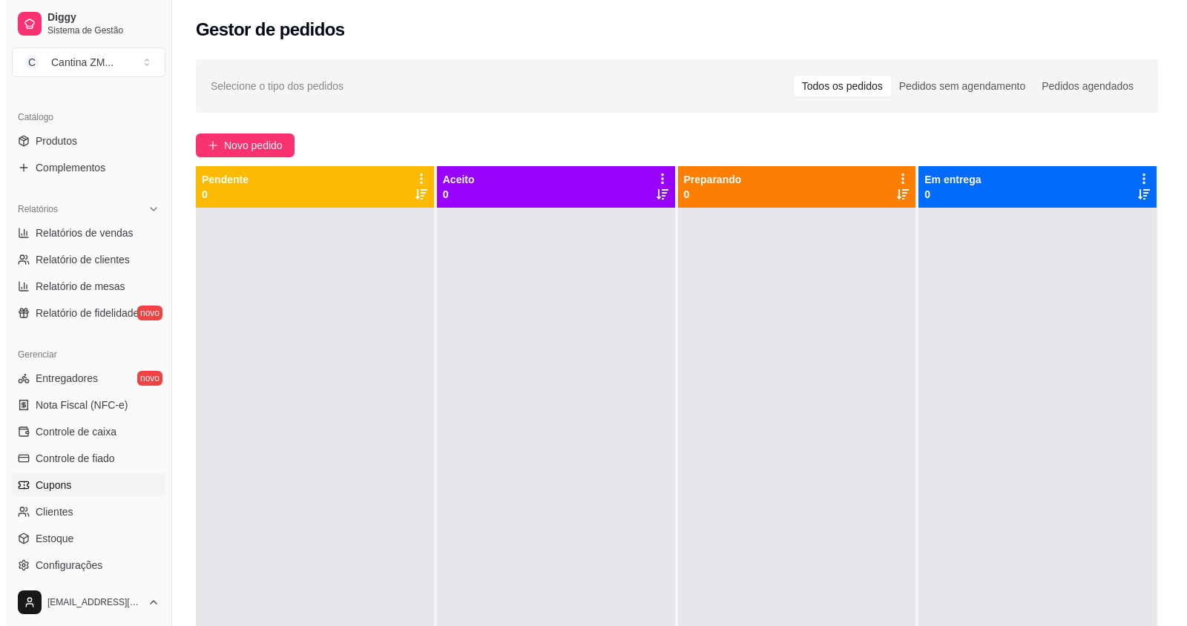
scroll to position [371, 0]
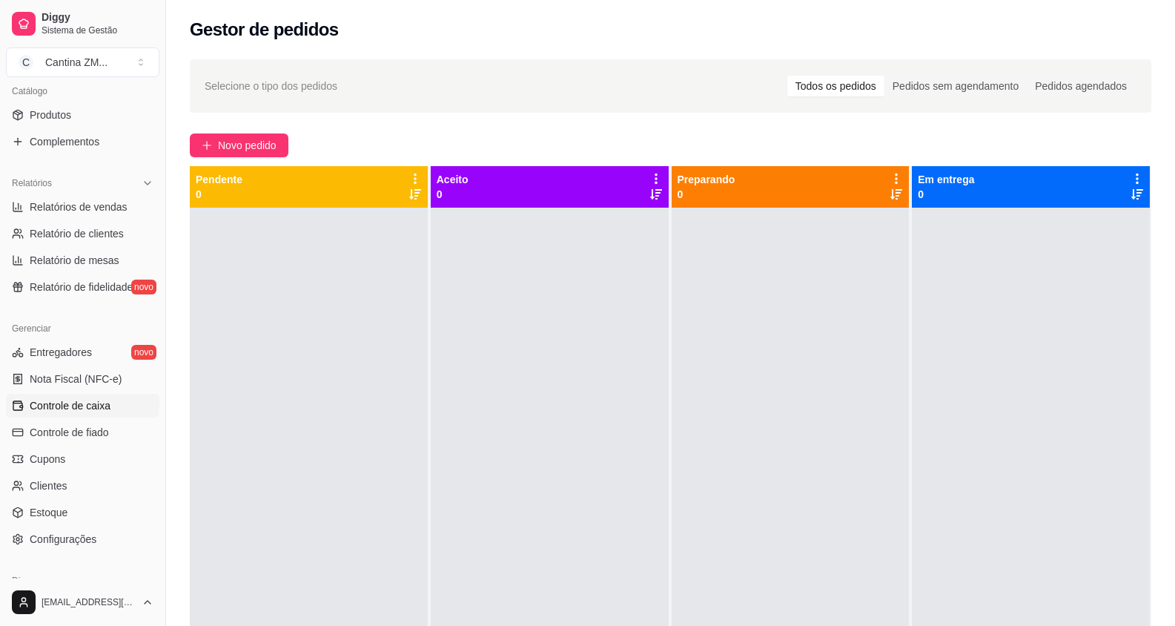
click at [74, 410] on span "Controle de caixa" at bounding box center [70, 405] width 81 height 15
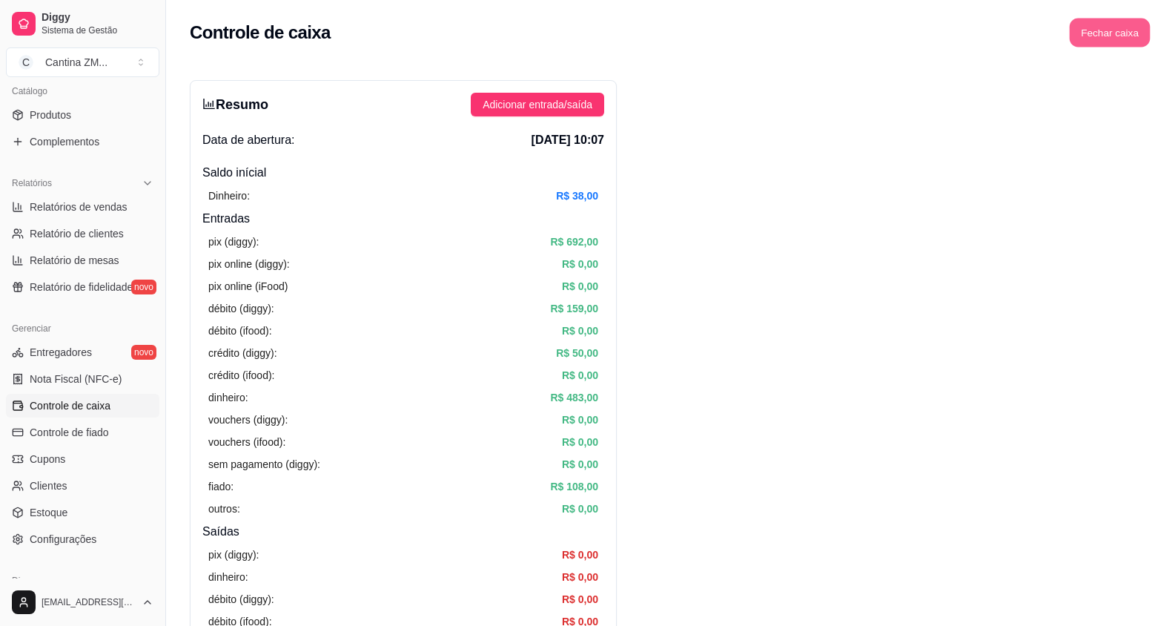
click at [1114, 28] on button "Fechar caixa" at bounding box center [1110, 33] width 81 height 29
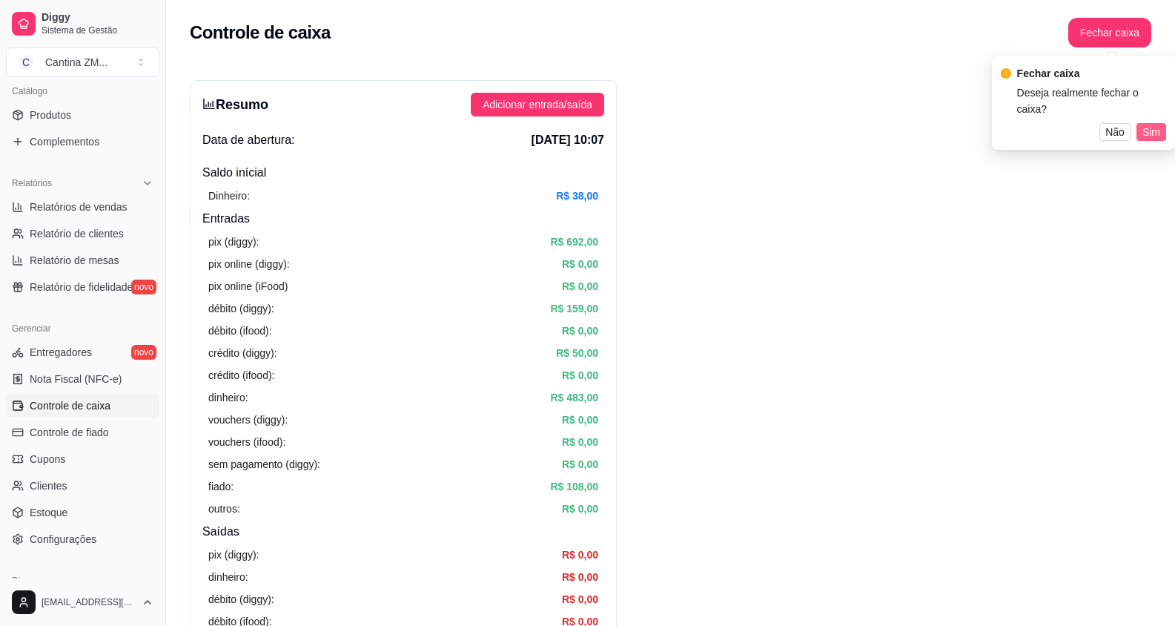
click at [1152, 124] on span "Sim" at bounding box center [1152, 132] width 18 height 16
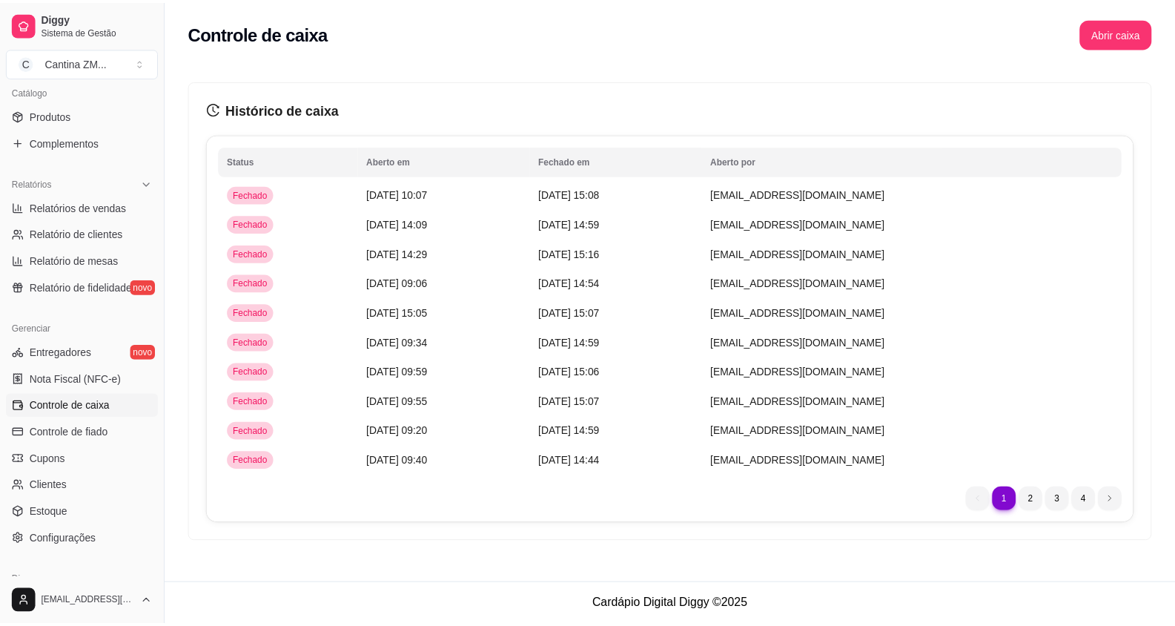
scroll to position [148, 0]
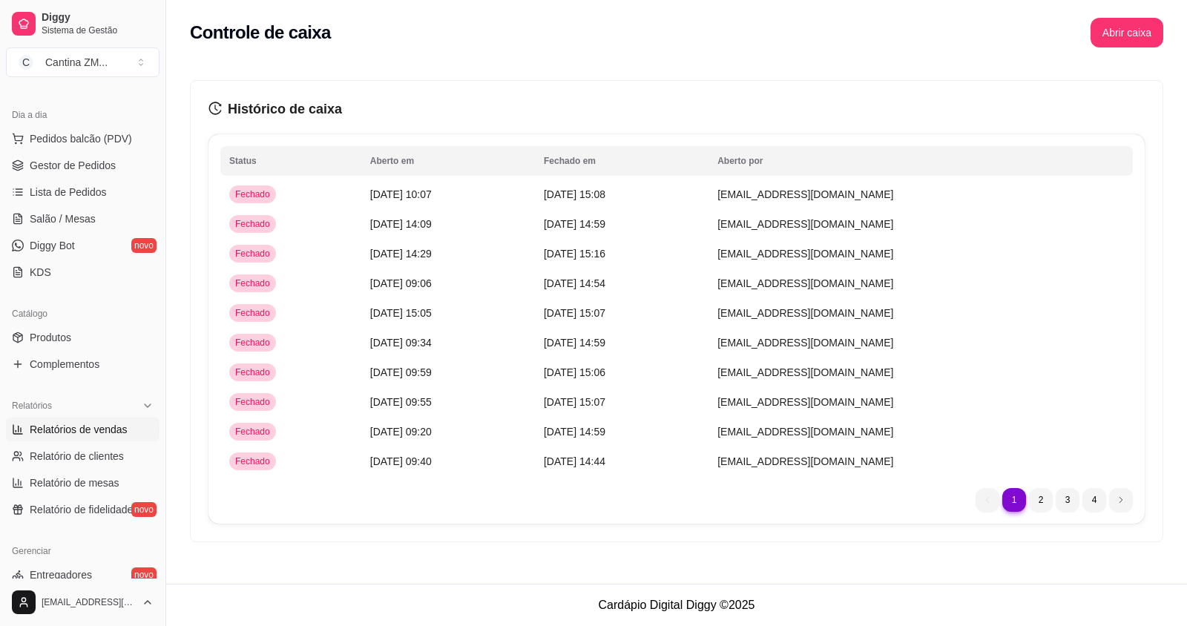
click at [88, 430] on span "Relatórios de vendas" at bounding box center [79, 429] width 98 height 15
select select "ALL"
select select "0"
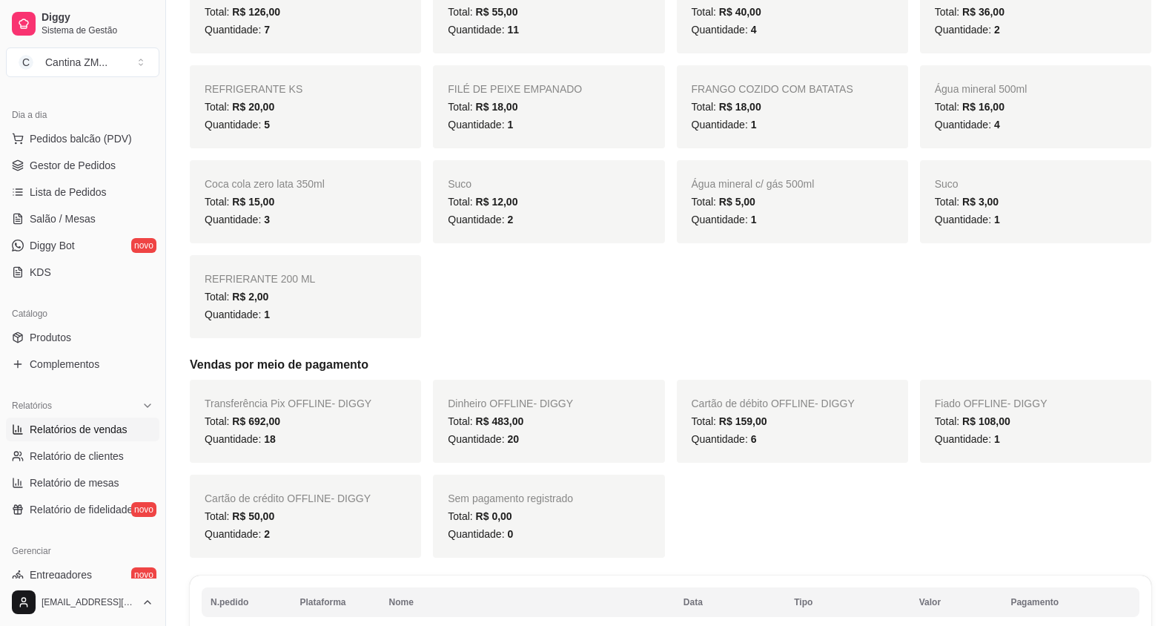
scroll to position [222, 0]
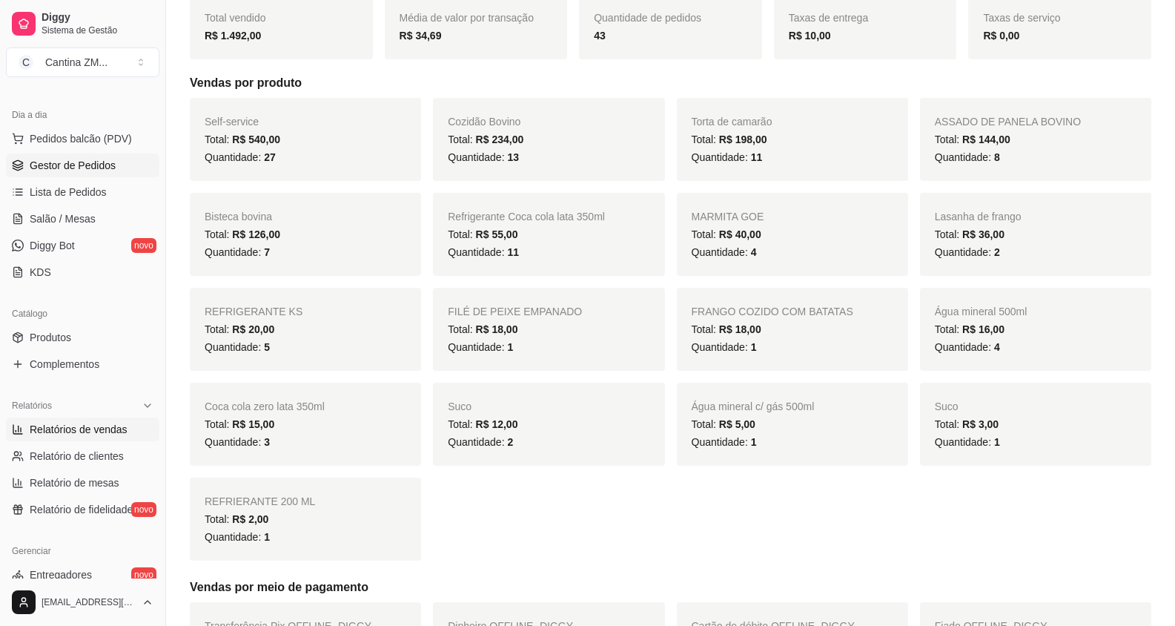
click at [93, 169] on span "Gestor de Pedidos" at bounding box center [73, 165] width 86 height 15
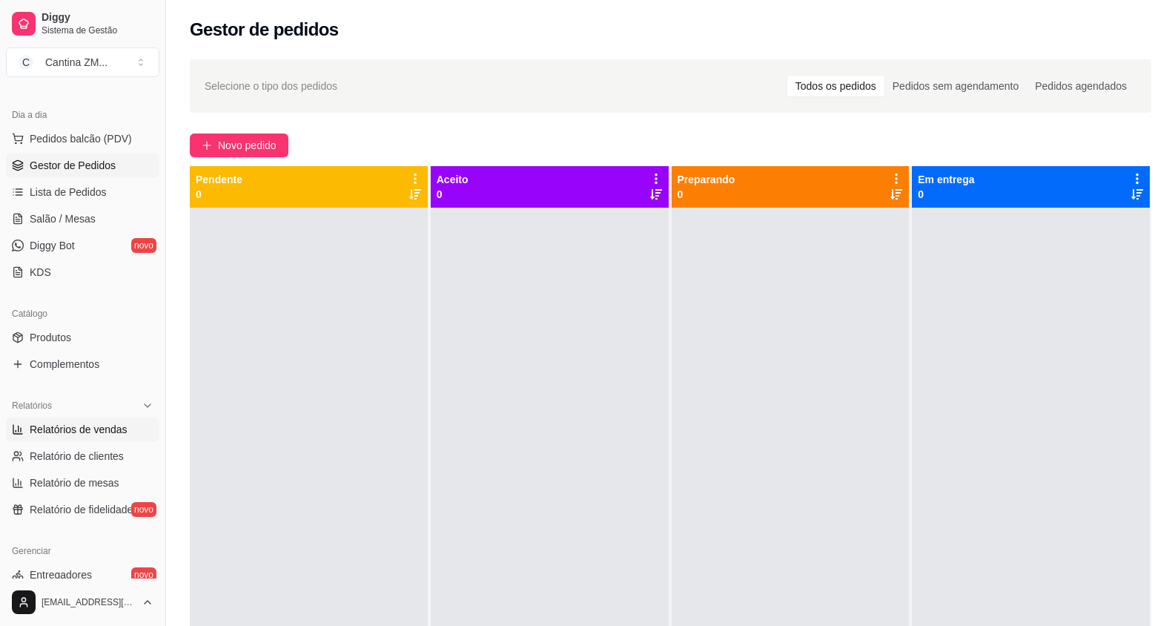
click at [94, 427] on span "Relatórios de vendas" at bounding box center [79, 429] width 98 height 15
select select "ALL"
select select "0"
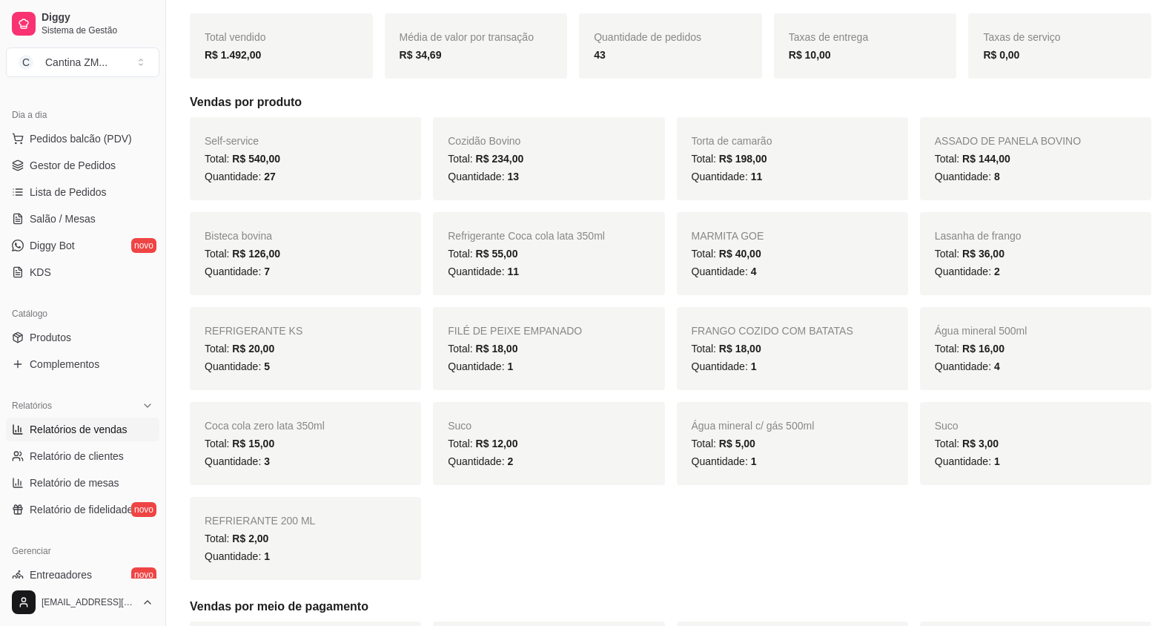
scroll to position [148, 0]
